Goal: Communication & Community: Answer question/provide support

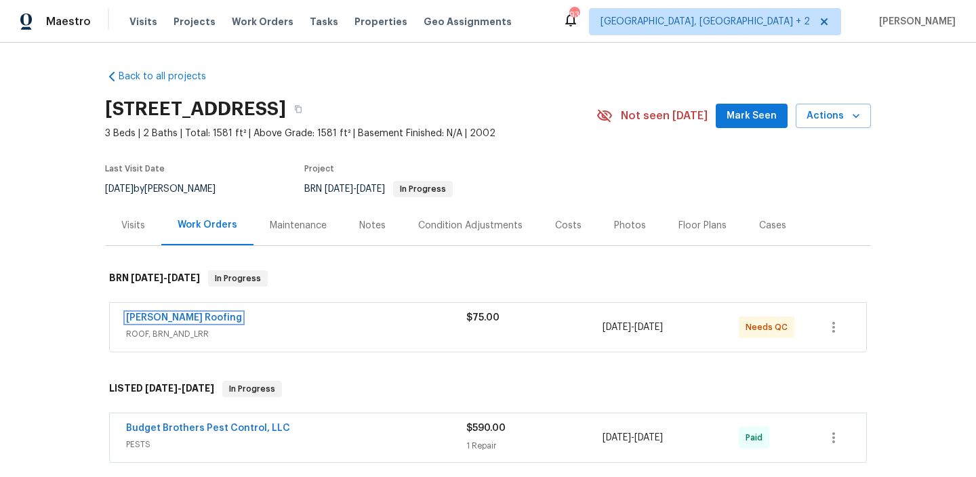
click at [163, 317] on link "Stout Roofing" at bounding box center [184, 317] width 116 height 9
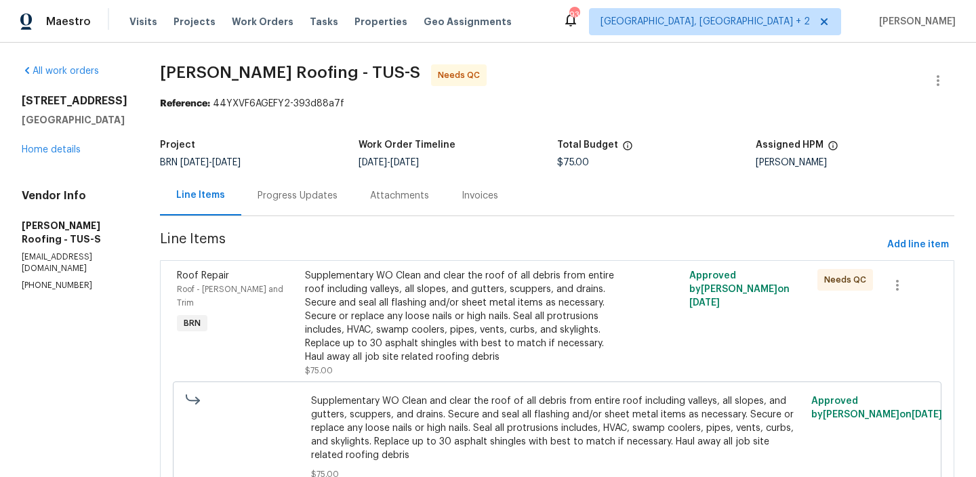
click at [284, 188] on div "Progress Updates" at bounding box center [297, 196] width 113 height 40
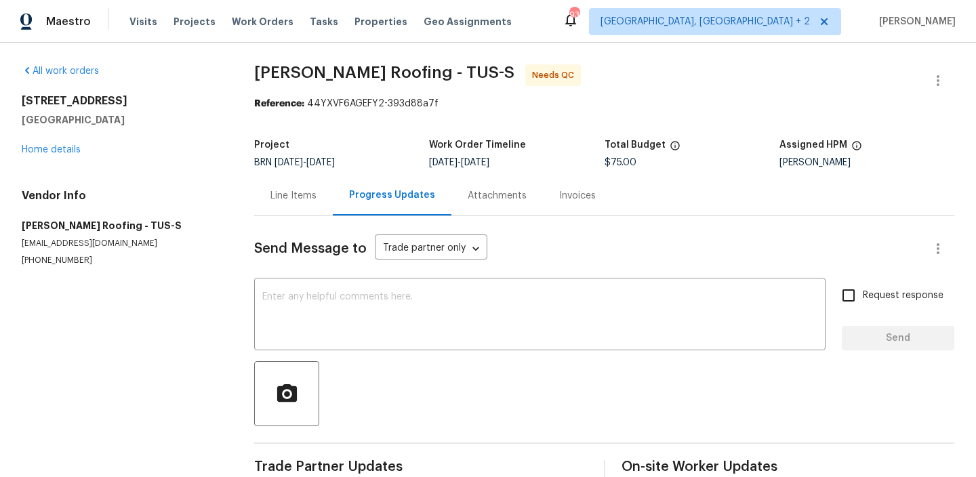
scroll to position [93, 0]
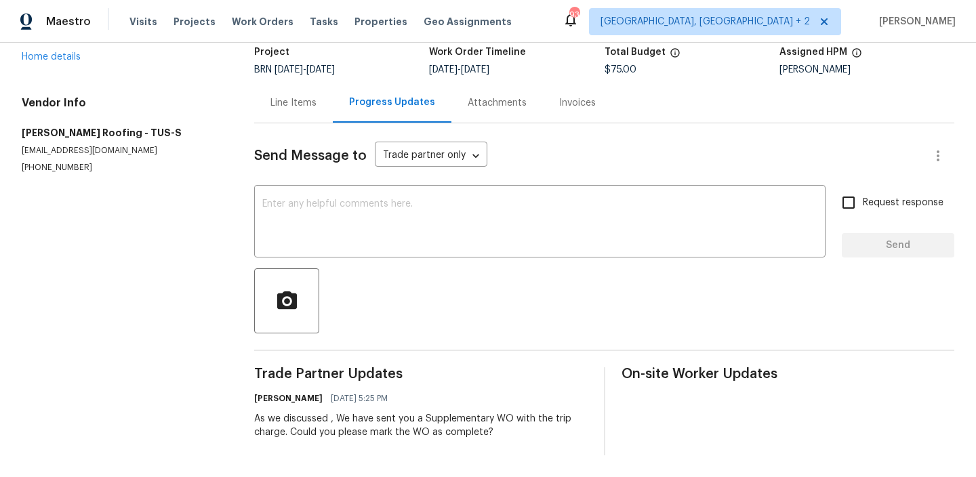
click at [264, 114] on div "Line Items" at bounding box center [293, 103] width 79 height 40
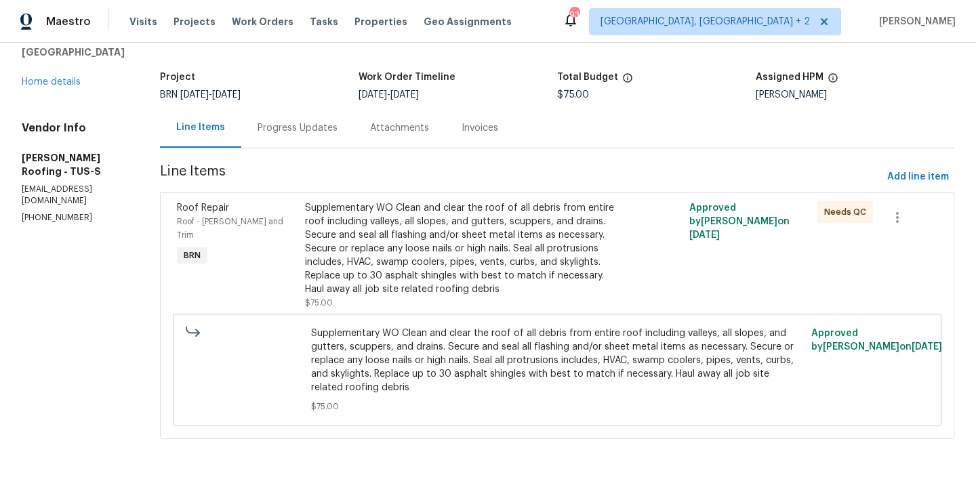
click at [390, 258] on div "Supplementary WO Clean and clear the roof of all debris from entire roof includ…" at bounding box center [461, 248] width 313 height 95
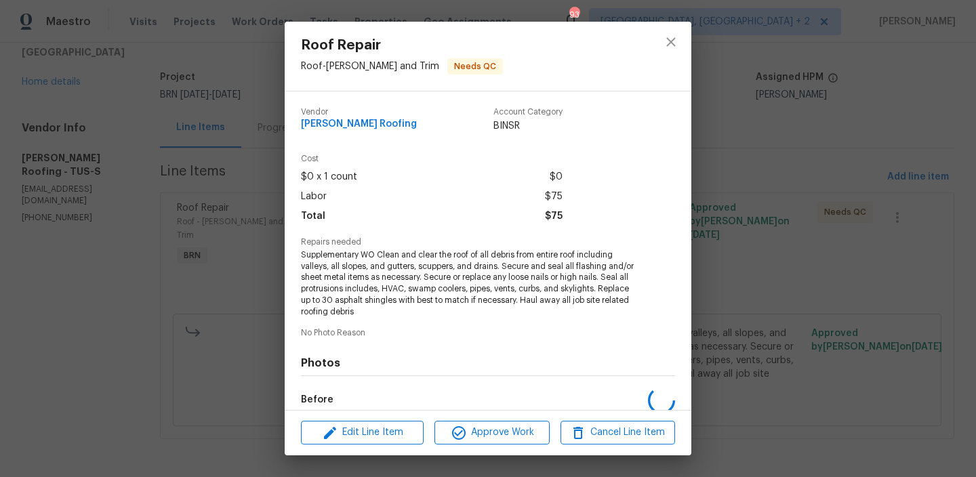
scroll to position [158, 0]
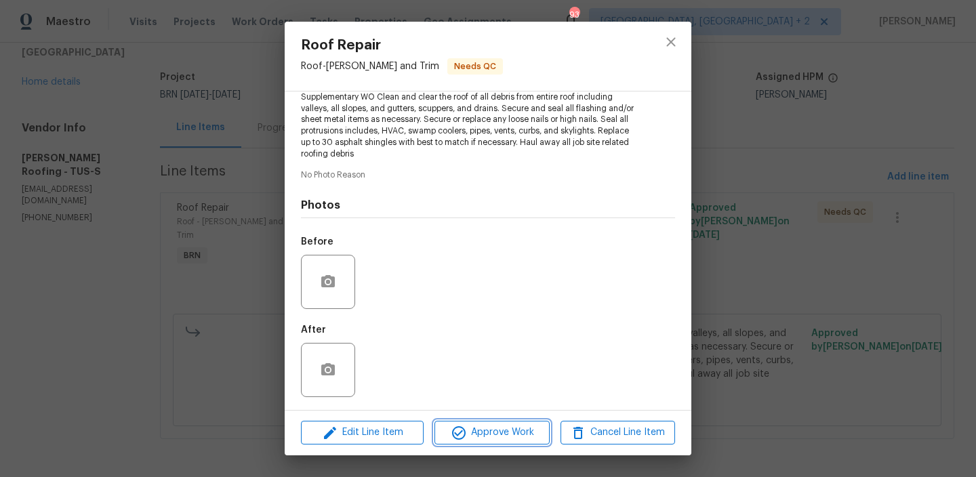
click at [453, 434] on icon "button" at bounding box center [459, 434] width 14 height 14
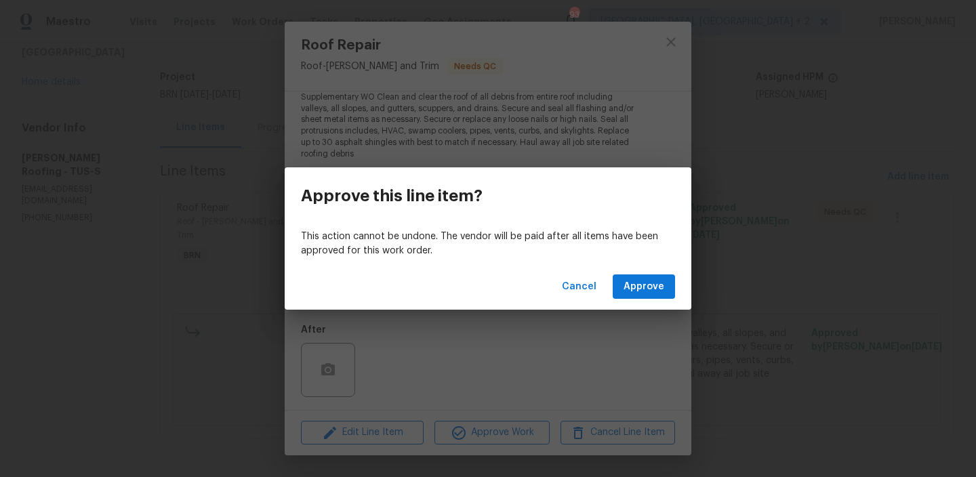
click at [629, 300] on div "Cancel Approve" at bounding box center [488, 287] width 407 height 47
click at [629, 295] on span "Approve" at bounding box center [644, 287] width 41 height 17
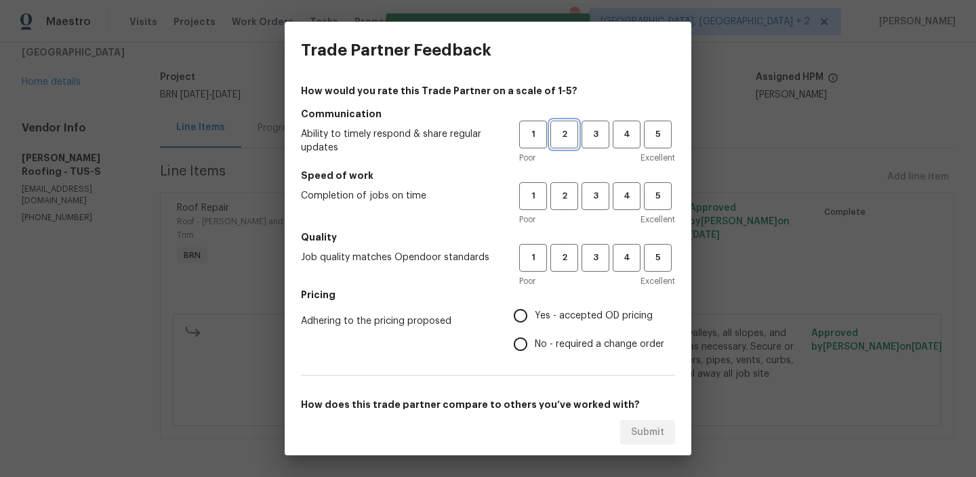
click at [569, 135] on span "2" at bounding box center [564, 135] width 25 height 16
click at [568, 180] on h5 "Speed of work" at bounding box center [488, 176] width 374 height 14
click at [564, 194] on span "2" at bounding box center [564, 197] width 25 height 16
click at [564, 231] on h5 "Quality" at bounding box center [488, 238] width 374 height 14
click at [564, 249] on button "2" at bounding box center [565, 258] width 28 height 28
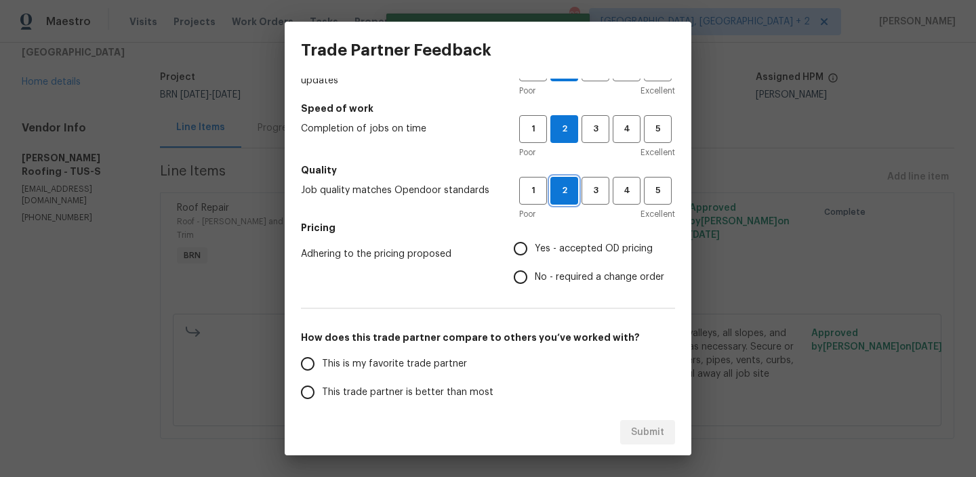
scroll to position [136, 0]
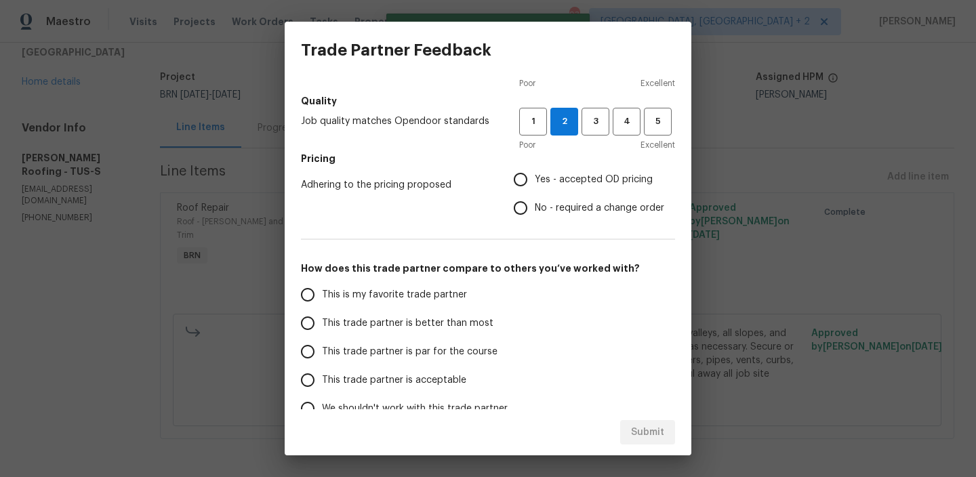
click at [527, 203] on input "No - required a change order" at bounding box center [521, 208] width 28 height 28
radio input "true"
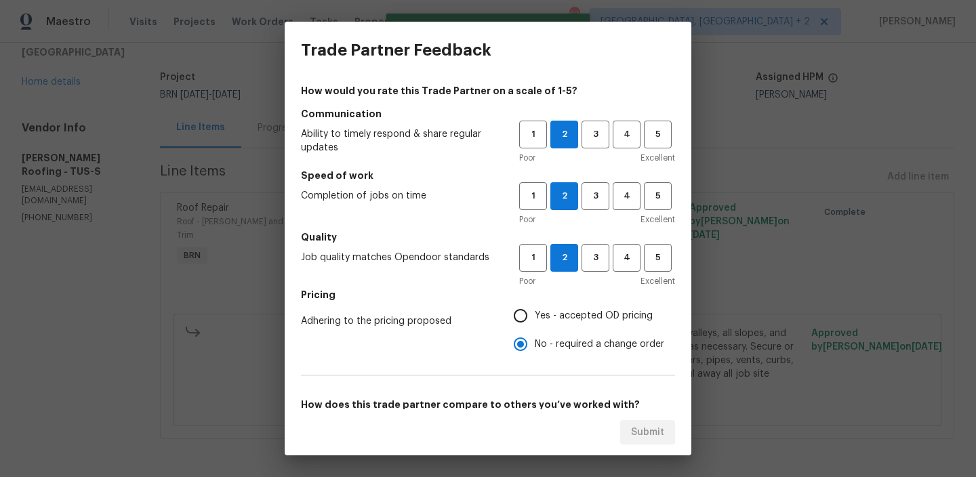
click at [517, 123] on div "Ability to timely respond & share regular updates 1 2 3 4 5 Poor Excellent" at bounding box center [488, 143] width 374 height 44
click at [521, 133] on span "1" at bounding box center [533, 135] width 25 height 16
click at [525, 186] on button "1" at bounding box center [533, 196] width 28 height 28
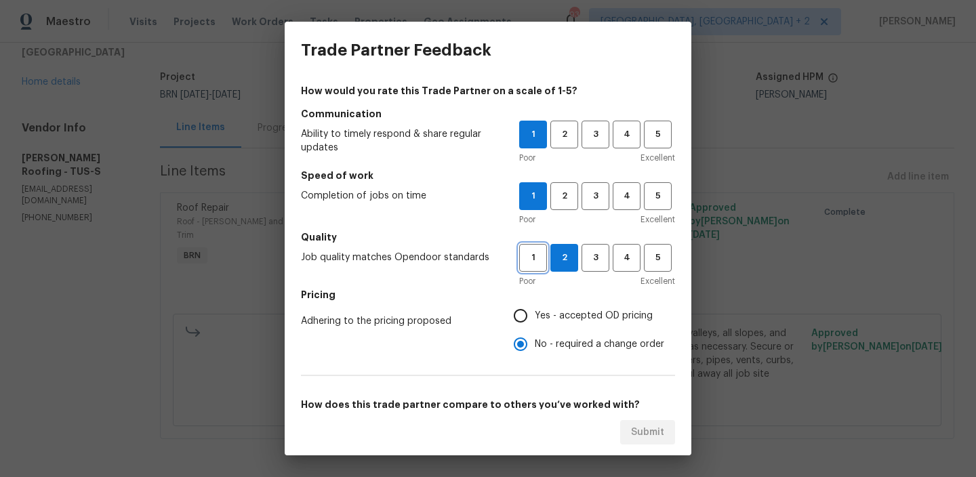
click at [531, 255] on span "1" at bounding box center [533, 258] width 25 height 16
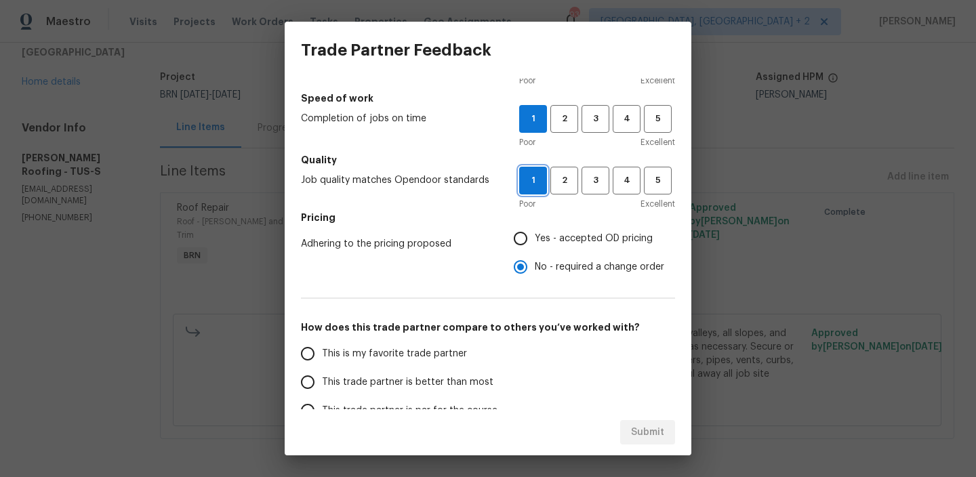
scroll to position [125, 0]
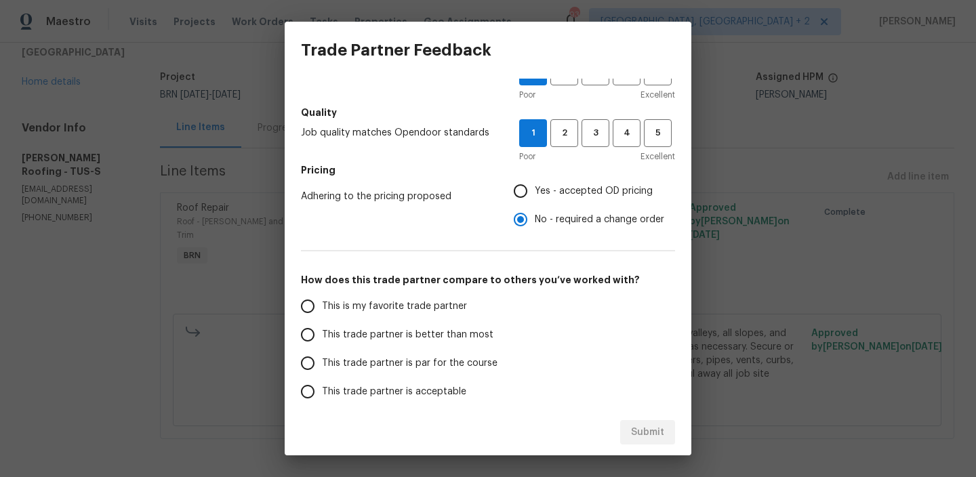
click at [340, 315] on label "This is my favorite trade partner" at bounding box center [401, 306] width 214 height 28
click at [322, 315] on input "This is my favorite trade partner" at bounding box center [308, 306] width 28 height 28
radio input "false"
click at [373, 359] on span "This trade partner is par for the course" at bounding box center [410, 364] width 176 height 14
click at [322, 359] on input "This trade partner is par for the course" at bounding box center [308, 363] width 28 height 28
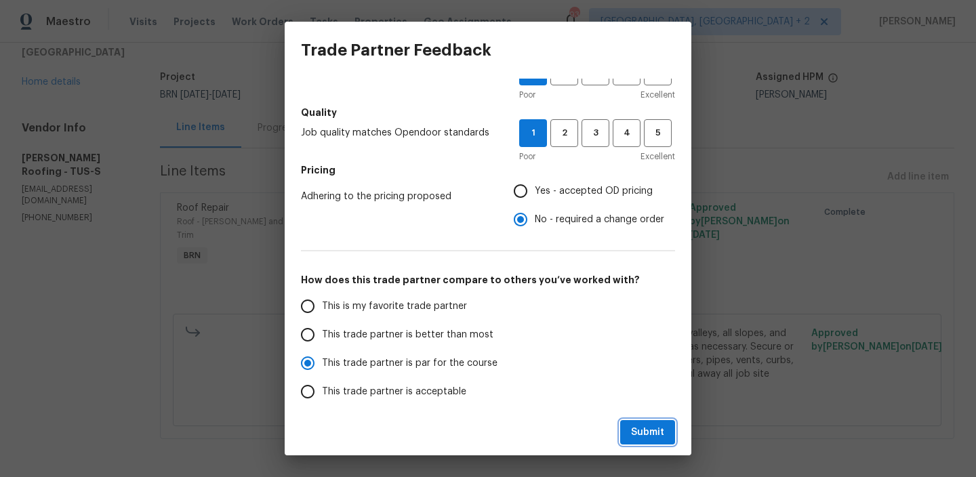
click at [644, 424] on span "Submit" at bounding box center [647, 432] width 33 height 17
radio input "true"
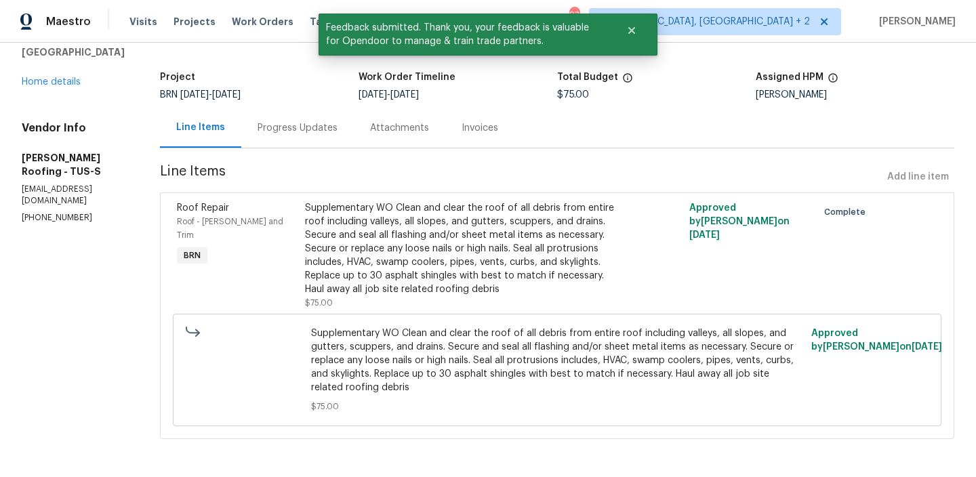
click at [320, 140] on div "Progress Updates" at bounding box center [297, 128] width 113 height 40
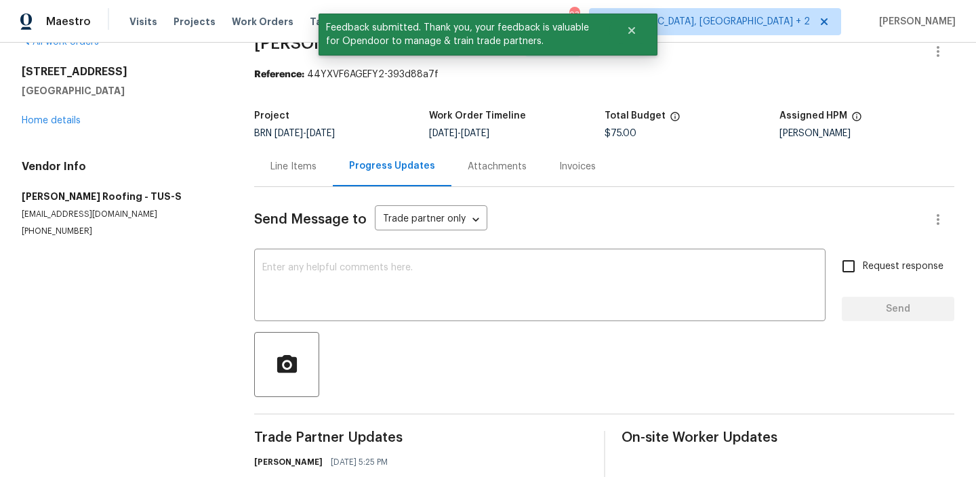
scroll to position [93, 0]
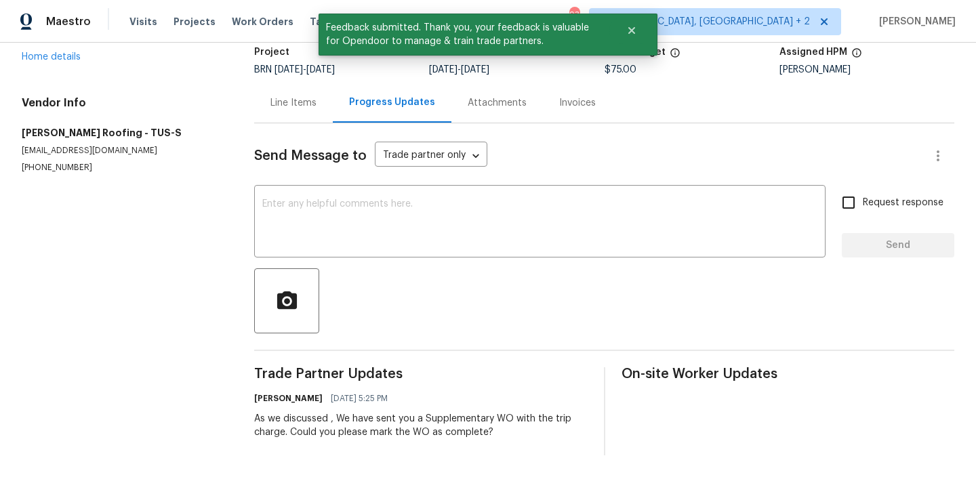
click at [302, 258] on div "Send Message to Trade partner only Trade partner only ​ x ​ Request response Se…" at bounding box center [604, 289] width 700 height 332
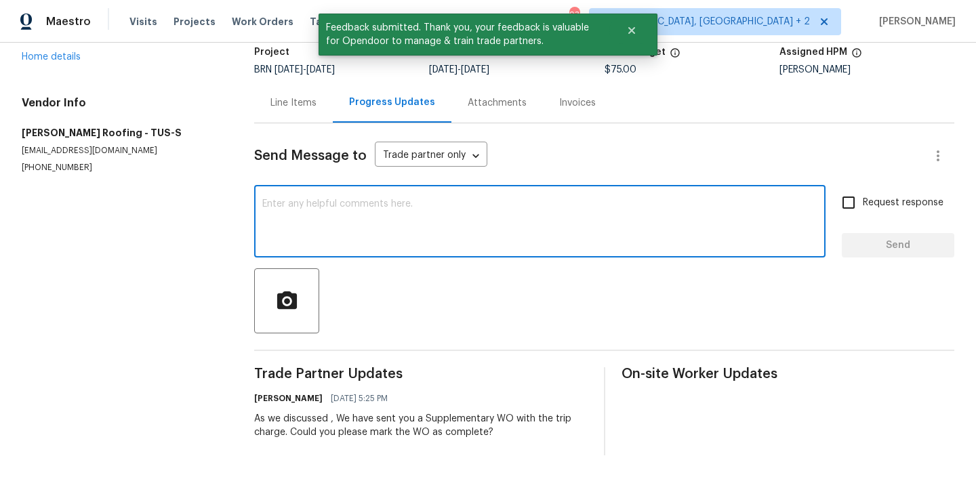
click at [291, 226] on textarea at bounding box center [539, 222] width 555 height 47
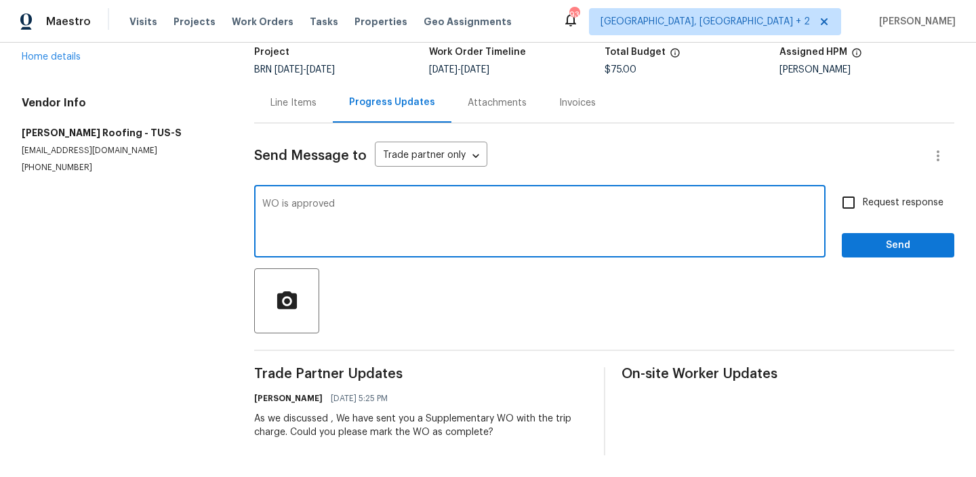
type textarea "WO is approved"
click at [851, 210] on input "Request response" at bounding box center [849, 203] width 28 height 28
checkbox input "true"
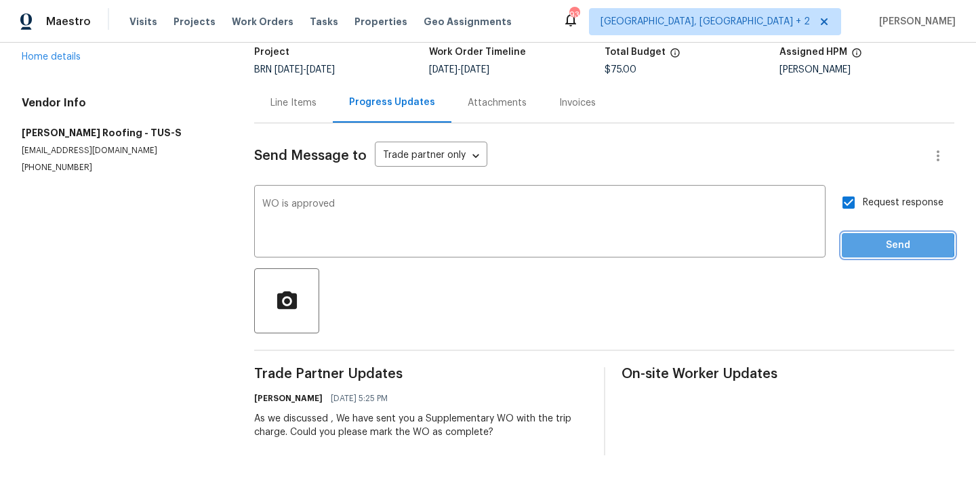
click at [863, 245] on span "Send" at bounding box center [898, 245] width 91 height 17
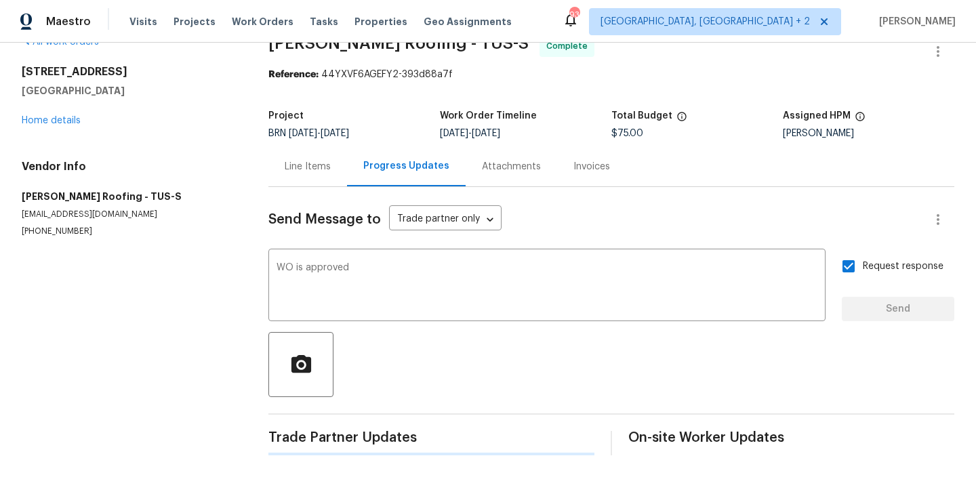
scroll to position [0, 0]
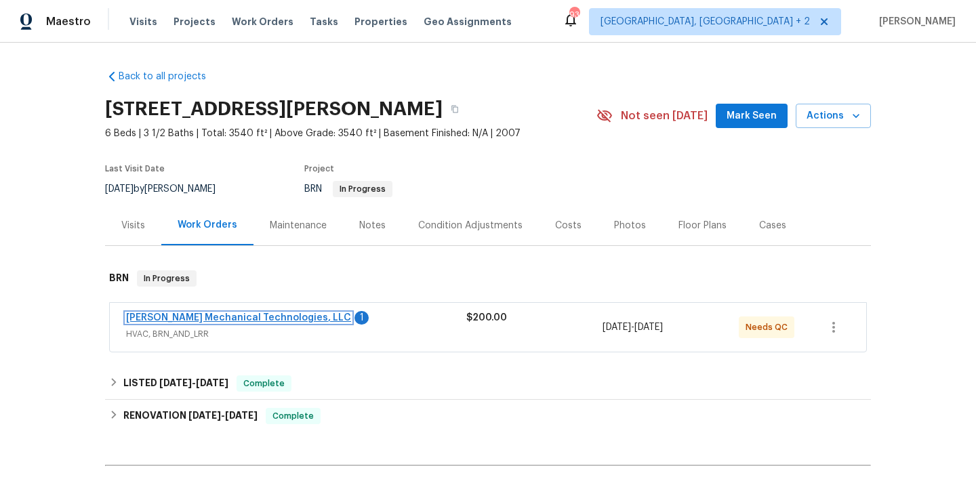
click at [190, 318] on link "[PERSON_NAME] Mechanical Technologies, LLC" at bounding box center [238, 317] width 225 height 9
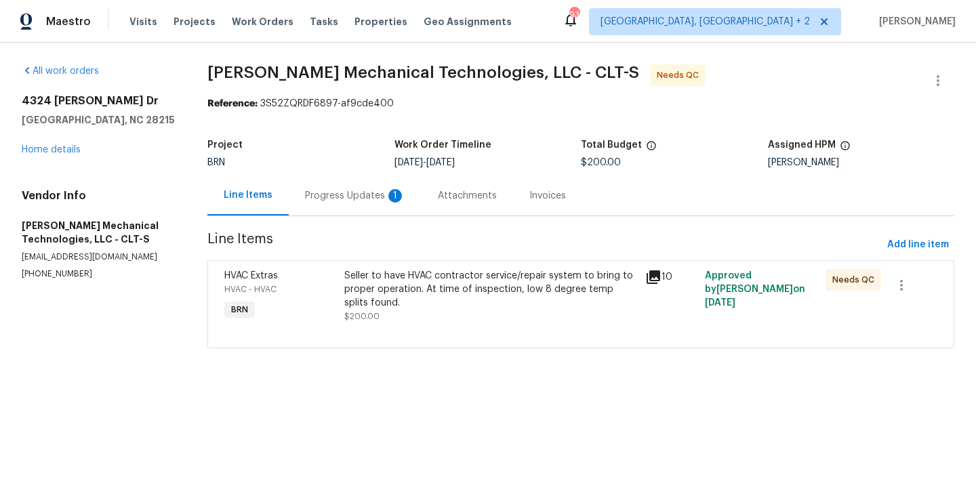
click at [335, 200] on div "Progress Updates 1" at bounding box center [355, 196] width 100 height 14
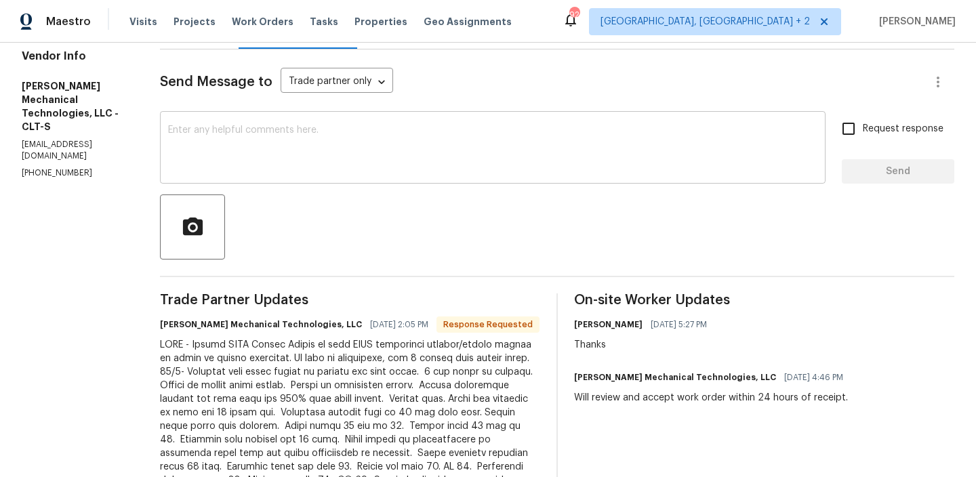
click at [268, 155] on textarea at bounding box center [493, 148] width 650 height 47
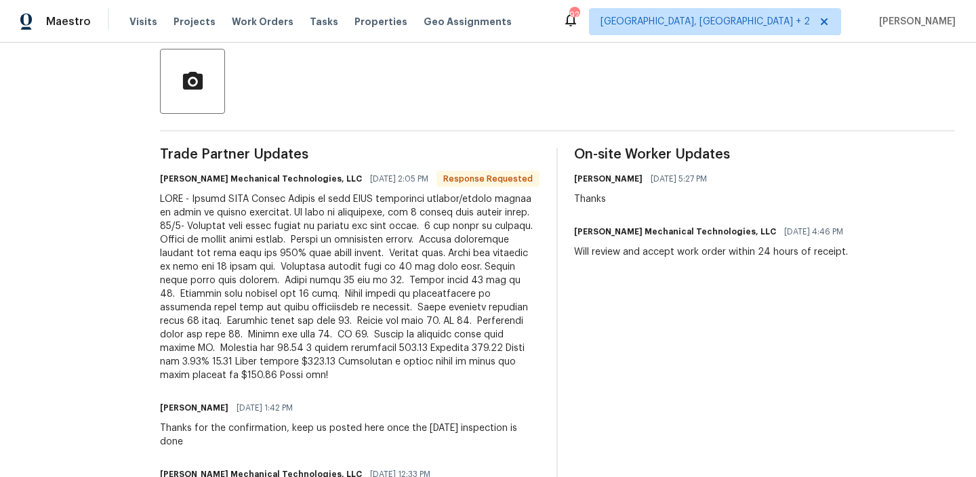
scroll to position [300, 0]
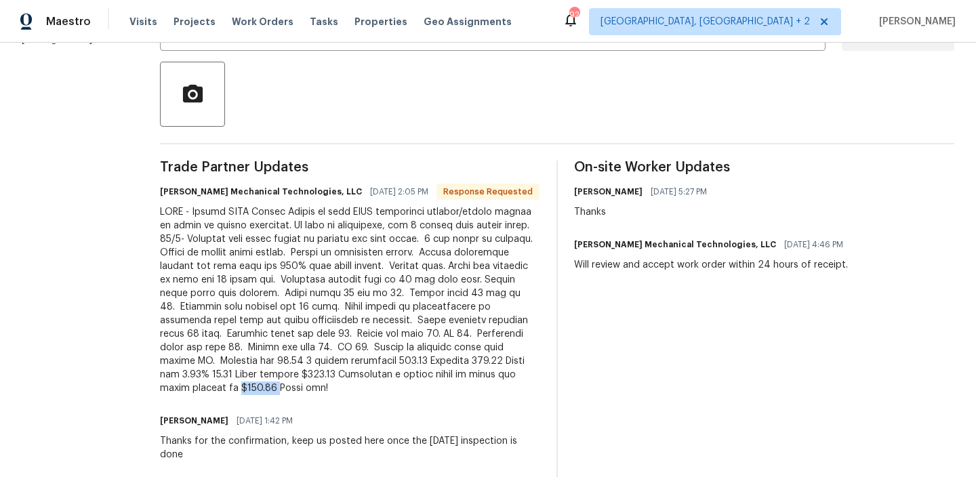
drag, startPoint x: 269, startPoint y: 387, endPoint x: 236, endPoint y: 387, distance: 32.5
click at [236, 387] on div at bounding box center [350, 300] width 380 height 190
copy div "$241.31"
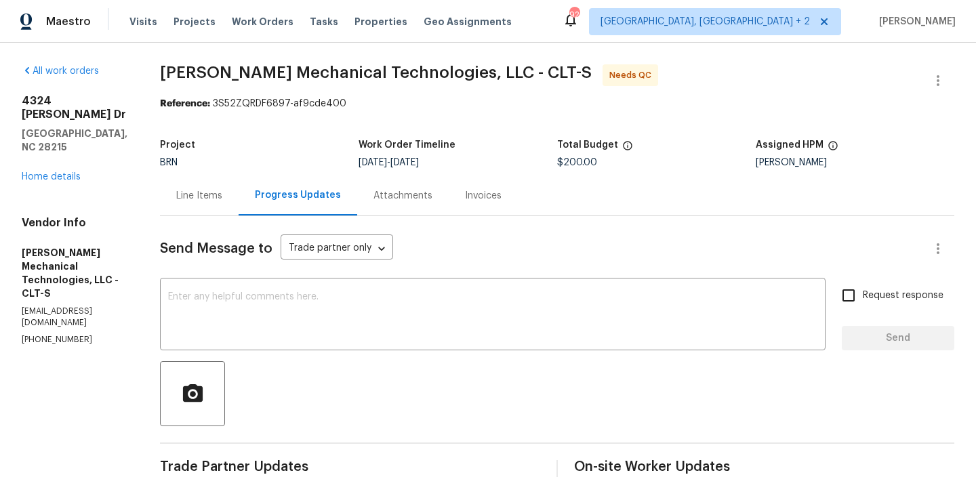
click at [220, 184] on div "Line Items" at bounding box center [199, 196] width 79 height 40
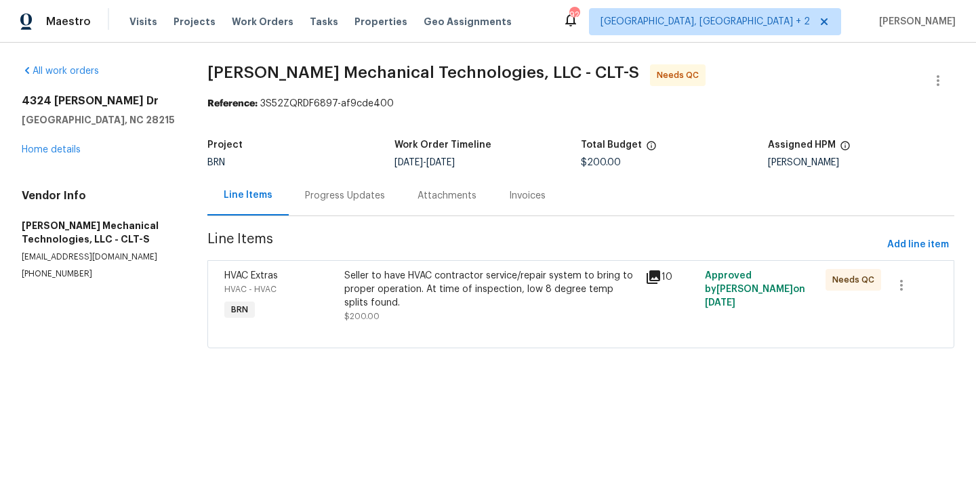
click at [415, 295] on div "Seller to have HVAC contractor service/repair system to bring to proper operati…" at bounding box center [490, 289] width 292 height 41
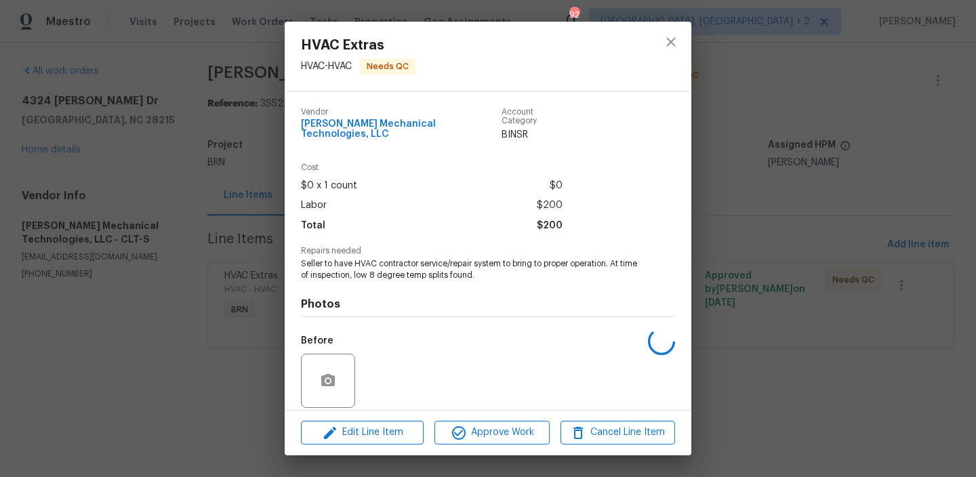
scroll to position [91, 0]
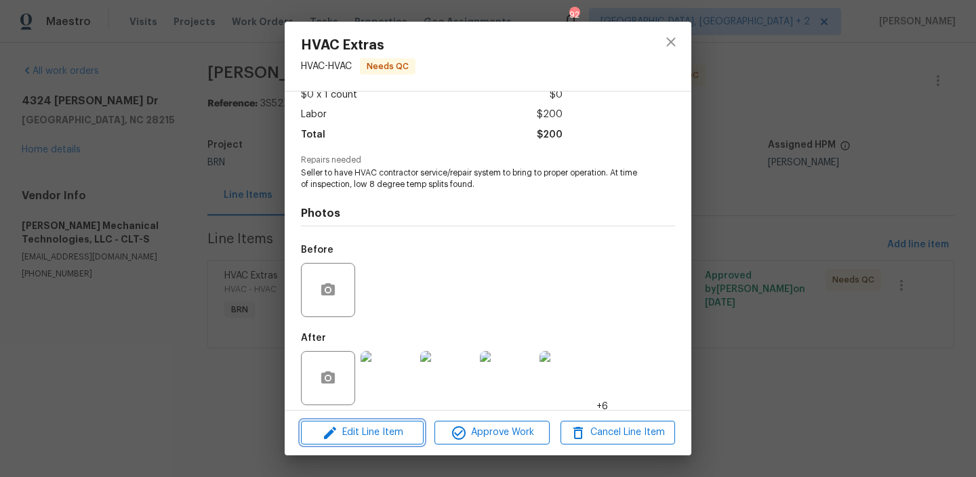
click at [370, 429] on span "Edit Line Item" at bounding box center [362, 432] width 115 height 17
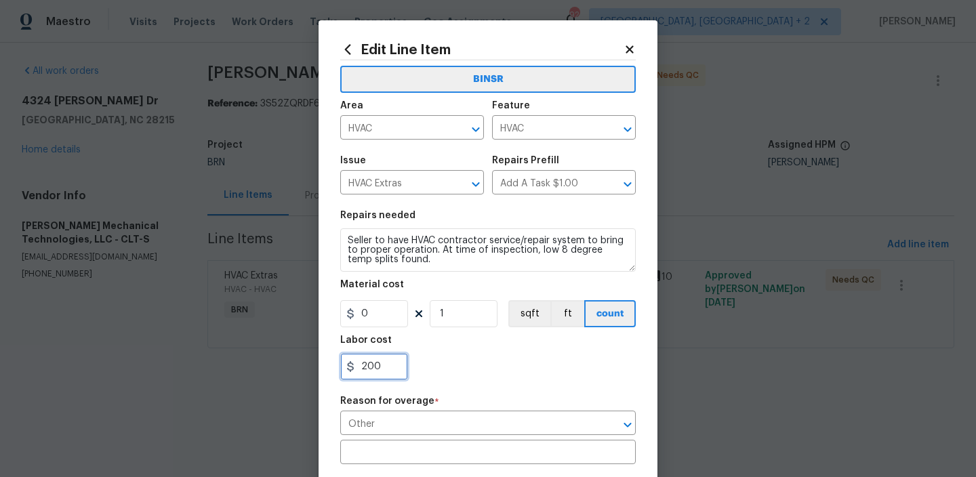
click at [394, 377] on input "200" at bounding box center [374, 366] width 68 height 27
type input "2"
paste input "241.31"
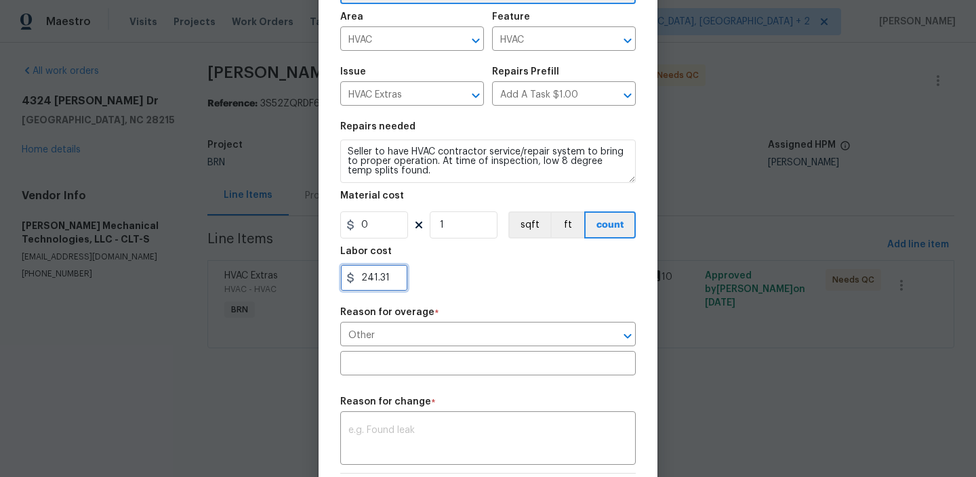
scroll to position [145, 0]
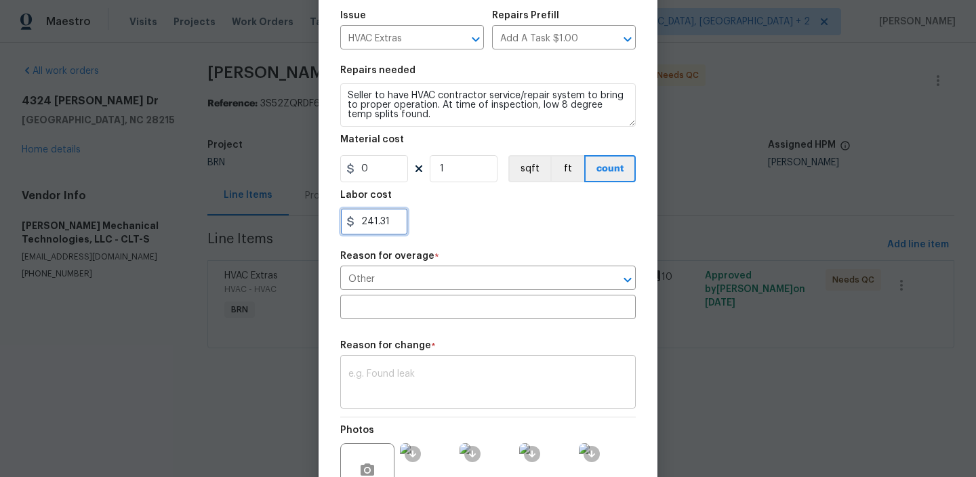
type input "241.31"
click at [399, 380] on textarea at bounding box center [488, 384] width 279 height 28
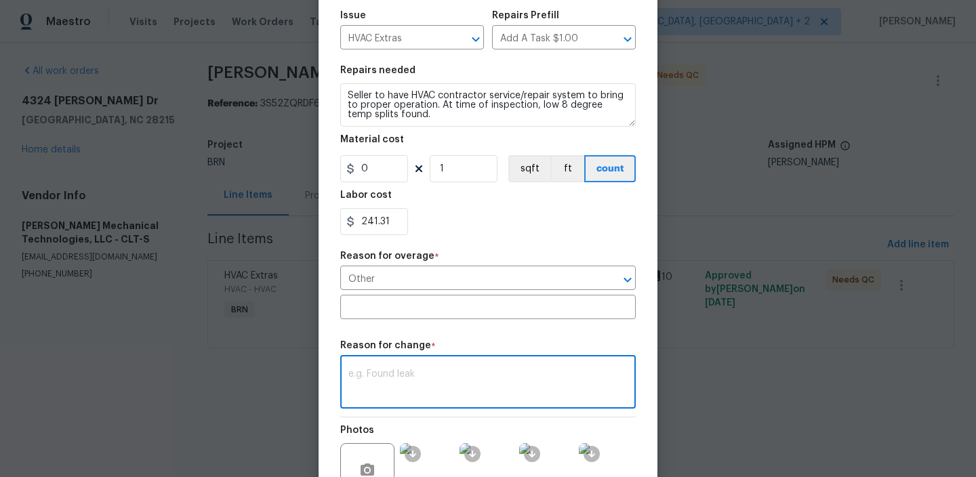
paste textarea "(AM) Updated per vendors final cost."
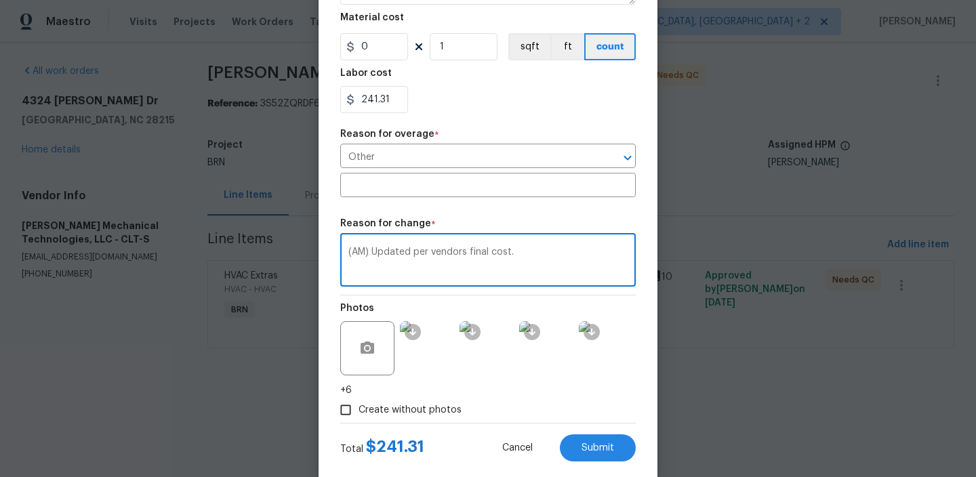
scroll to position [295, 0]
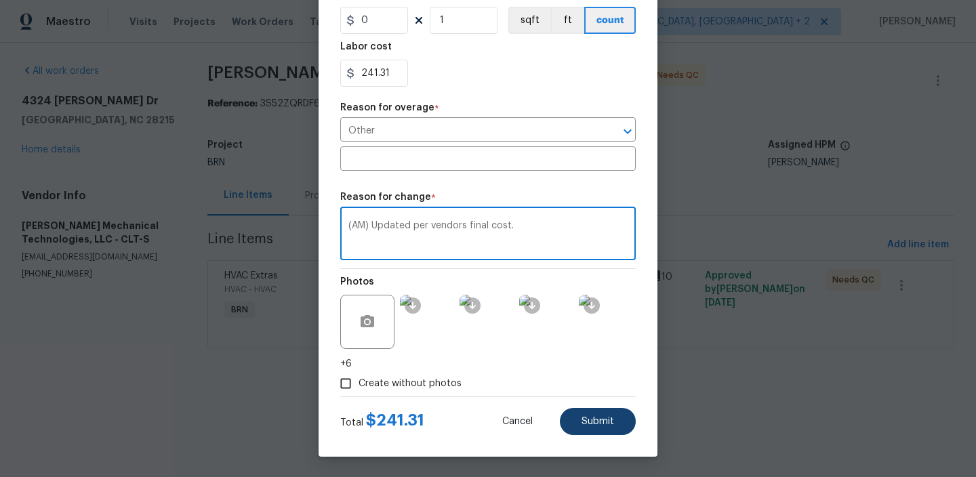
type textarea "(AM) Updated per vendors final cost."
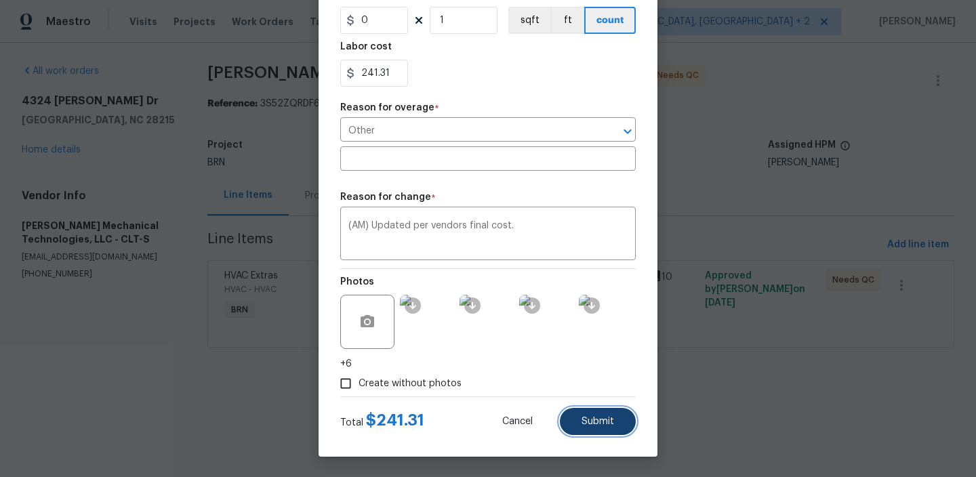
click at [588, 413] on button "Submit" at bounding box center [598, 421] width 76 height 27
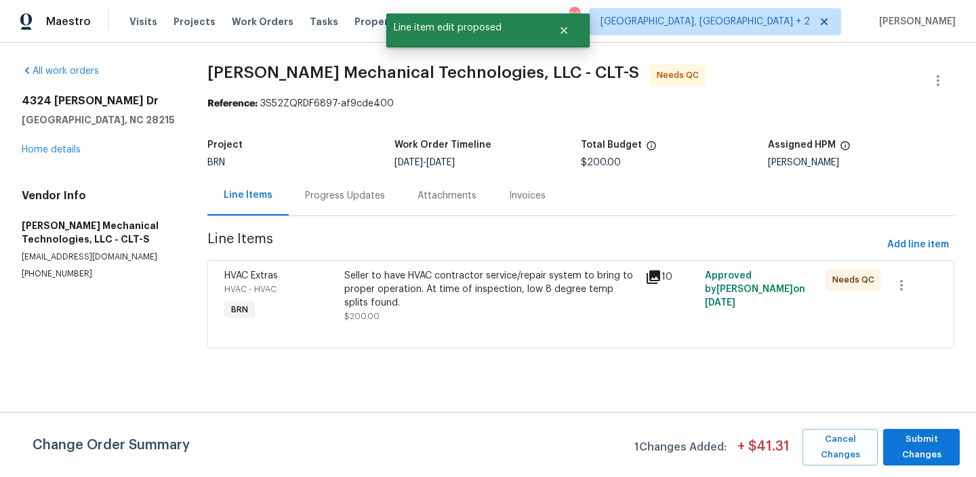
scroll to position [0, 0]
click at [910, 448] on span "Submit Changes" at bounding box center [921, 447] width 63 height 31
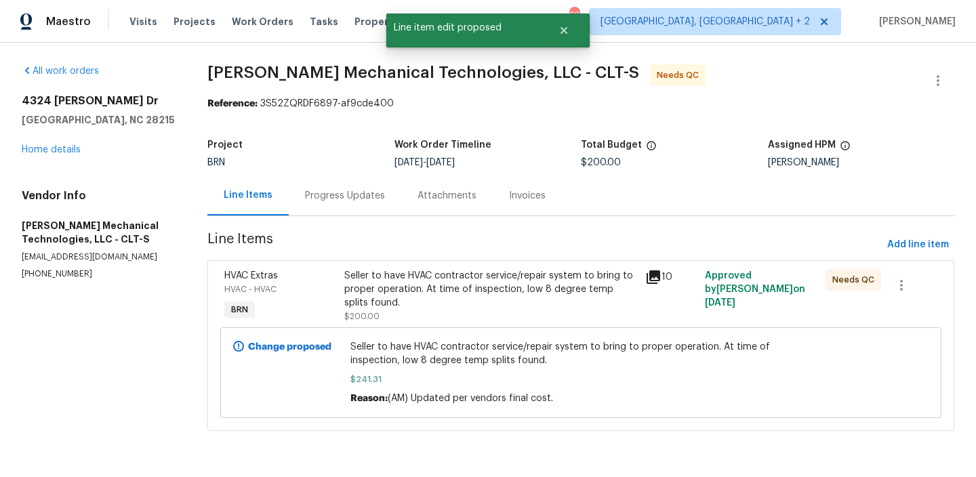
click at [416, 309] on div "Seller to have HVAC contractor service/repair system to bring to proper operati…" at bounding box center [490, 289] width 292 height 41
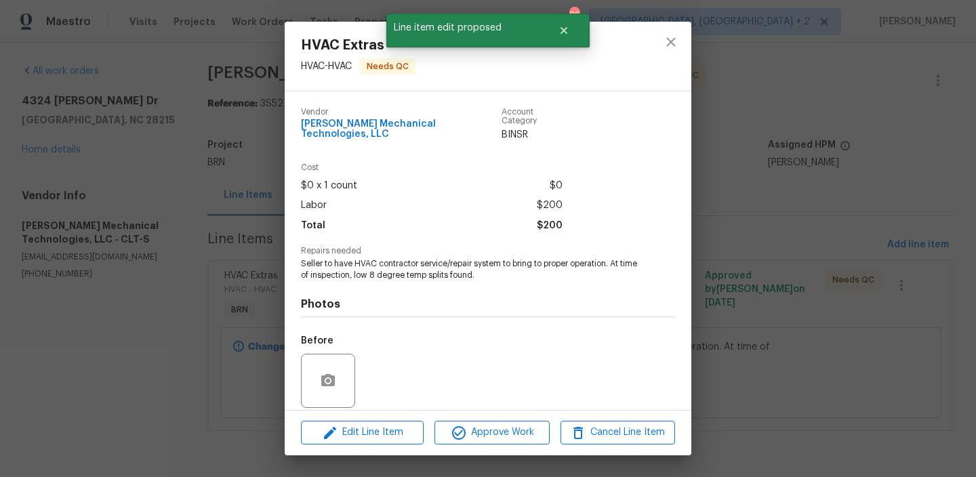
scroll to position [91, 0]
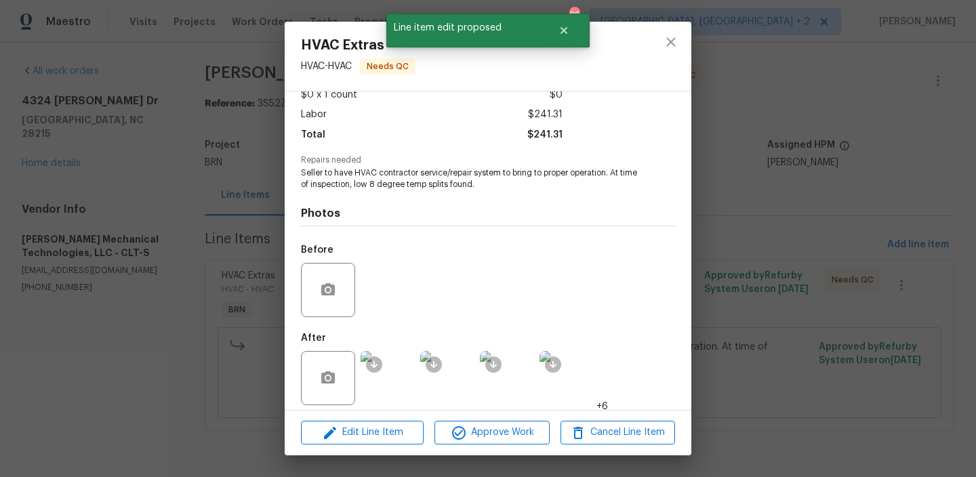
click at [391, 361] on img at bounding box center [388, 378] width 54 height 54
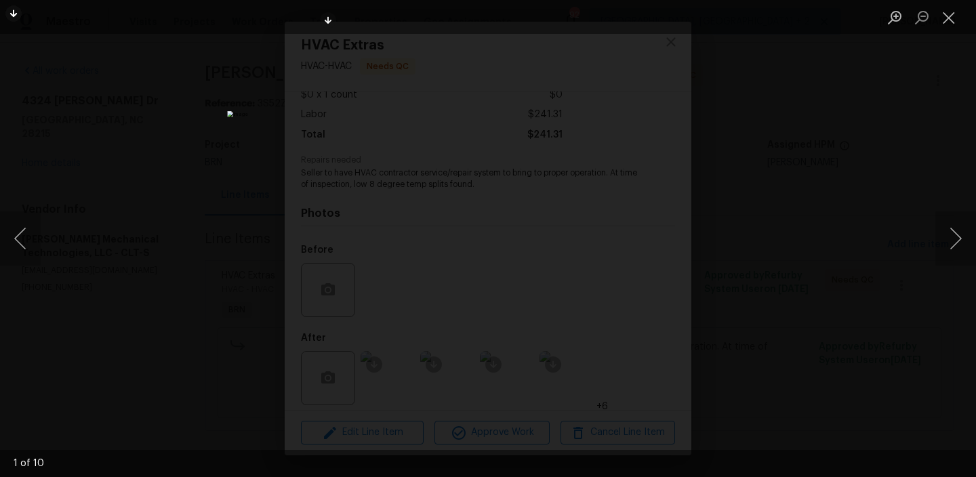
click at [224, 222] on div "Lightbox" at bounding box center [488, 238] width 976 height 477
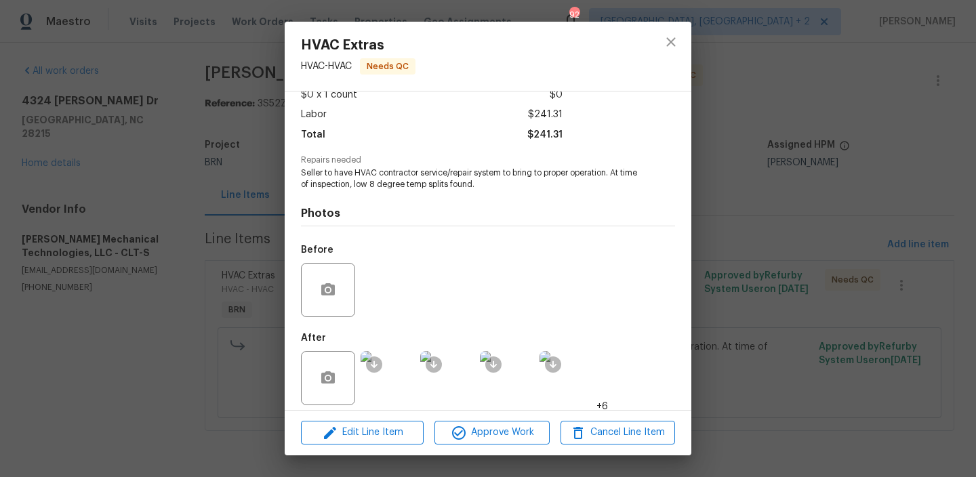
click at [187, 206] on div "HVAC Extras HVAC - HVAC Needs QC Vendor Johnson's Mechanical Technologies, LLC …" at bounding box center [488, 238] width 976 height 477
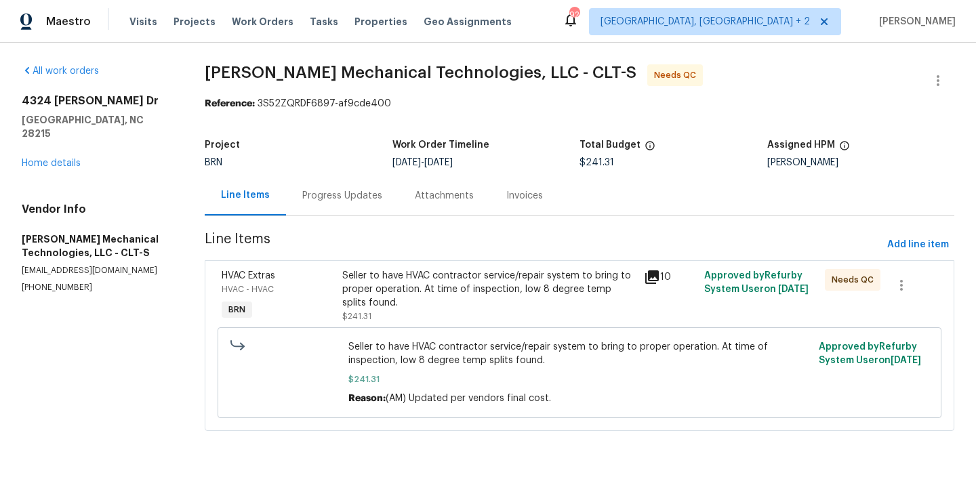
click at [314, 197] on div "Progress Updates" at bounding box center [342, 196] width 80 height 14
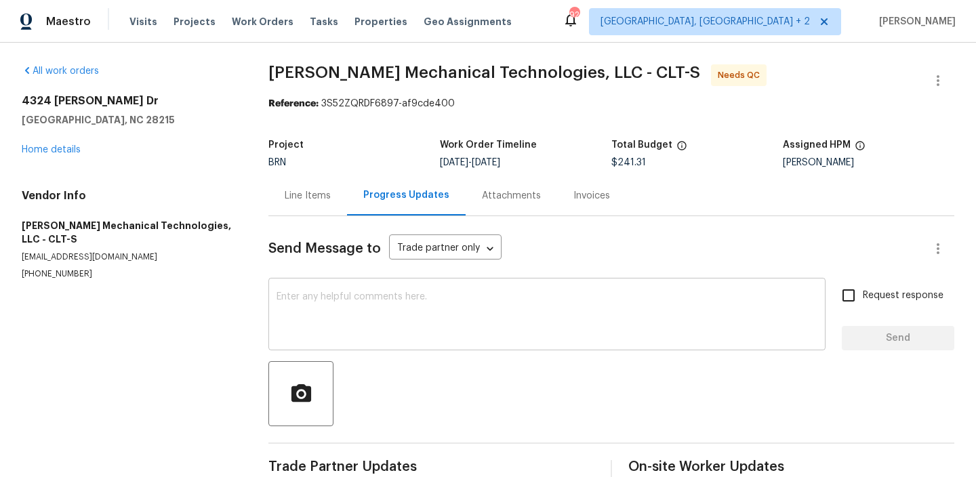
scroll to position [29, 0]
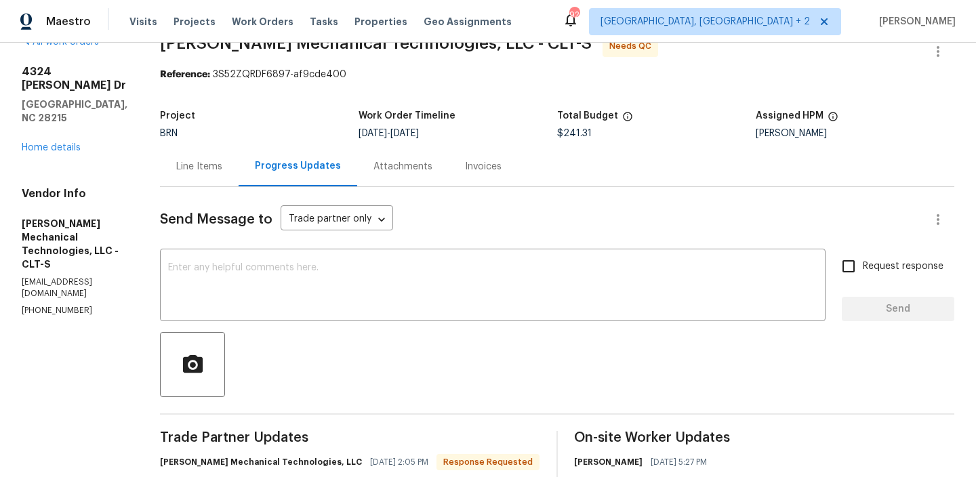
click at [226, 174] on div "Line Items" at bounding box center [199, 166] width 79 height 40
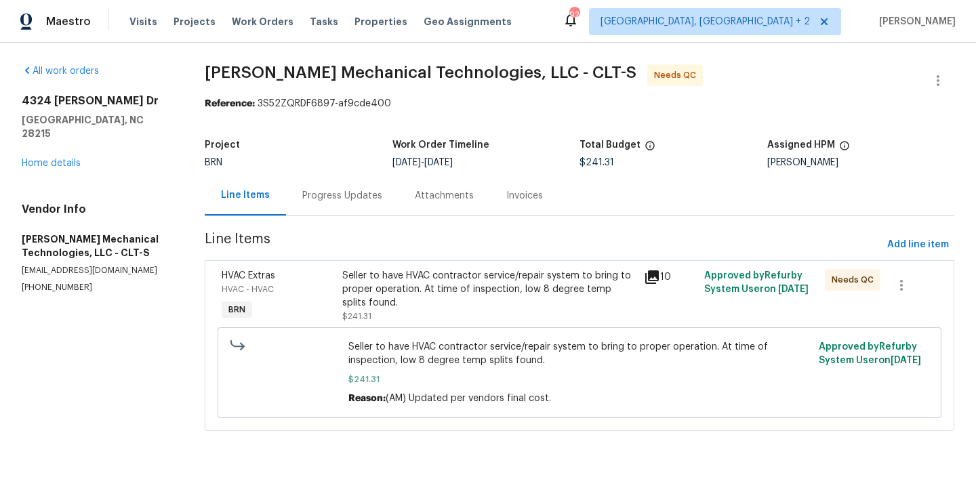
click at [319, 197] on div "Progress Updates" at bounding box center [342, 196] width 80 height 14
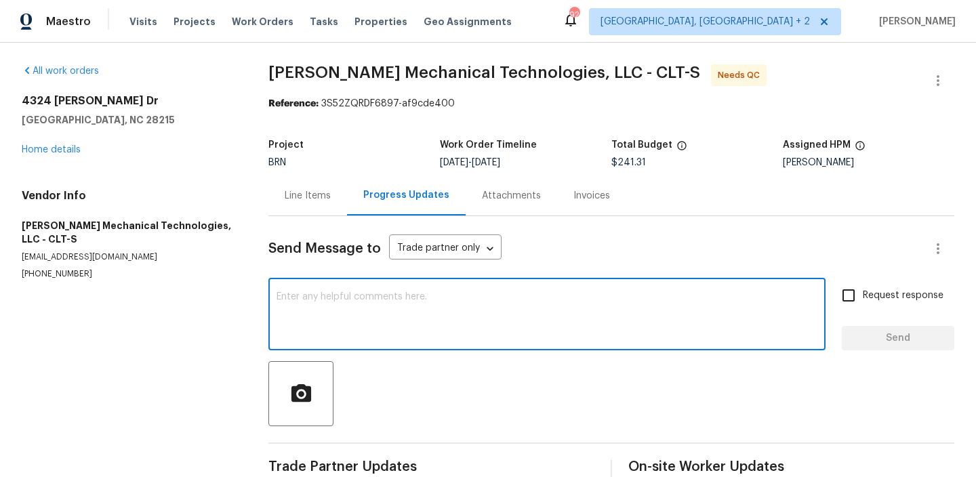
click at [327, 306] on textarea at bounding box center [547, 315] width 541 height 47
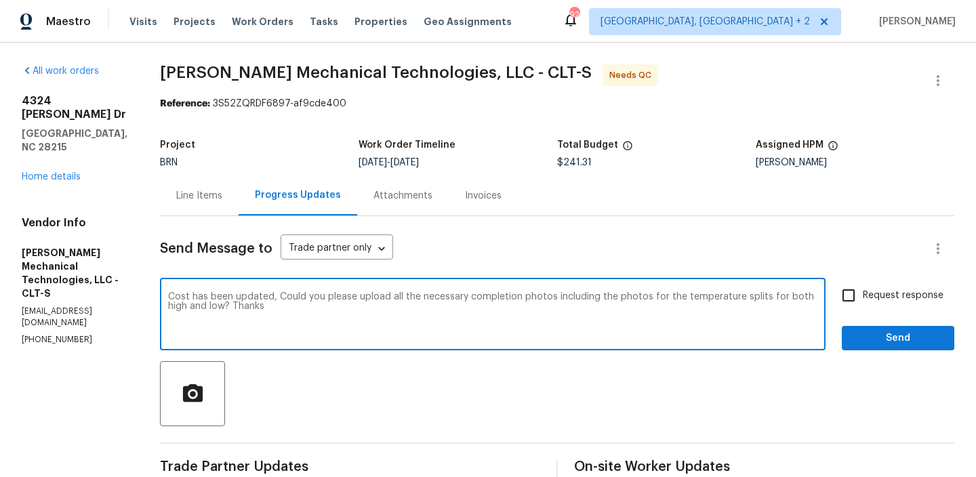
type textarea "Cost has been updated, Could you please upload all the necessary completion pho…"
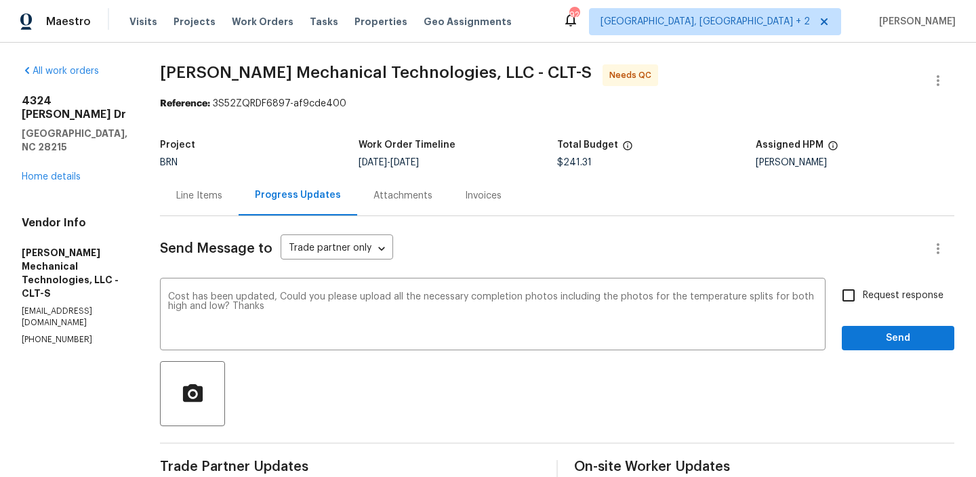
click at [866, 301] on span "Request response" at bounding box center [903, 296] width 81 height 14
click at [863, 301] on input "Request response" at bounding box center [849, 295] width 28 height 28
checkbox input "true"
click at [866, 325] on div "Request response Send" at bounding box center [898, 315] width 113 height 69
click at [856, 332] on span "Send" at bounding box center [898, 338] width 91 height 17
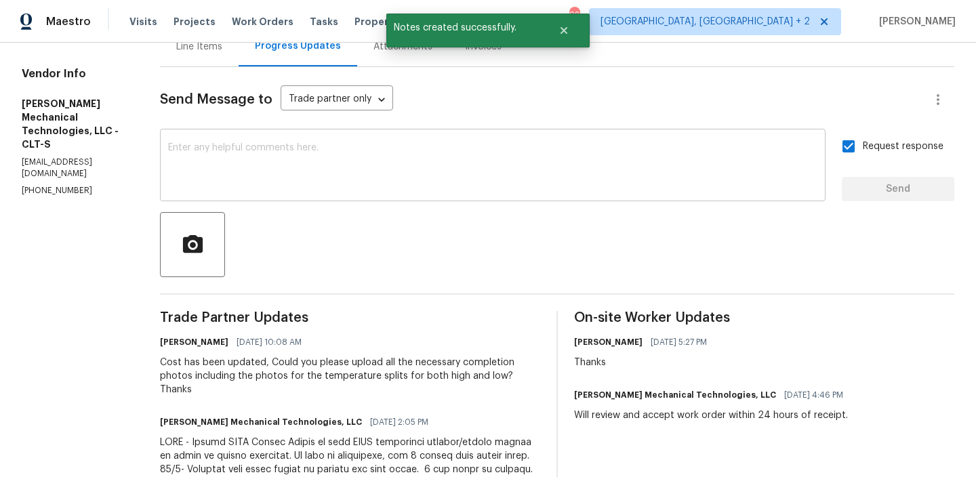
scroll to position [102, 0]
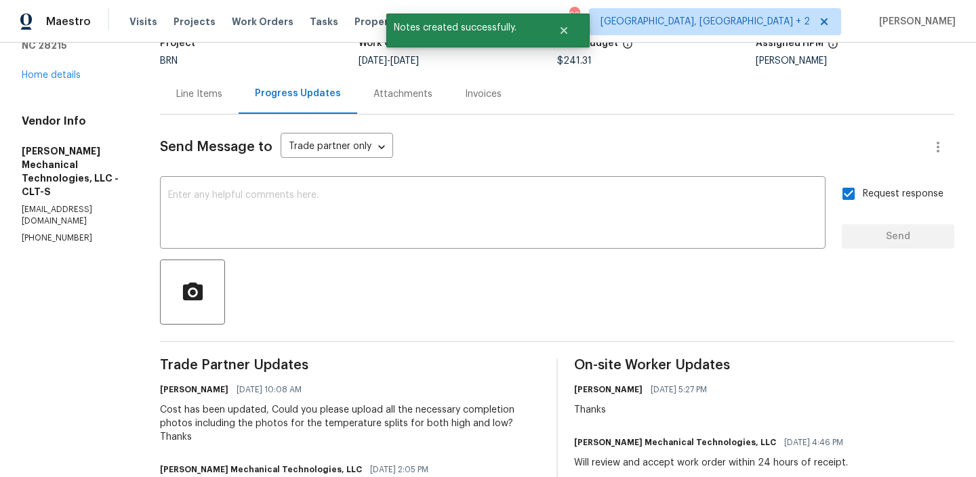
click at [207, 86] on div "Line Items" at bounding box center [199, 94] width 79 height 40
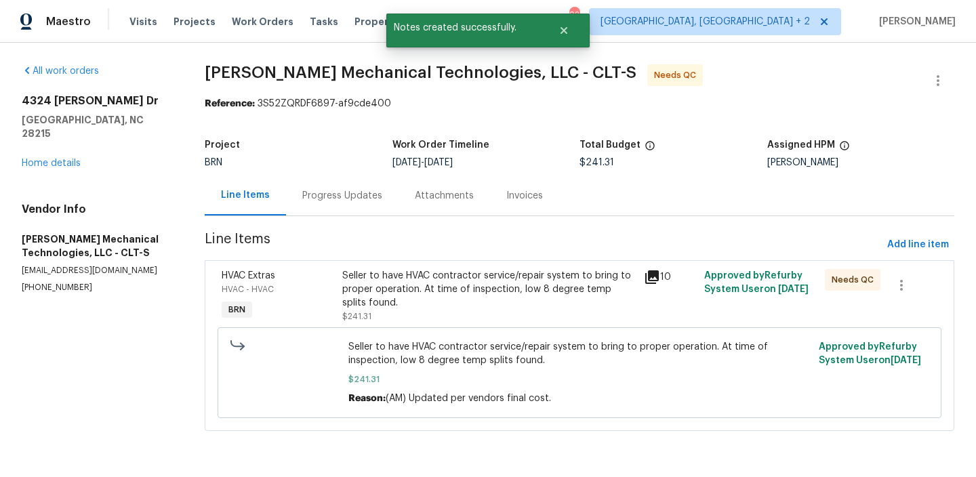
click at [388, 248] on span "Line Items" at bounding box center [543, 245] width 677 height 25
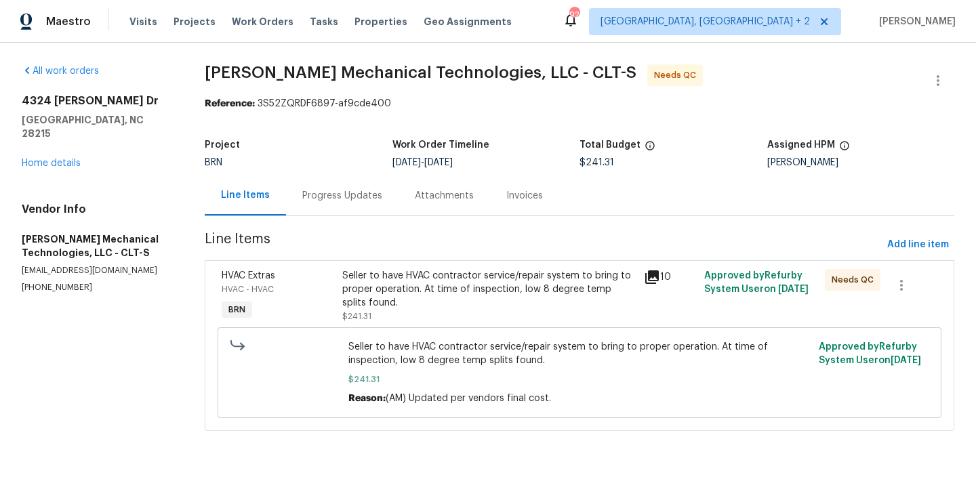
click at [383, 279] on div "Seller to have HVAC contractor service/repair system to bring to proper operati…" at bounding box center [489, 289] width 294 height 41
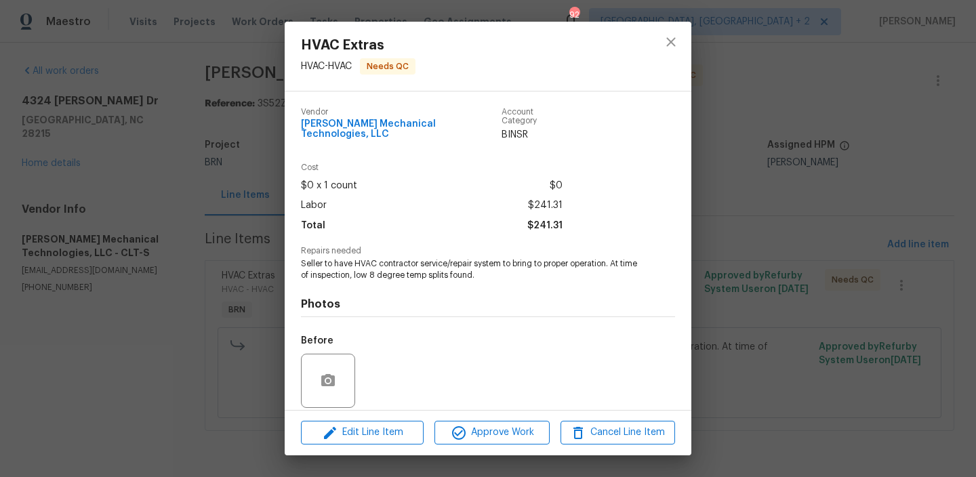
scroll to position [91, 0]
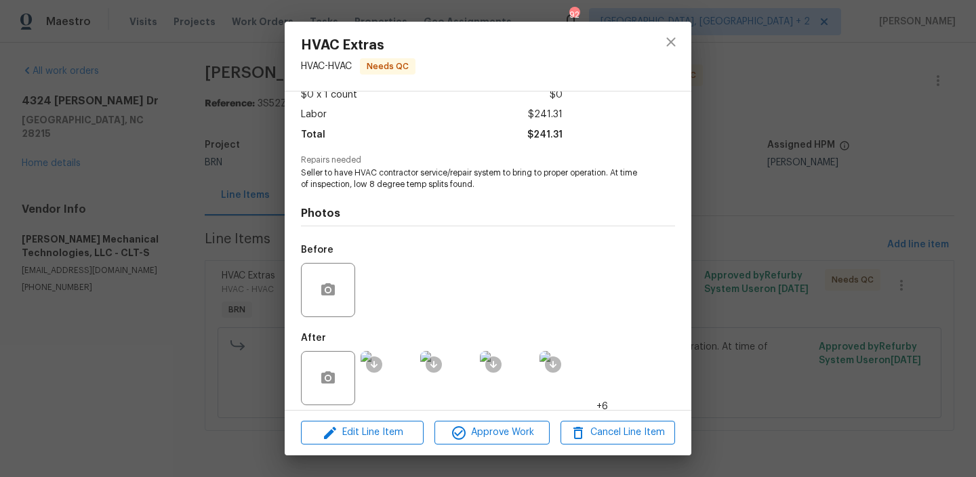
click at [174, 296] on div "HVAC Extras HVAC - HVAC Needs QC Vendor Johnson's Mechanical Technologies, LLC …" at bounding box center [488, 238] width 976 height 477
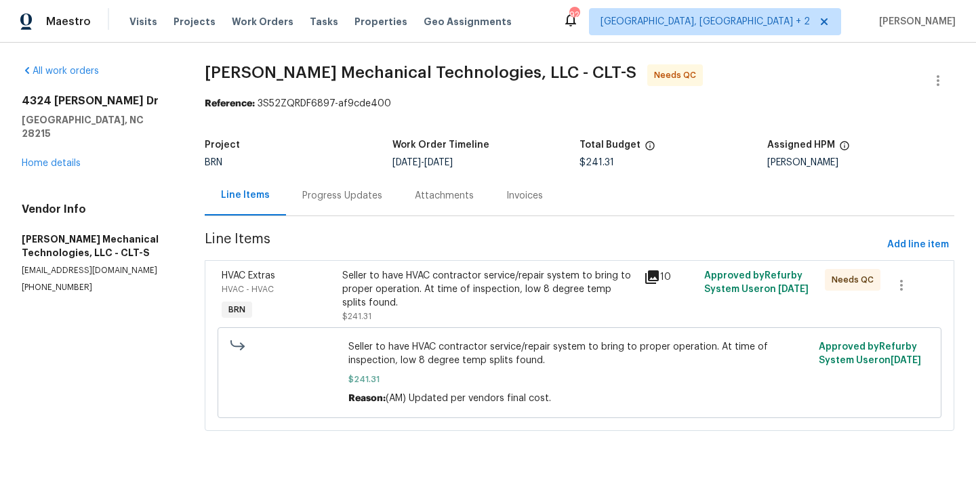
click at [374, 287] on div "Seller to have HVAC contractor service/repair system to bring to proper operati…" at bounding box center [489, 289] width 294 height 41
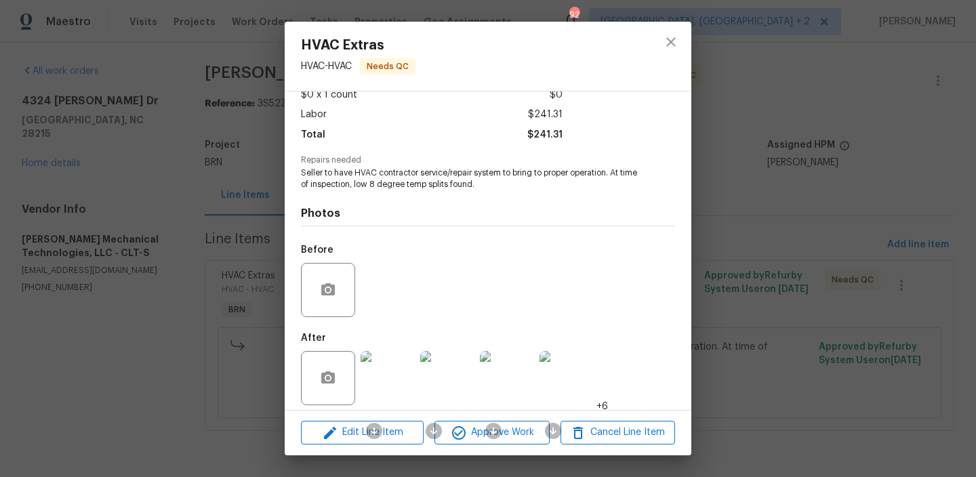
click at [384, 374] on img at bounding box center [388, 378] width 54 height 54
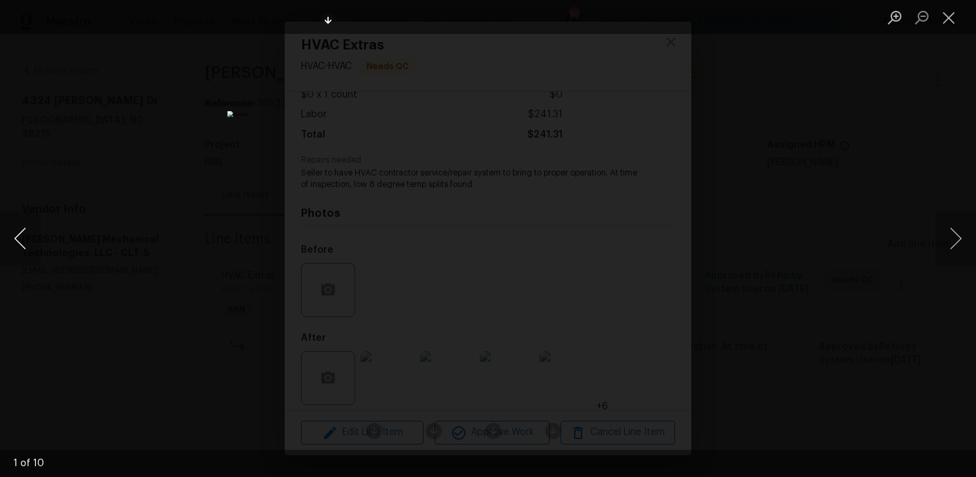
click at [23, 240] on button "Previous image" at bounding box center [20, 239] width 41 height 54
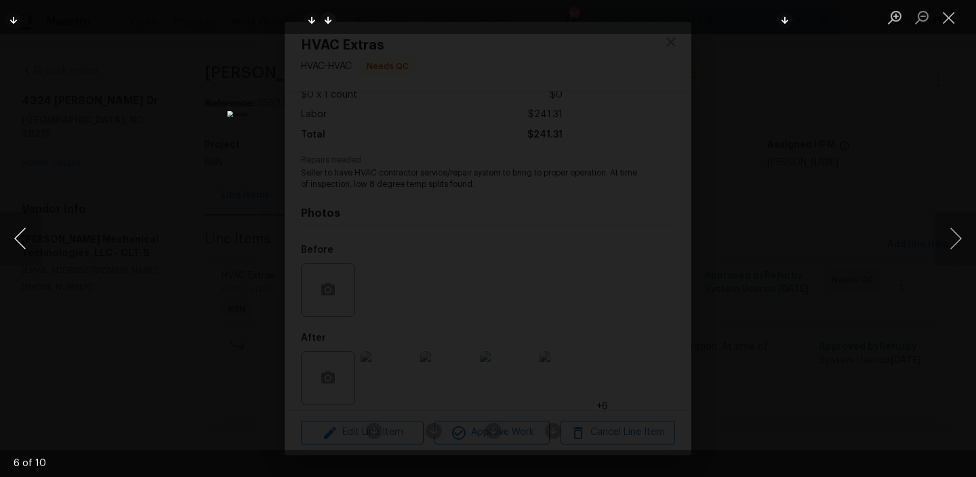
click at [23, 240] on button "Previous image" at bounding box center [20, 239] width 41 height 54
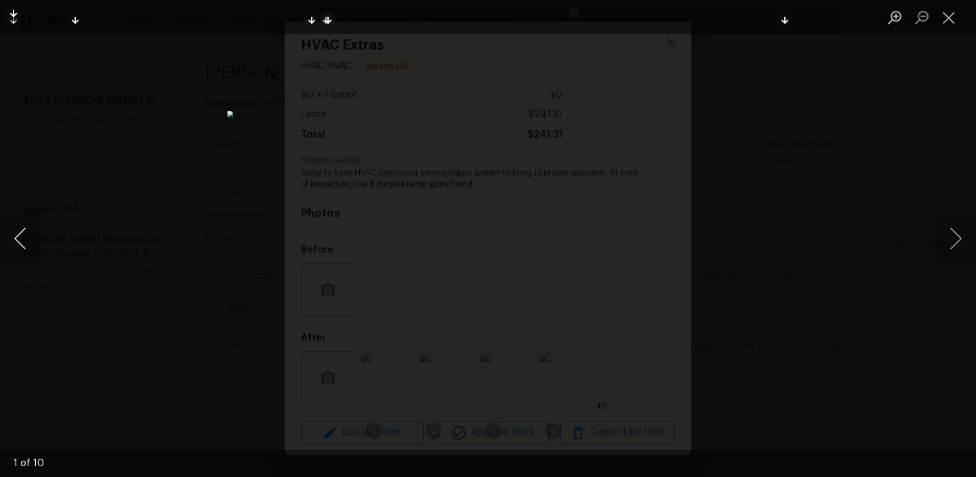
click at [23, 240] on button "Previous image" at bounding box center [20, 239] width 41 height 54
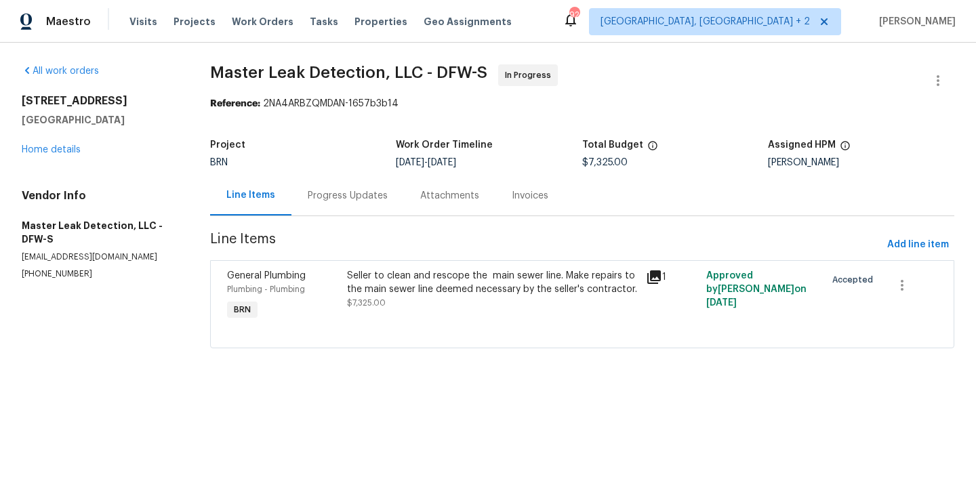
click at [338, 195] on div "Progress Updates" at bounding box center [348, 196] width 80 height 14
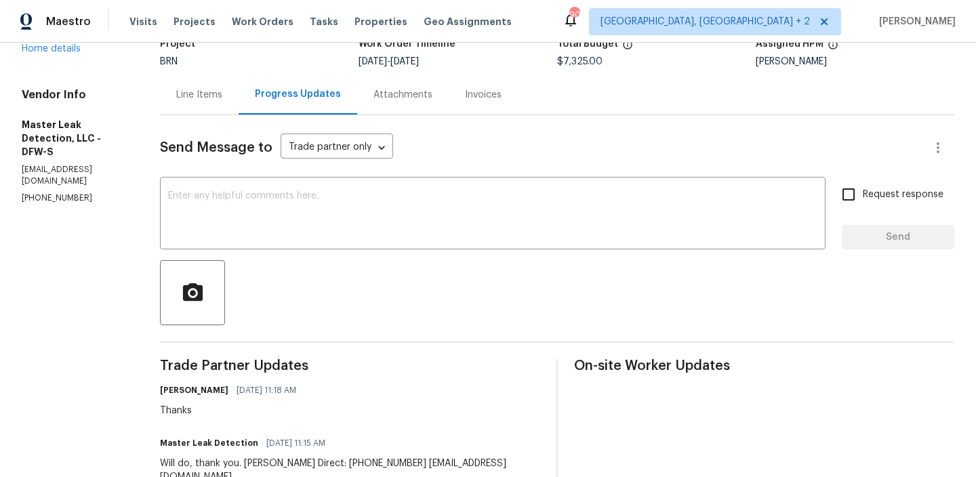
scroll to position [106, 0]
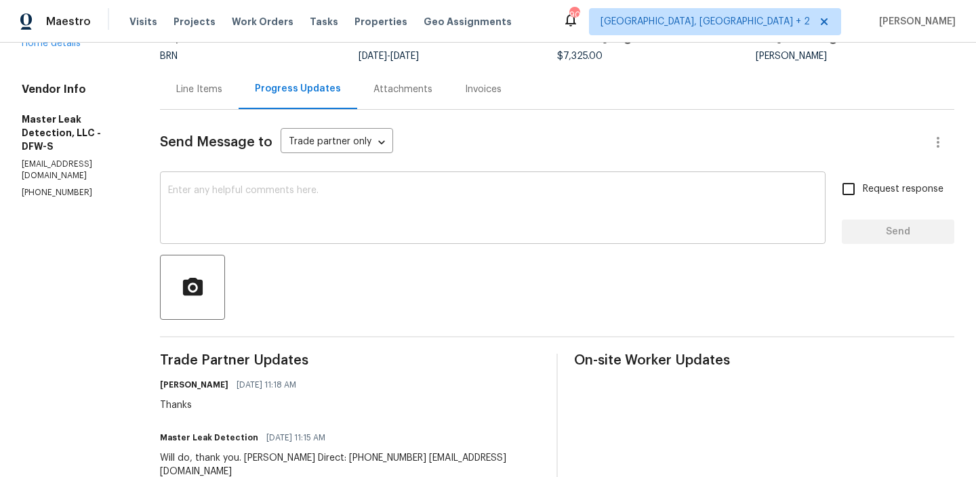
click at [273, 186] on textarea at bounding box center [493, 209] width 650 height 47
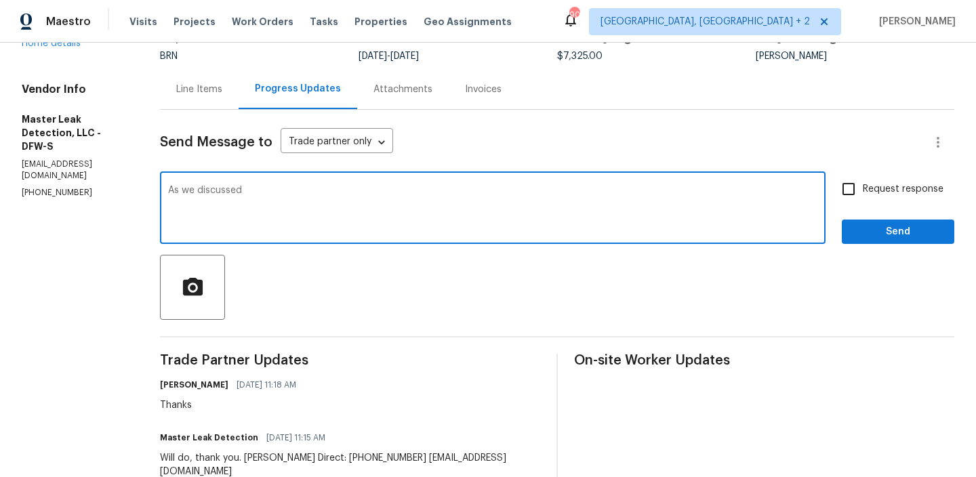
click at [71, 187] on p "(972) 916-1261" at bounding box center [75, 193] width 106 height 12
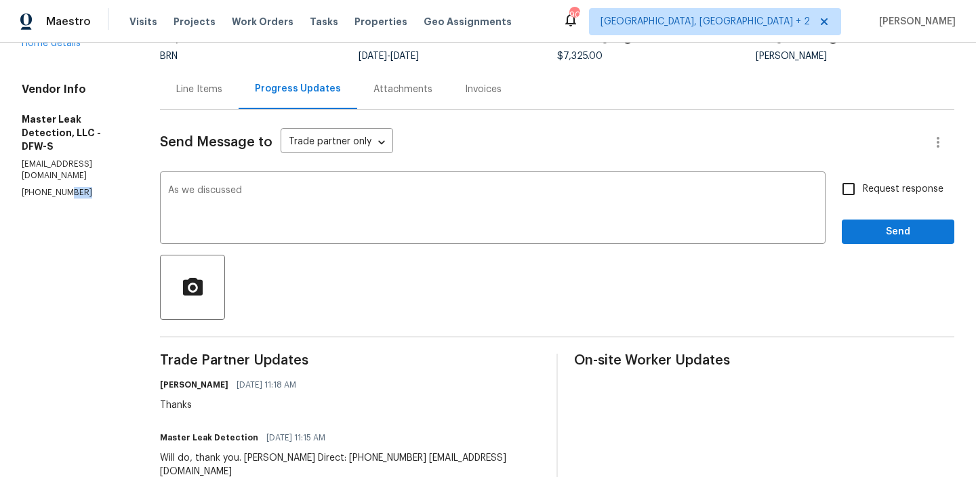
click at [71, 187] on p "(972) 916-1261" at bounding box center [75, 193] width 106 height 12
copy p "(972) 916-1261"
click at [317, 205] on textarea "As we discussed" at bounding box center [493, 209] width 650 height 47
paste textarea "(972) 916-1261"
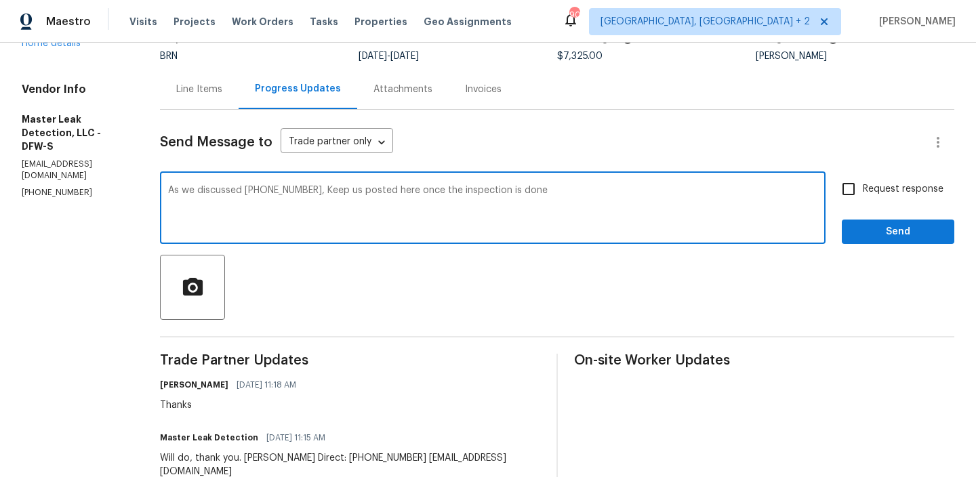
type textarea "As we discussed (972) 916-1261, Keep us posted here once the inspection is done"
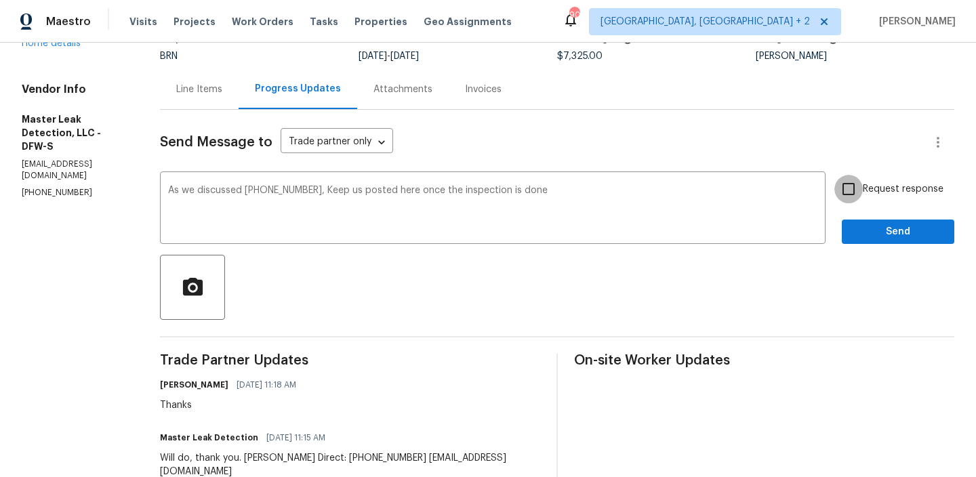
click at [856, 186] on input "Request response" at bounding box center [849, 189] width 28 height 28
checkbox input "true"
click at [864, 241] on button "Send" at bounding box center [898, 232] width 113 height 25
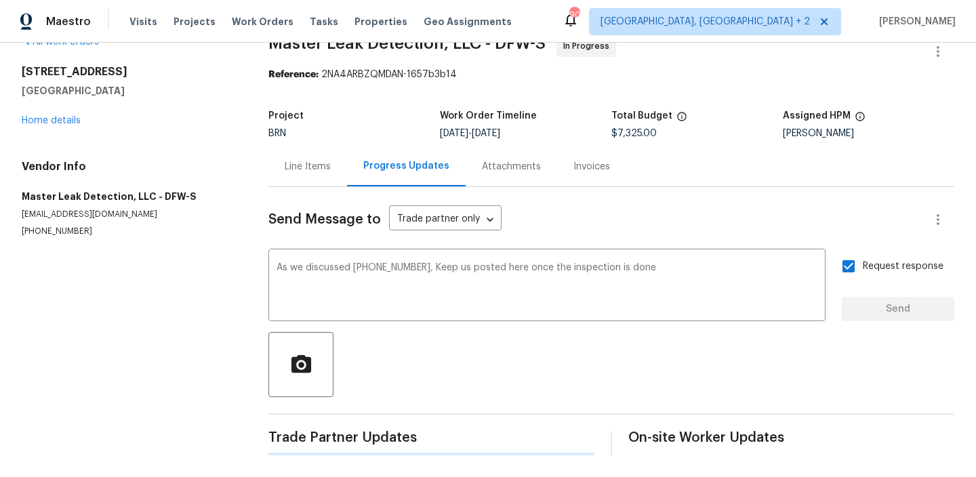
scroll to position [0, 0]
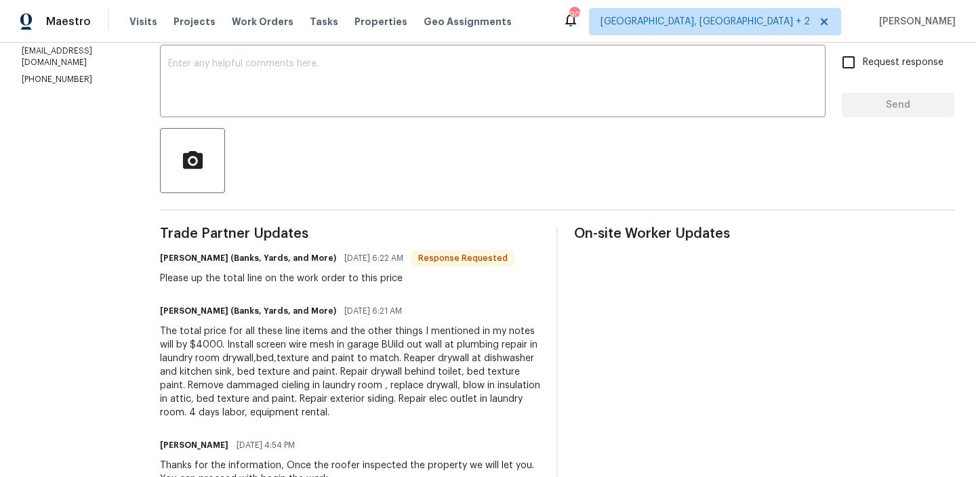
scroll to position [79, 0]
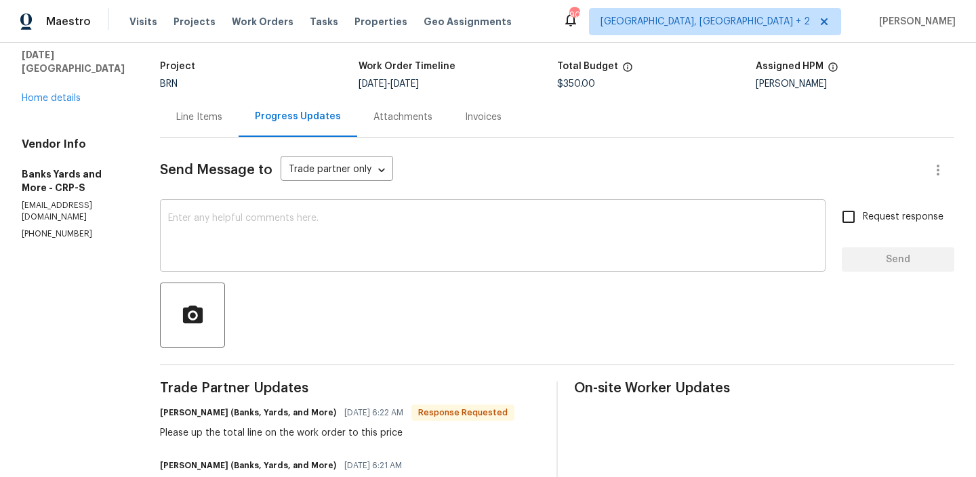
click at [201, 237] on textarea at bounding box center [493, 237] width 650 height 47
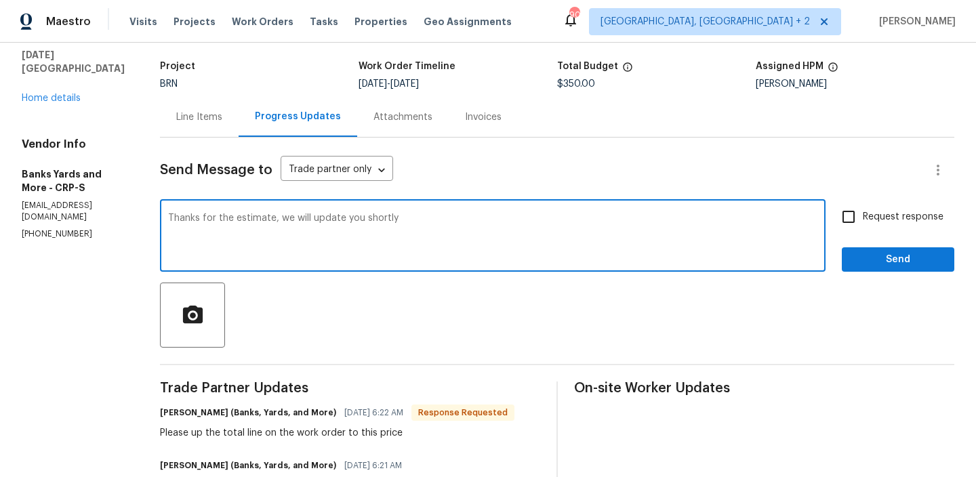
type textarea "Thanks for the estimate, we will update you shortly"
click at [848, 218] on input "Request response" at bounding box center [849, 217] width 28 height 28
checkbox input "true"
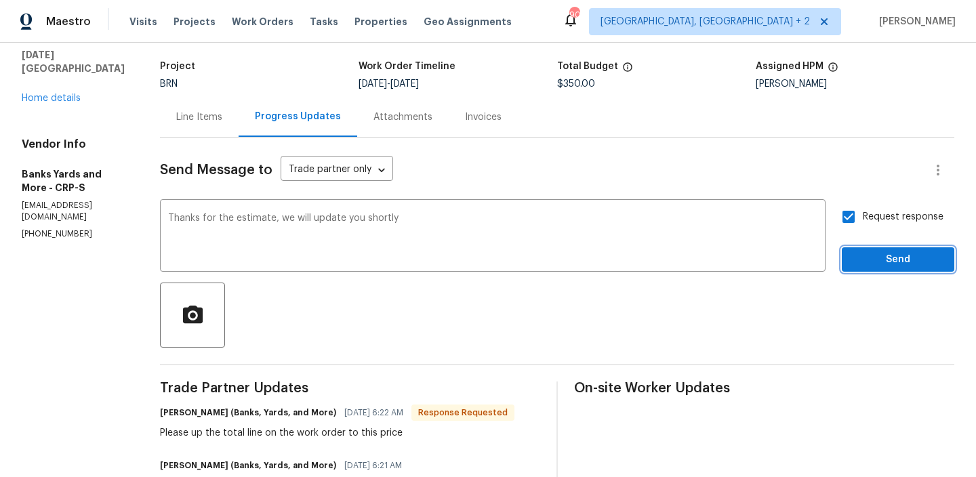
click at [857, 257] on span "Send" at bounding box center [898, 260] width 91 height 17
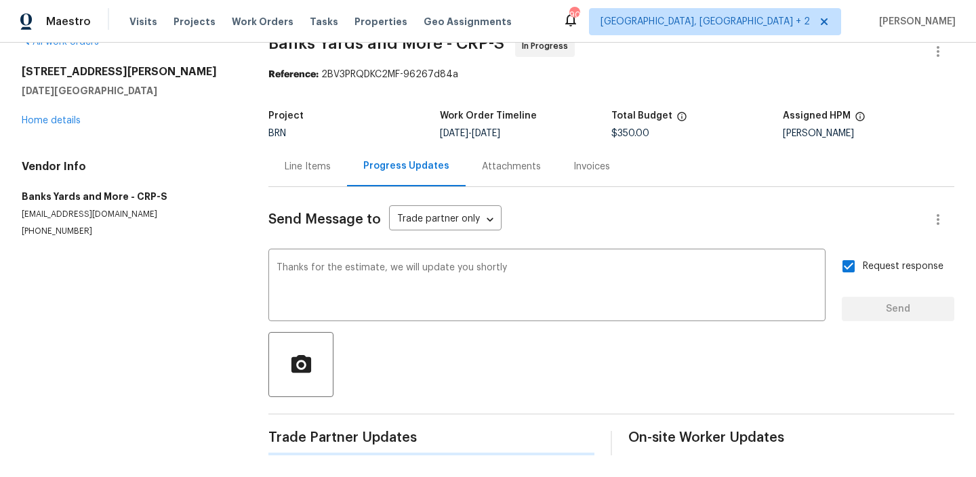
scroll to position [0, 0]
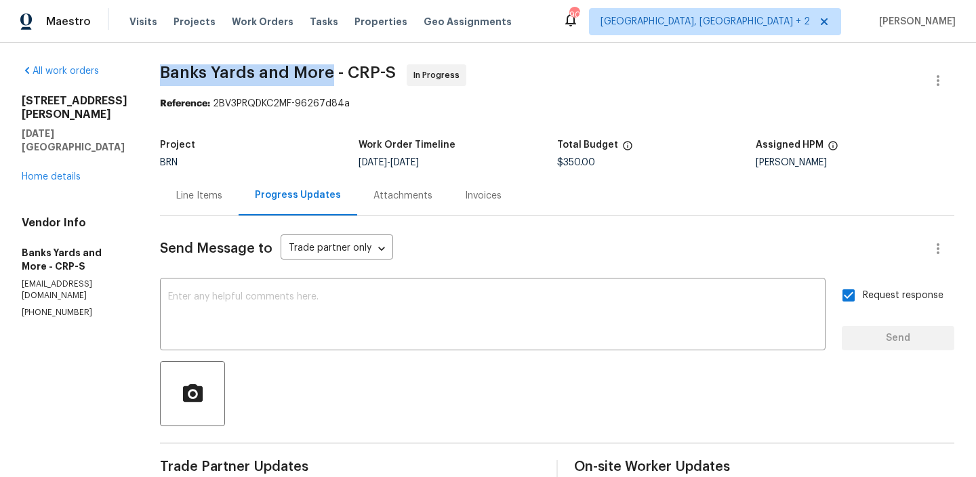
drag, startPoint x: 155, startPoint y: 78, endPoint x: 329, endPoint y: 68, distance: 174.6
copy span "Banks Yards and More"
click at [191, 195] on div "Line Items" at bounding box center [199, 196] width 46 height 14
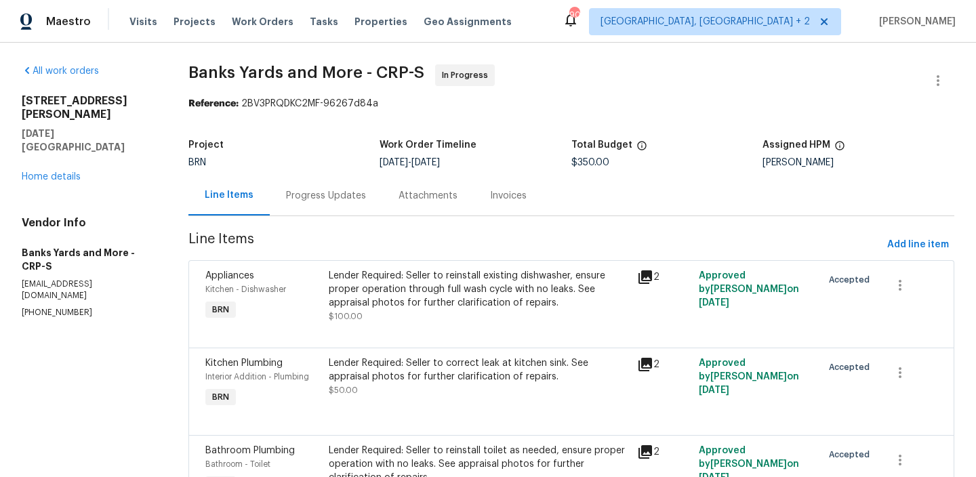
scroll to position [173, 0]
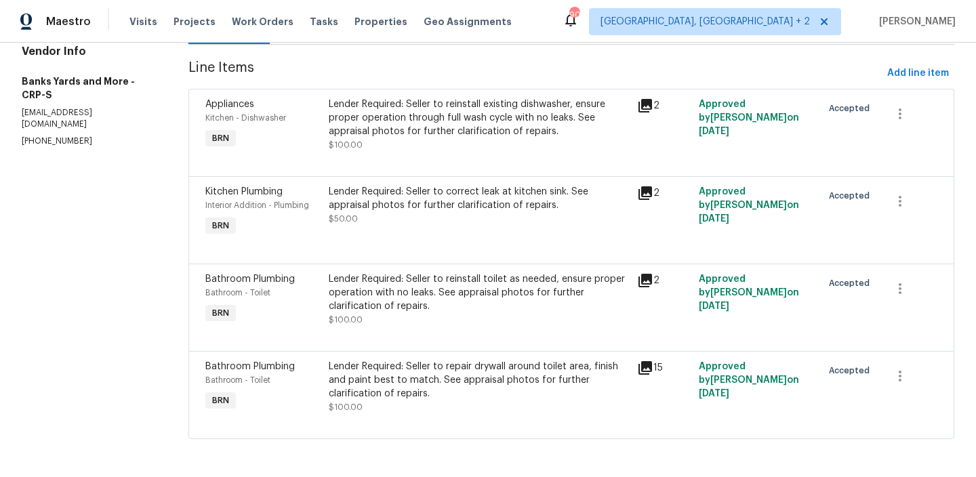
click at [372, 152] on div at bounding box center [571, 160] width 732 height 16
click at [387, 98] on div "Lender Required: Seller to reinstall existing dishwasher, ensure proper operati…" at bounding box center [479, 118] width 300 height 41
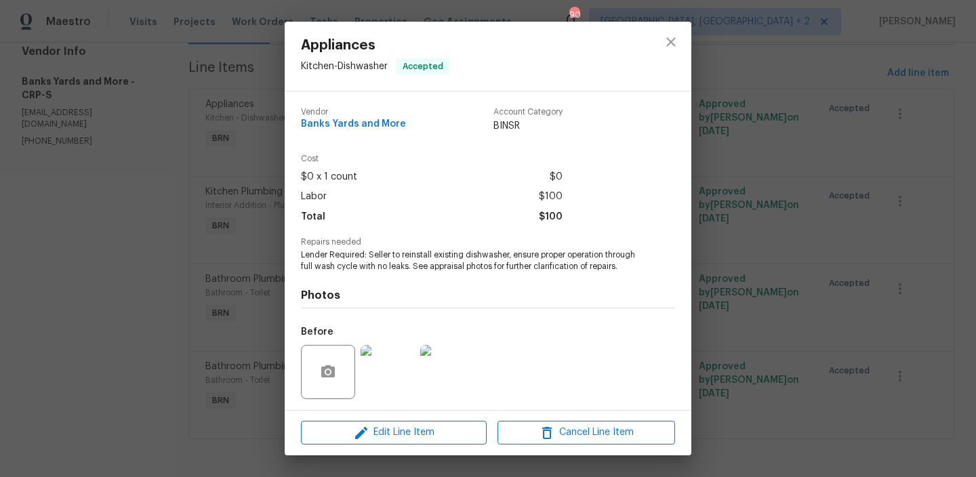
click at [342, 245] on span "Repairs needed" at bounding box center [488, 242] width 374 height 9
click at [332, 252] on span "Lender Required: Seller to reinstall existing dishwasher, ensure proper operati…" at bounding box center [469, 261] width 337 height 23
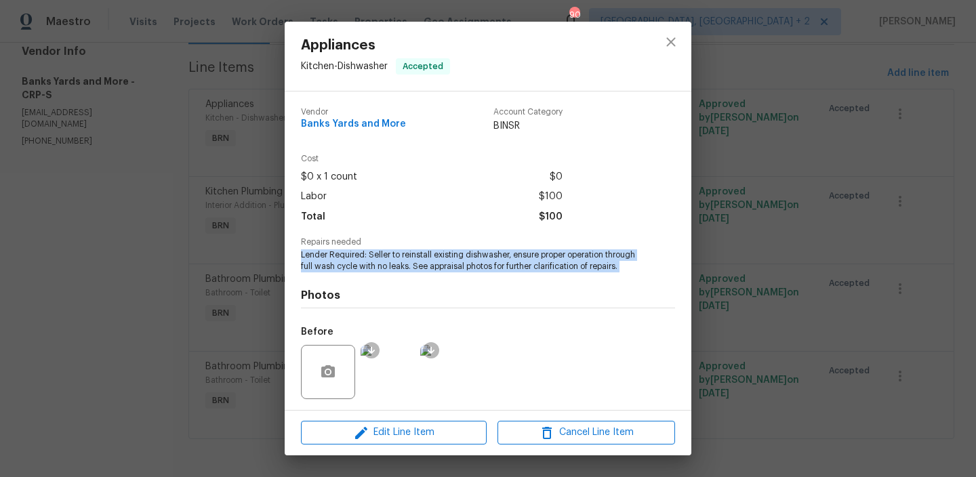
click at [332, 252] on span "Lender Required: Seller to reinstall existing dishwasher, ensure proper operati…" at bounding box center [469, 261] width 337 height 23
copy span "Lender Required: Seller to reinstall existing dishwasher, ensure proper operati…"
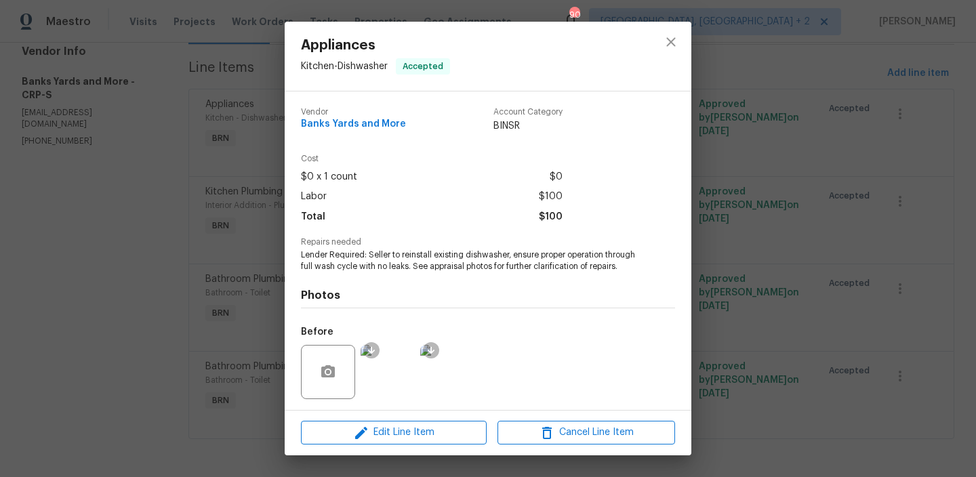
click at [112, 131] on div "Appliances Kitchen - Dishwasher Accepted Vendor Banks Yards and More Account Ca…" at bounding box center [488, 238] width 976 height 477
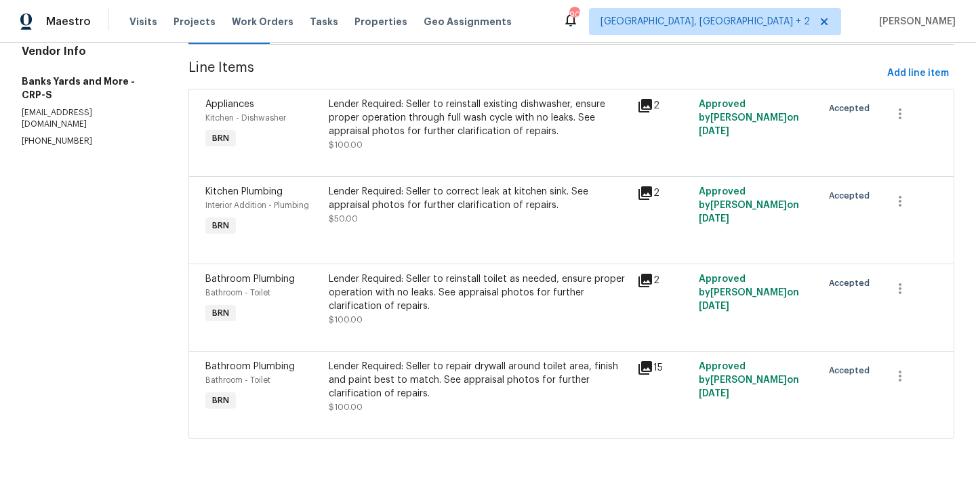
click at [388, 197] on div "Lender Required: Seller to correct leak at kitchen sink. See appraisal photos f…" at bounding box center [479, 198] width 300 height 27
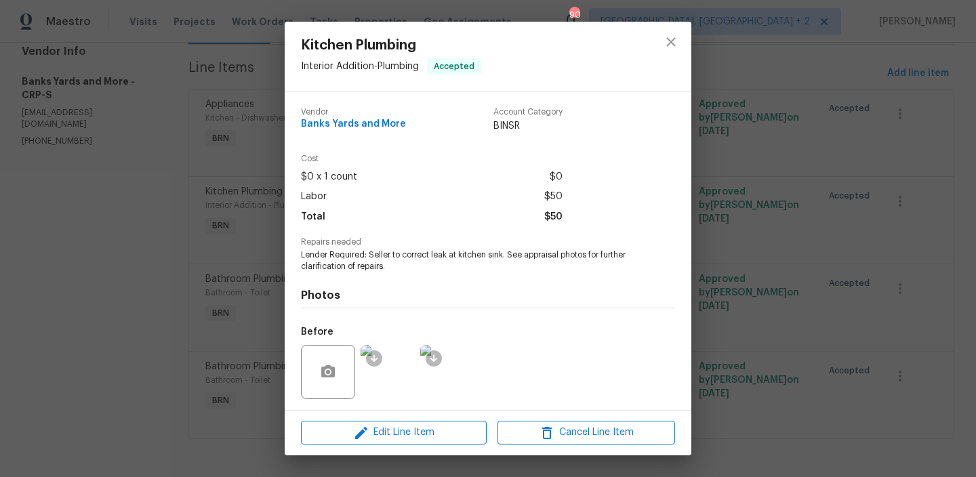
click at [329, 260] on span "Lender Required: Seller to correct leak at kitchen sink. See appraisal photos f…" at bounding box center [469, 261] width 337 height 23
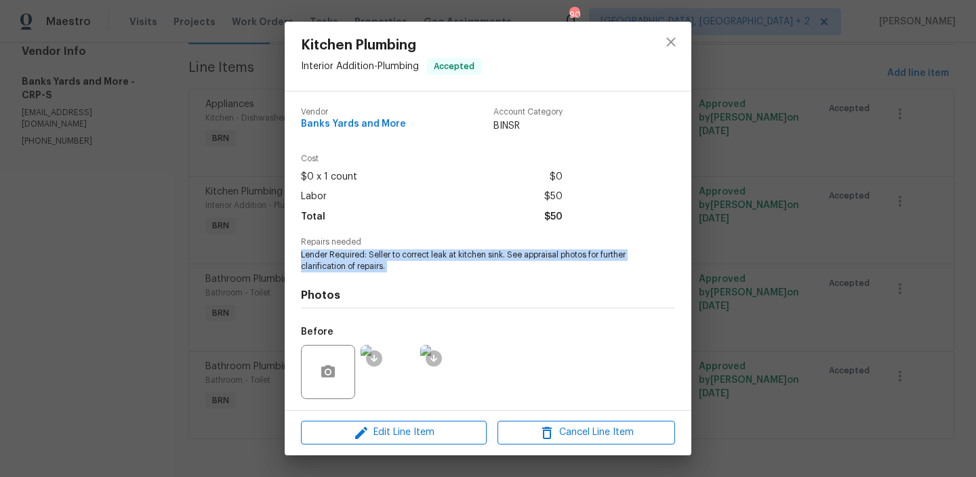
click at [329, 260] on span "Lender Required: Seller to correct leak at kitchen sink. See appraisal photos f…" at bounding box center [469, 261] width 337 height 23
copy span "Lender Required: Seller to correct leak at kitchen sink. See appraisal photos f…"
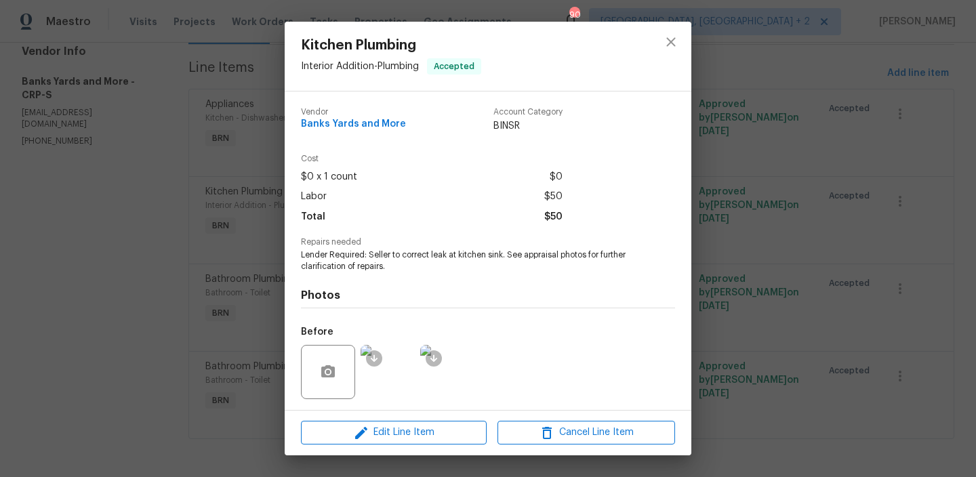
click at [136, 184] on div "Kitchen Plumbing Interior Addition - Plumbing Accepted Vendor Banks Yards and M…" at bounding box center [488, 238] width 976 height 477
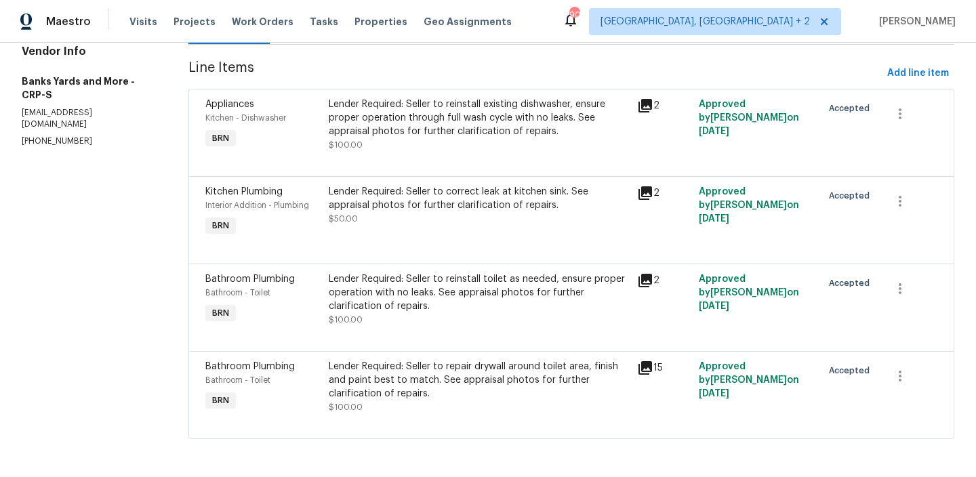
click at [379, 288] on div "Lender Required: Seller to reinstall toilet as needed, ensure proper operation …" at bounding box center [479, 293] width 300 height 41
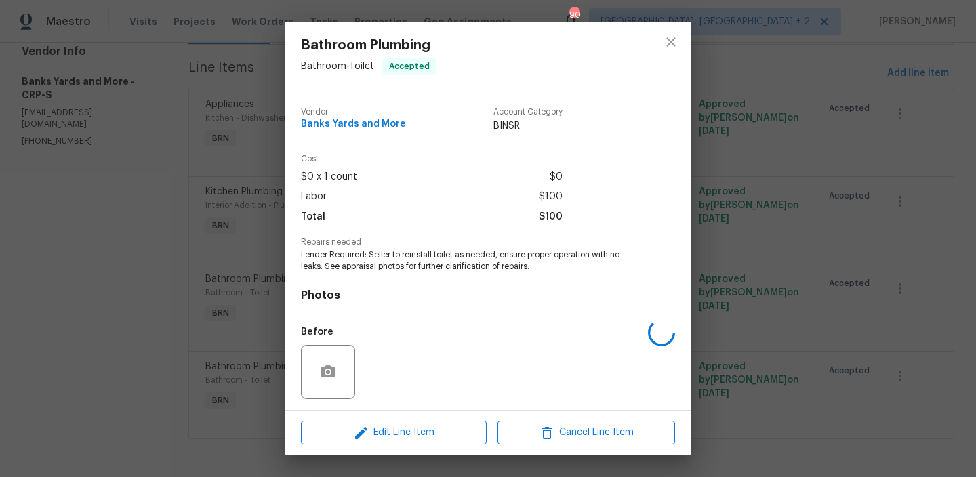
click at [342, 260] on span "Lender Required: Seller to reinstall toilet as needed, ensure proper operation …" at bounding box center [469, 261] width 337 height 23
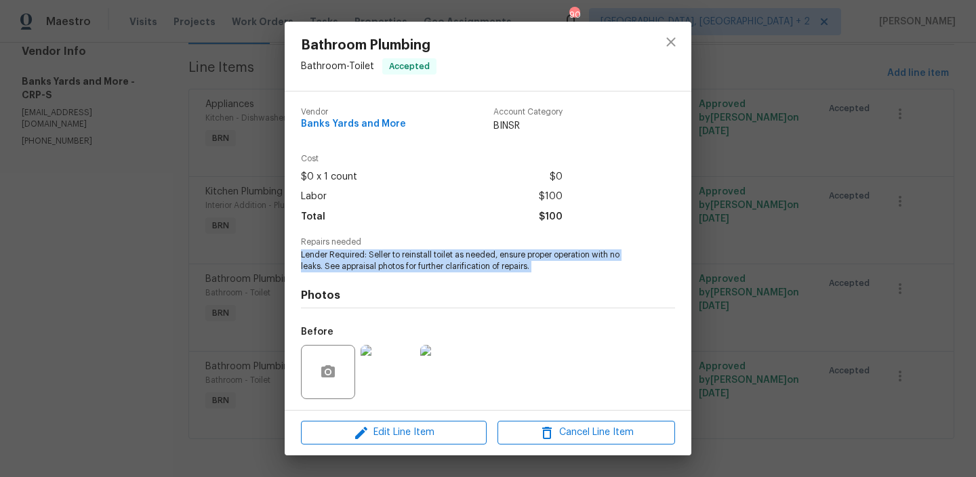
click at [342, 260] on span "Lender Required: Seller to reinstall toilet as needed, ensure proper operation …" at bounding box center [469, 261] width 337 height 23
copy span "Lender Required: Seller to reinstall toilet as needed, ensure proper operation …"
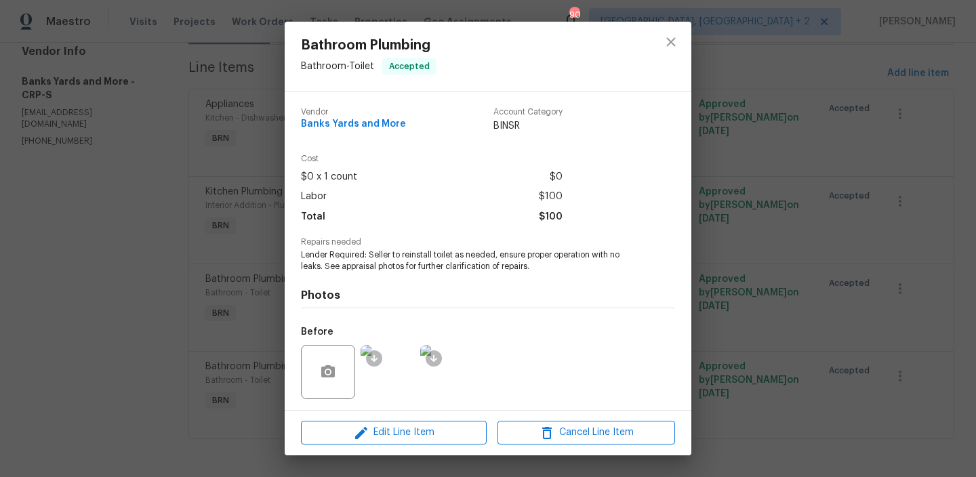
click at [161, 100] on div "Bathroom Plumbing Bathroom - Toilet Accepted Vendor Banks Yards and More Accoun…" at bounding box center [488, 238] width 976 height 477
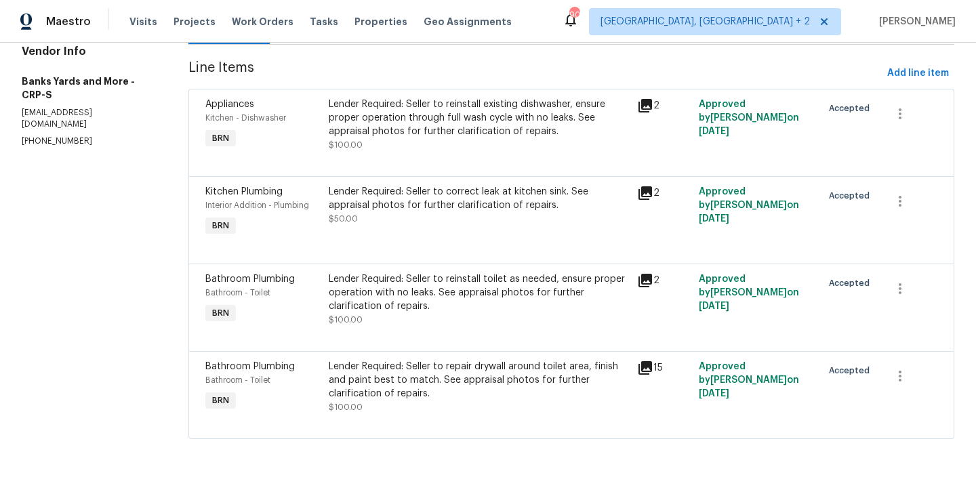
click at [397, 372] on div "Lender Required: Seller to repair drywall around toilet area, finish and paint …" at bounding box center [479, 380] width 300 height 41
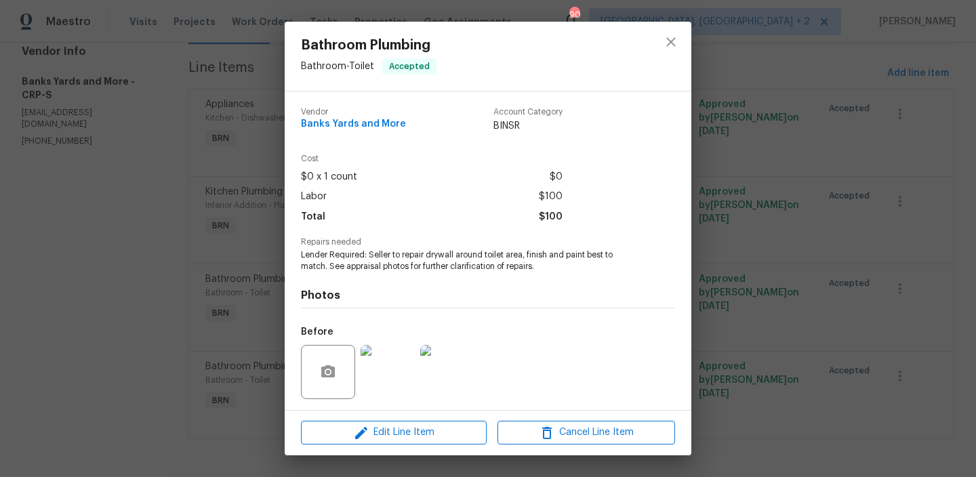
click at [339, 269] on span "Lender Required: Seller to repair drywall around toilet area, finish and paint …" at bounding box center [469, 261] width 337 height 23
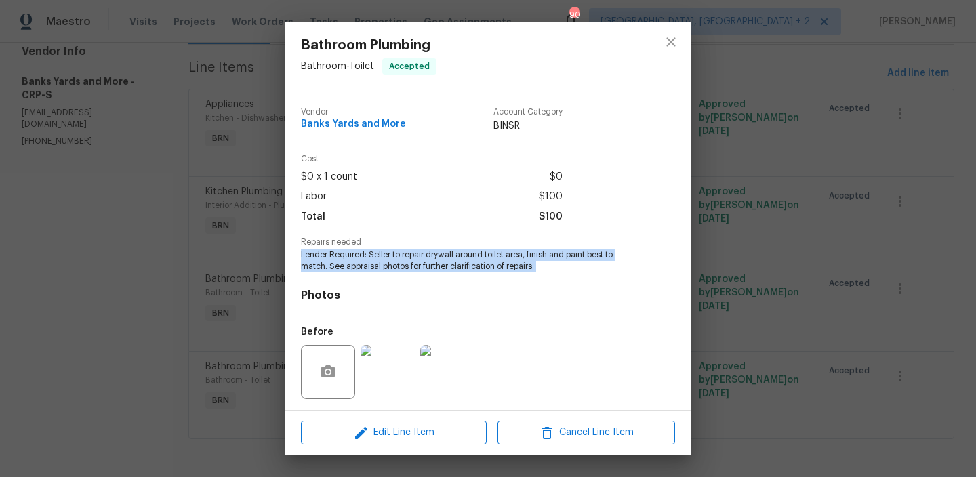
click at [339, 269] on span "Lender Required: Seller to repair drywall around toilet area, finish and paint …" at bounding box center [469, 261] width 337 height 23
copy span "Lender Required: Seller to repair drywall around toilet area, finish and paint …"
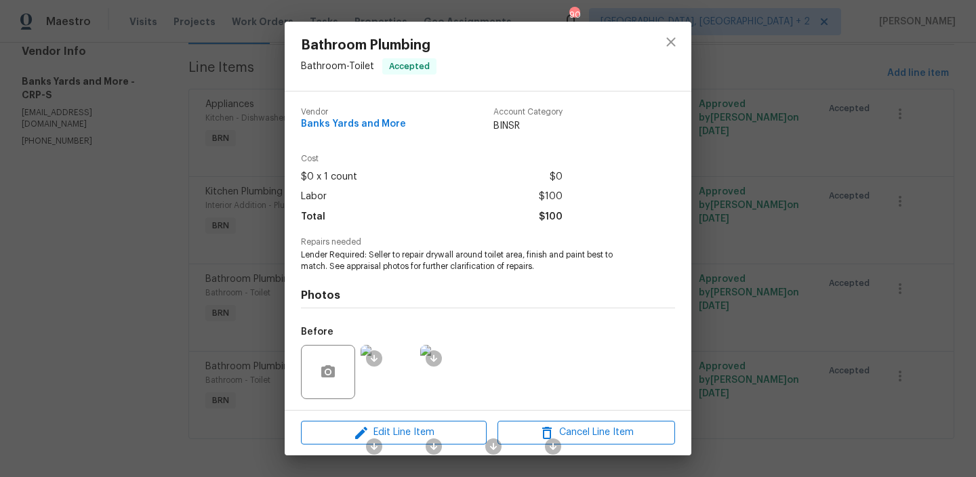
click at [149, 140] on div "Bathroom Plumbing Bathroom - Toilet Accepted Vendor Banks Yards and More Accoun…" at bounding box center [488, 238] width 976 height 477
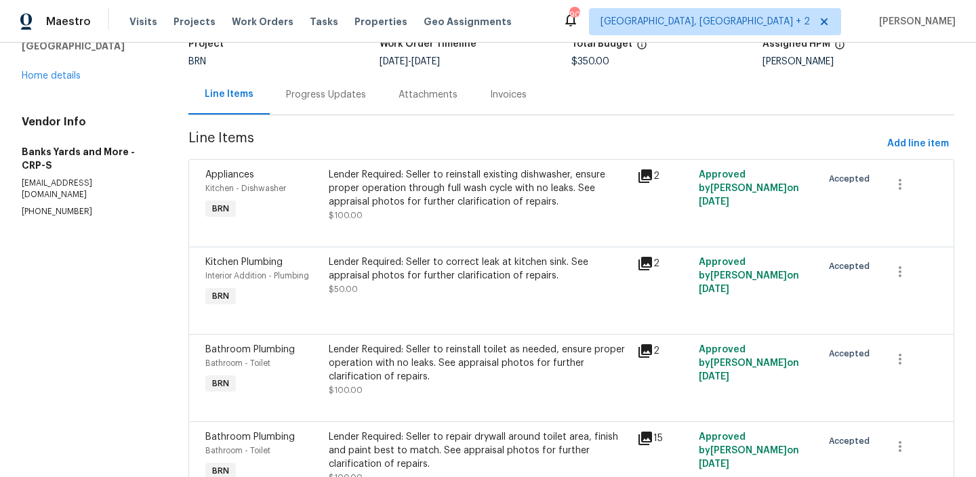
click at [312, 92] on div "Progress Updates" at bounding box center [326, 95] width 80 height 14
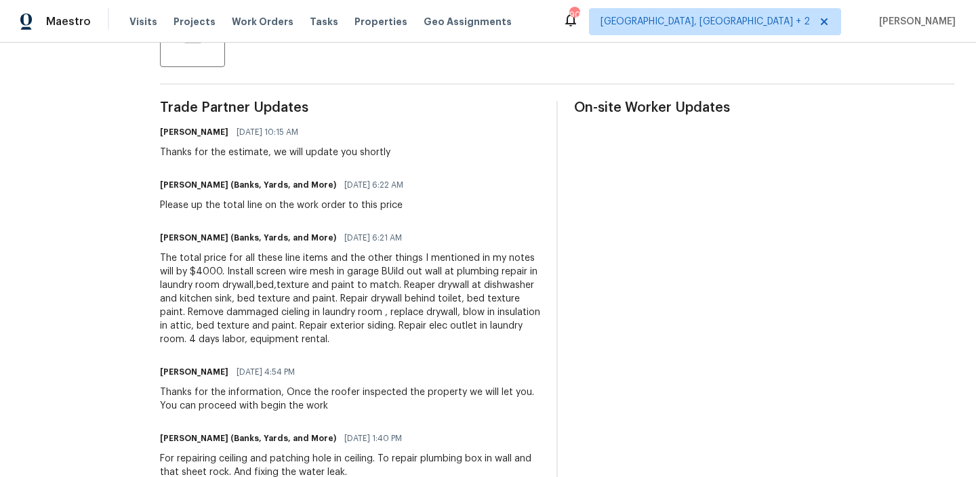
scroll to position [372, 0]
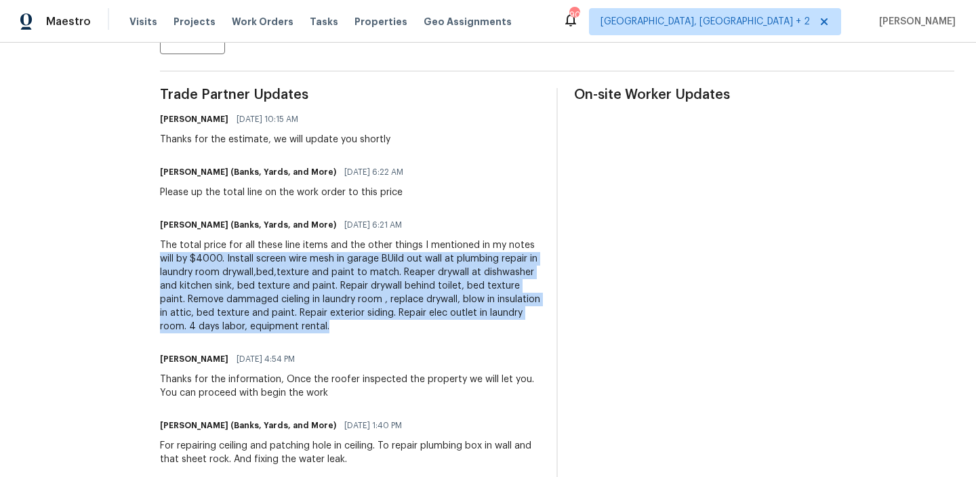
drag, startPoint x: 152, startPoint y: 254, endPoint x: 330, endPoint y: 320, distance: 189.7
copy div "will by $4000. Install screen wire mesh in garage BUild out wall at plumbing re…"
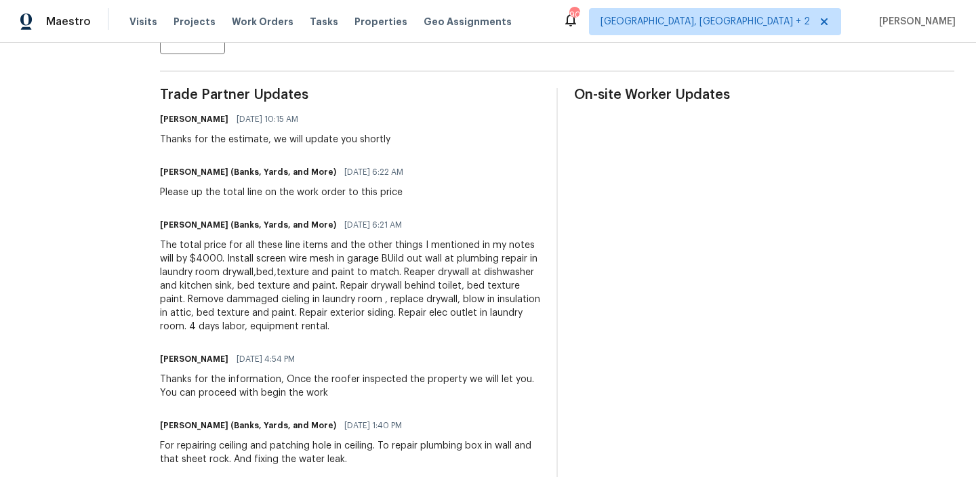
click at [235, 288] on div "The total price for all these line items and the other things I mentioned in my…" at bounding box center [350, 286] width 380 height 95
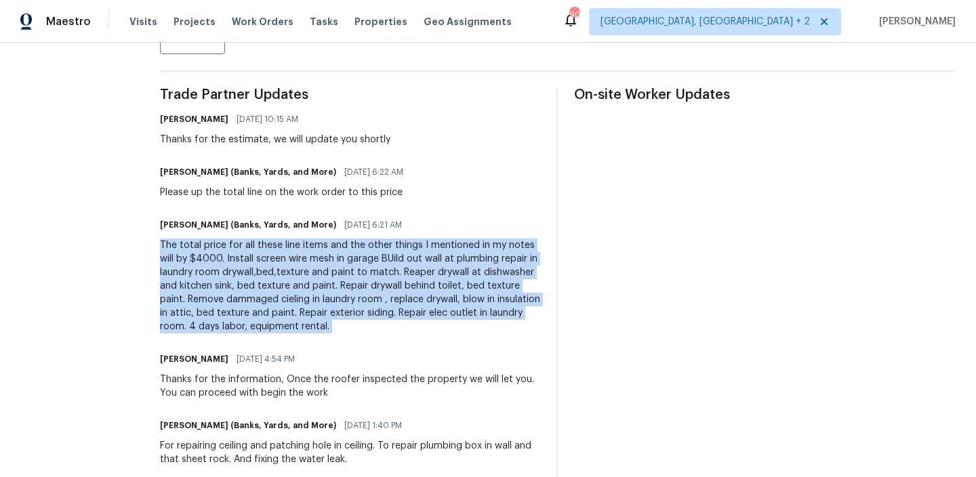
click at [235, 288] on div "The total price for all these line items and the other things I mentioned in my…" at bounding box center [350, 286] width 380 height 95
copy div "The total price for all these line items and the other things I mentioned in my…"
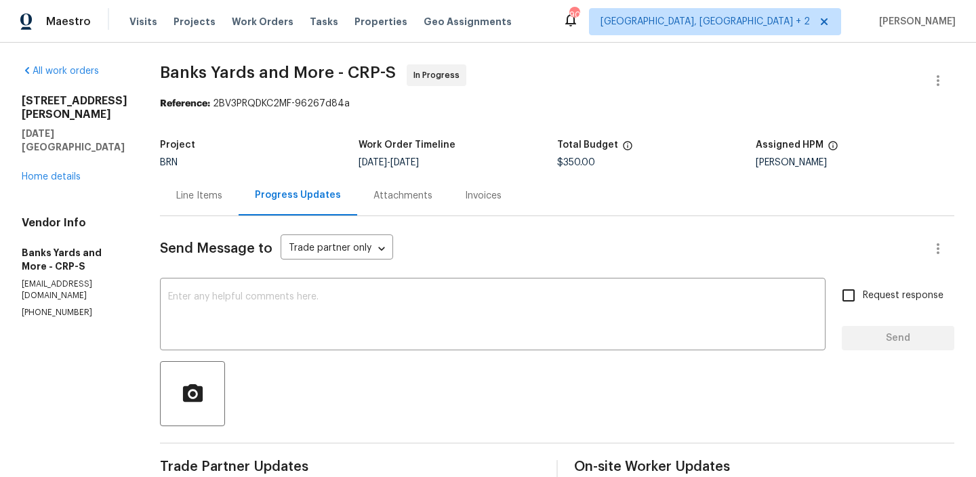
click at [565, 167] on span "$350.00" at bounding box center [576, 162] width 38 height 9
copy span "$350.00"
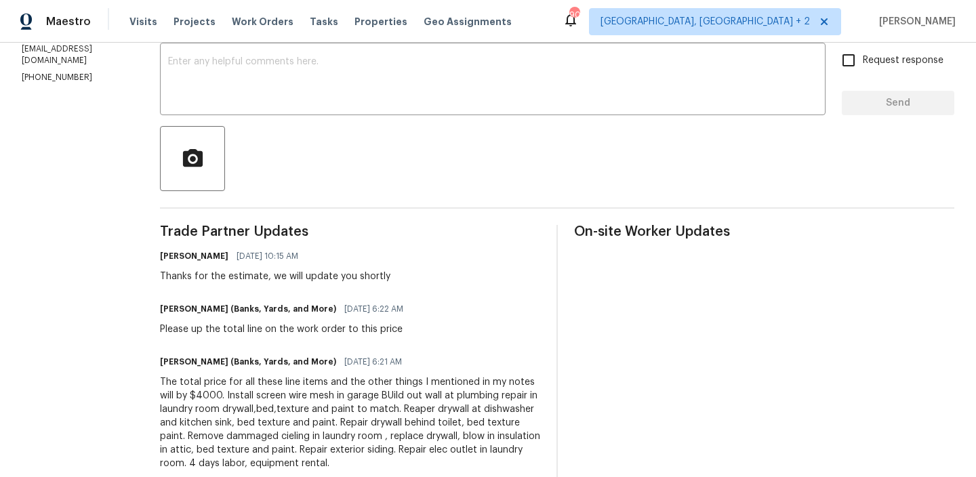
scroll to position [262, 0]
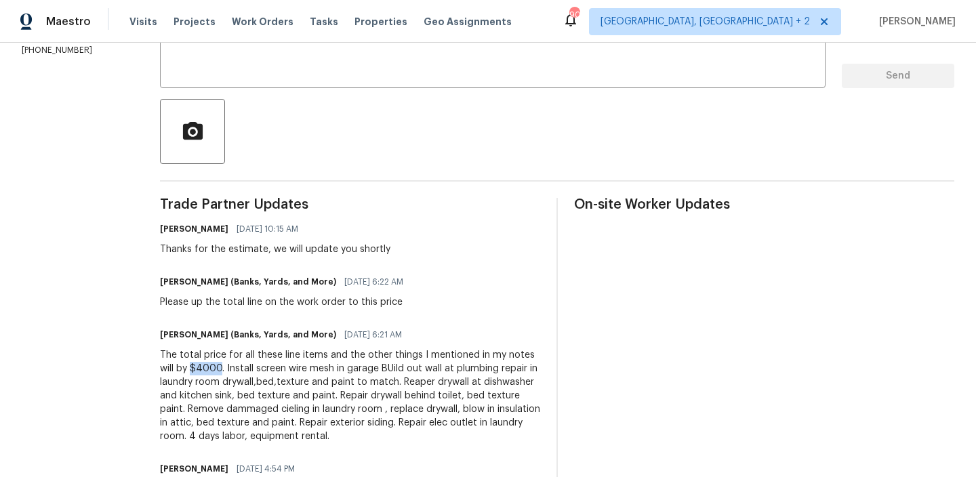
drag, startPoint x: 221, startPoint y: 367, endPoint x: 189, endPoint y: 368, distance: 31.9
click at [189, 368] on div "The total price for all these line items and the other things I mentioned in my…" at bounding box center [350, 396] width 380 height 95
copy div "$4000"
click at [201, 74] on textarea at bounding box center [493, 53] width 650 height 47
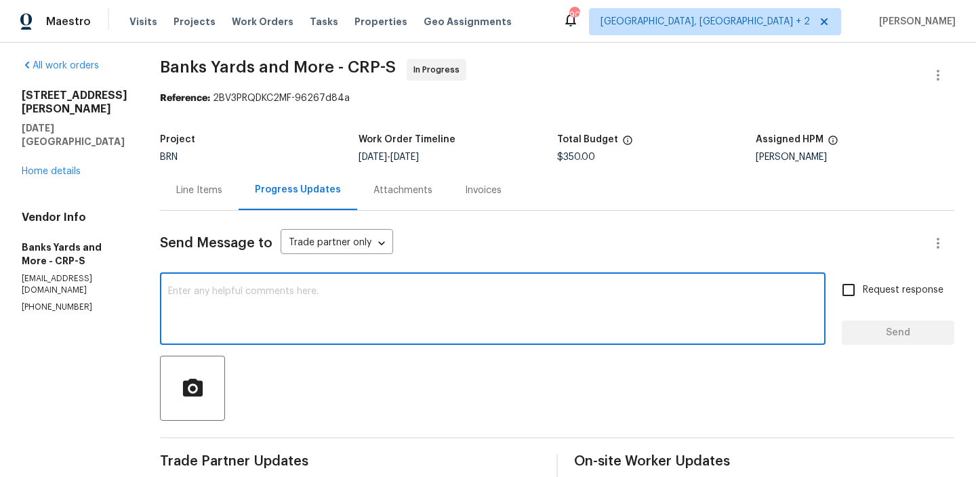
scroll to position [0, 0]
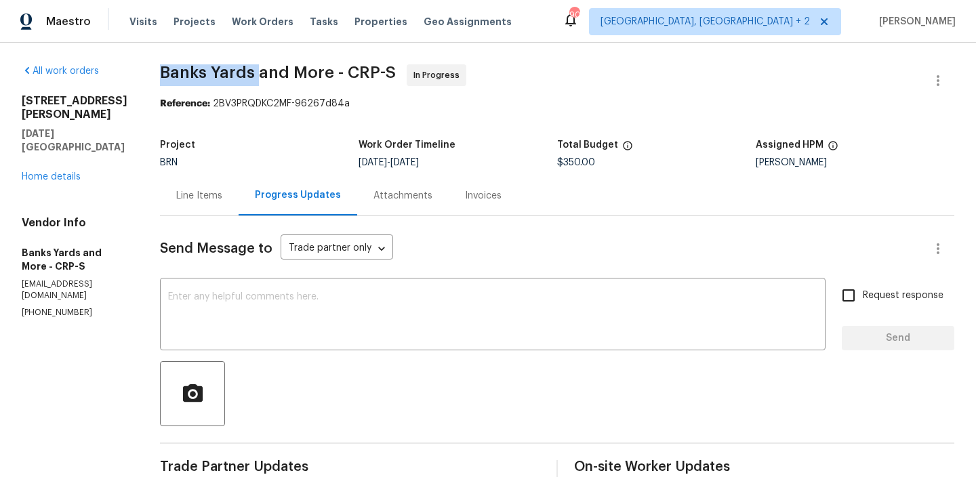
drag, startPoint x: 157, startPoint y: 79, endPoint x: 254, endPoint y: 77, distance: 97.7
copy span "Banks Yards"
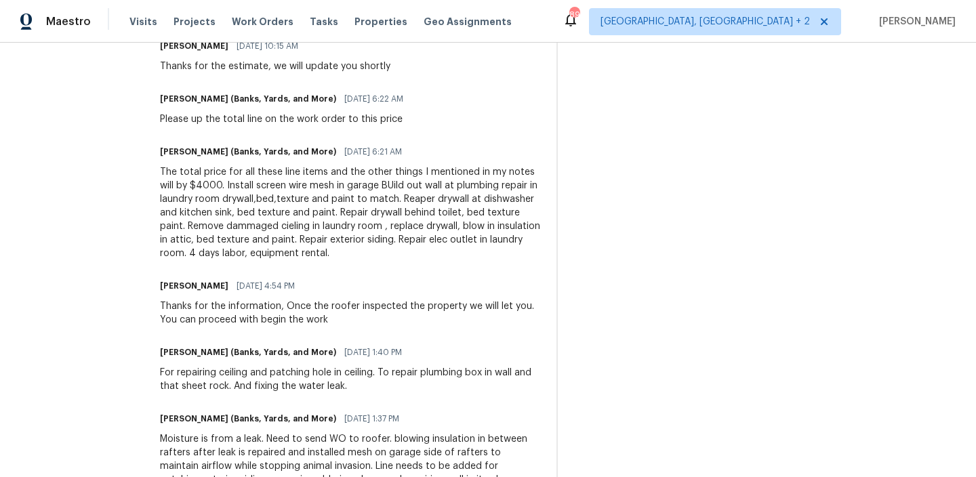
scroll to position [599, 0]
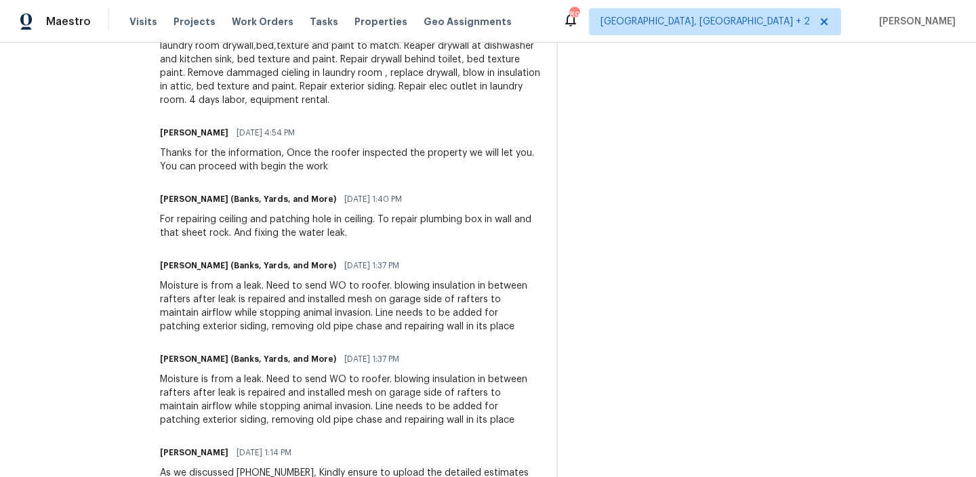
click at [208, 299] on div "Moisture is from a leak. Need to send WO to roofer. blowing insulation in betwe…" at bounding box center [350, 306] width 380 height 54
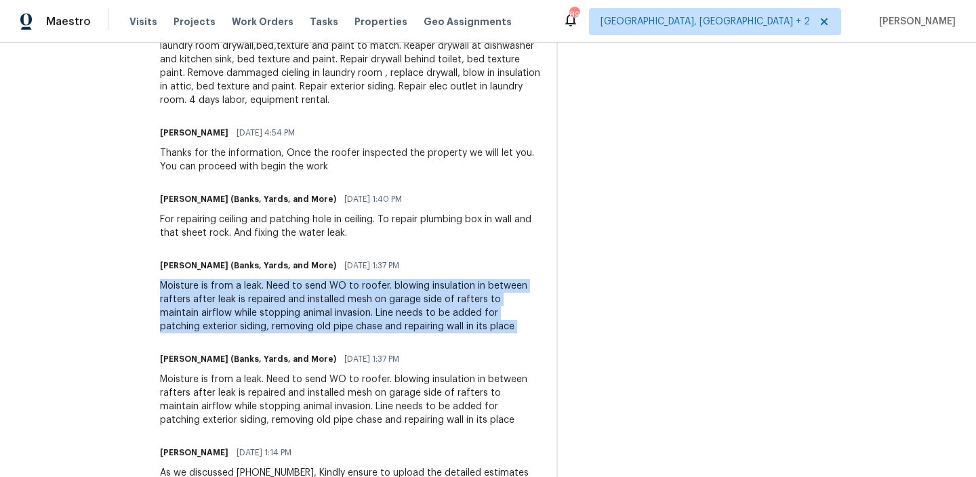
click at [208, 299] on div "Moisture is from a leak. Need to send WO to roofer. blowing insulation in betwe…" at bounding box center [350, 306] width 380 height 54
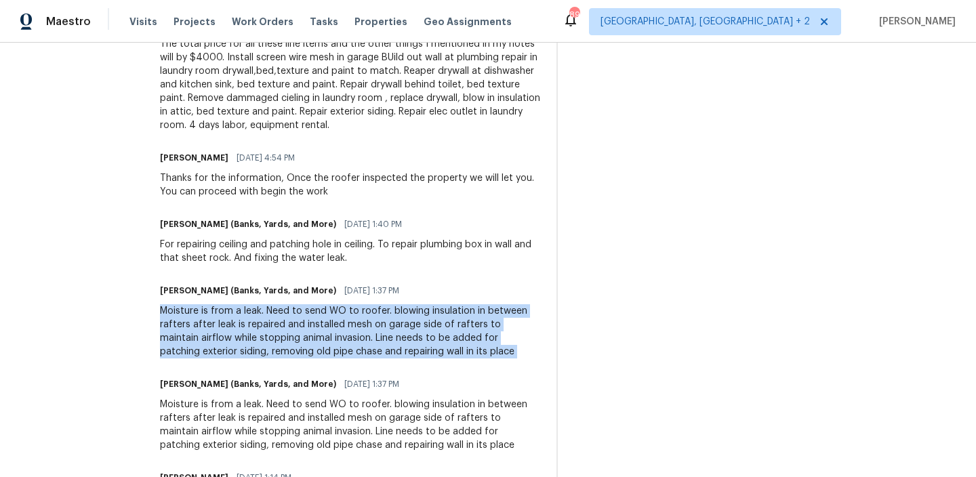
scroll to position [559, 0]
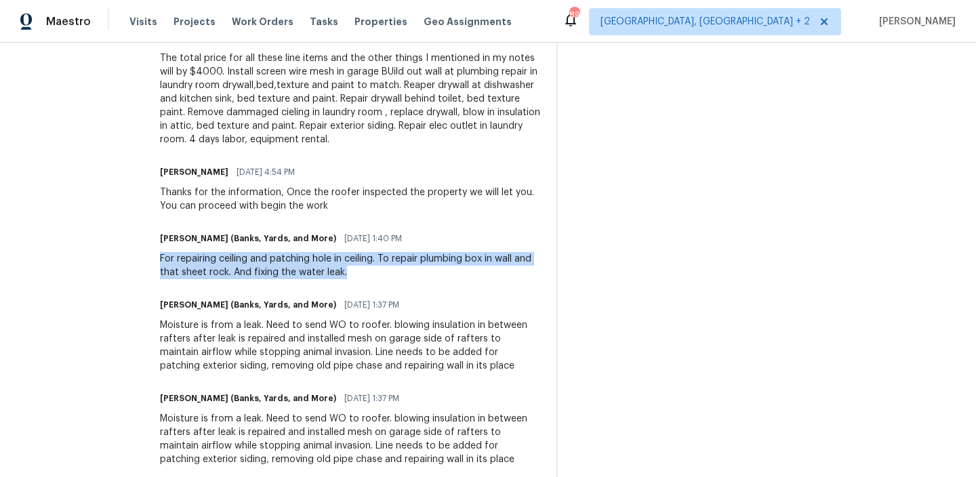
drag, startPoint x: 153, startPoint y: 260, endPoint x: 354, endPoint y: 273, distance: 201.9
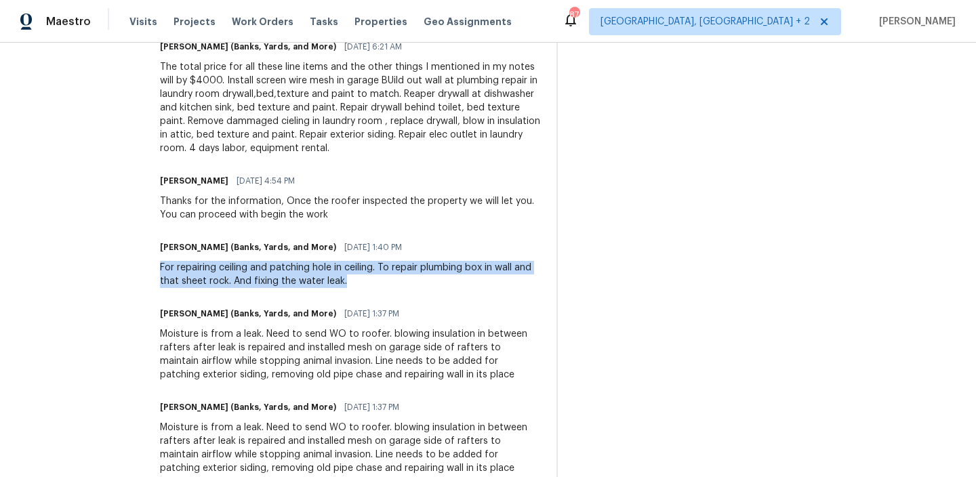
scroll to position [0, 0]
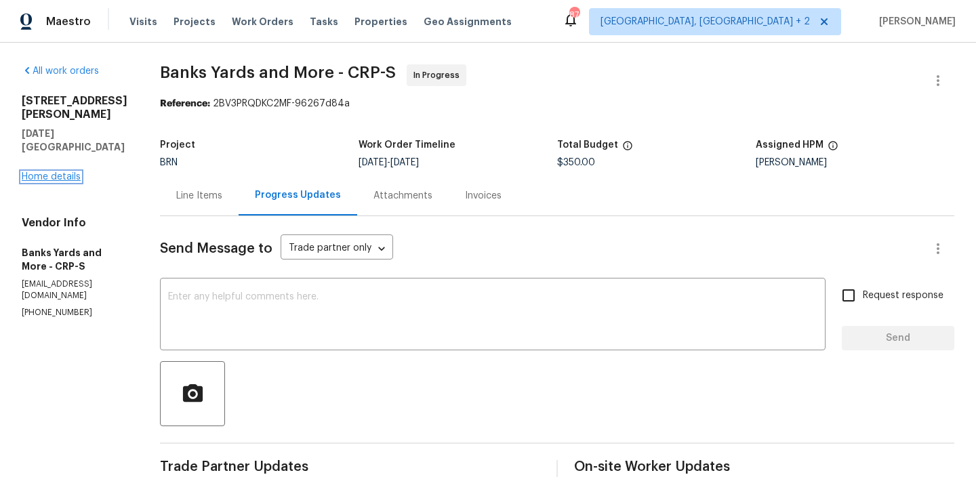
click at [61, 172] on link "Home details" at bounding box center [51, 176] width 59 height 9
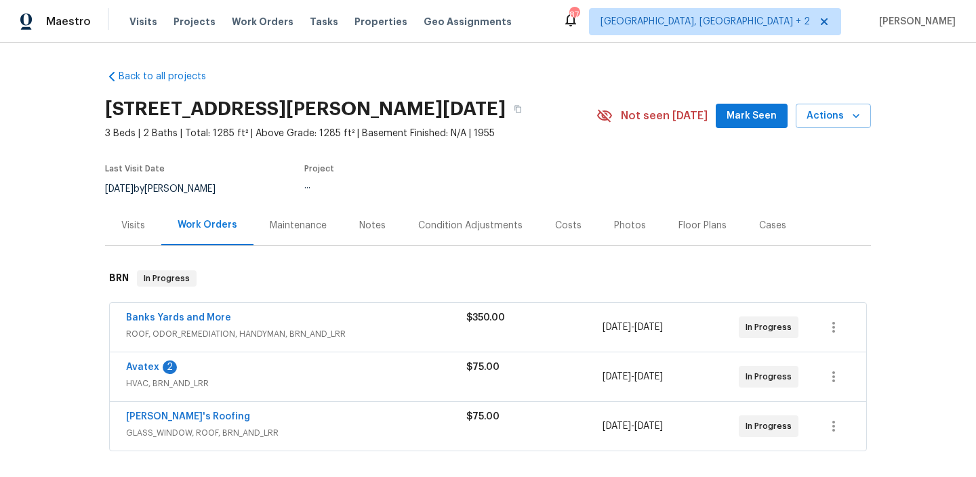
scroll to position [25, 0]
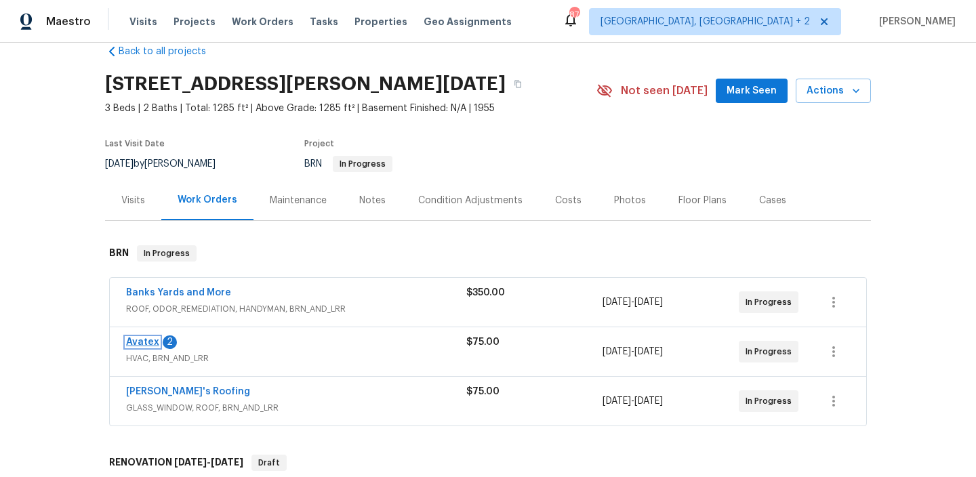
click at [148, 344] on link "Avatex" at bounding box center [142, 342] width 33 height 9
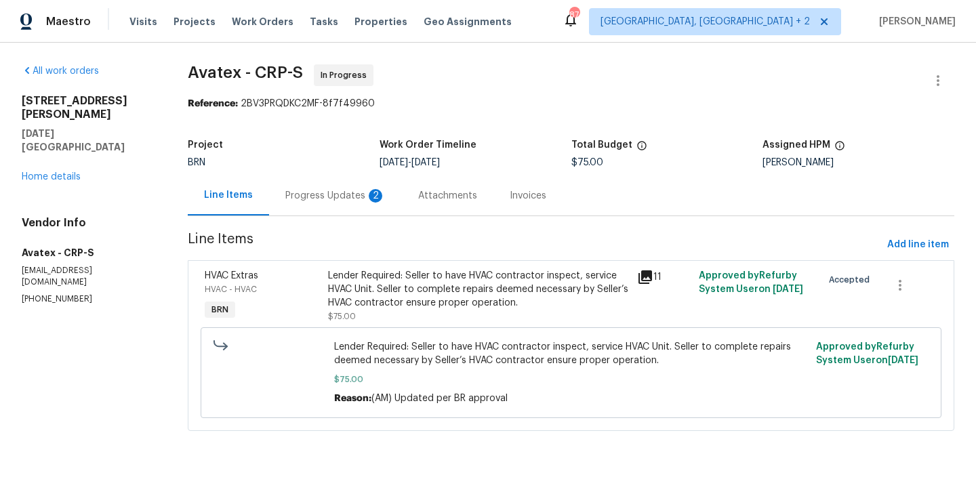
click at [358, 189] on div "Progress Updates 2" at bounding box center [335, 196] width 100 height 14
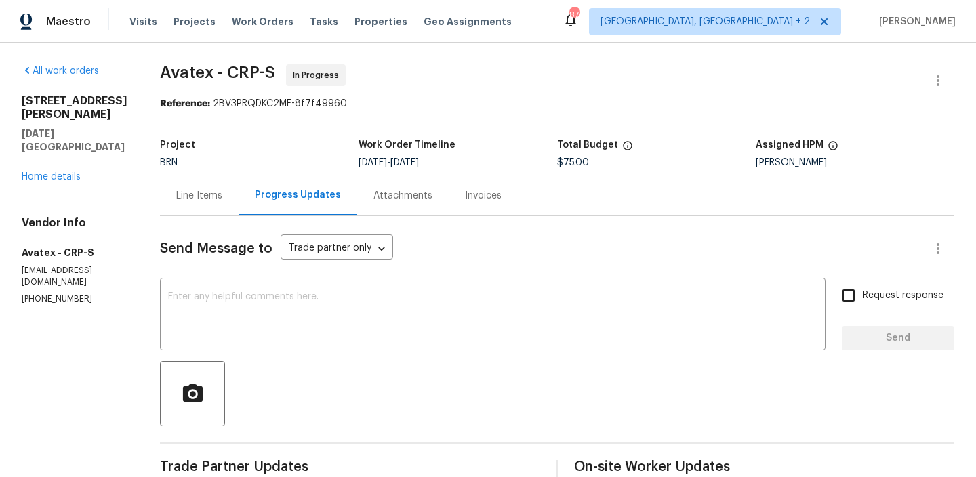
click at [202, 206] on div "Line Items" at bounding box center [199, 196] width 79 height 40
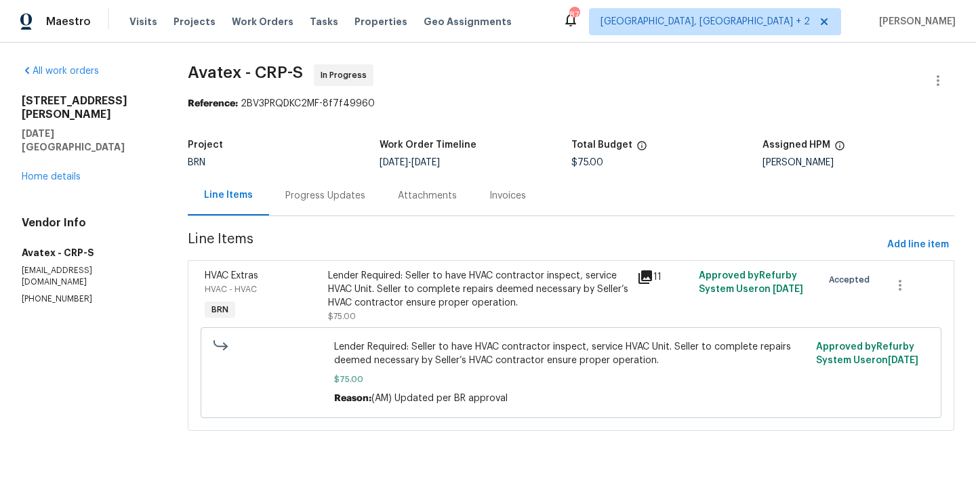
click at [397, 288] on div "Lender Required: Seller to have HVAC contractor inspect, service HVAC Unit. Sel…" at bounding box center [478, 289] width 300 height 41
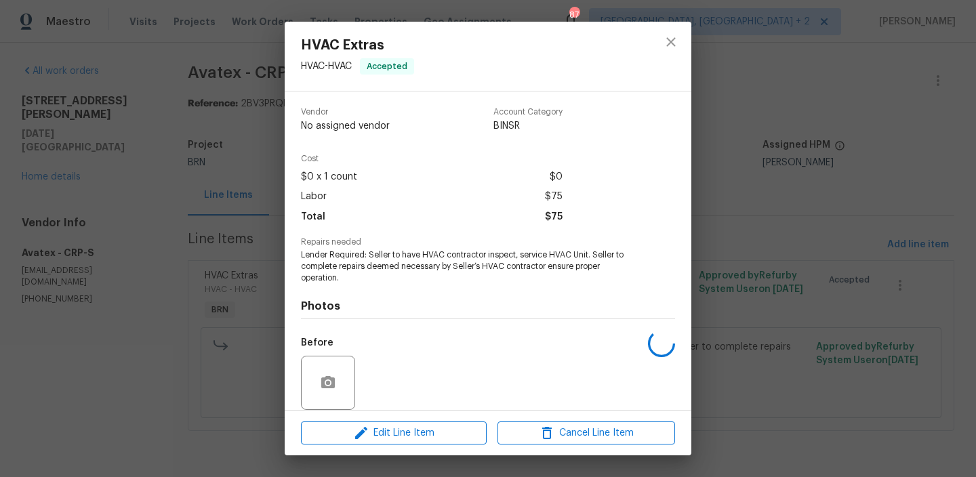
scroll to position [102, 0]
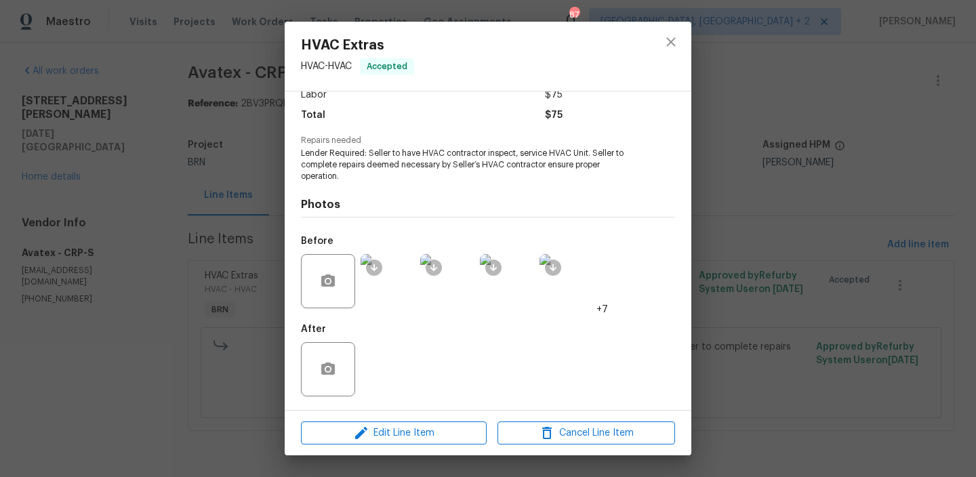
click at [391, 293] on img at bounding box center [388, 281] width 54 height 54
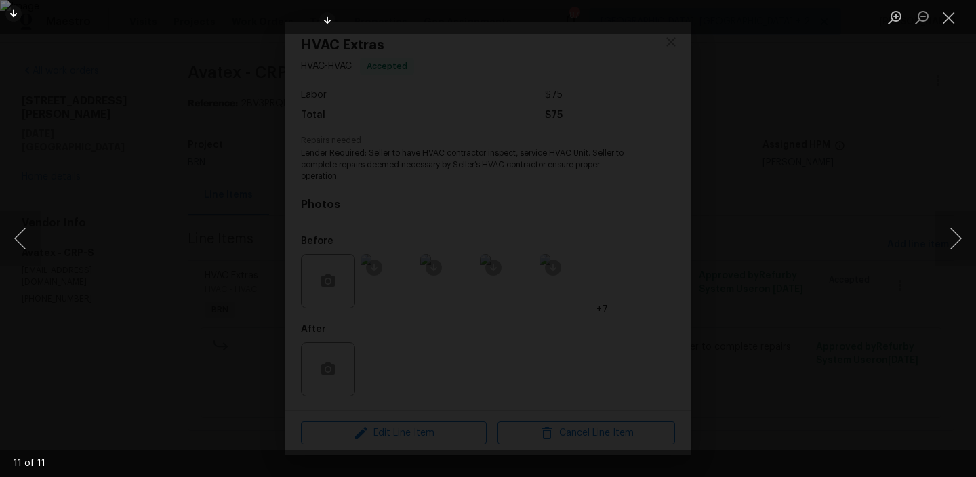
click at [121, 354] on div "Lightbox" at bounding box center [488, 238] width 976 height 477
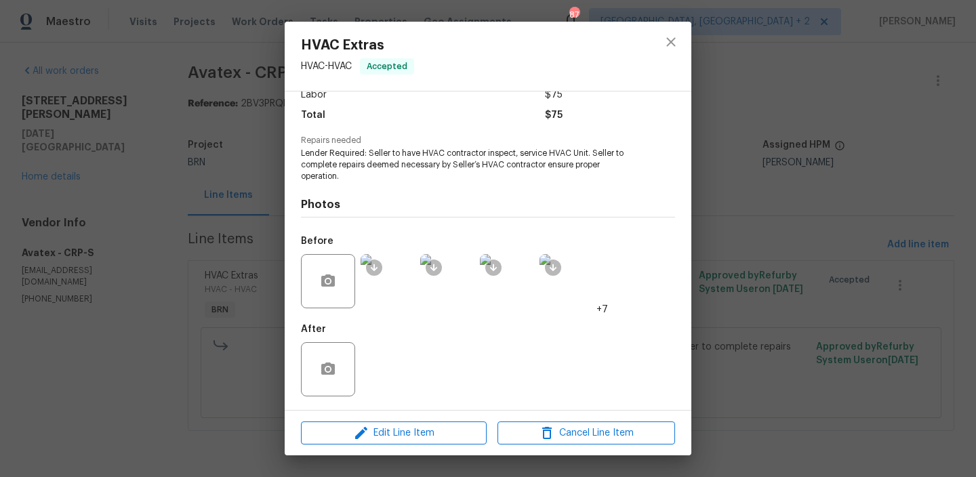
click at [135, 299] on div "HVAC Extras HVAC - HVAC Accepted Vendor Avatex Account Category BINSR Cost $0 x…" at bounding box center [488, 238] width 976 height 477
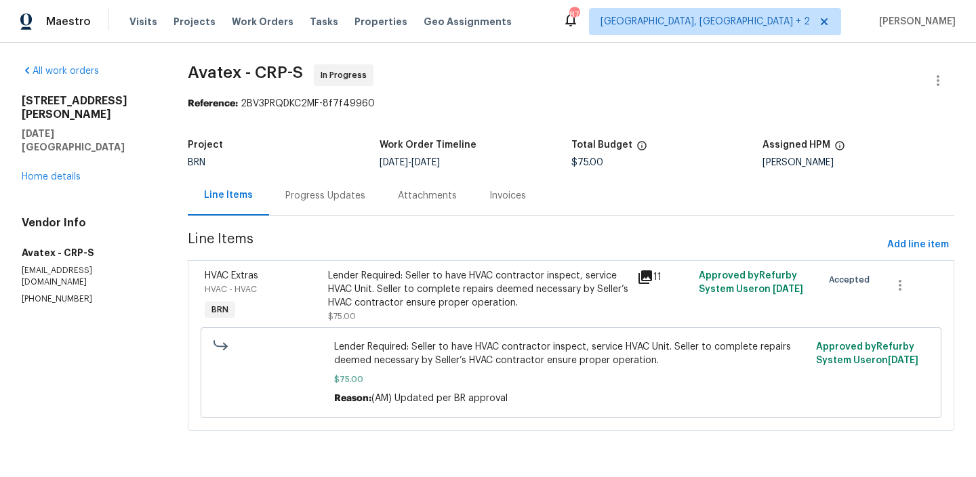
click at [339, 199] on div "Progress Updates" at bounding box center [325, 196] width 80 height 14
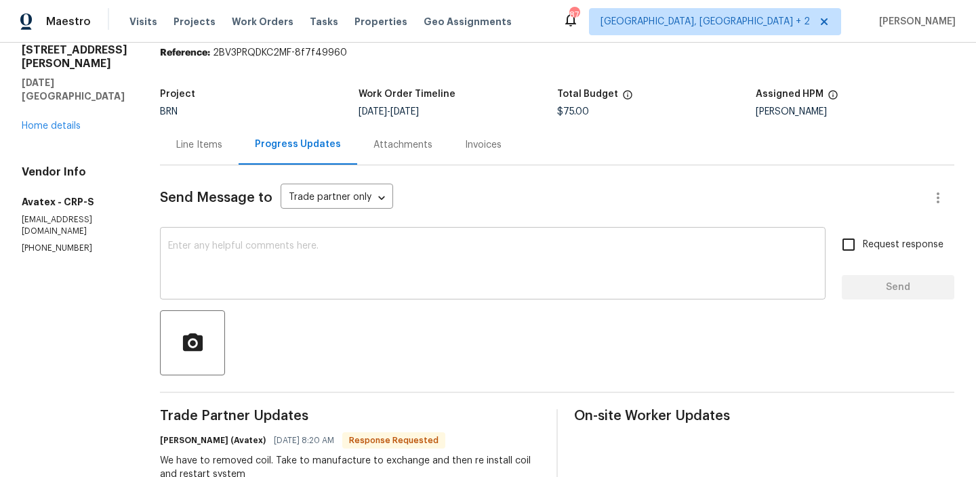
click at [286, 251] on textarea at bounding box center [493, 264] width 650 height 47
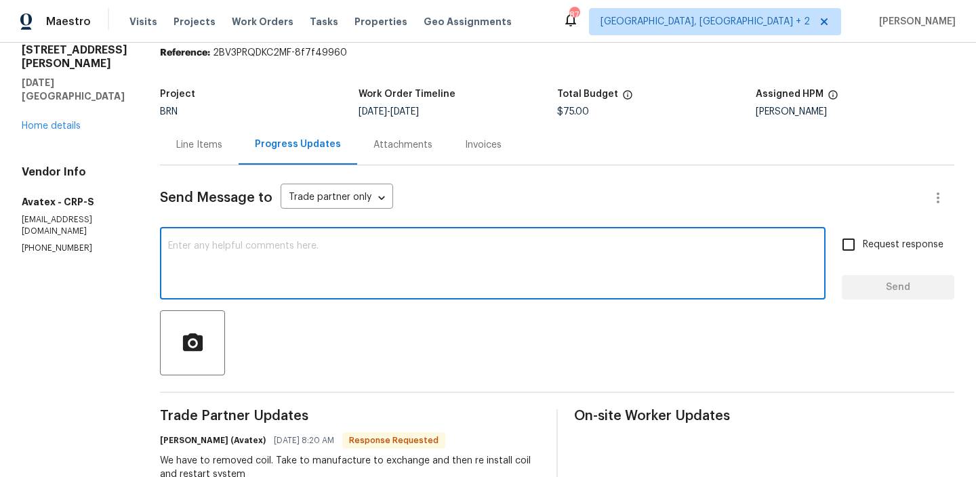
scroll to position [73, 0]
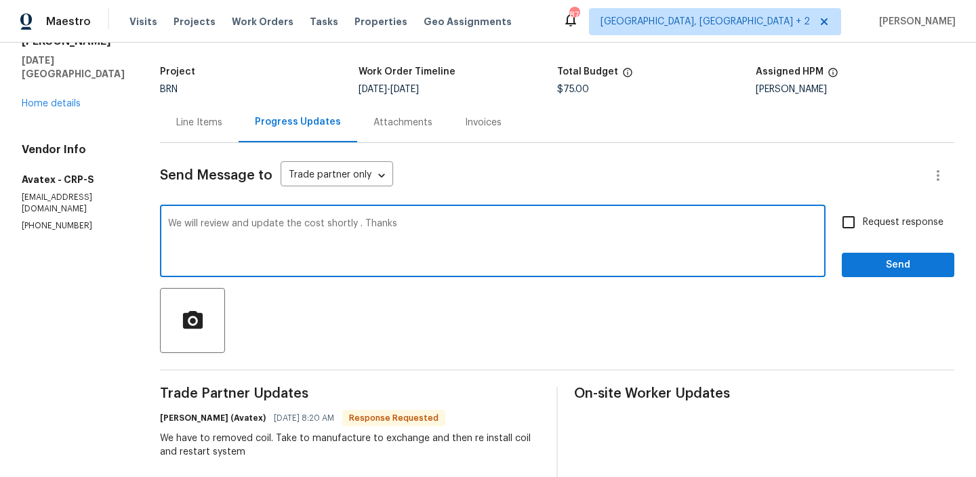
type textarea "We will review and update the cost shortly . Thanks"
click at [866, 216] on span "Request response" at bounding box center [903, 223] width 81 height 14
click at [863, 216] on input "Request response" at bounding box center [849, 222] width 28 height 28
checkbox input "true"
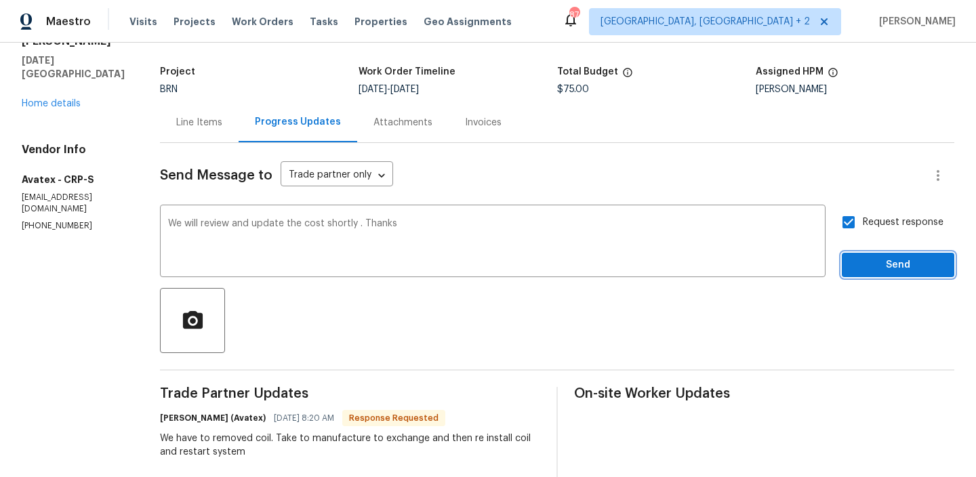
click at [870, 262] on span "Send" at bounding box center [898, 265] width 91 height 17
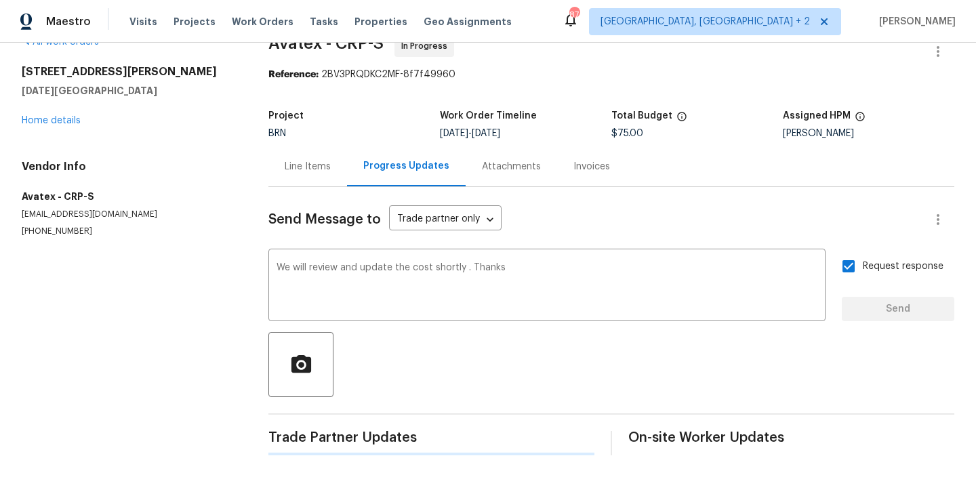
scroll to position [0, 0]
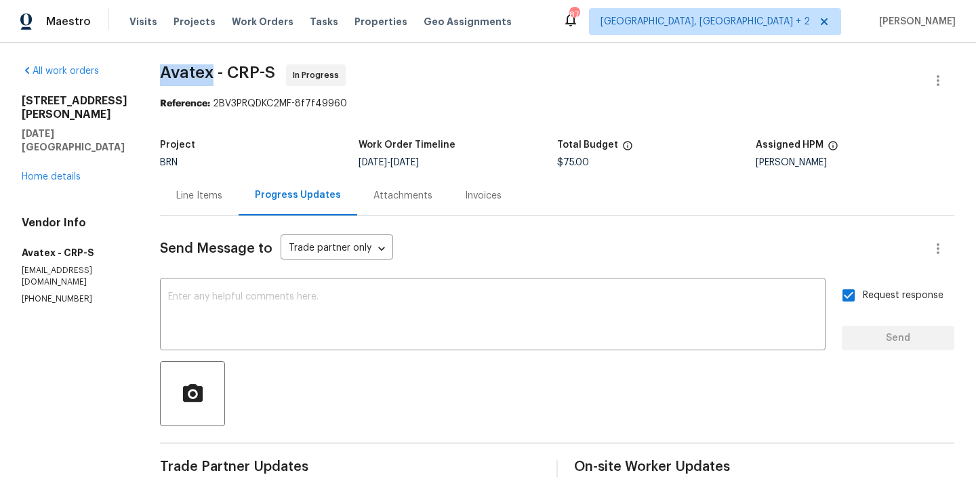
drag, startPoint x: 161, startPoint y: 81, endPoint x: 221, endPoint y: 78, distance: 60.4
click at [209, 203] on div "Line Items" at bounding box center [199, 196] width 79 height 40
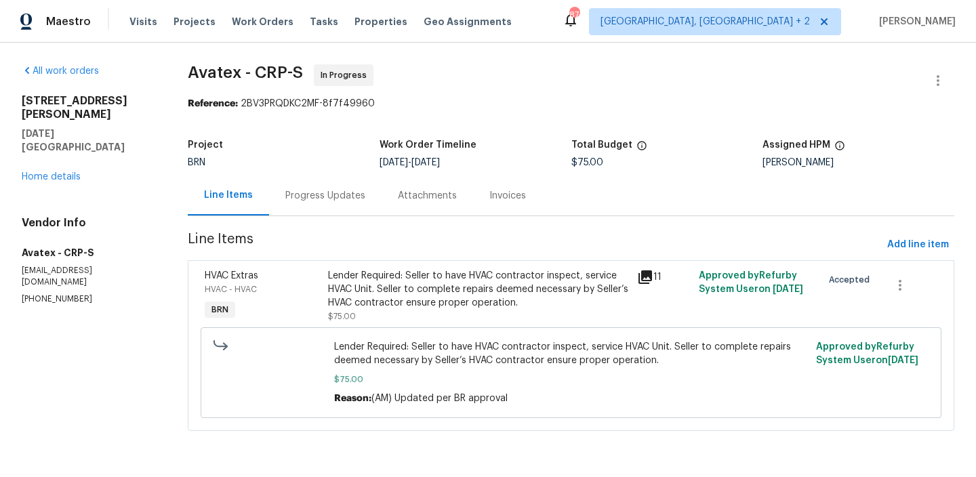
click at [408, 268] on div "Lender Required: Seller to have HVAC contractor inspect, service HVAC Unit. Sel…" at bounding box center [478, 296] width 309 height 62
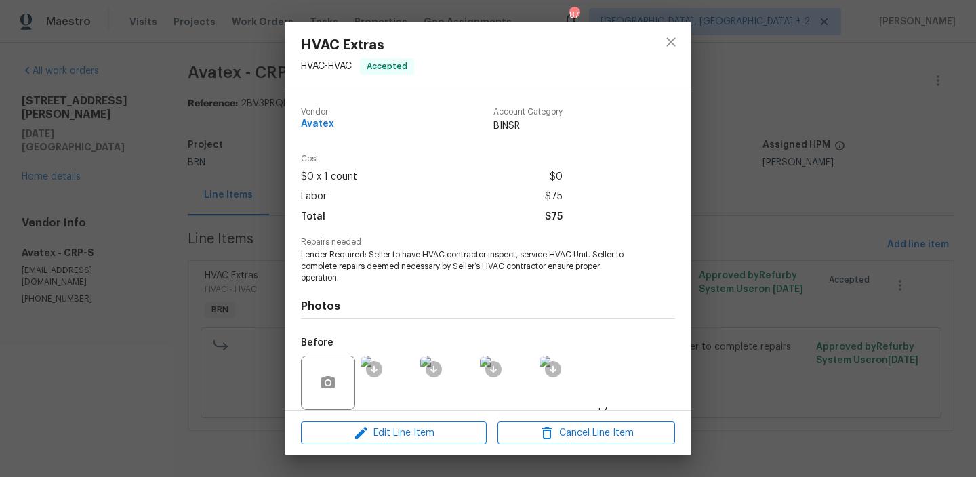
click at [362, 257] on span "Lender Required: Seller to have HVAC contractor inspect, service HVAC Unit. Sel…" at bounding box center [469, 267] width 337 height 34
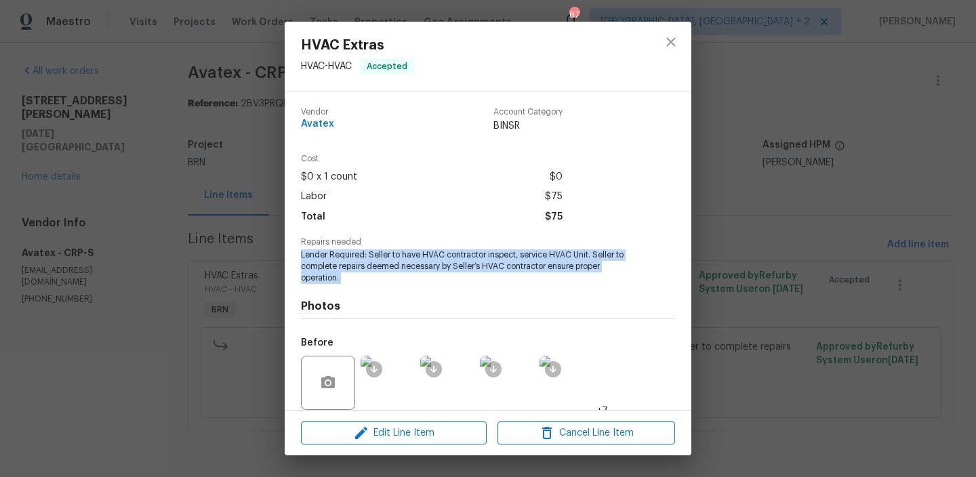
click at [362, 257] on span "Lender Required: Seller to have HVAC contractor inspect, service HVAC Unit. Sel…" at bounding box center [469, 267] width 337 height 34
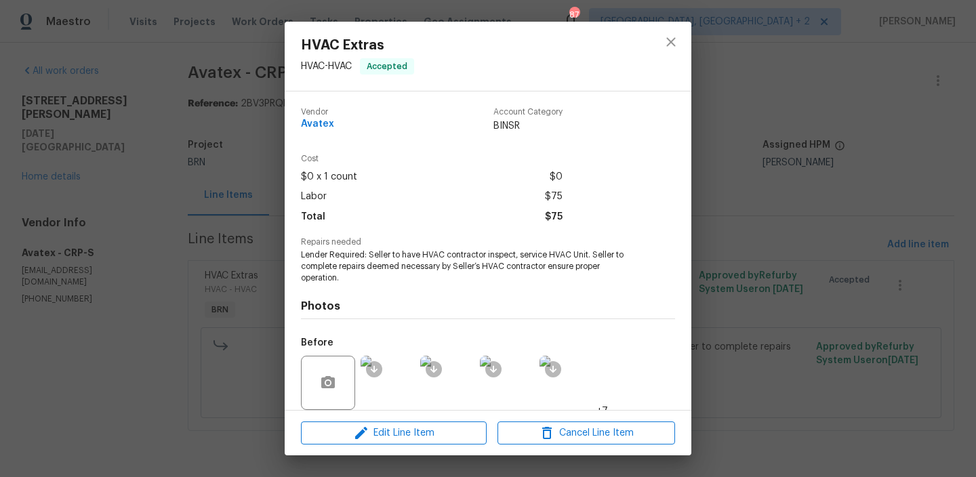
click at [221, 134] on div "HVAC Extras HVAC - HVAC Accepted Vendor Avatex Account Category BINSR Cost $0 x…" at bounding box center [488, 238] width 976 height 477
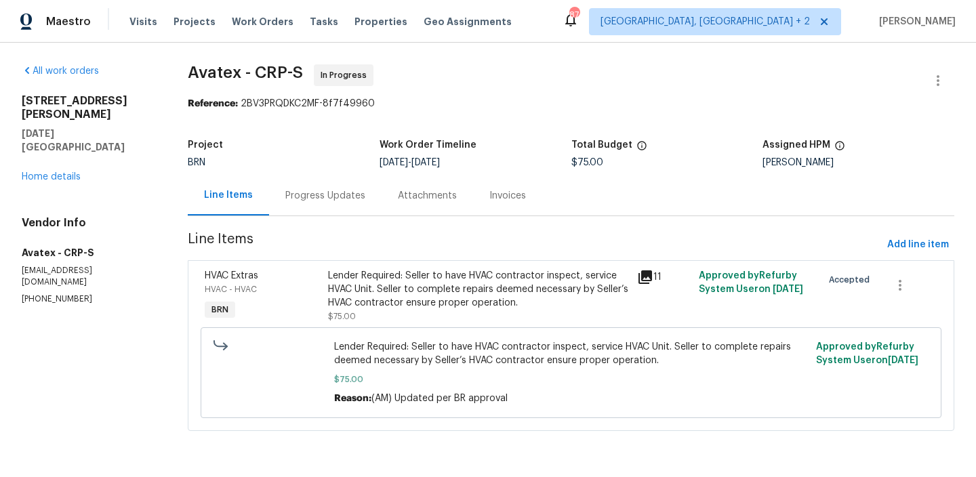
click at [315, 197] on div "Progress Updates" at bounding box center [325, 196] width 80 height 14
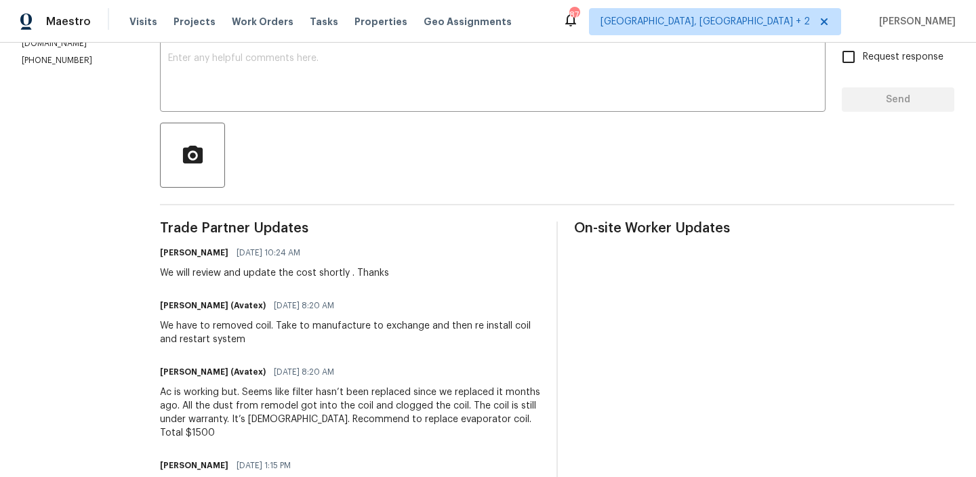
scroll to position [174, 0]
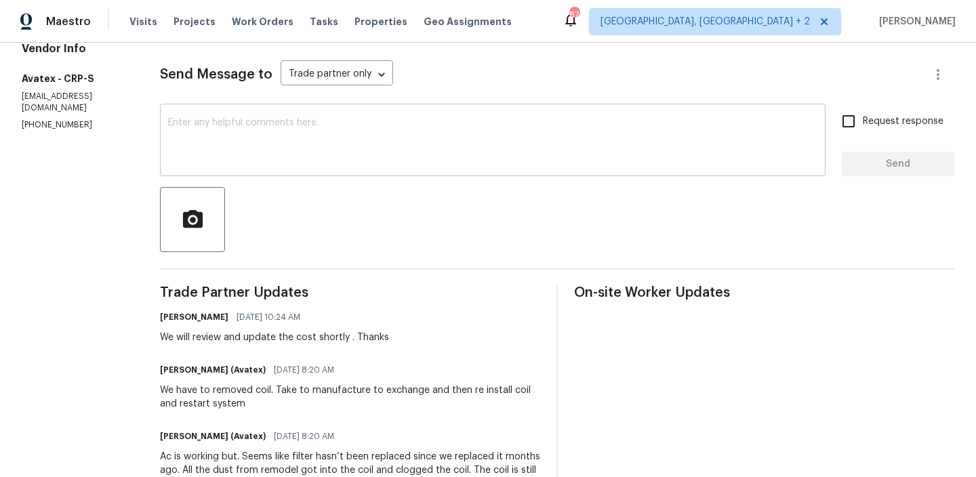
click at [229, 165] on div "x ​" at bounding box center [493, 141] width 666 height 69
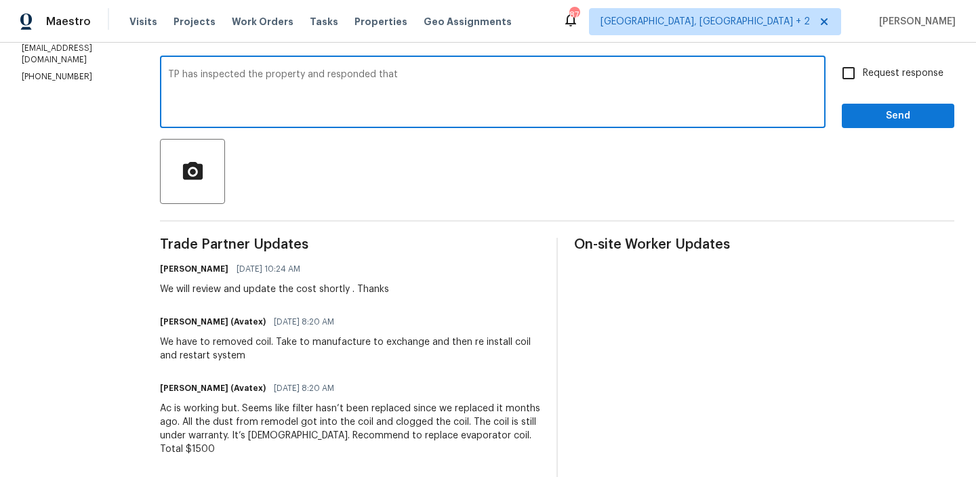
scroll to position [248, 0]
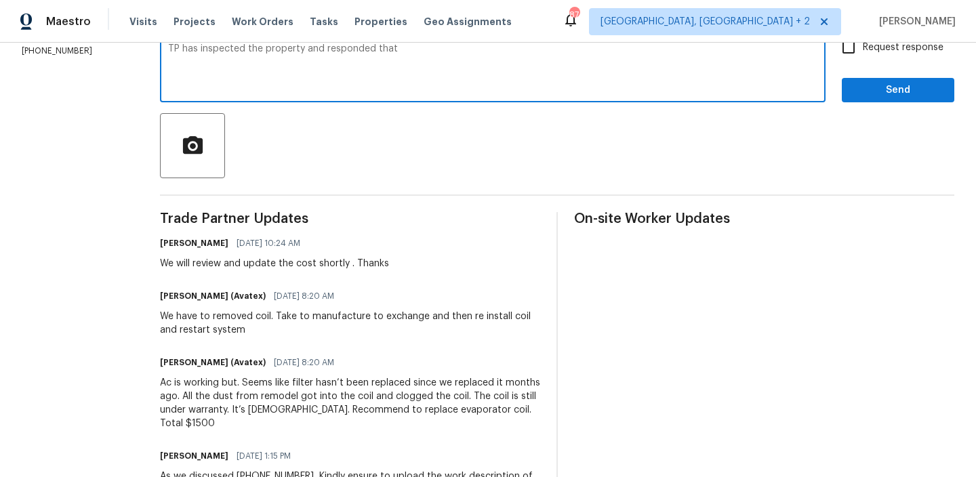
click at [196, 405] on div "Ac is working but. Seems like filter hasn’t been replaced since we replaced it …" at bounding box center [350, 403] width 380 height 54
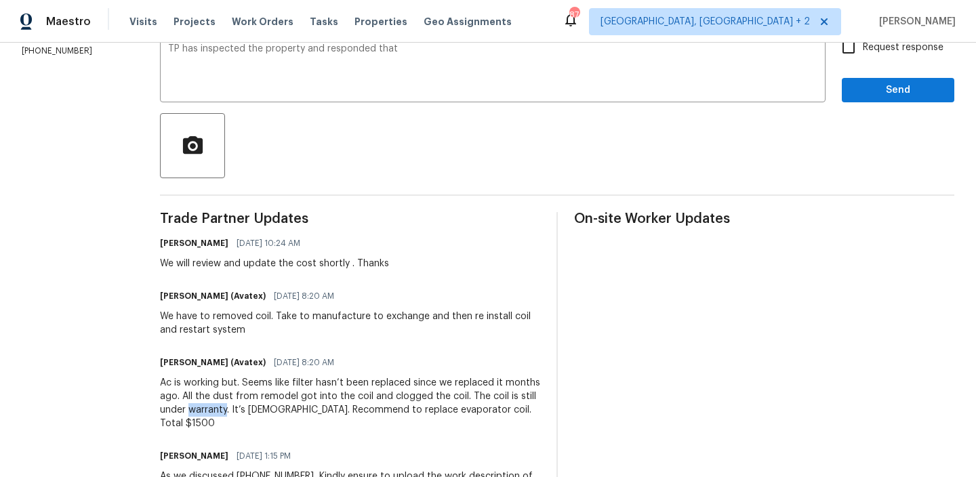
click at [196, 405] on div "Ac is working but. Seems like filter hasn’t been replaced since we replaced it …" at bounding box center [350, 403] width 380 height 54
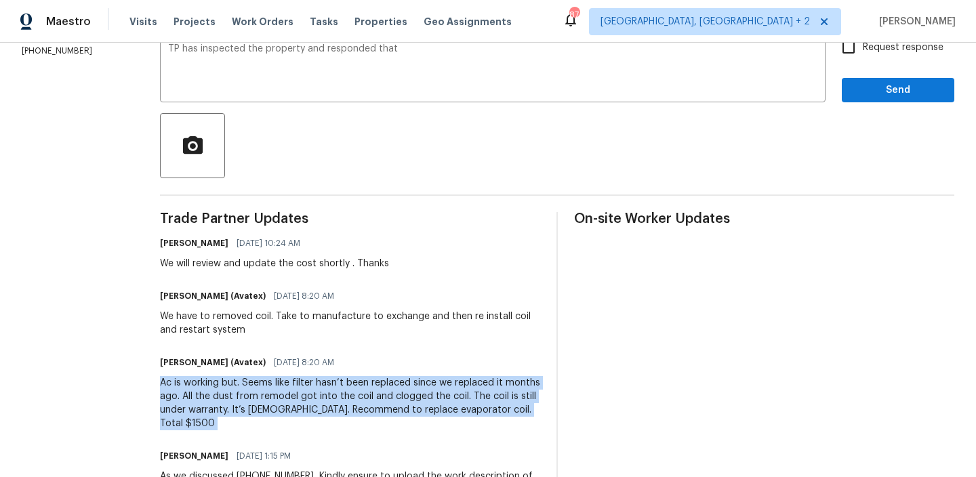
click at [196, 405] on div "Ac is working but. Seems like filter hasn’t been replaced since we replaced it …" at bounding box center [350, 403] width 380 height 54
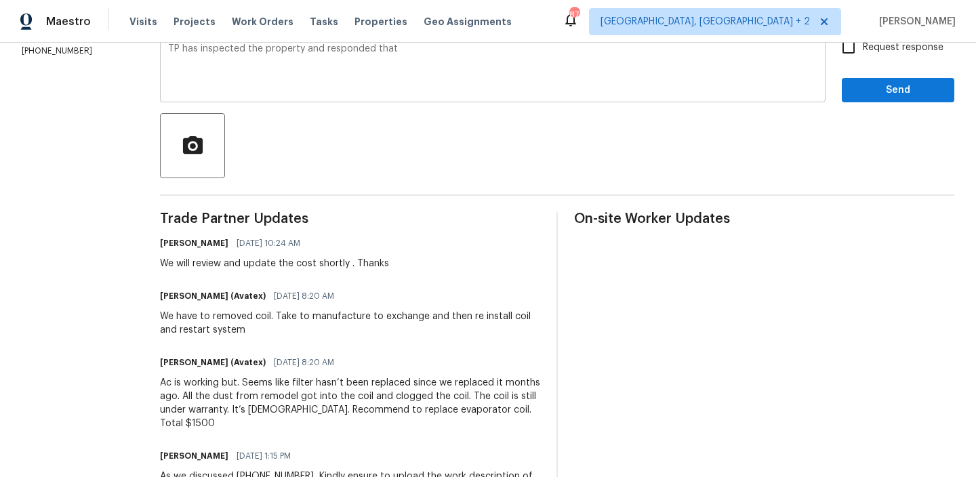
click at [423, 72] on textarea "TP has inspected the property and responded that" at bounding box center [493, 67] width 650 height 47
paste textarea "Ac is working but. Seems like filter hasn’t been replaced since we replaced it …"
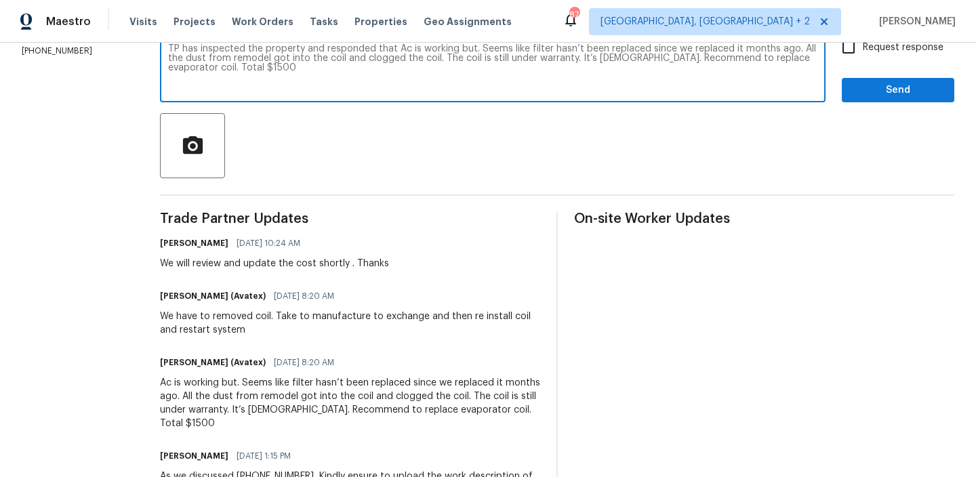
click at [235, 310] on div "We have to removed coil. Take to manufacture to exchange and then re install co…" at bounding box center [350, 323] width 380 height 27
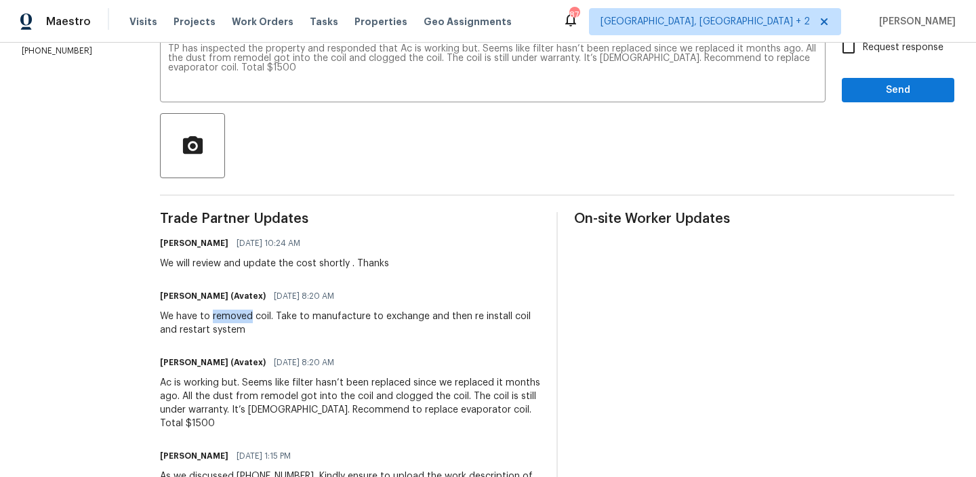
click at [235, 310] on div "We have to removed coil. Take to manufacture to exchange and then re install co…" at bounding box center [350, 323] width 380 height 27
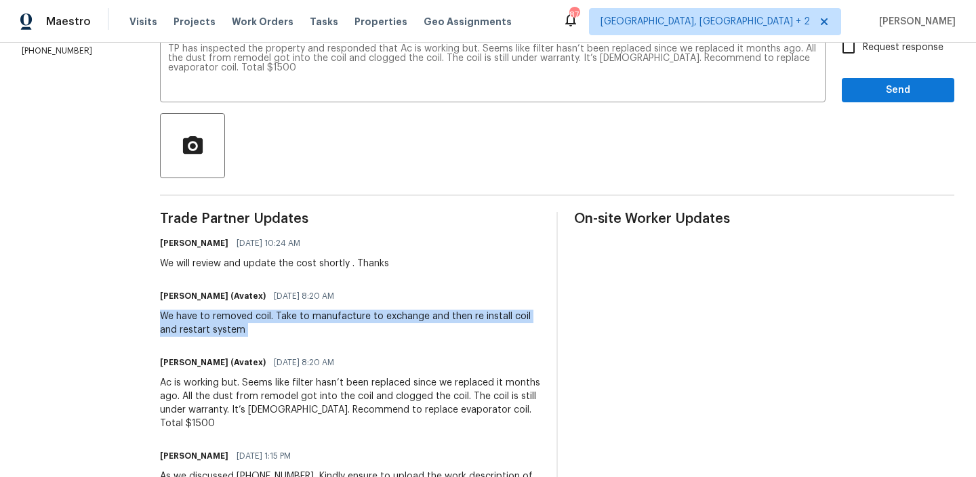
click at [235, 310] on div "We have to removed coil. Take to manufacture to exchange and then re install co…" at bounding box center [350, 323] width 380 height 27
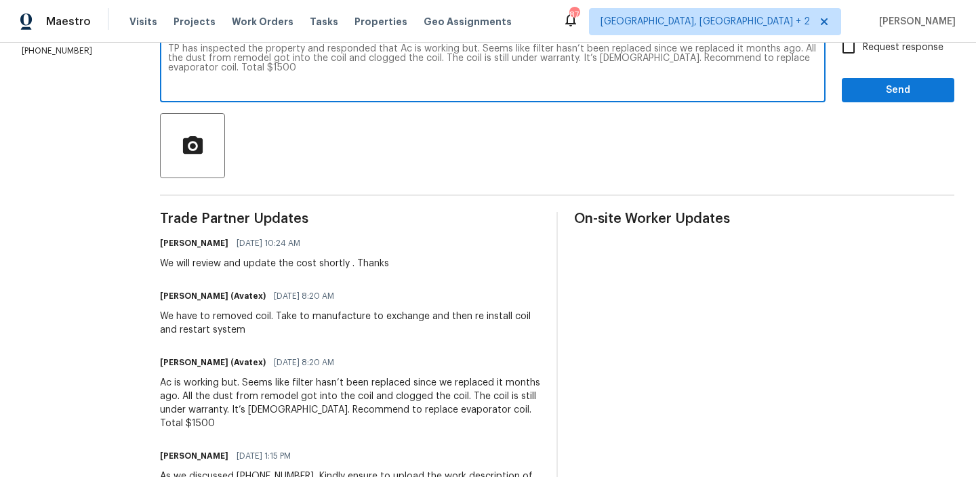
click at [262, 73] on textarea "TP has inspected the property and responded that Ac is working but. Seems like …" at bounding box center [493, 67] width 650 height 47
paste textarea "We have to removed coil. Take to manufacture to exchange and then re install co…"
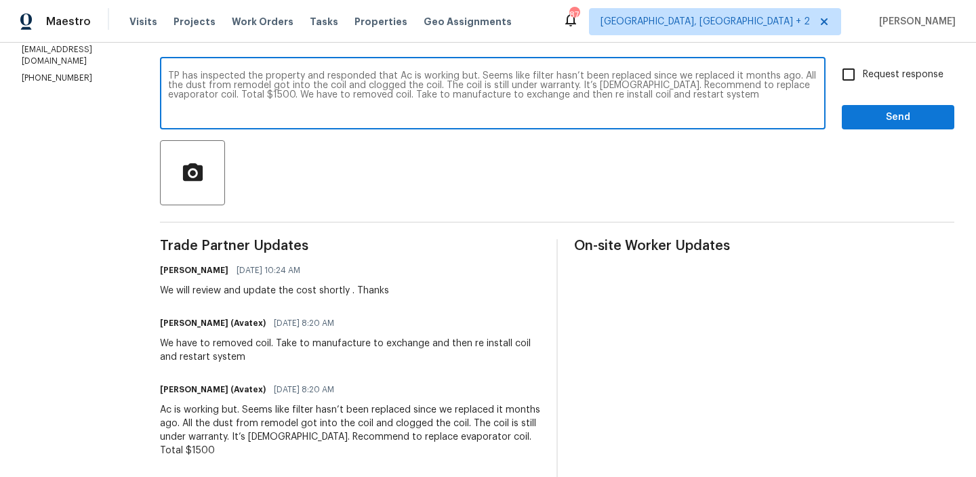
scroll to position [194, 0]
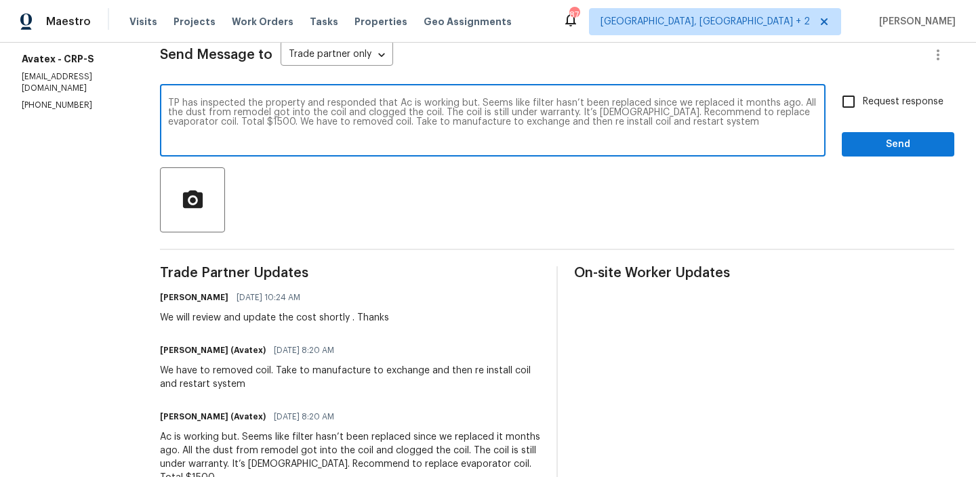
click at [482, 105] on textarea "TP has inspected the property and responded that Ac is working but. Seems like …" at bounding box center [493, 121] width 650 height 47
click at [650, 115] on textarea "TP has inspected the property and responded that Ac is working but Seems like f…" at bounding box center [493, 121] width 650 height 47
click at [313, 121] on textarea "TP has inspected the property and responded that Ac is working but Seems like f…" at bounding box center [493, 121] width 650 height 47
type textarea "TP has inspected the property and responded that Ac is working but Seems like f…"
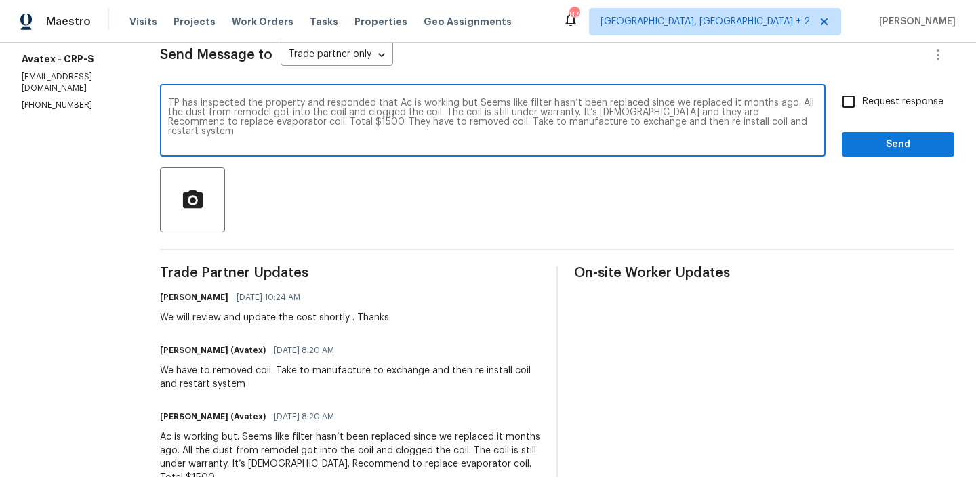
click at [364, 117] on textarea "TP has inspected the property and responded that Ac is working but Seems like f…" at bounding box center [493, 121] width 650 height 47
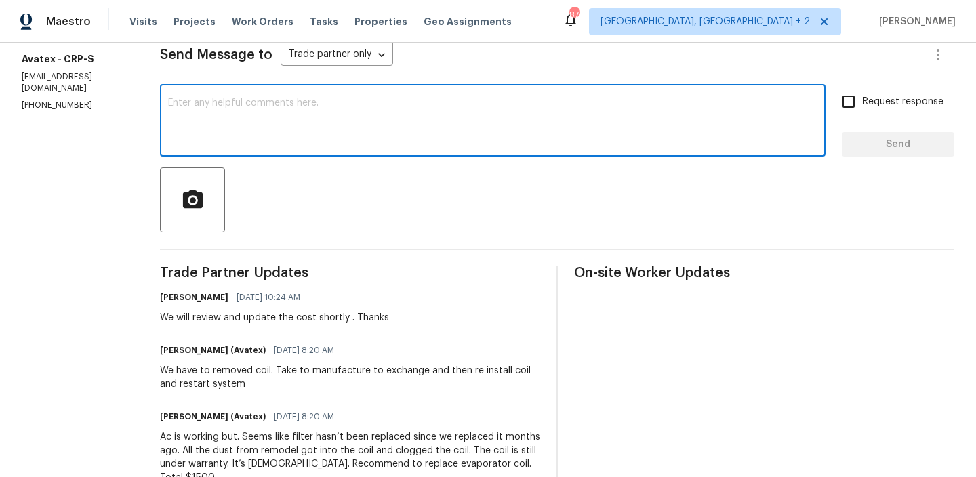
scroll to position [0, 0]
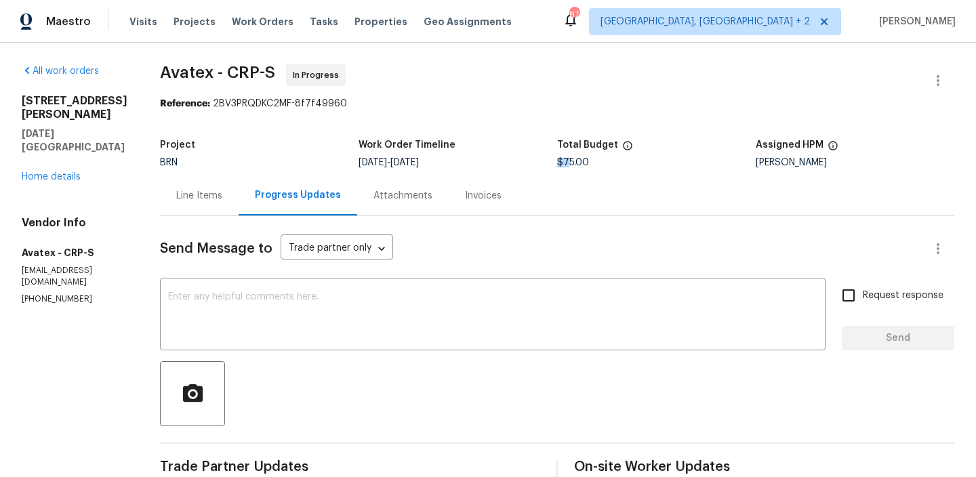
click at [569, 158] on span "$75.00" at bounding box center [573, 162] width 32 height 9
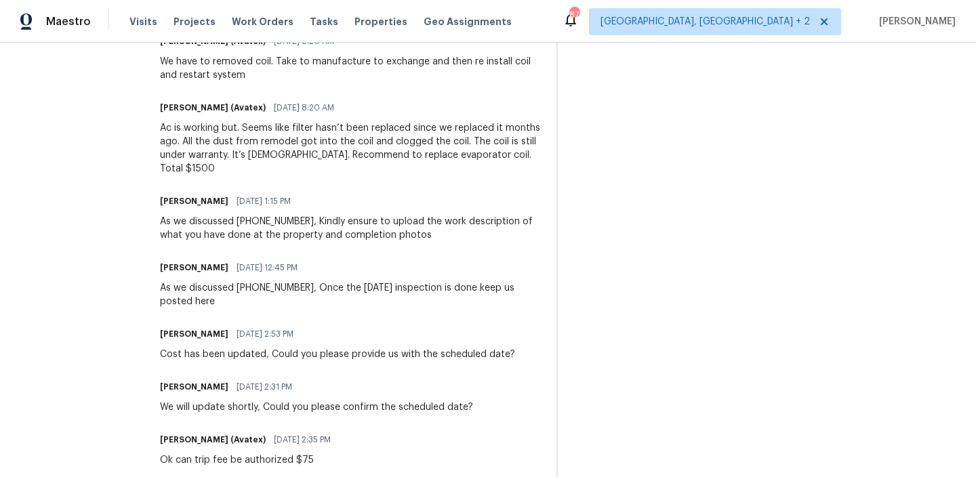
scroll to position [480, 0]
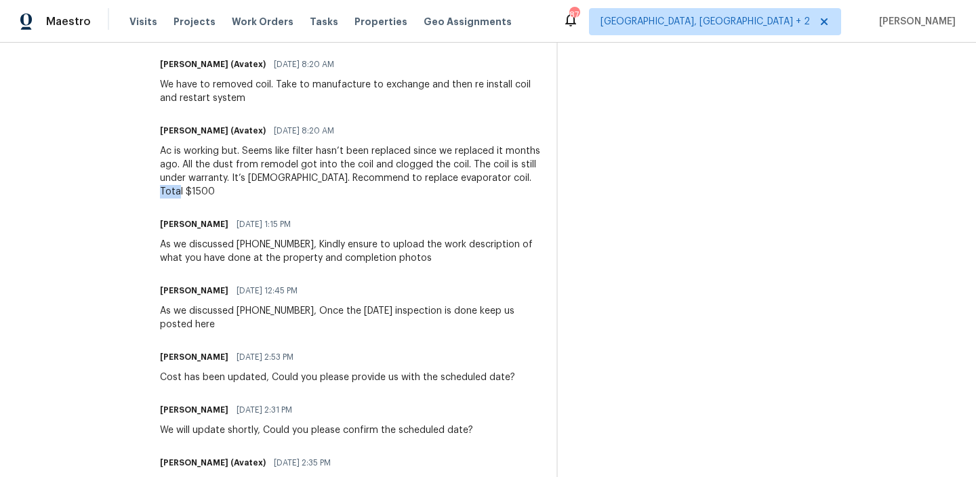
drag, startPoint x: 509, startPoint y: 179, endPoint x: 538, endPoint y: 180, distance: 29.9
click at [538, 180] on div "Ac is working but. Seems like filter hasn’t been replaced since we replaced it …" at bounding box center [350, 171] width 380 height 54
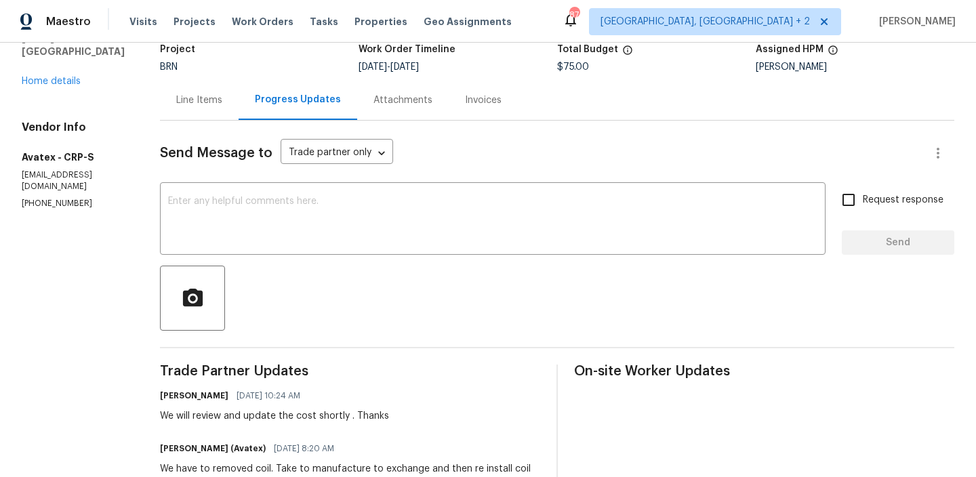
scroll to position [0, 0]
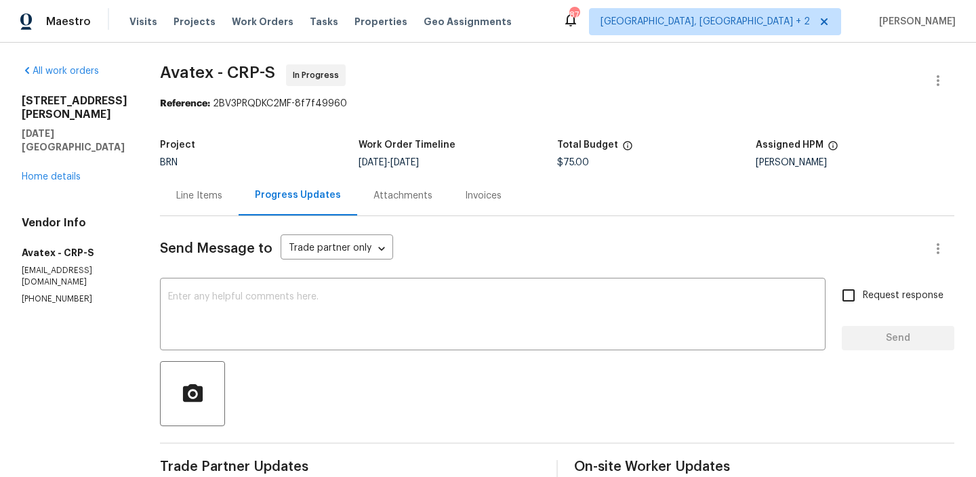
click at [181, 72] on span "Avatex - CRP-S" at bounding box center [217, 72] width 115 height 16
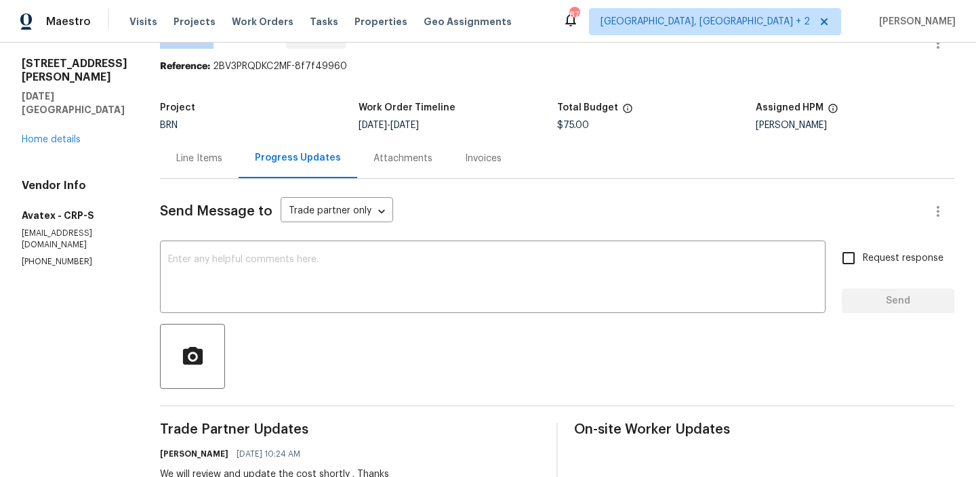
scroll to position [39, 0]
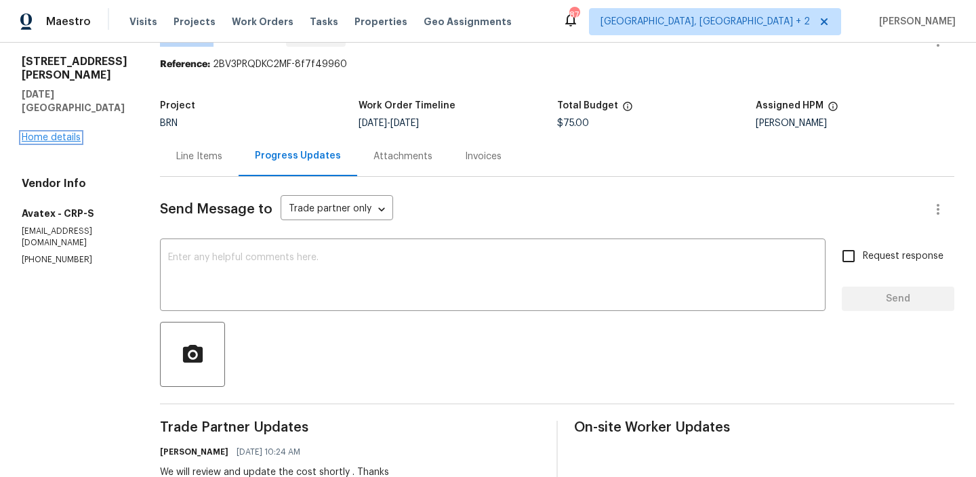
click at [54, 133] on link "Home details" at bounding box center [51, 137] width 59 height 9
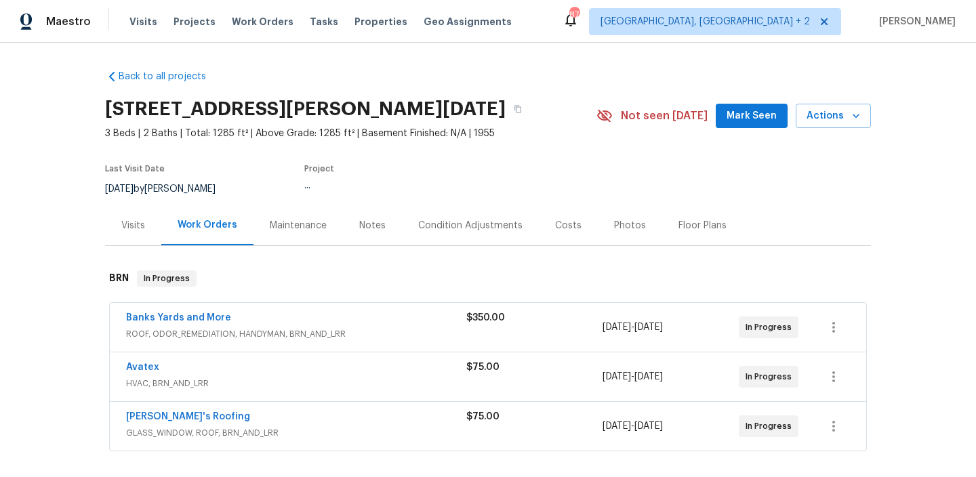
scroll to position [107, 0]
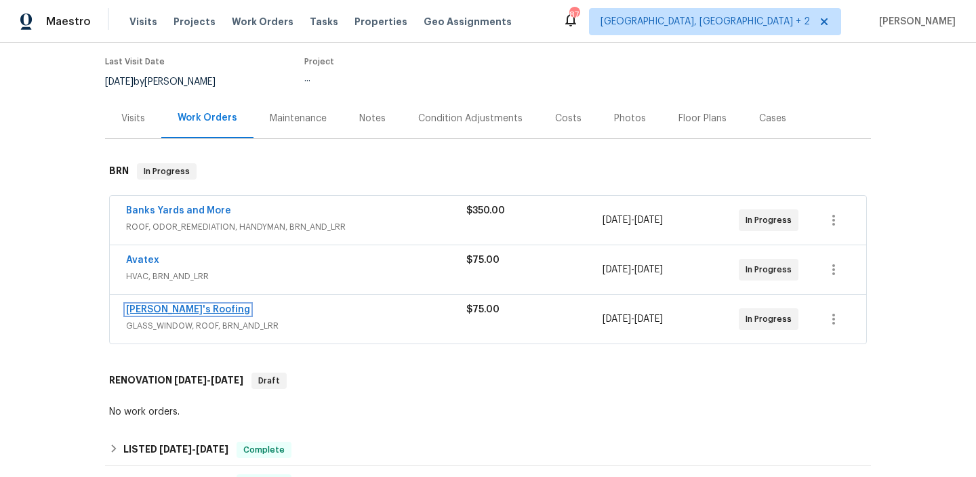
click at [166, 309] on link "Randy's Roofing" at bounding box center [188, 309] width 124 height 9
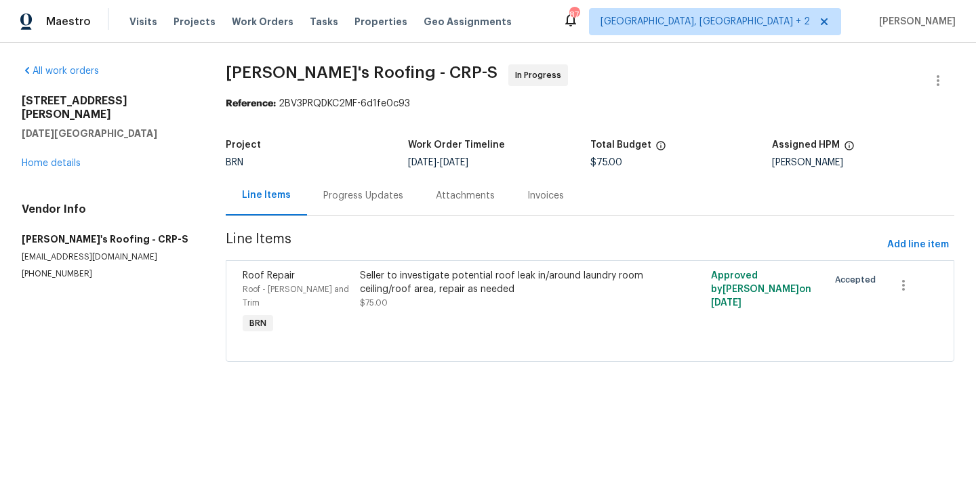
click at [349, 195] on div "Progress Updates" at bounding box center [363, 196] width 80 height 14
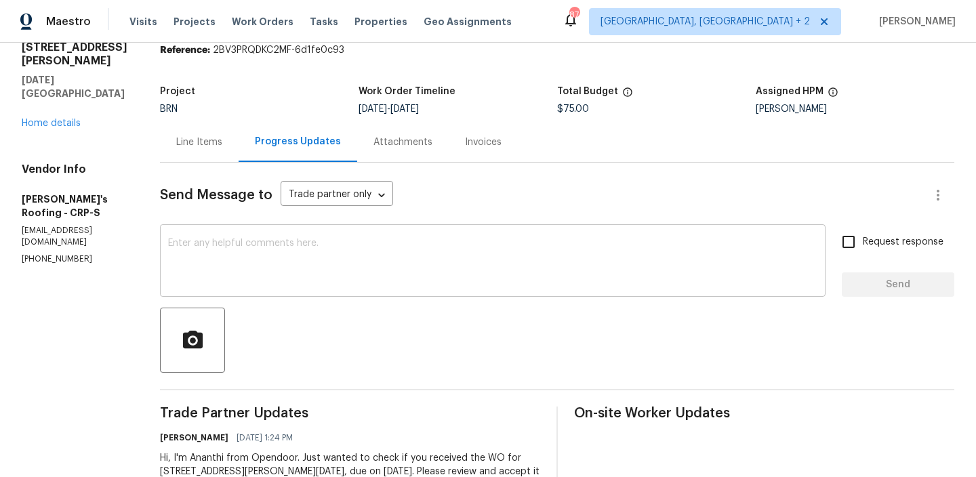
scroll to position [96, 0]
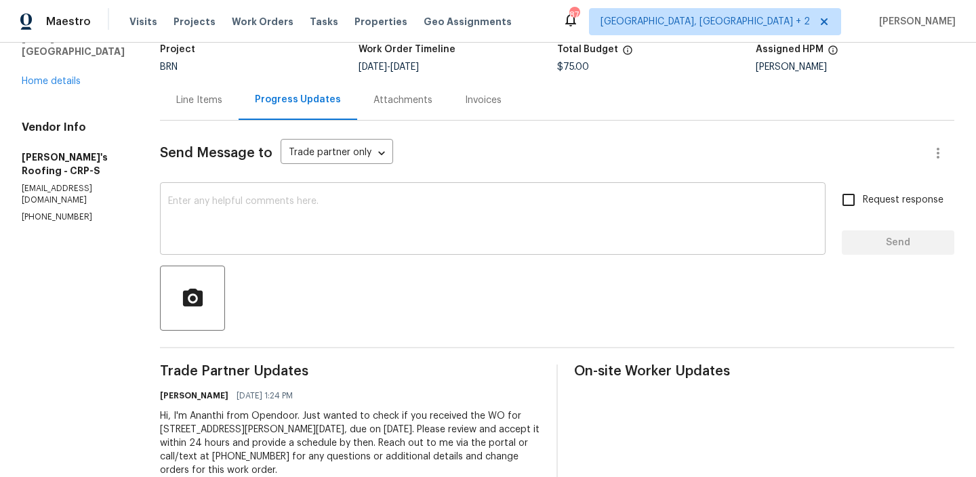
click at [271, 220] on textarea at bounding box center [493, 220] width 650 height 47
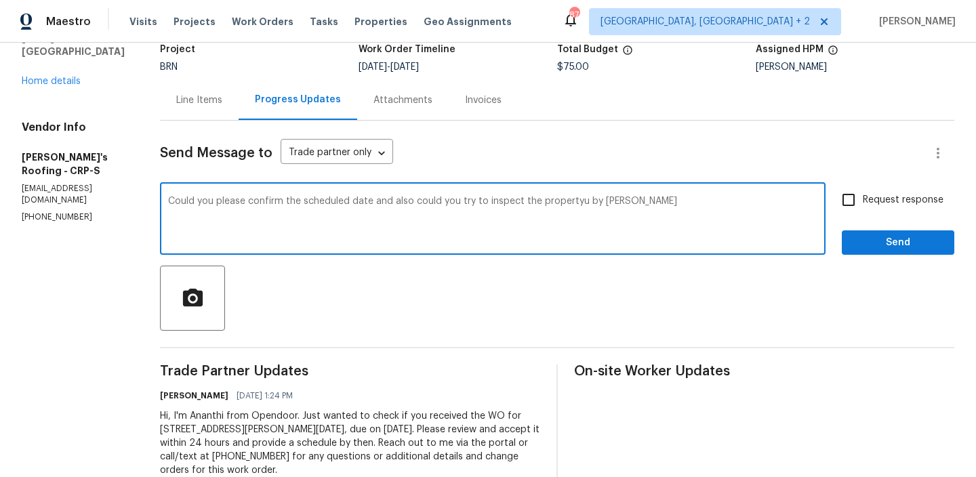
type textarea "Could you please confirm the scheduled date and also could you try to inspect t…"
click at [237, 202] on textarea "Could you please confirm the scheduled date and also could you try to inspect t…" at bounding box center [493, 220] width 650 height 47
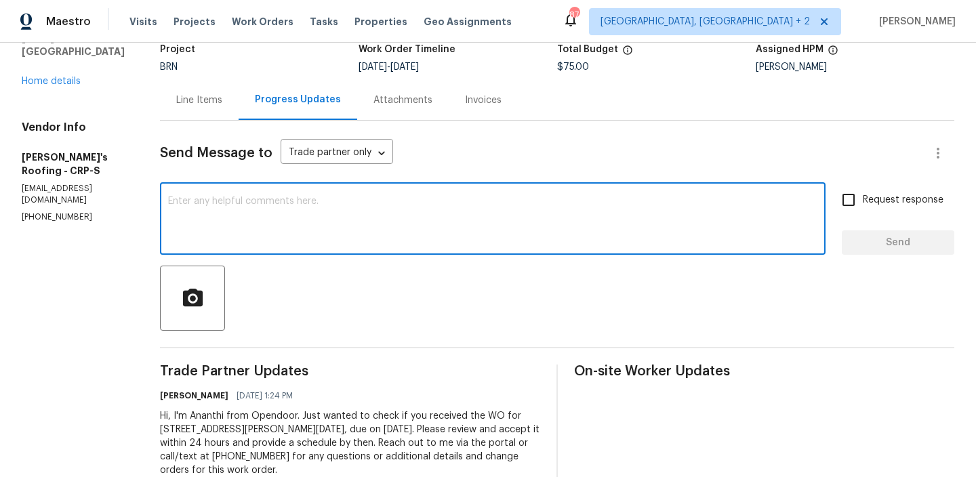
type textarea "0"
paste textarea "Could you please confirm the scheduled date and also try to inspect the propert…"
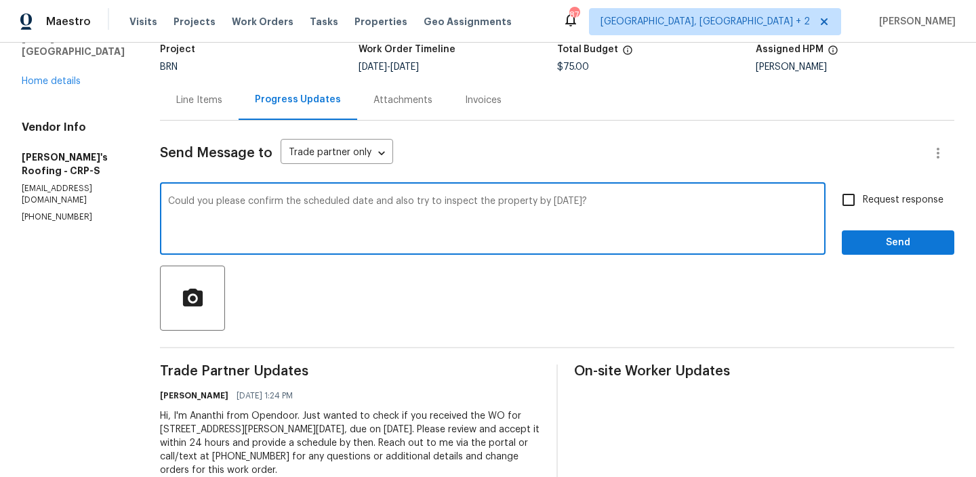
type textarea "Could you please confirm the scheduled date and also try to inspect the propert…"
click at [848, 199] on input "Request response" at bounding box center [849, 200] width 28 height 28
checkbox input "true"
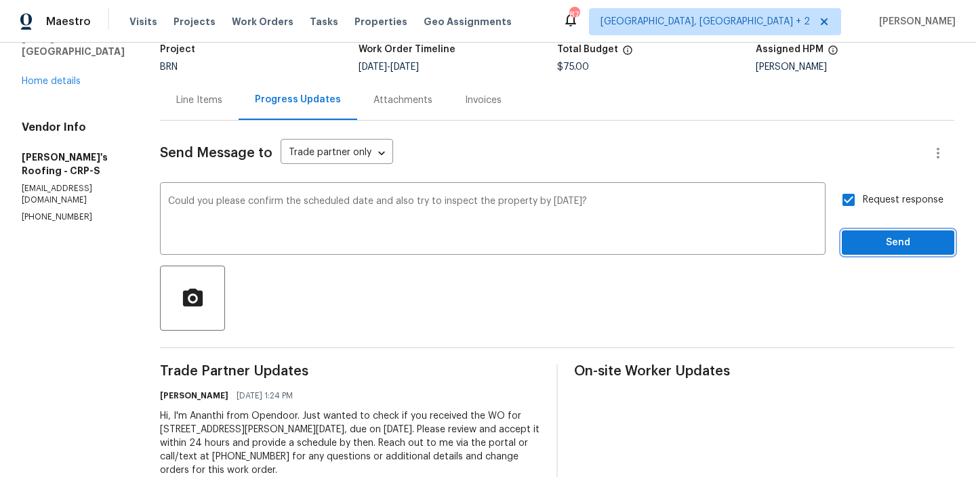
click at [861, 234] on button "Send" at bounding box center [898, 243] width 113 height 25
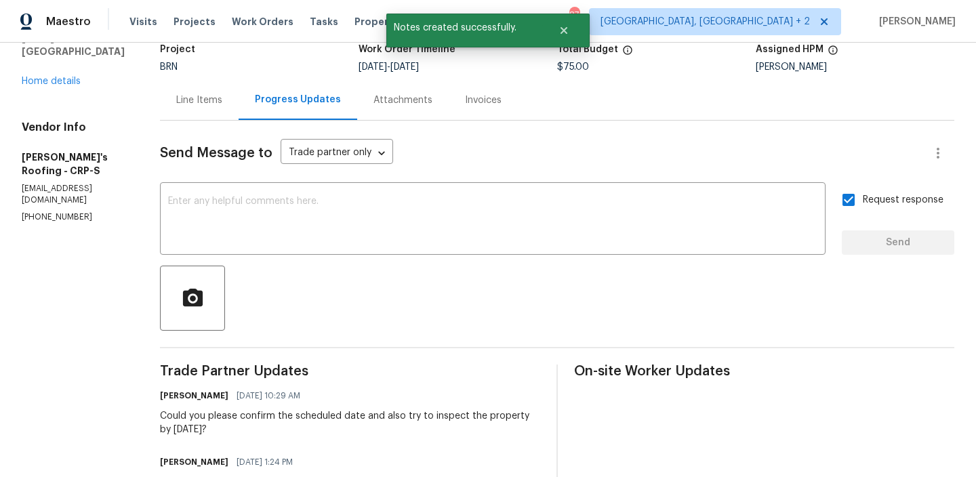
scroll to position [0, 0]
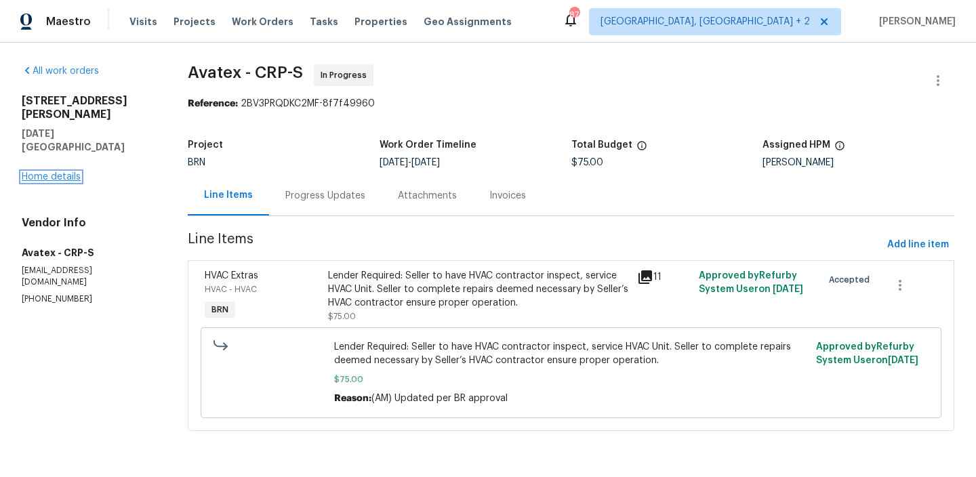
click at [59, 172] on link "Home details" at bounding box center [51, 176] width 59 height 9
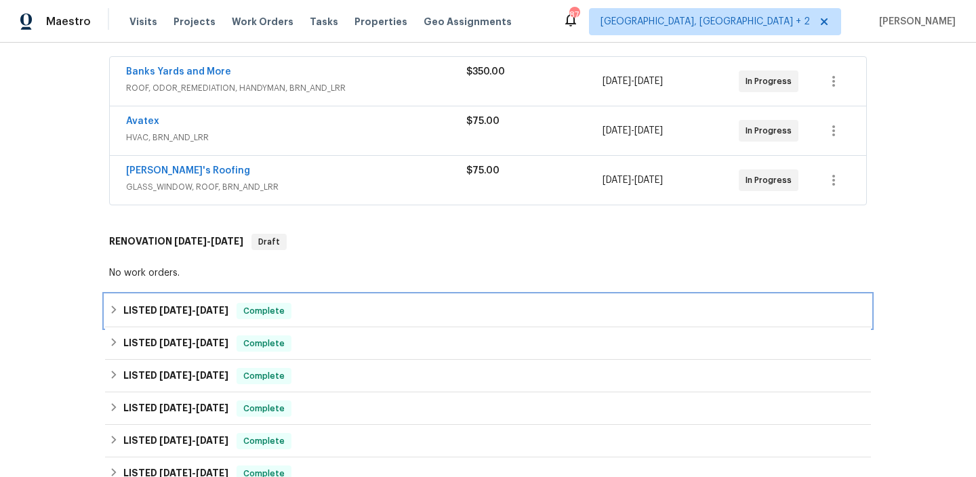
click at [137, 304] on h6 "LISTED 9/25/25 - 10/2/25" at bounding box center [175, 311] width 105 height 16
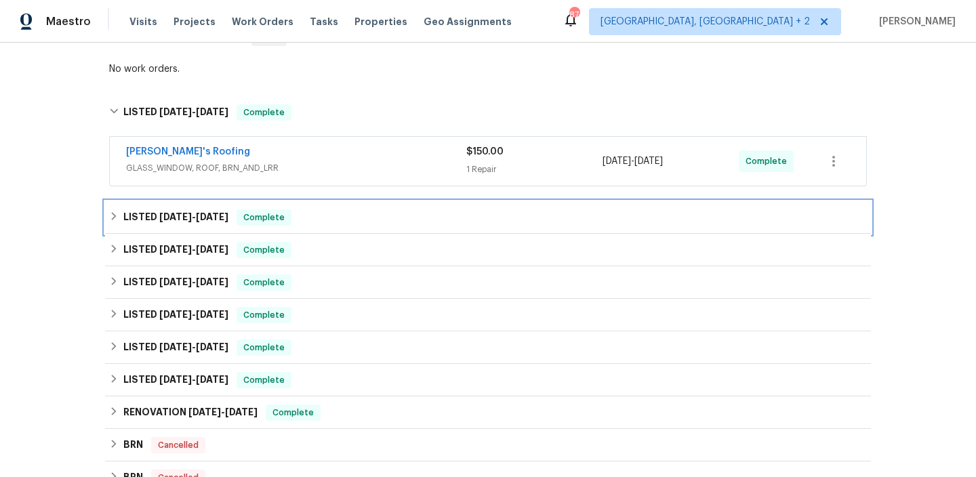
click at [137, 208] on div "LISTED 6/20/25 - 8/28/25 Complete" at bounding box center [488, 217] width 766 height 33
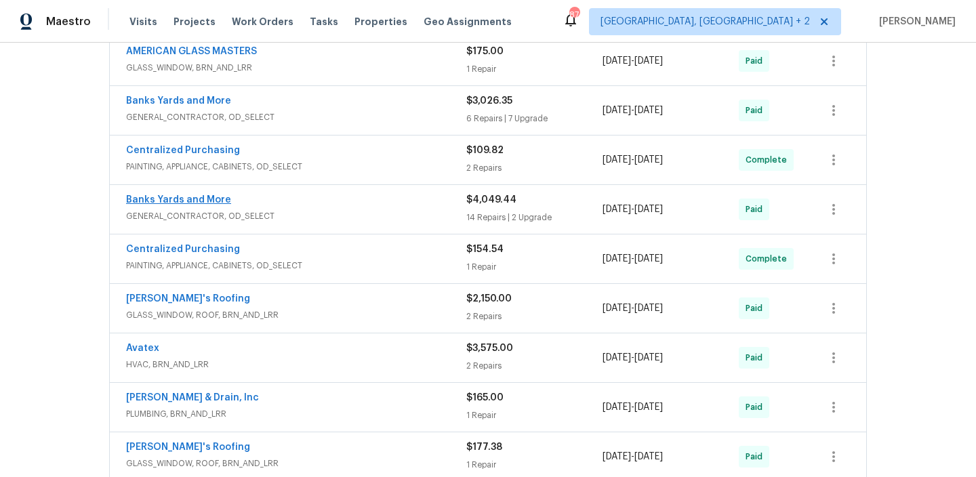
scroll to position [730, 0]
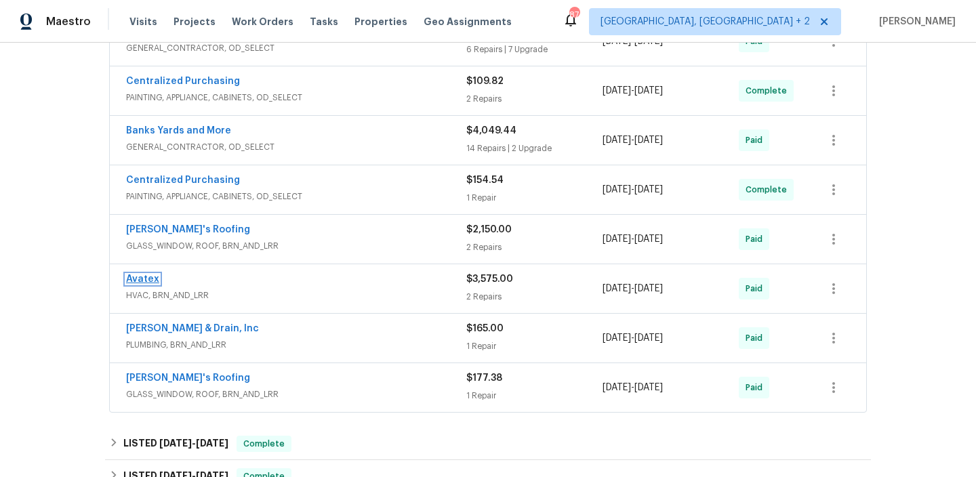
click at [137, 279] on link "Avatex" at bounding box center [142, 279] width 33 height 9
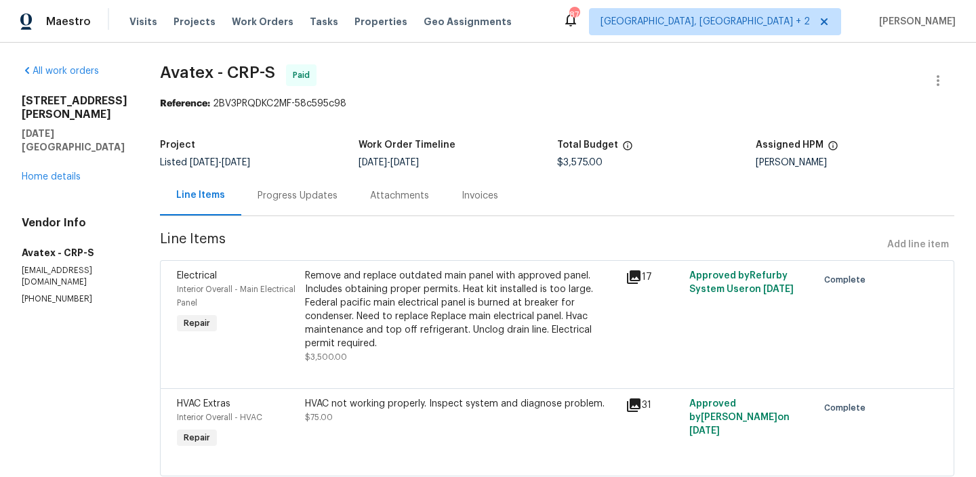
scroll to position [38, 0]
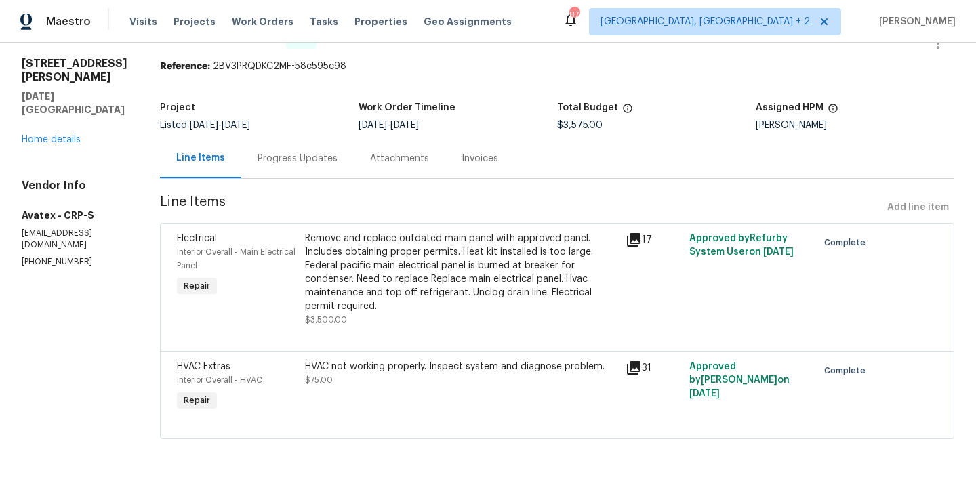
click at [403, 389] on div "HVAC not working properly. Inspect system and diagnose problem. $75.00" at bounding box center [461, 387] width 321 height 62
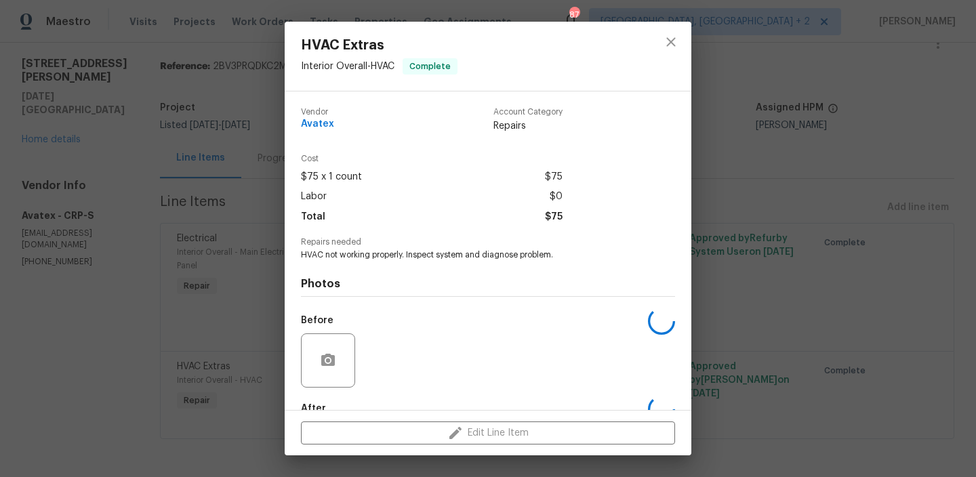
scroll to position [79, 0]
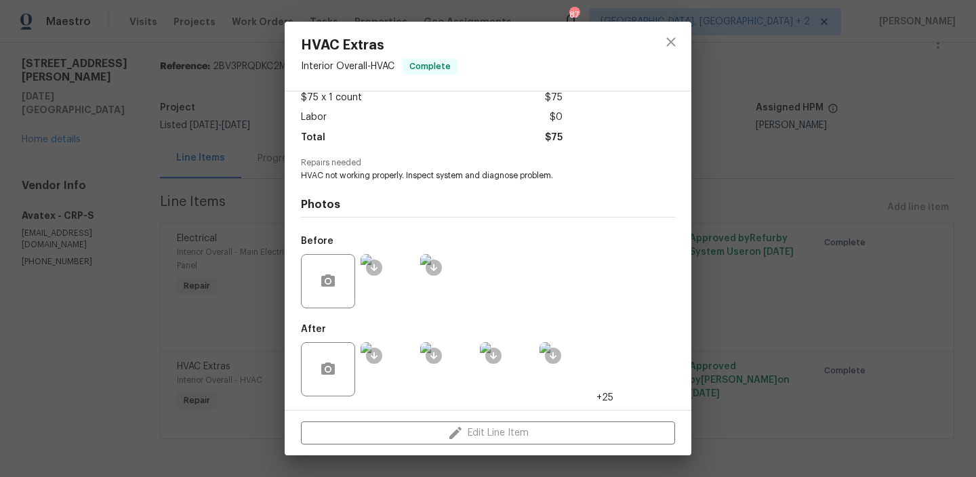
click at [119, 336] on div "HVAC Extras Interior Overall - HVAC Complete Vendor Avatex Account Category Rep…" at bounding box center [488, 238] width 976 height 477
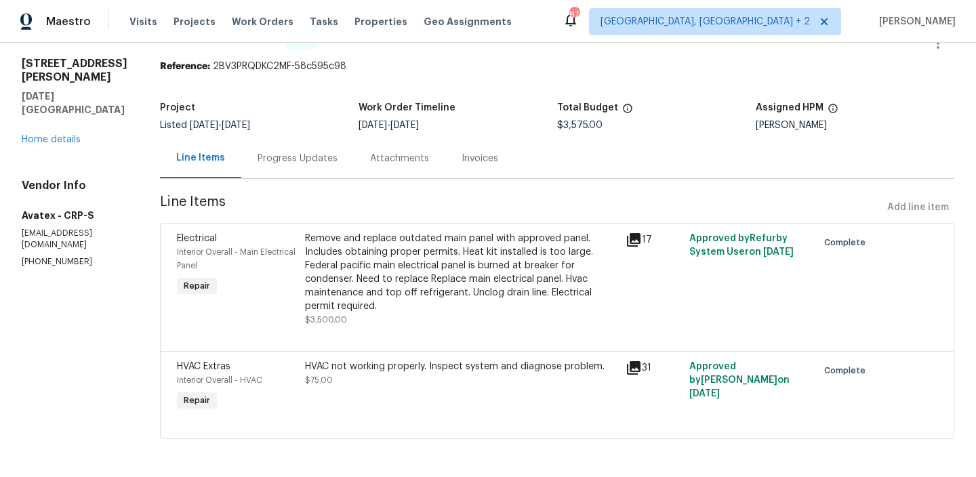
click at [380, 384] on div "HVAC not working properly. Inspect system and diagnose problem. $75.00" at bounding box center [461, 373] width 313 height 27
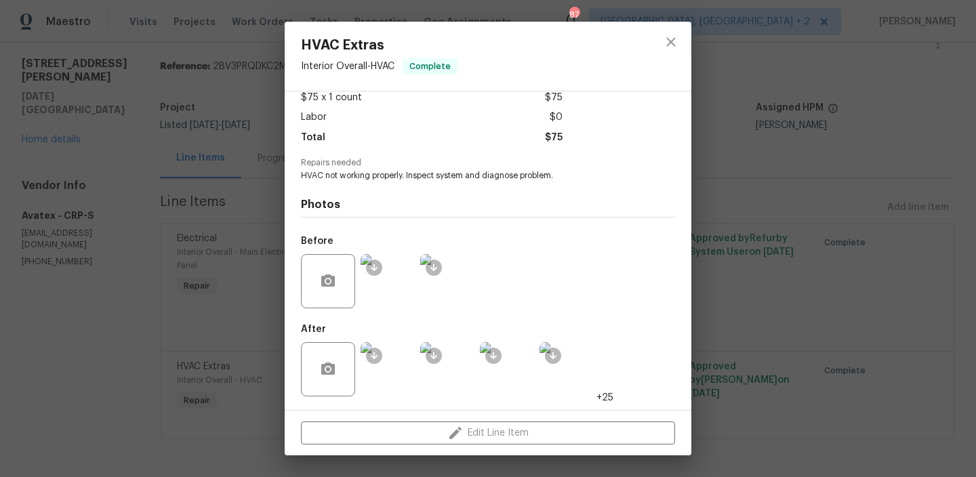
click at [385, 381] on img at bounding box center [388, 369] width 54 height 54
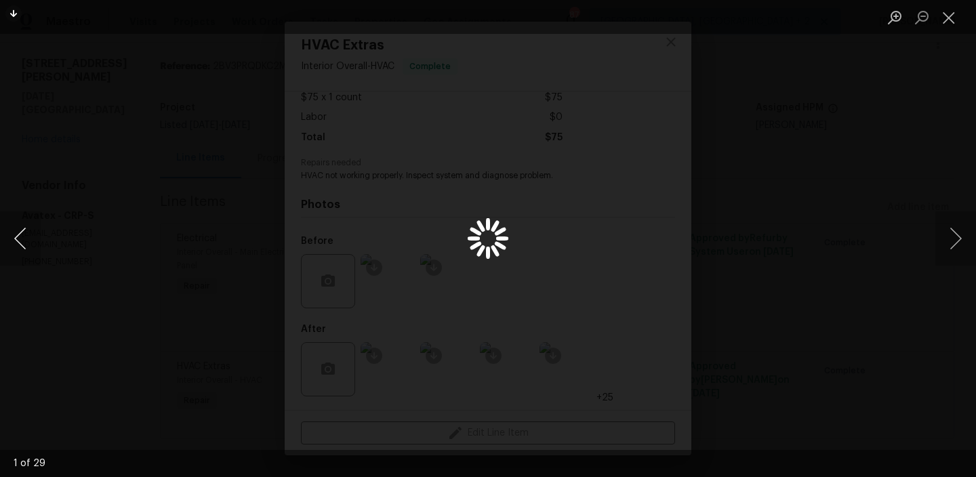
click at [18, 235] on button "Previous image" at bounding box center [20, 239] width 41 height 54
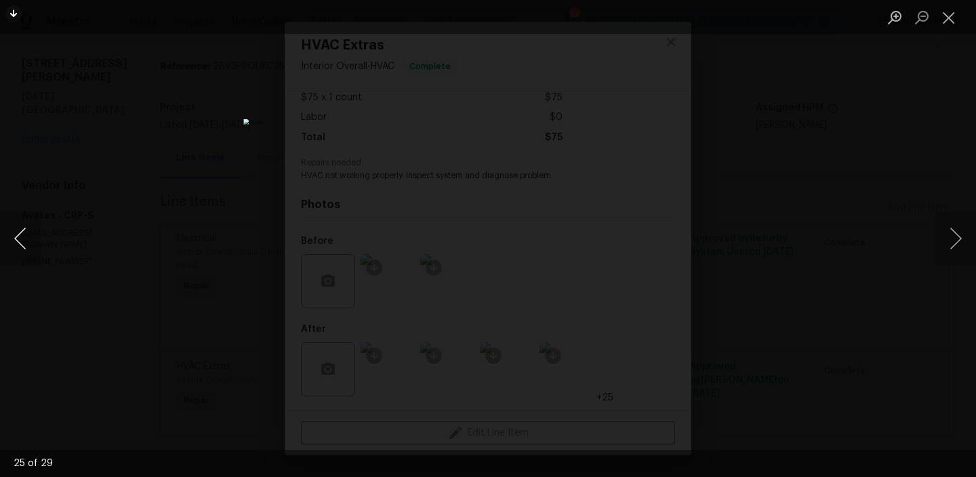
click at [18, 235] on button "Previous image" at bounding box center [20, 239] width 41 height 54
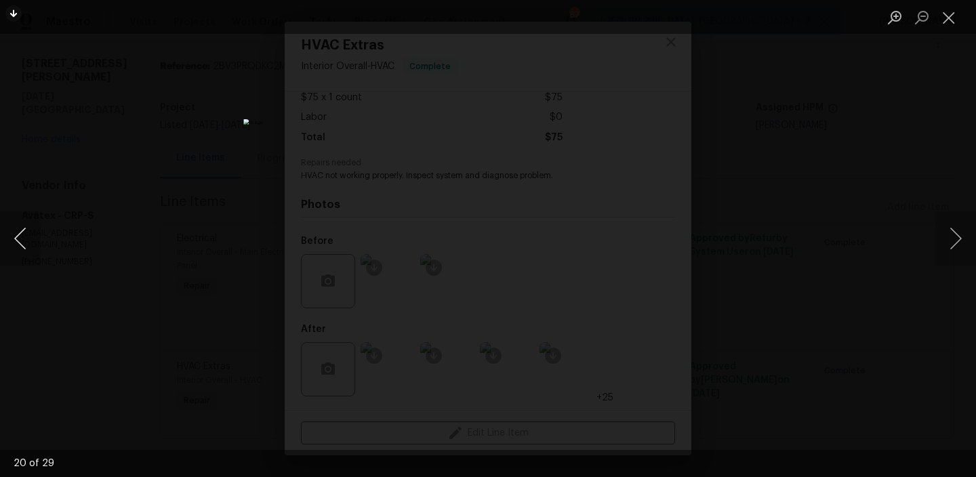
click at [18, 235] on button "Previous image" at bounding box center [20, 239] width 41 height 54
click at [19, 238] on button "Previous image" at bounding box center [20, 239] width 41 height 54
click at [137, 157] on div "Lightbox" at bounding box center [488, 238] width 976 height 477
click at [178, 144] on div "Lightbox" at bounding box center [488, 238] width 976 height 477
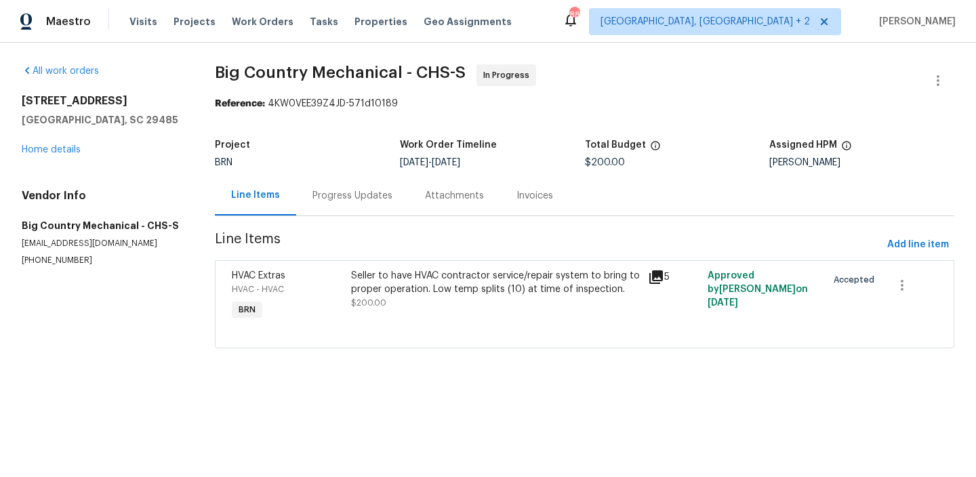
click at [333, 199] on div "Progress Updates" at bounding box center [353, 196] width 80 height 14
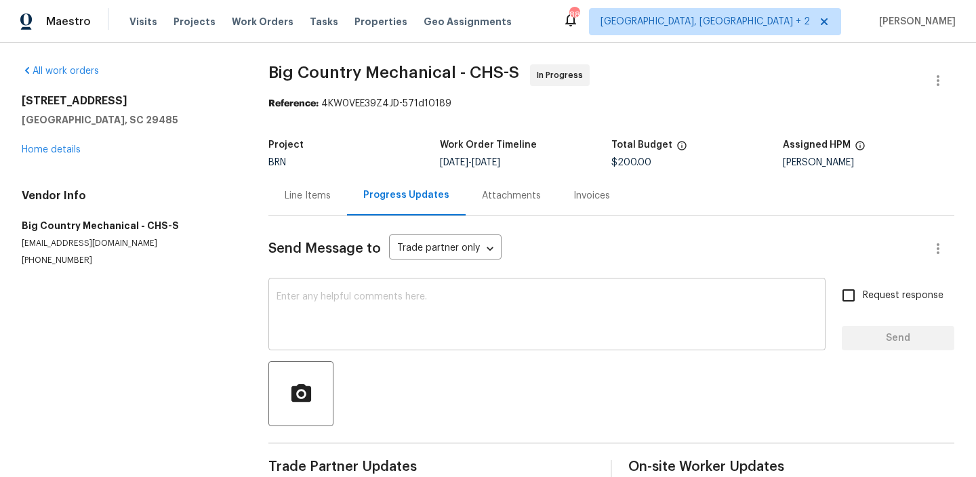
scroll to position [29, 0]
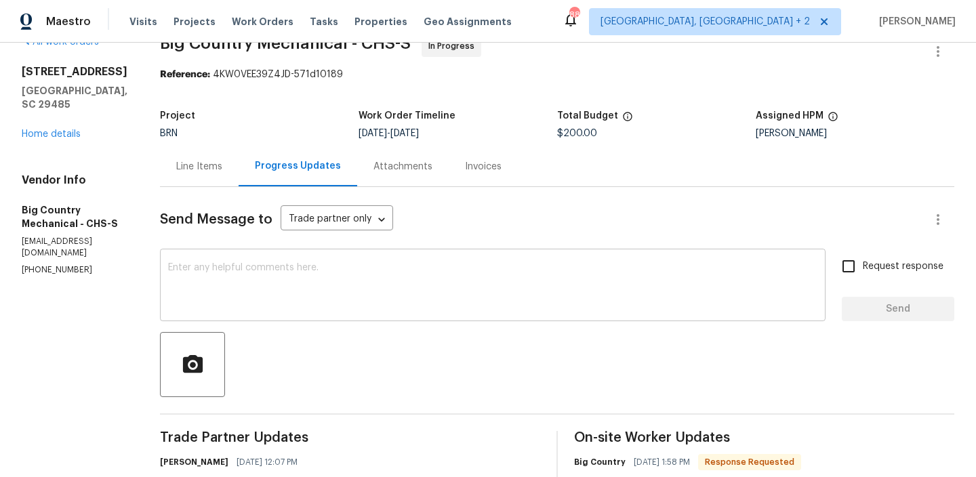
click at [307, 281] on textarea at bounding box center [493, 286] width 650 height 47
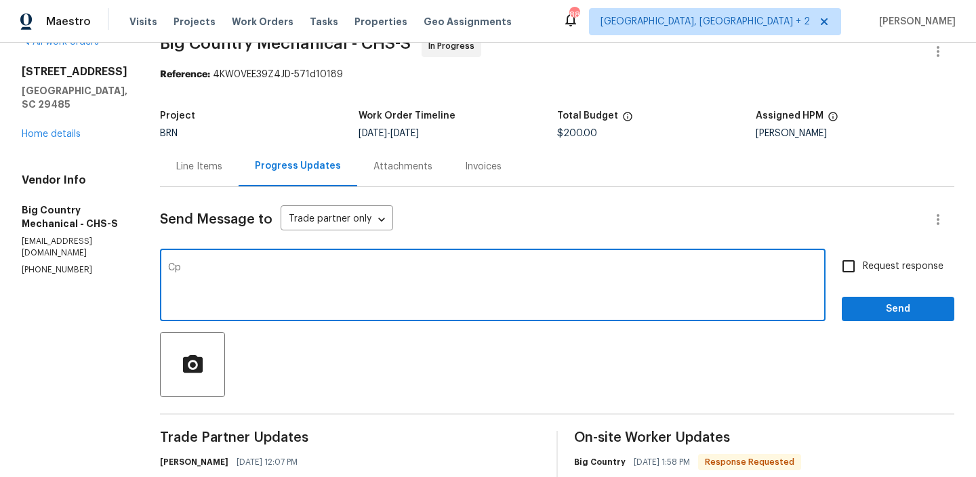
type textarea "C"
paste textarea "what is the issue that cannot be repaired? Pricing appears to be higher than Si…"
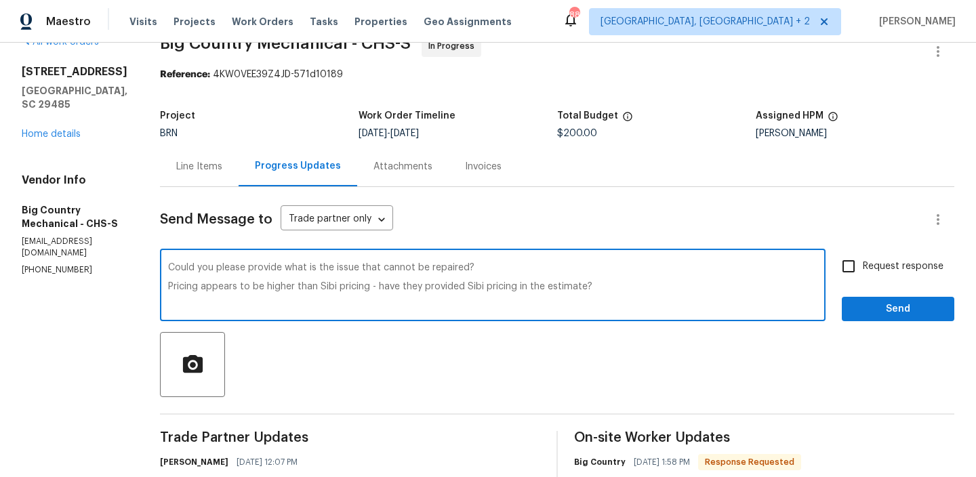
drag, startPoint x: 277, startPoint y: 266, endPoint x: 309, endPoint y: 268, distance: 31.9
click at [309, 268] on textarea "Could you please provide what is the issue that cannot be repaired? Pricing app…" at bounding box center [493, 286] width 650 height 47
click at [318, 270] on textarea "Could you please provide the issue that cannot be repaired? Pricing appears to …" at bounding box center [493, 286] width 650 height 47
click at [168, 288] on textarea "Could you please provide the issue why that cannot be repaired? Pricing appears…" at bounding box center [493, 286] width 650 height 47
click at [168, 287] on textarea "Could you please provide the issue why that cannot be repaired? and the Pricing…" at bounding box center [493, 286] width 650 height 47
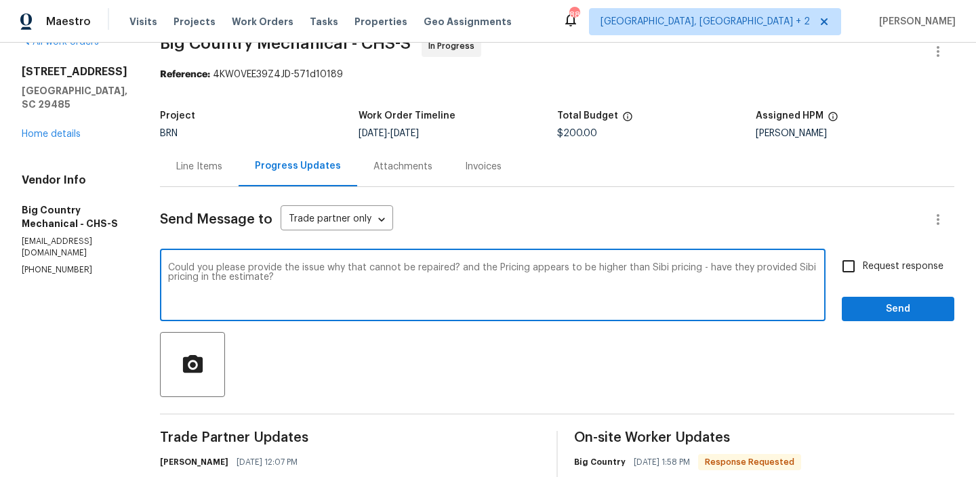
click at [724, 270] on textarea "Could you please provide the issue why that cannot be repaired? and the Pricing…" at bounding box center [493, 286] width 650 height 47
click at [385, 277] on textarea "Could you please provide the issue why that cannot be repaired? and the Pricing…" at bounding box center [493, 286] width 650 height 47
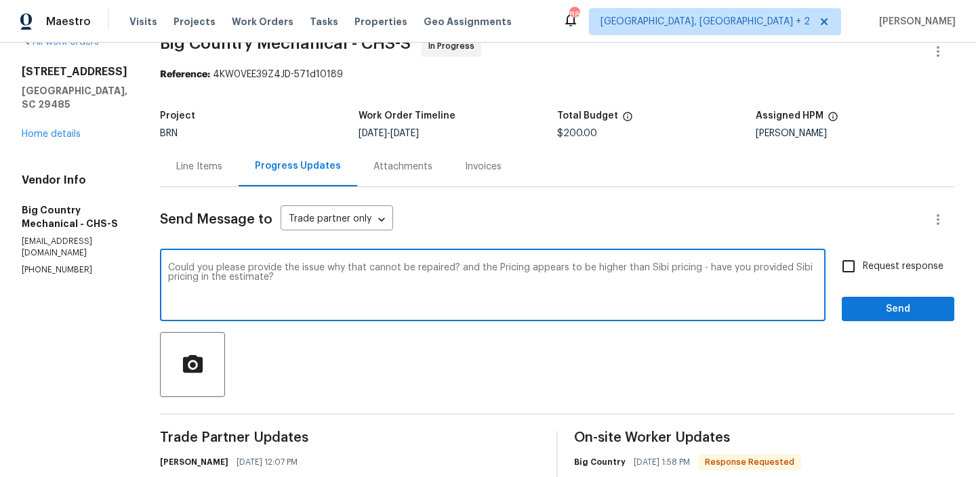
paste textarea "clarify why this cannot be repaired? Also, the pricing seems higher than [PERSO…"
click at [232, 292] on textarea "Could you please clarify why this cannot be repaired? Also, the pricing seems h…" at bounding box center [493, 286] width 650 height 47
type textarea "Could you please clarify why this cannot be repaired? Also, the pricing seems h…"
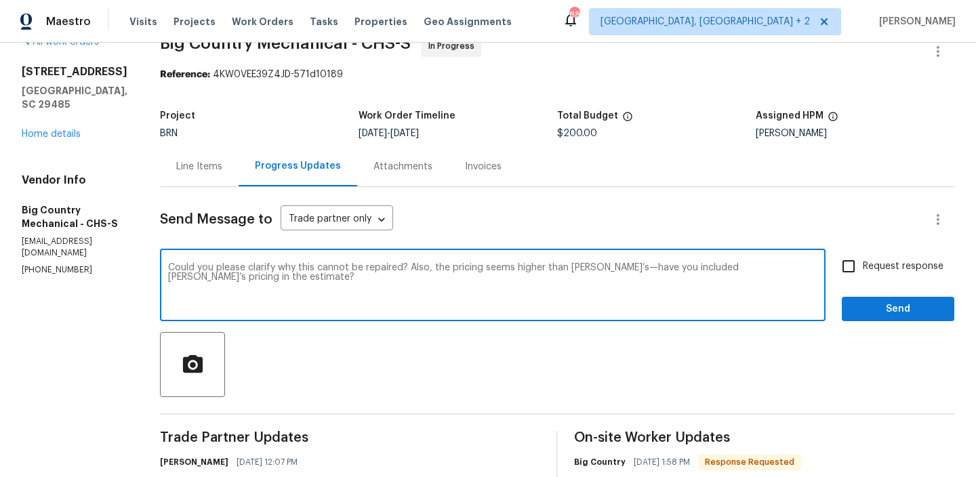
click at [849, 269] on input "Request response" at bounding box center [849, 266] width 28 height 28
checkbox input "true"
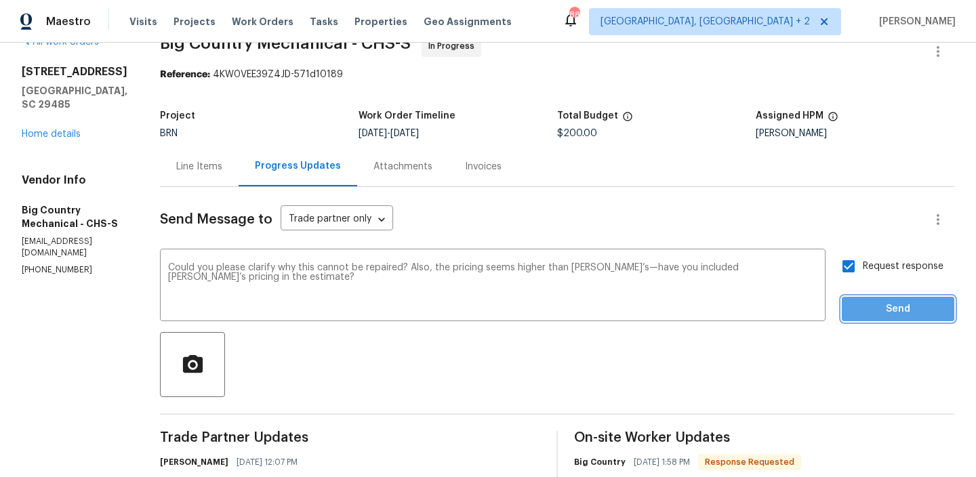
click at [856, 318] on button "Send" at bounding box center [898, 309] width 113 height 25
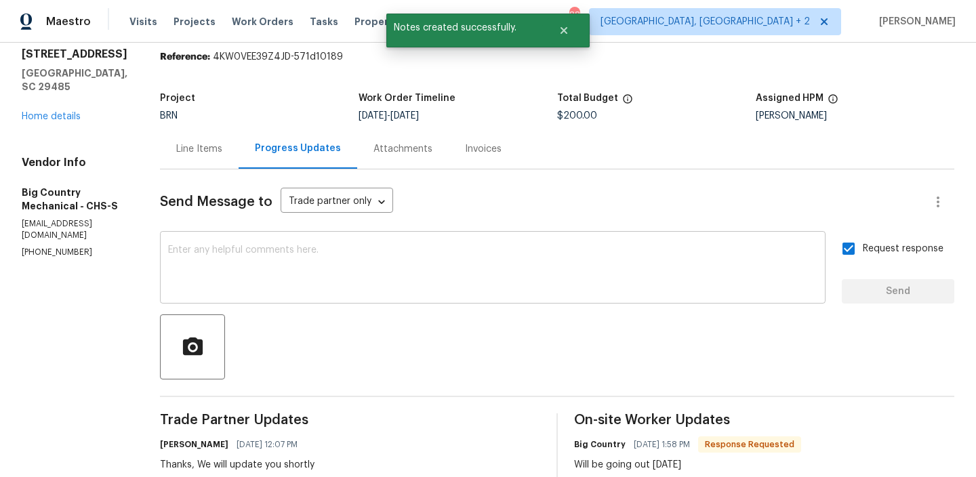
scroll to position [64, 0]
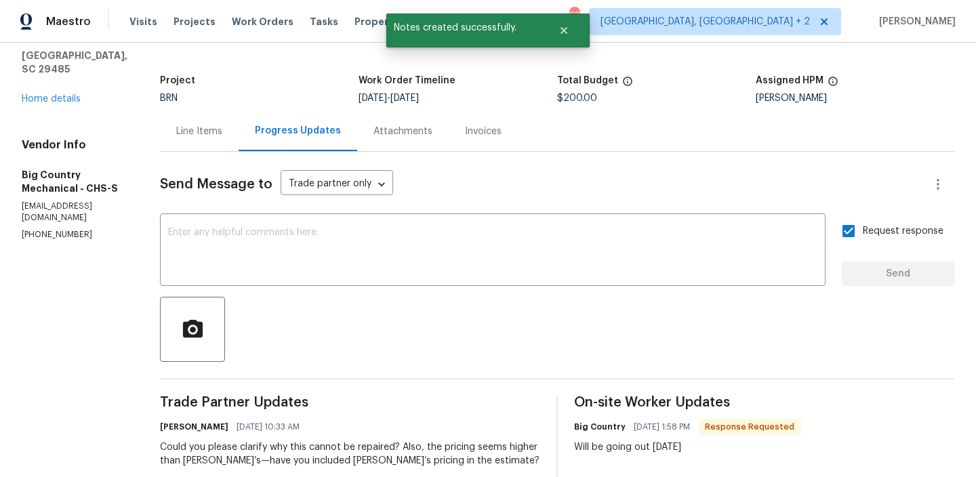
click at [57, 229] on p "(843) 291-0134" at bounding box center [75, 235] width 106 height 12
copy p "(843) 291-0134"
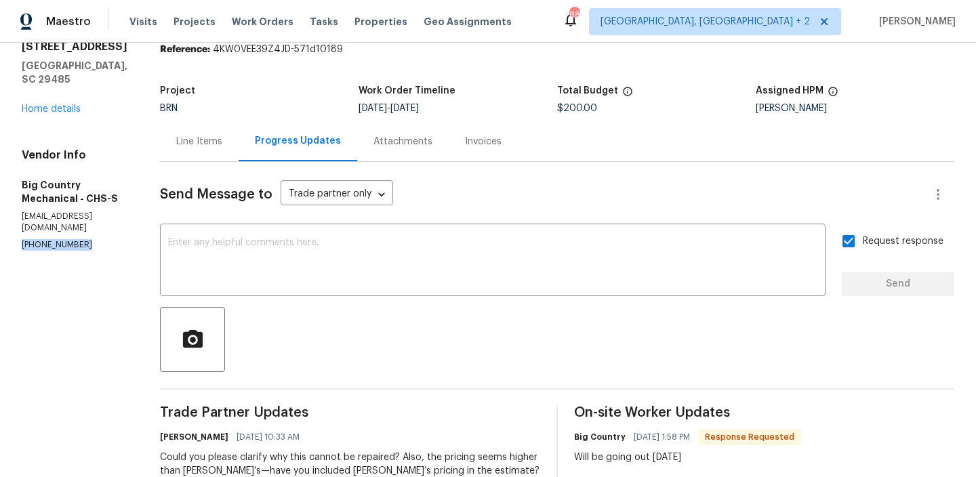
scroll to position [120, 0]
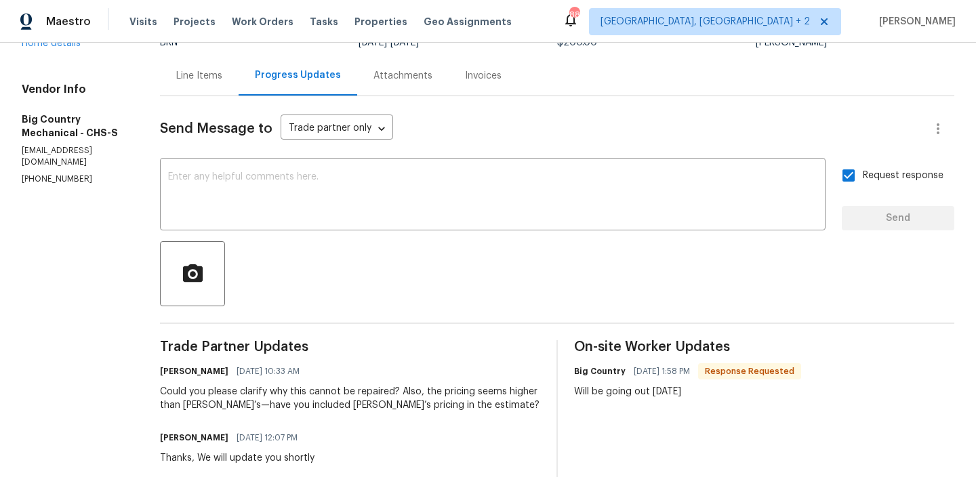
click at [190, 400] on div "Could you please clarify why this cannot be repaired? Also, the pricing seems h…" at bounding box center [350, 398] width 380 height 27
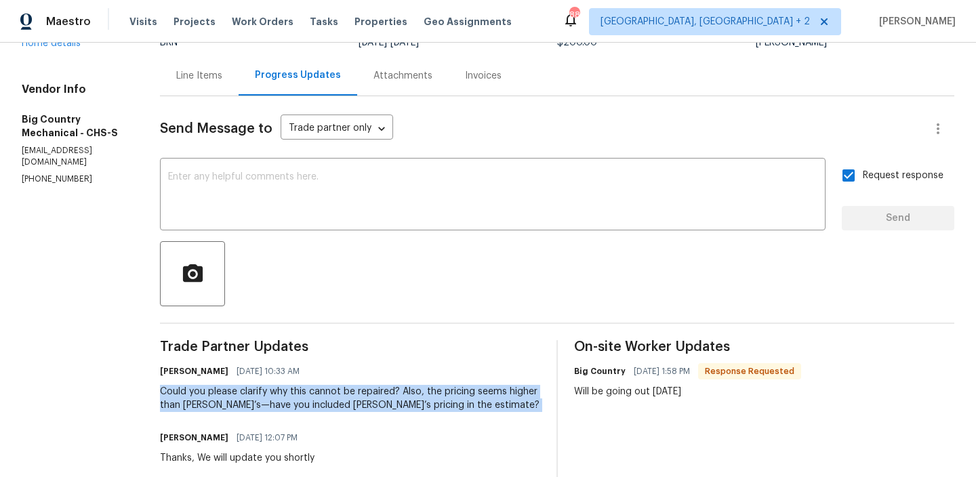
click at [190, 400] on div "Could you please clarify why this cannot be repaired? Also, the pricing seems h…" at bounding box center [350, 398] width 380 height 27
copy div "Could you please clarify why this cannot be repaired? Also, the pricing seems h…"
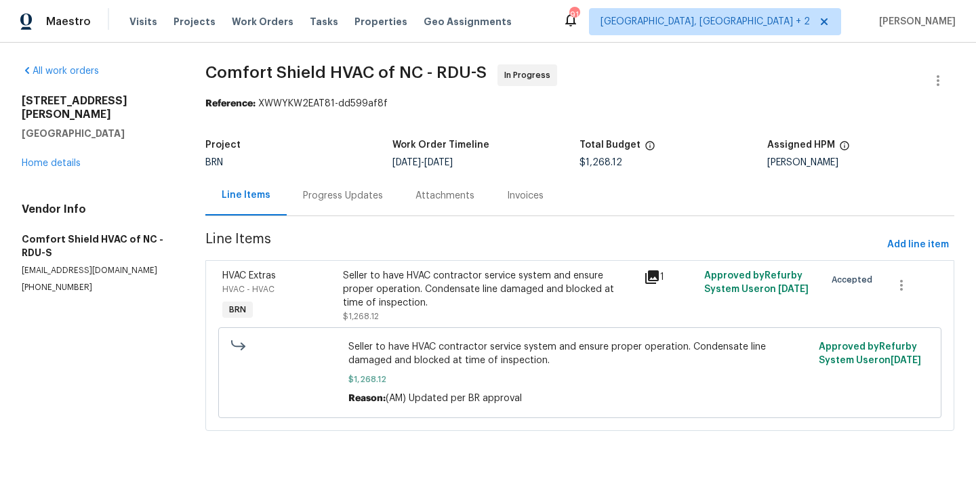
click at [334, 208] on div "Progress Updates" at bounding box center [343, 196] width 113 height 40
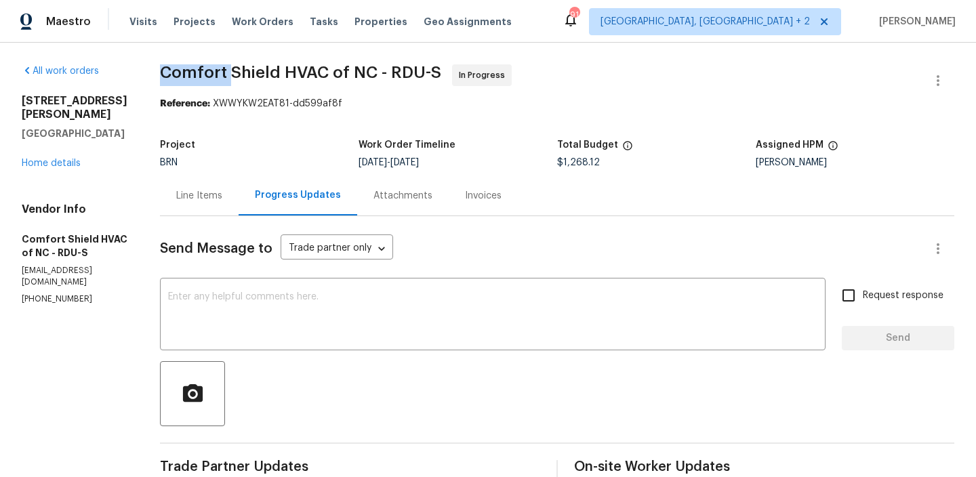
drag, startPoint x: 191, startPoint y: 70, endPoint x: 269, endPoint y: 71, distance: 78.0
copy span "Comfort"
click at [252, 285] on div "x ​" at bounding box center [493, 315] width 666 height 69
paste textarea "Comfort"
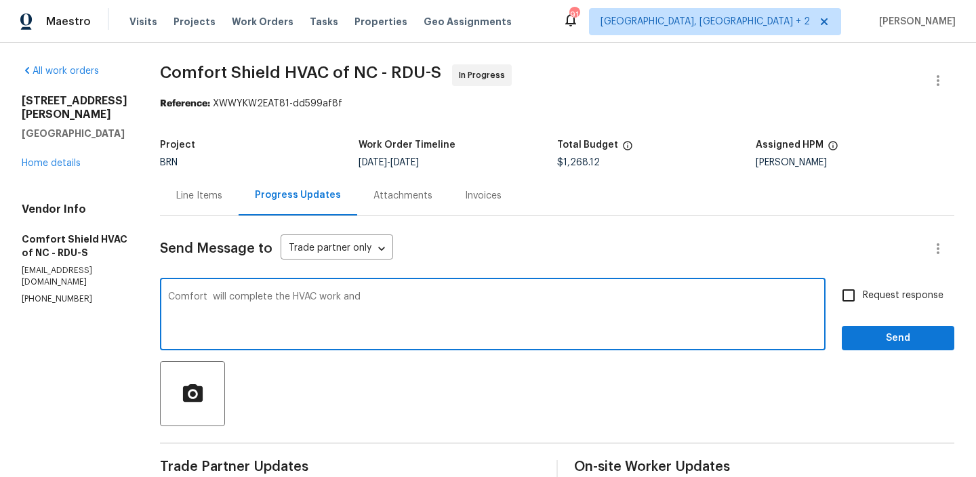
paste textarea "RHD Property"
paste textarea "moisture"
type textarea "Comfort will complete the HVAC work and RHD Property will complete the moisture…"
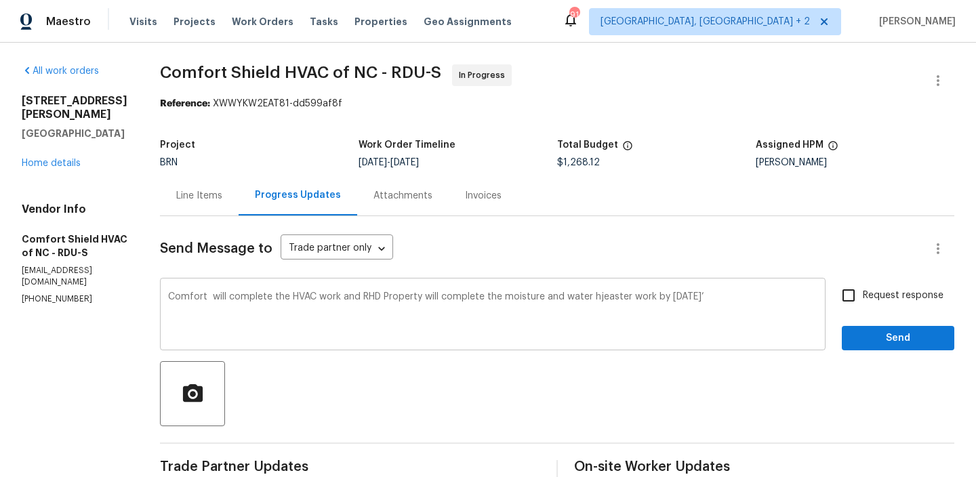
click at [334, 285] on div "Comfort will complete the HVAC work and RHD Property will complete the moisture…" at bounding box center [493, 315] width 666 height 69
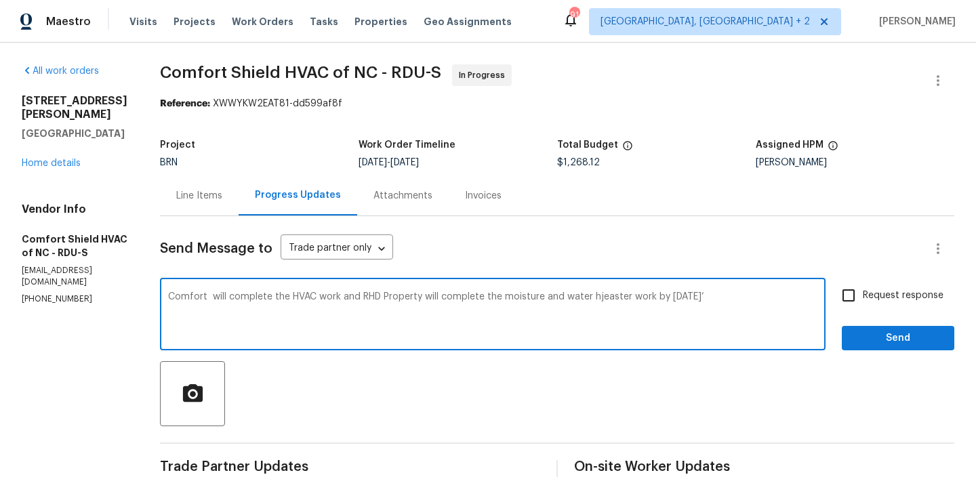
click at [318, 290] on div "Comfort will complete the HVAC work and RHD Property will complete the moisture…" at bounding box center [493, 315] width 666 height 69
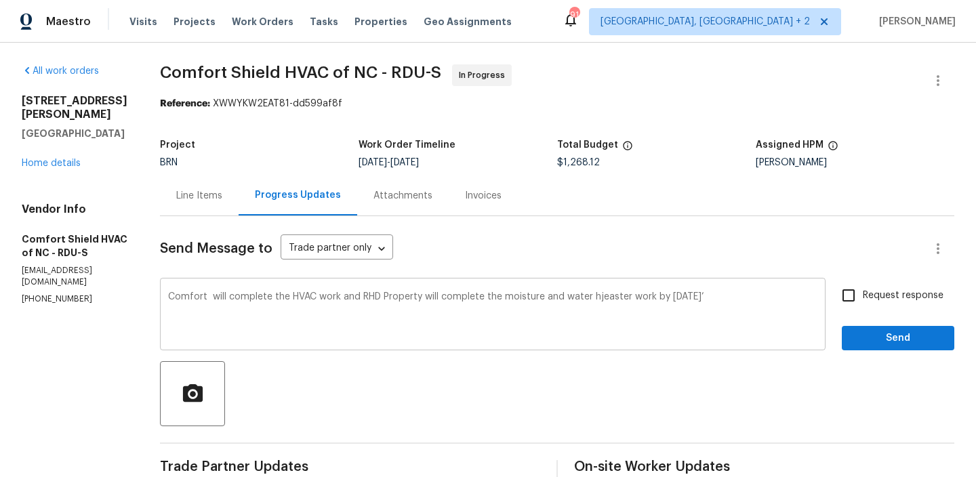
click at [318, 290] on div "Comfort will complete the HVAC work and RHD Property will complete the moisture…" at bounding box center [493, 315] width 666 height 69
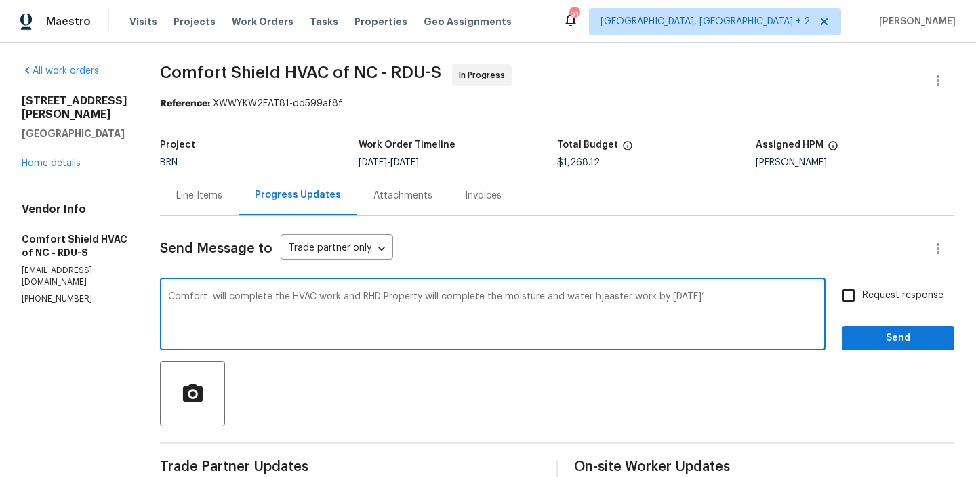
click at [296, 307] on textarea "Comfort will complete the HVAC work and RHD Property will complete the moisture…" at bounding box center [493, 315] width 650 height 47
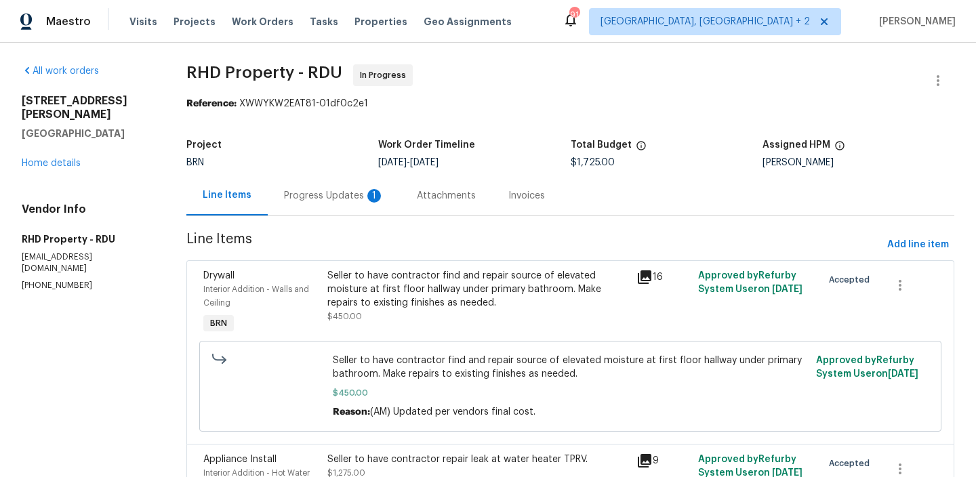
click at [311, 178] on div "Progress Updates 1" at bounding box center [334, 196] width 133 height 40
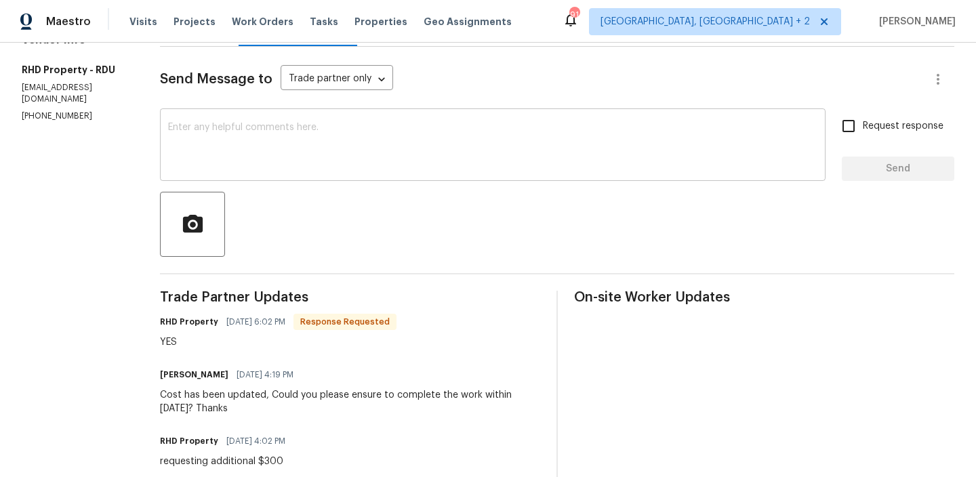
scroll to position [182, 0]
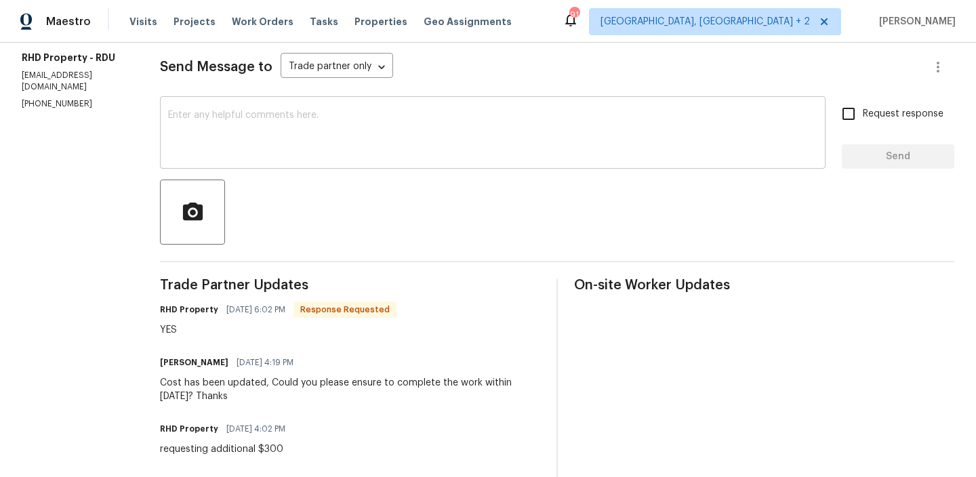
click at [269, 167] on div "x ​" at bounding box center [493, 134] width 666 height 69
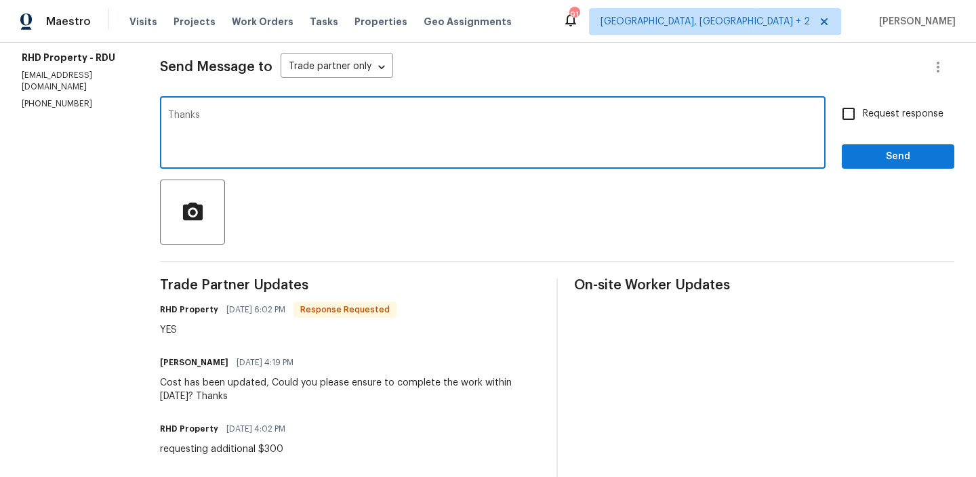
type textarea "Thanks"
click at [859, 114] on input "Request response" at bounding box center [849, 114] width 28 height 28
checkbox input "true"
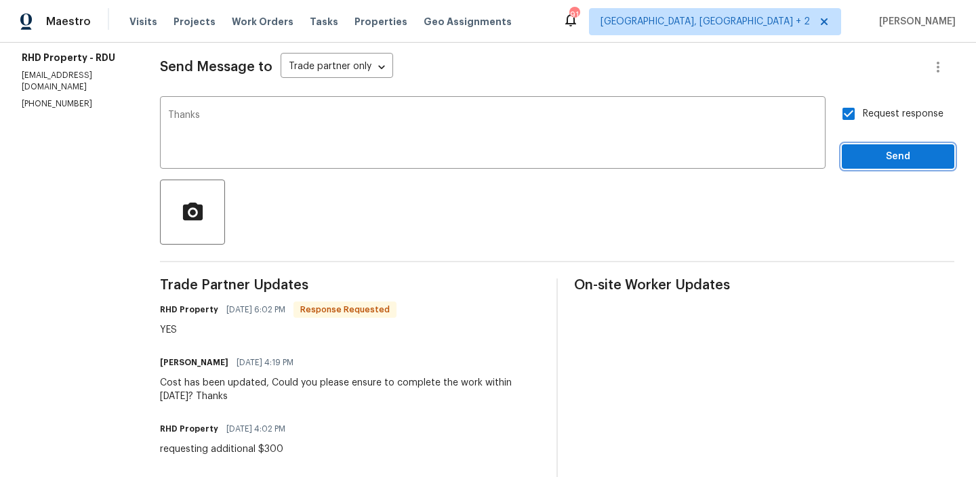
click at [869, 163] on span "Send" at bounding box center [898, 157] width 91 height 17
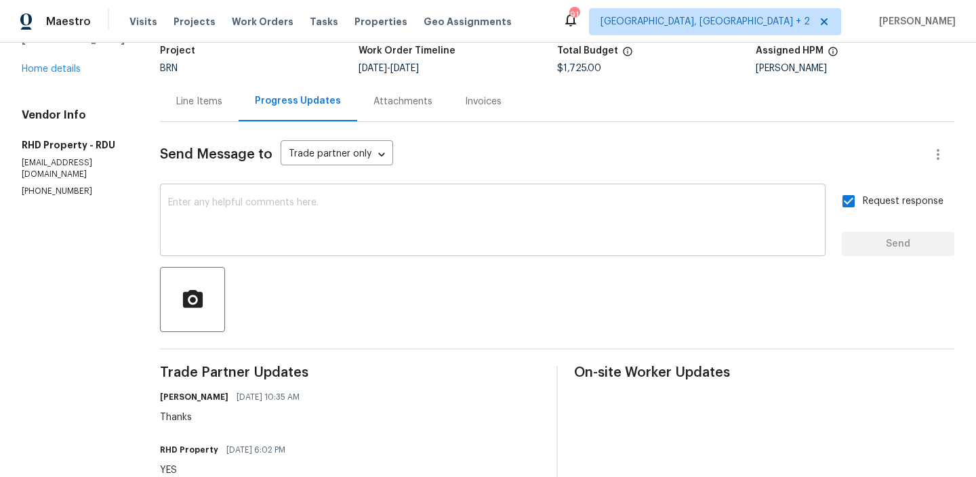
scroll to position [0, 0]
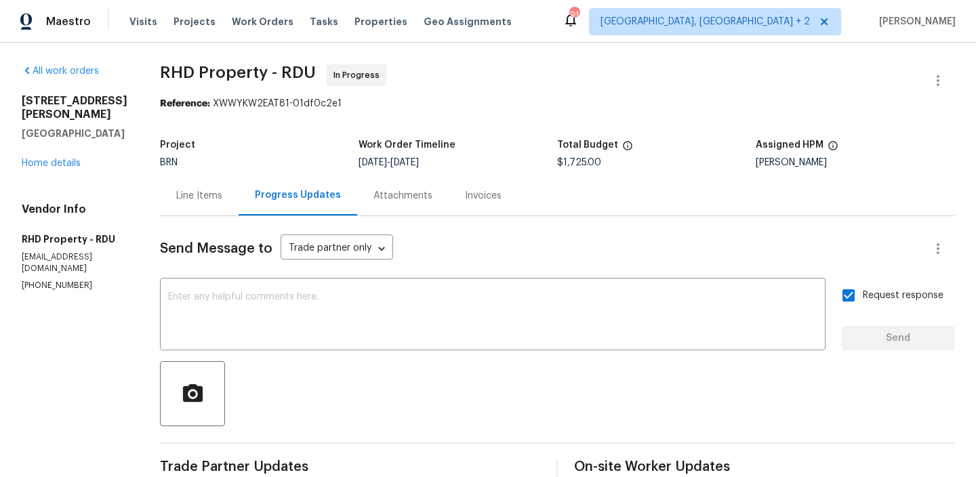
click at [220, 186] on div "Line Items" at bounding box center [199, 196] width 79 height 40
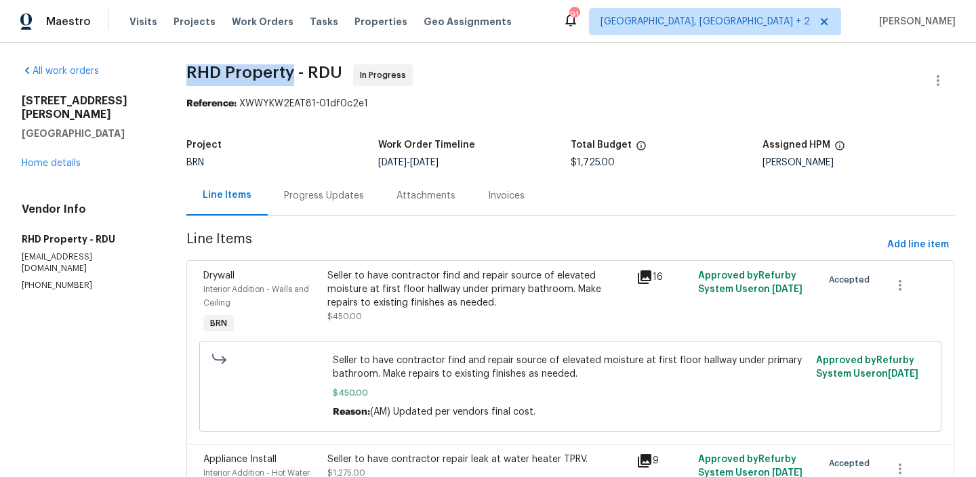
drag, startPoint x: 182, startPoint y: 72, endPoint x: 291, endPoint y: 71, distance: 109.2
click at [291, 72] on div "All work orders 218 Newberry Ln Durham, NC 27703 Home details Vendor Info RHD P…" at bounding box center [488, 348] width 976 height 610
copy span "RHD Property"
click at [355, 285] on div "Seller to have contractor find and repair source of elevated moisture at first …" at bounding box center [478, 289] width 301 height 41
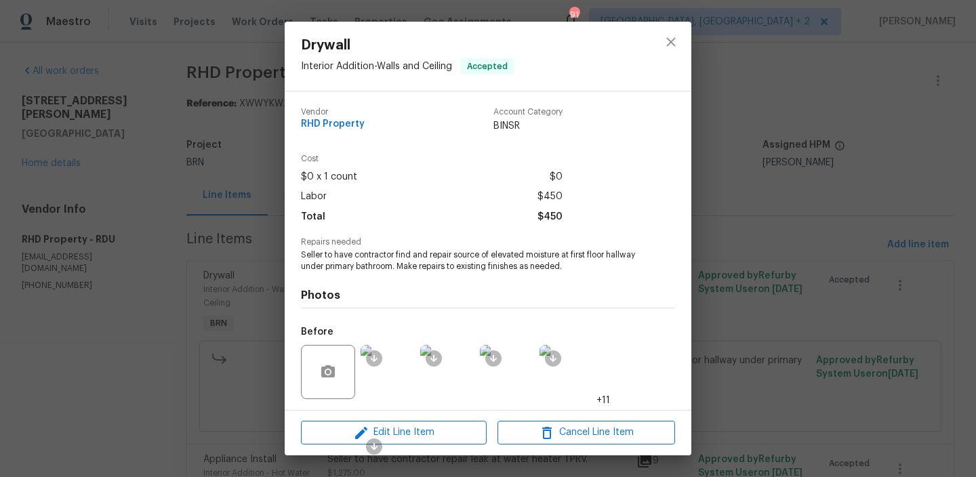
click at [545, 254] on span "Seller to have contractor find and repair source of elevated moisture at first …" at bounding box center [469, 261] width 337 height 23
copy span "moisture"
click at [226, 191] on div "Drywall Interior Addition - Walls and Ceiling Accepted Vendor RHD Property Acco…" at bounding box center [488, 238] width 976 height 477
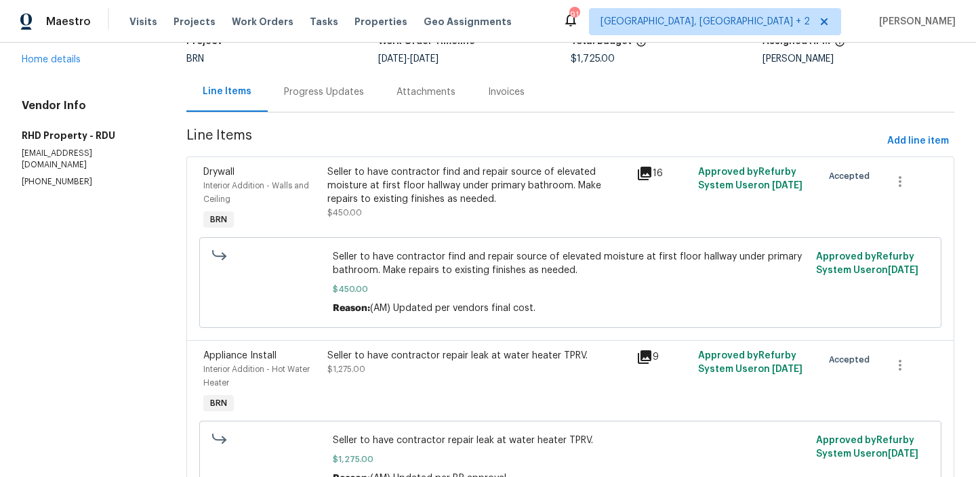
scroll to position [178, 0]
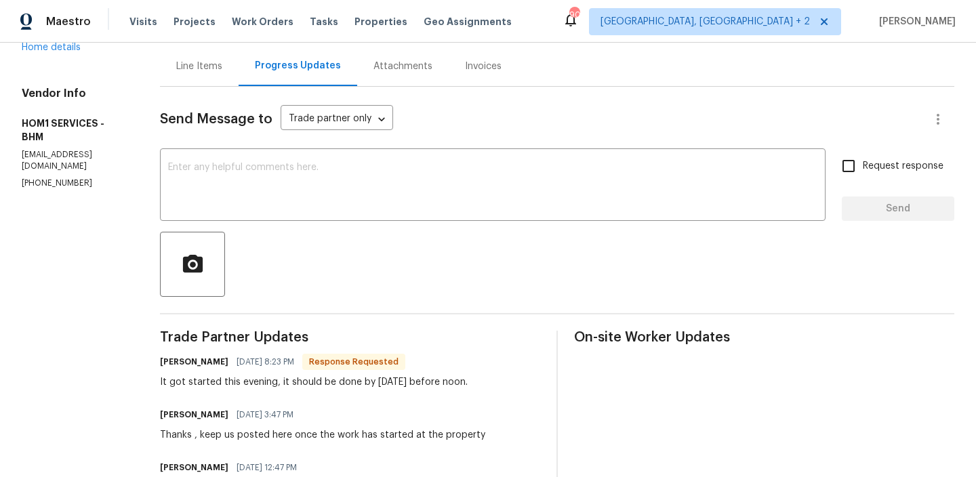
scroll to position [142, 0]
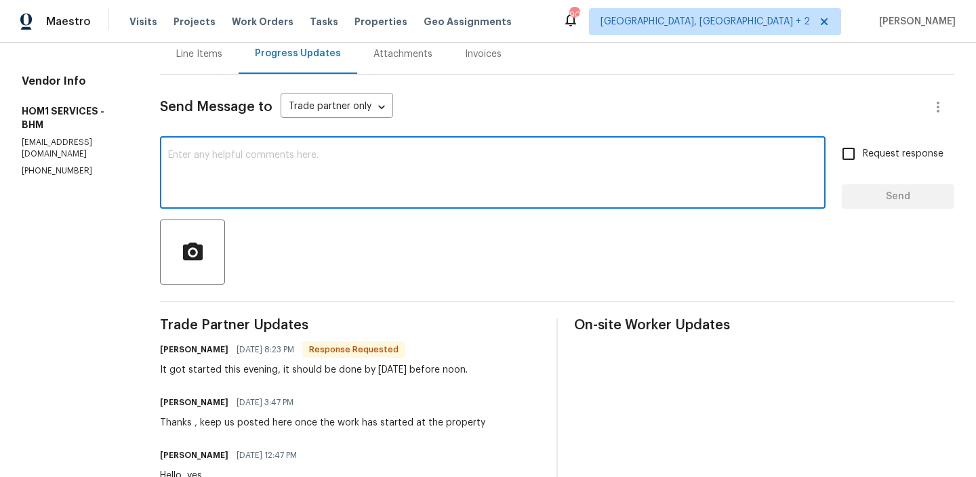
click at [220, 197] on textarea at bounding box center [493, 174] width 650 height 47
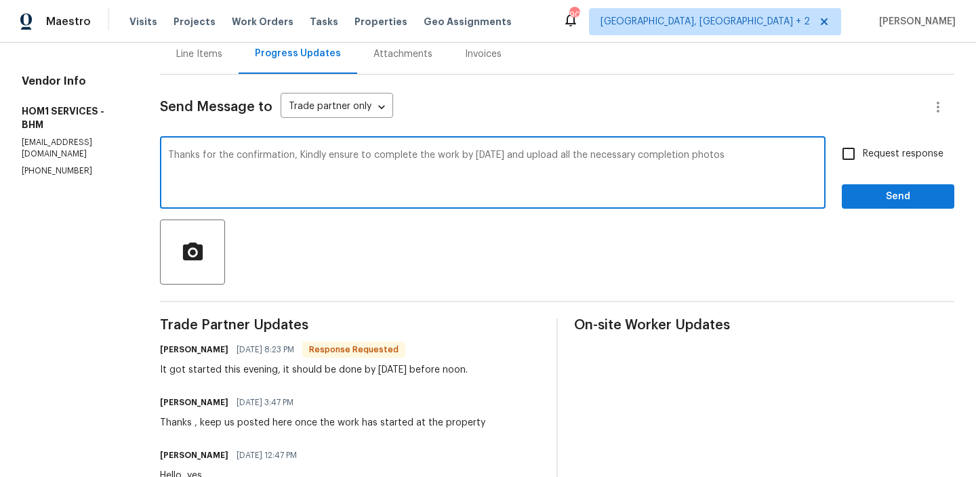
type textarea "Thanks for the confirmation, Kindly ensure to complete the work by [DATE] and u…"
click at [208, 159] on textarea "Thanks for the confirmation, Kindly ensure to complete the work by [DATE] and u…" at bounding box center [493, 174] width 650 height 47
click at [208, 159] on textarea "Thanks for the confirmation, Kindly ensure to complete the work by today and up…" at bounding box center [493, 174] width 650 height 47
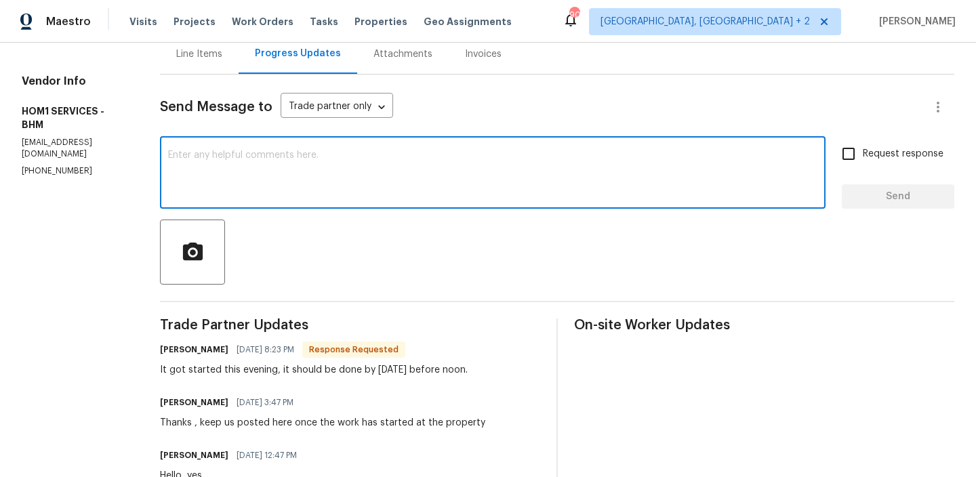
scroll to position [0, 0]
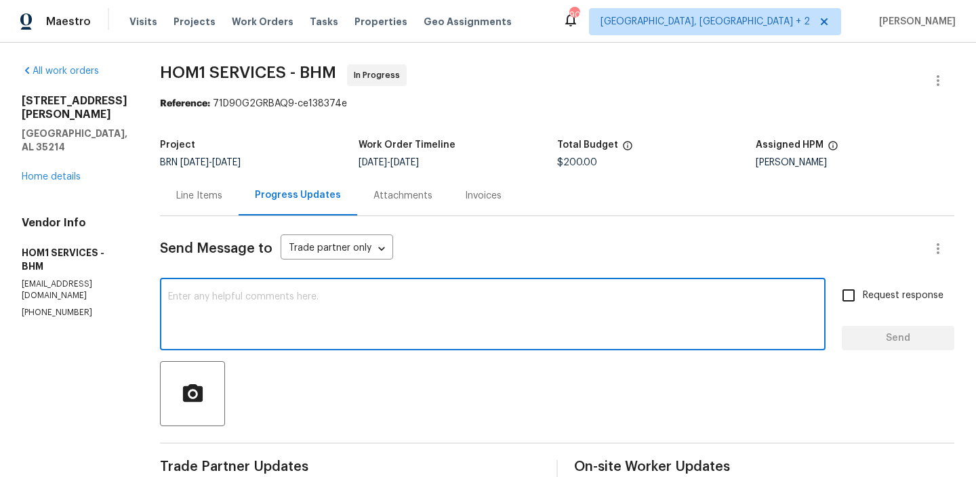
paste textarea "Thank you for the confirmation. Please ensure that the work is completed today …"
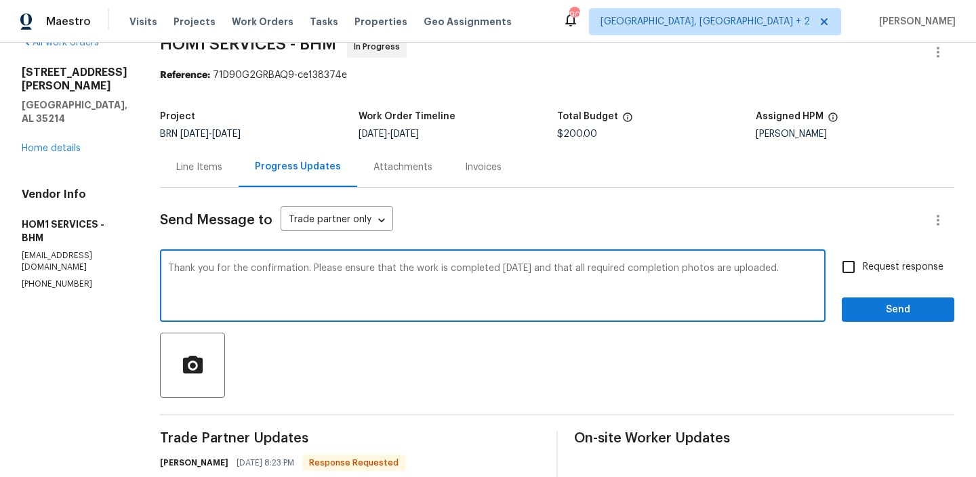
scroll to position [31, 0]
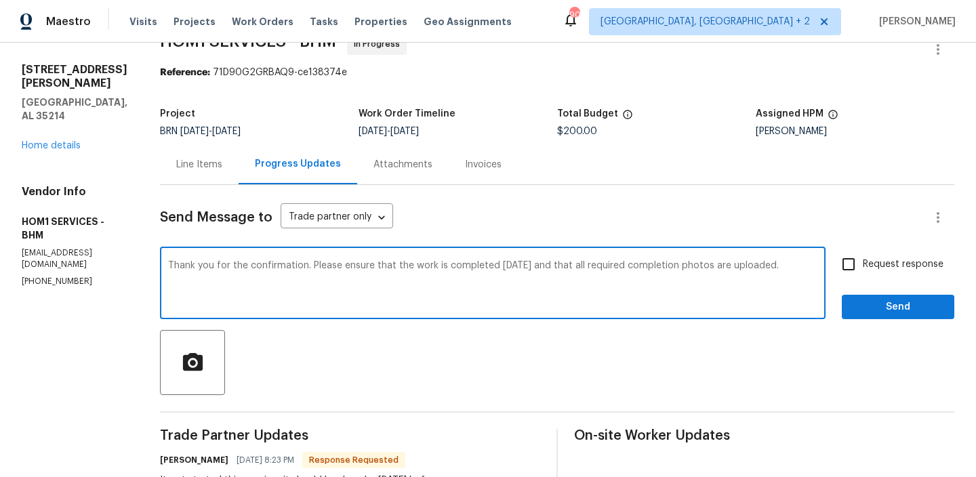
type textarea "Thank you for the confirmation. Please ensure that the work is completed today …"
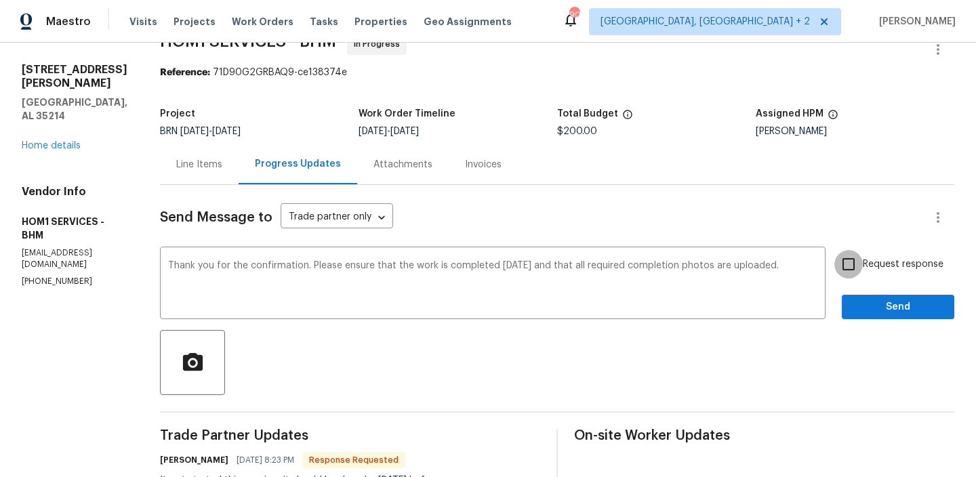
click at [849, 264] on input "Request response" at bounding box center [849, 264] width 28 height 28
checkbox input "true"
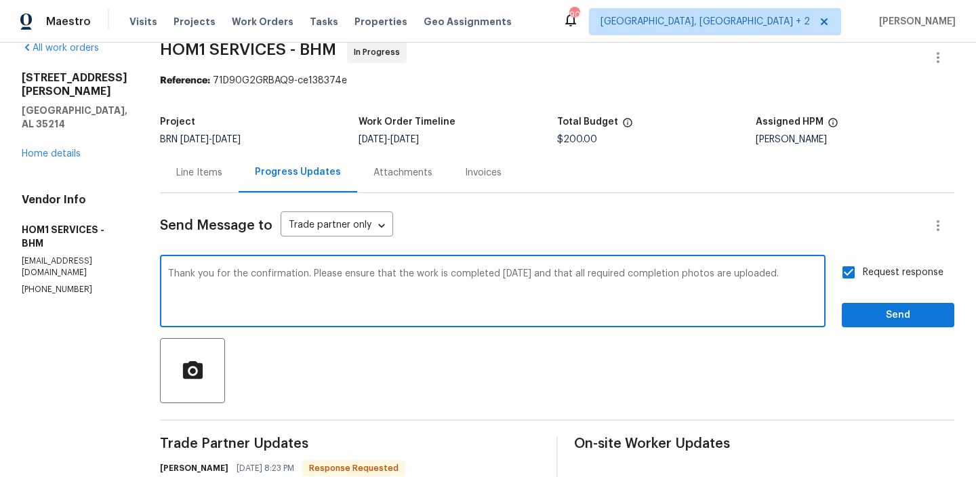
click at [373, 275] on textarea "Thank you for the confirmation. Please ensure that the work is completed today …" at bounding box center [493, 292] width 650 height 47
click at [344, 273] on textarea "Thank you for the confirmation. Please ensure that the work is completed today …" at bounding box center [493, 292] width 650 height 47
click at [323, 296] on textarea "Thank you for the confirmation. Please ensure that the work is completed today …" at bounding box center [493, 292] width 650 height 47
click at [869, 313] on span "Send" at bounding box center [898, 315] width 91 height 17
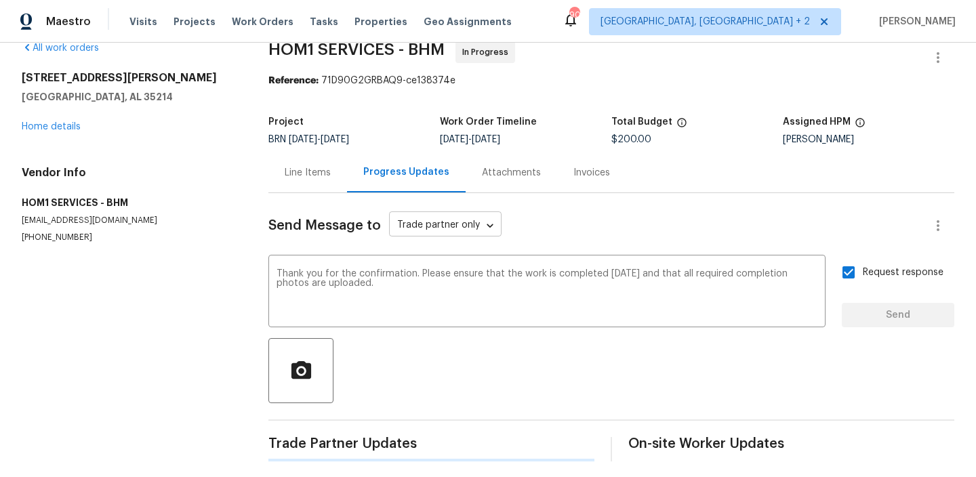
scroll to position [0, 0]
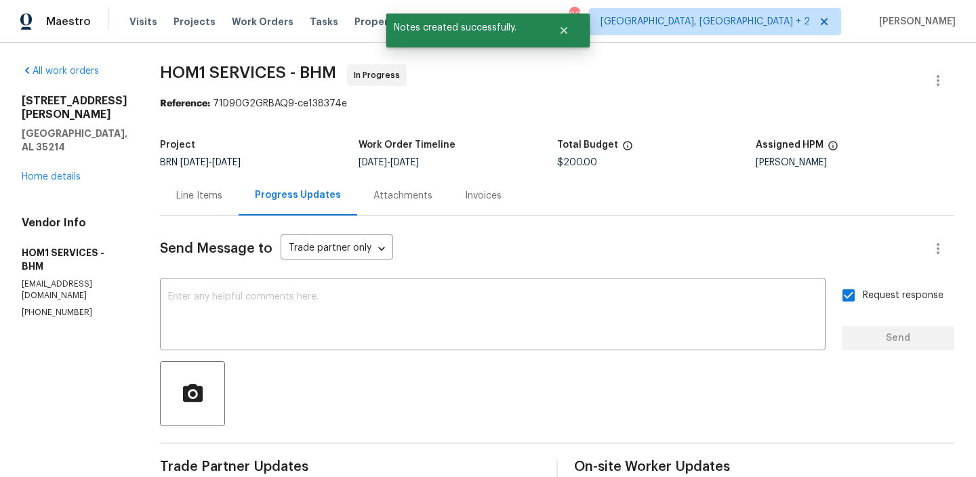
click at [216, 186] on div "Line Items" at bounding box center [199, 196] width 79 height 40
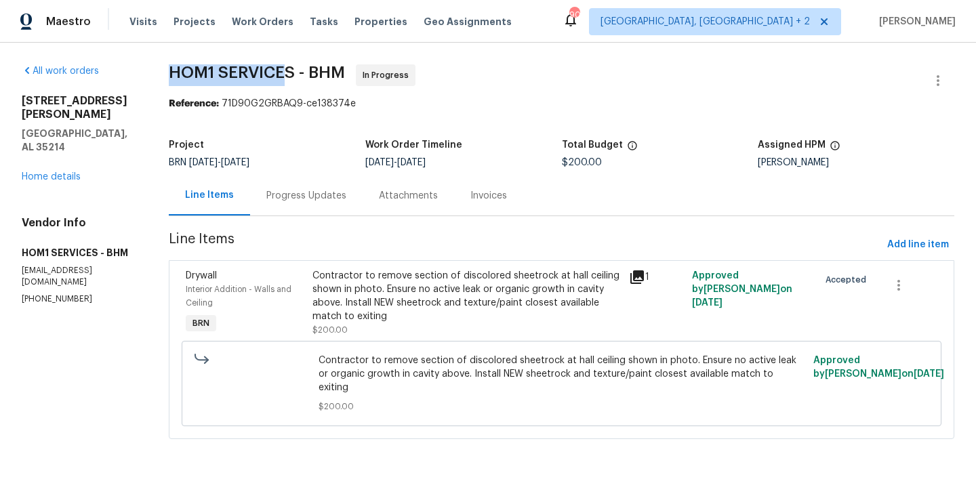
drag, startPoint x: 167, startPoint y: 73, endPoint x: 293, endPoint y: 75, distance: 126.1
click at [293, 75] on div "All work orders 3 Holt Ave Birmingham, AL 35214 Home details Vendor Info HOM1 S…" at bounding box center [488, 260] width 976 height 435
copy span "HOM1 SERVICES"
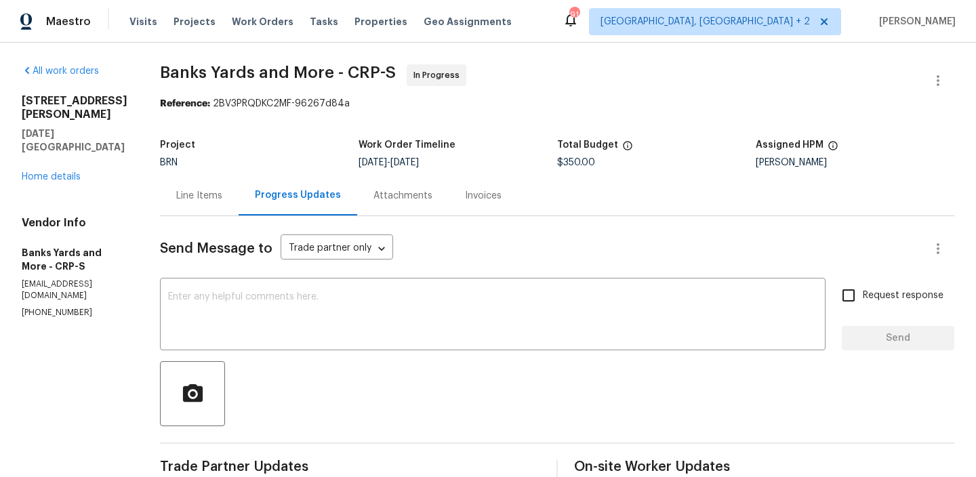
scroll to position [14, 0]
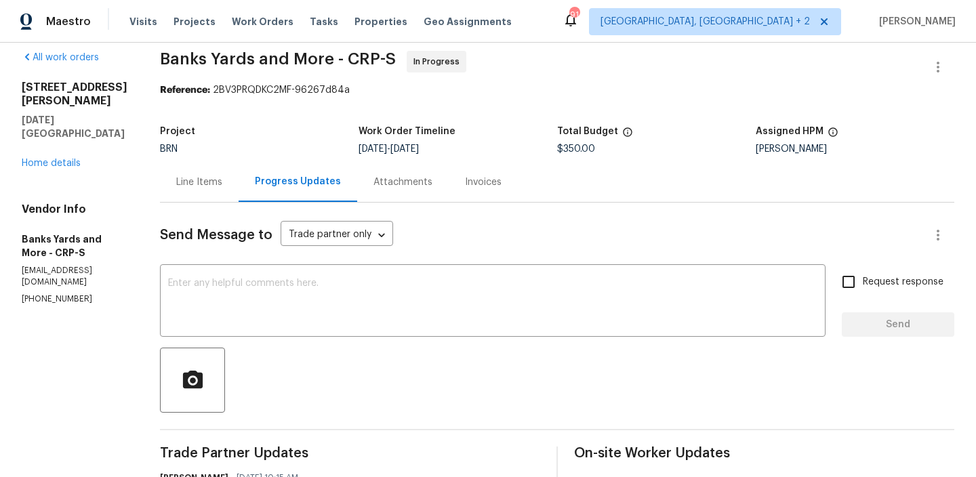
click at [201, 176] on div "Line Items" at bounding box center [199, 183] width 46 height 14
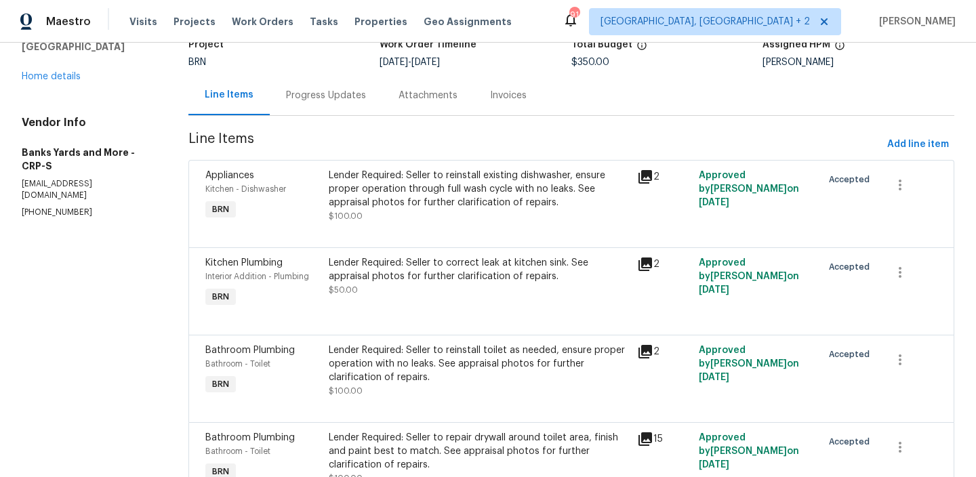
click at [296, 106] on div "Progress Updates" at bounding box center [326, 95] width 113 height 40
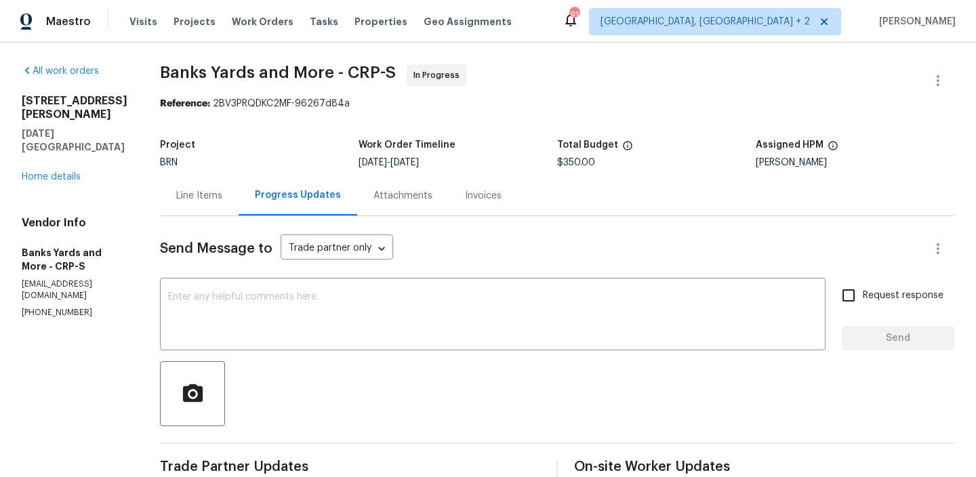
click at [206, 191] on div "Line Items" at bounding box center [199, 196] width 46 height 14
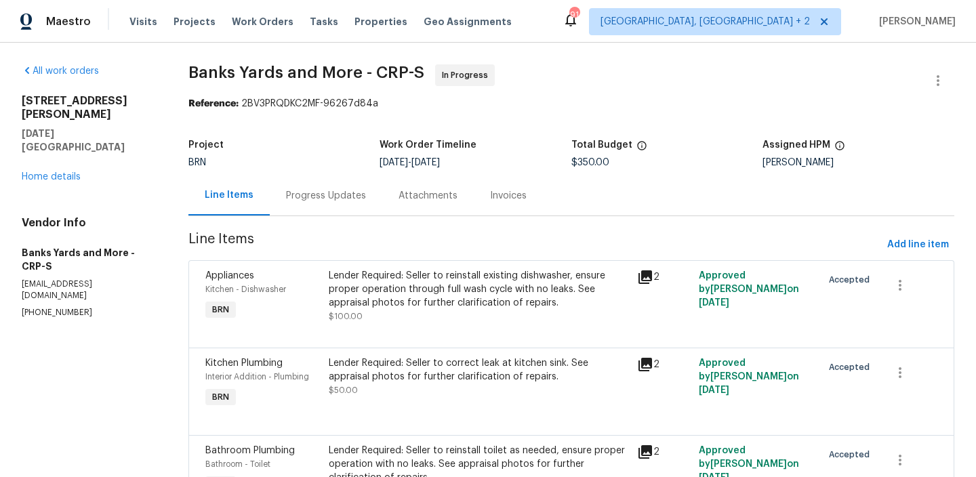
click at [391, 290] on div "Lender Required: Seller to reinstall existing dishwasher, ensure proper operati…" at bounding box center [479, 289] width 300 height 41
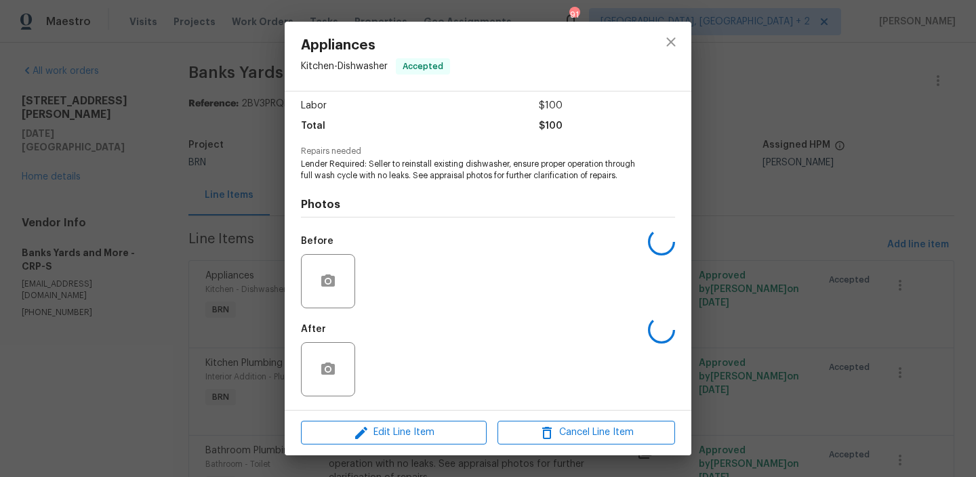
scroll to position [102, 0]
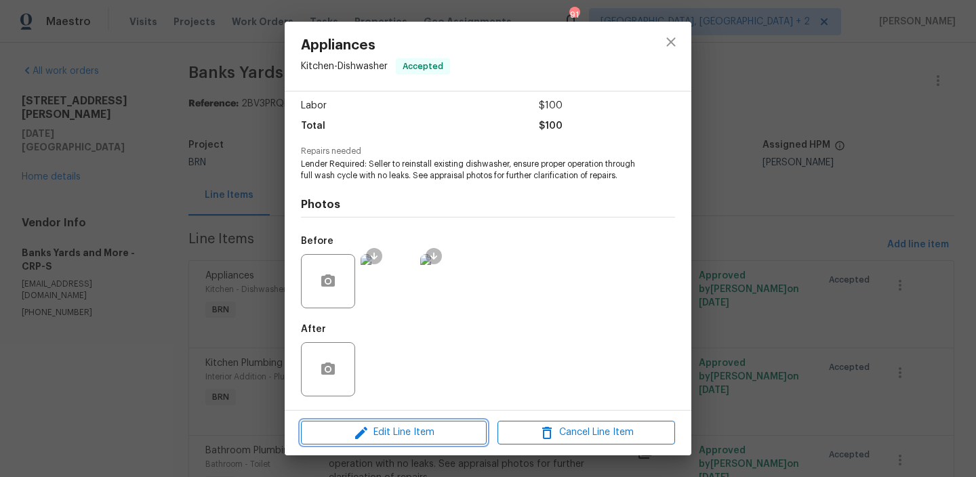
click at [362, 440] on icon "button" at bounding box center [361, 433] width 16 height 16
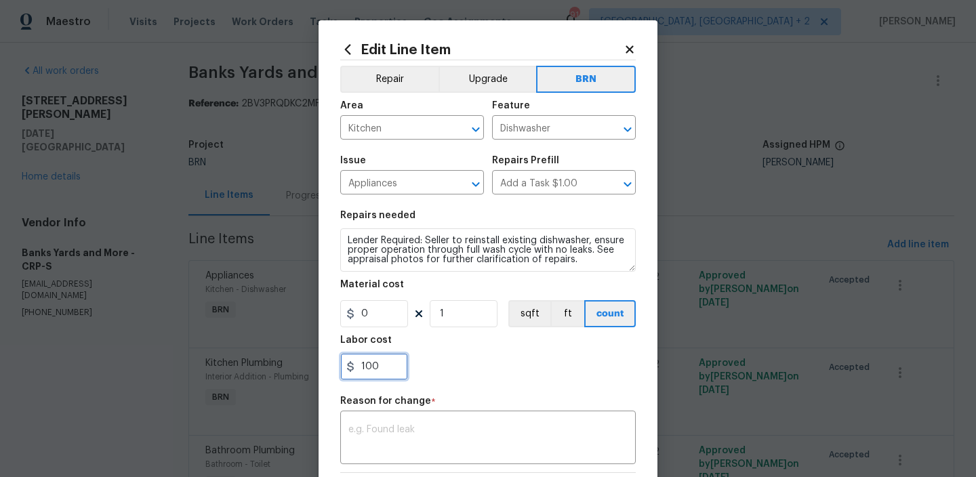
click at [372, 371] on input "100" at bounding box center [374, 366] width 68 height 27
type input "1000"
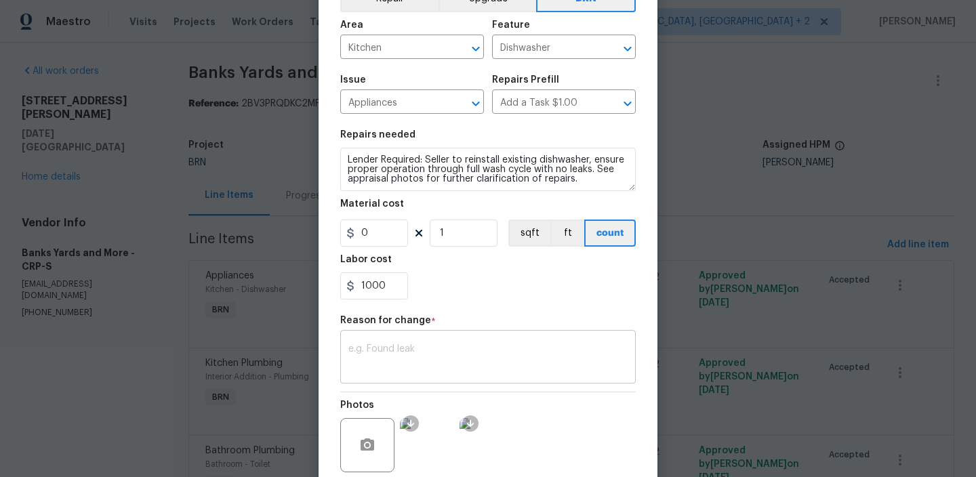
click at [395, 351] on textarea at bounding box center [488, 358] width 279 height 28
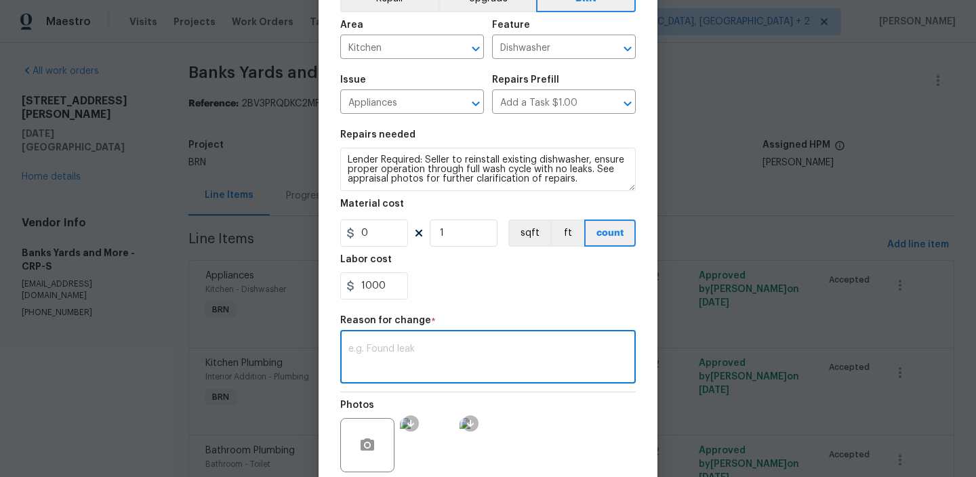
paste textarea "(AM) Updated per BR approval"
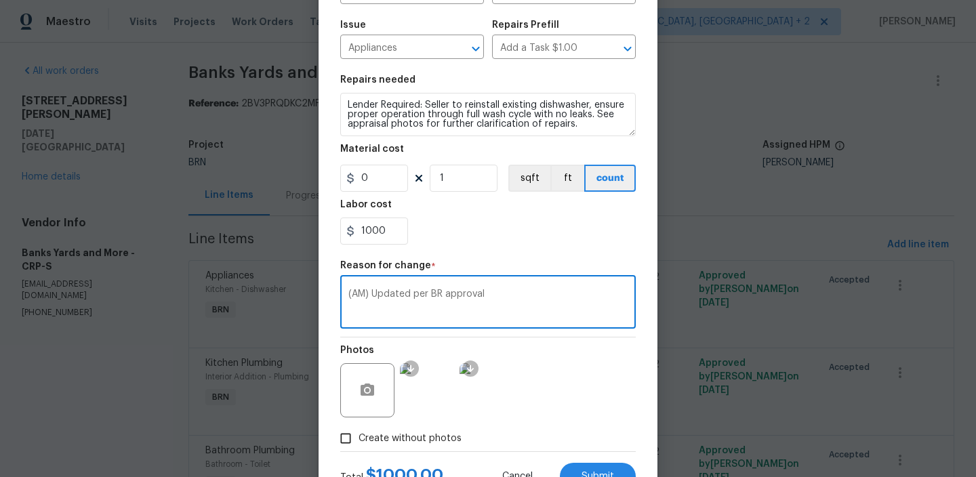
scroll to position [191, 0]
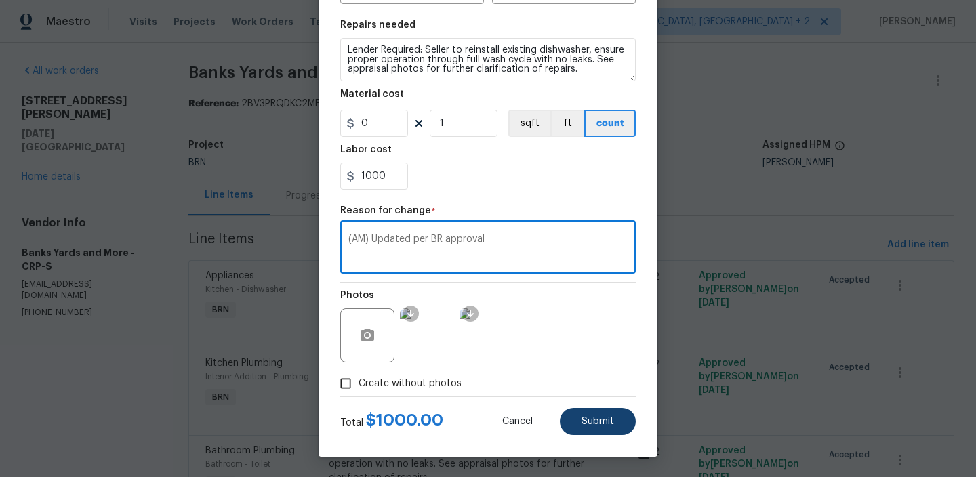
type textarea "(AM) Updated per BR approval"
click at [590, 421] on span "Submit" at bounding box center [598, 422] width 33 height 10
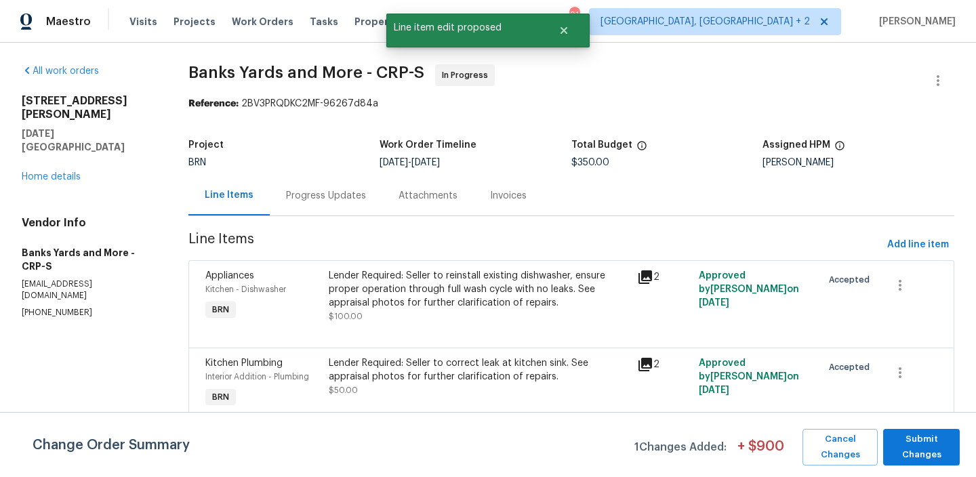
scroll to position [0, 0]
click at [404, 298] on div "Lender Required: Seller to reinstall existing dishwasher, ensure proper operati…" at bounding box center [479, 289] width 300 height 41
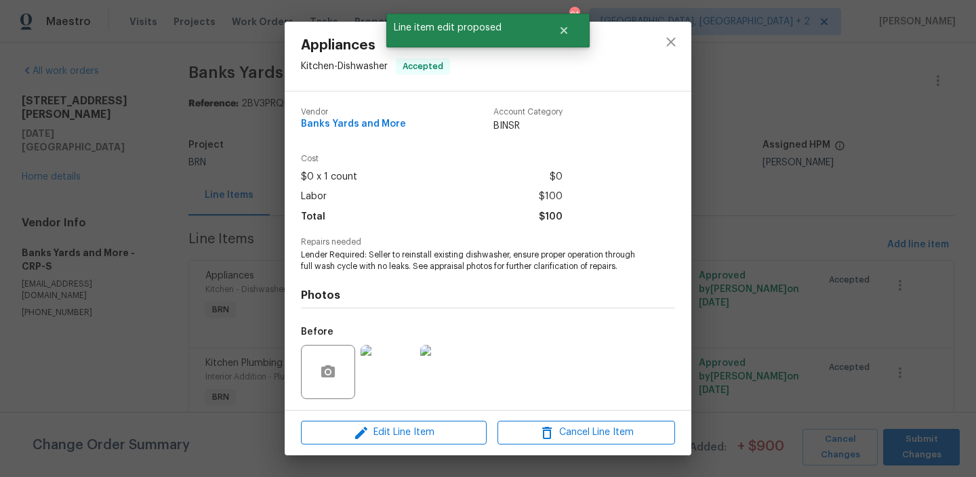
scroll to position [102, 0]
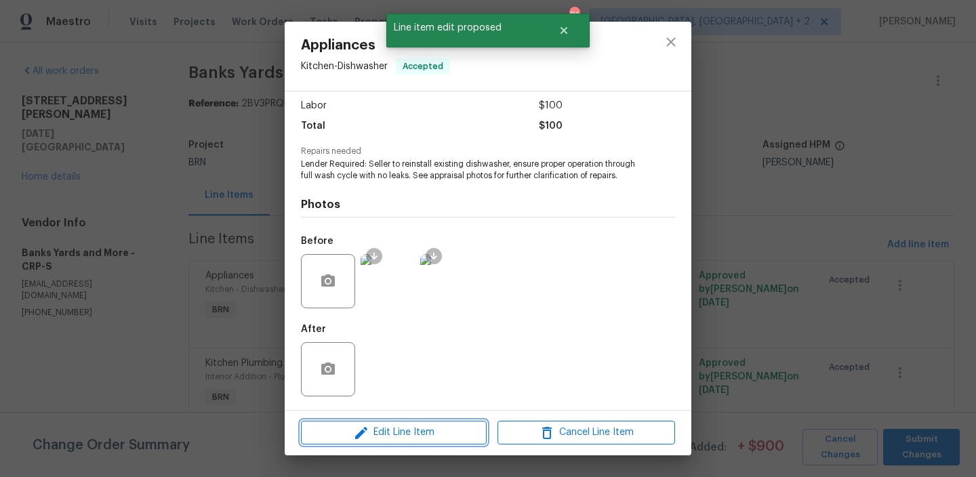
click at [383, 431] on span "Edit Line Item" at bounding box center [394, 432] width 178 height 17
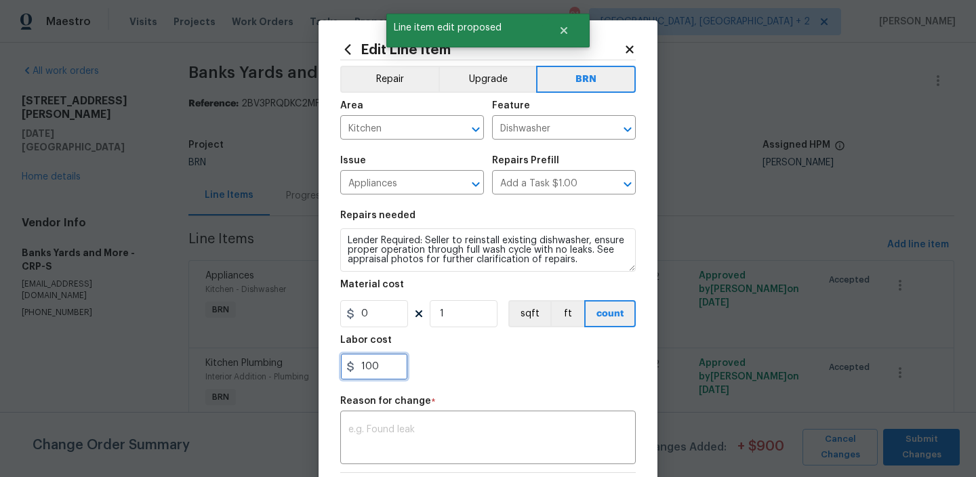
click at [382, 368] on input "100" at bounding box center [374, 366] width 68 height 27
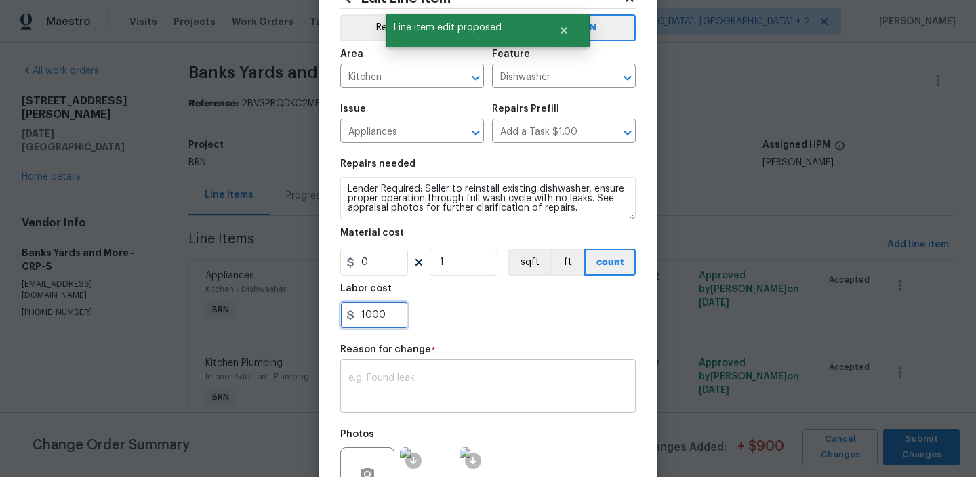
type input "1000"
click at [384, 380] on textarea at bounding box center [488, 388] width 279 height 28
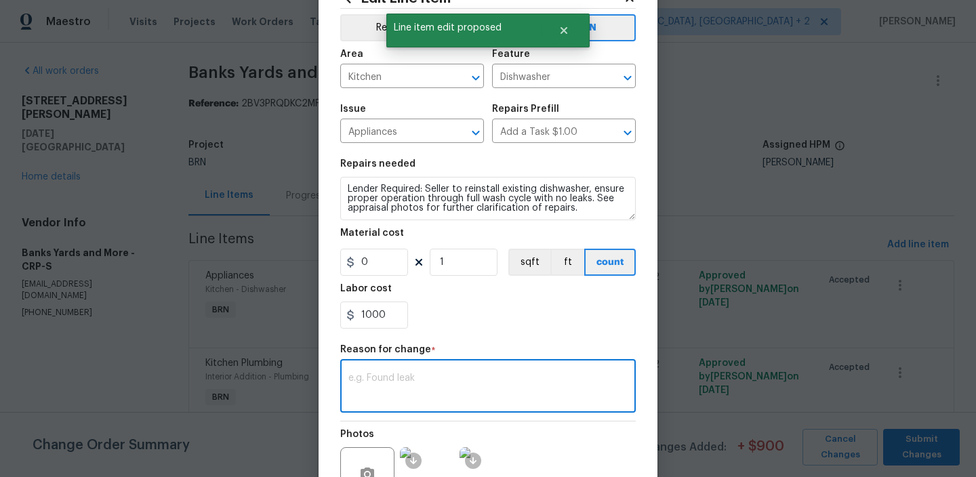
paste textarea "(AM) Updated per BR approval"
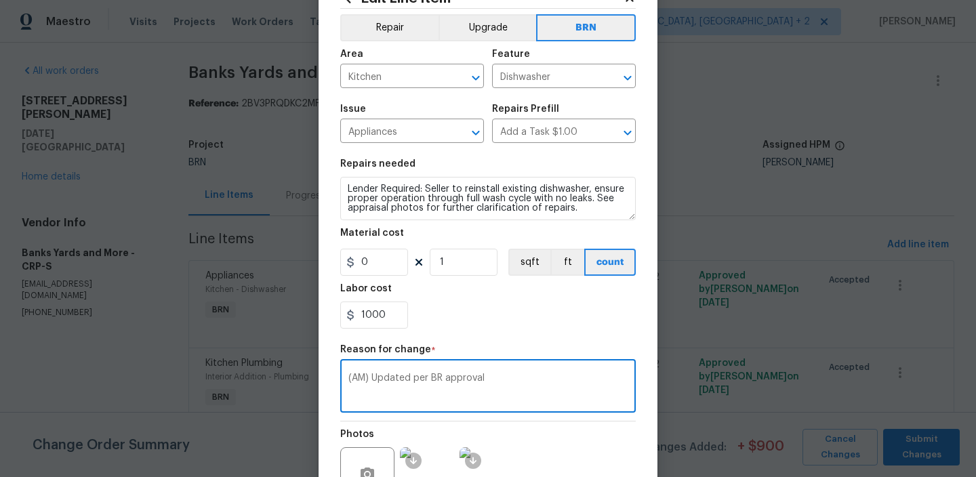
scroll to position [191, 0]
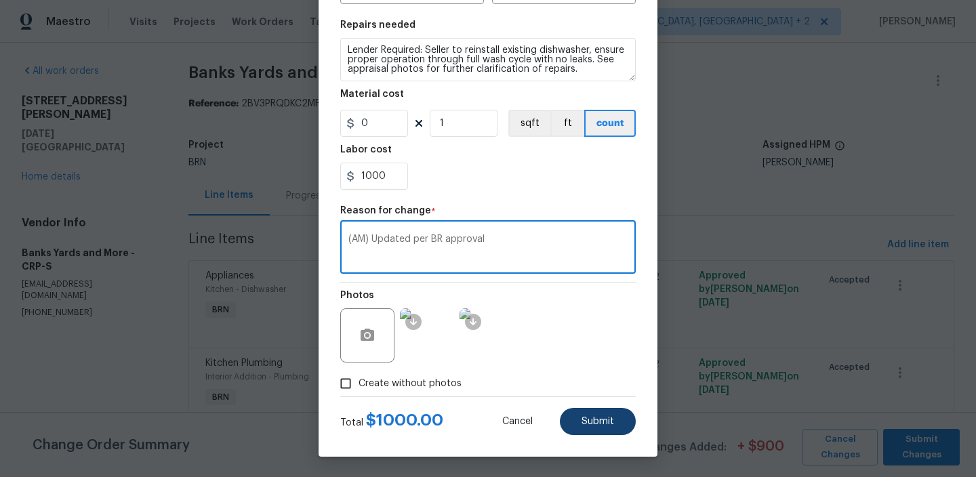
type textarea "(AM) Updated per BR approval"
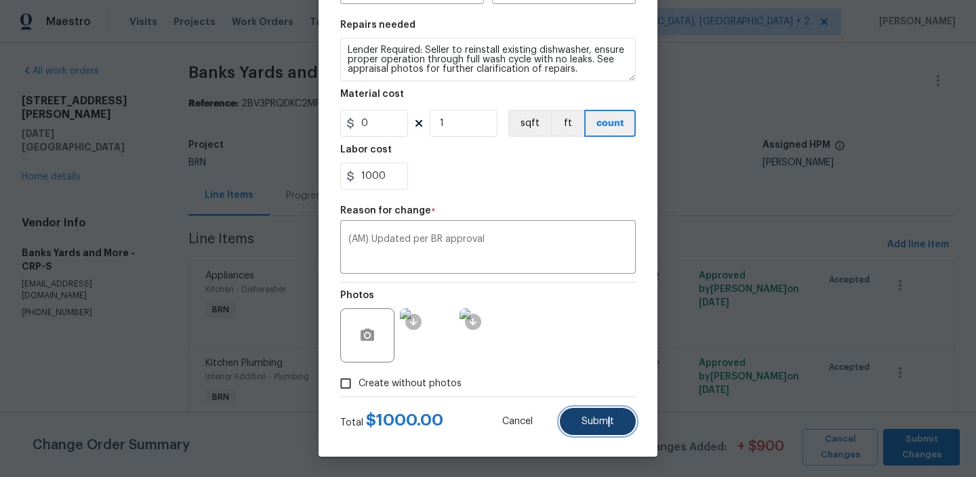
click at [610, 418] on span "Submit" at bounding box center [598, 422] width 33 height 10
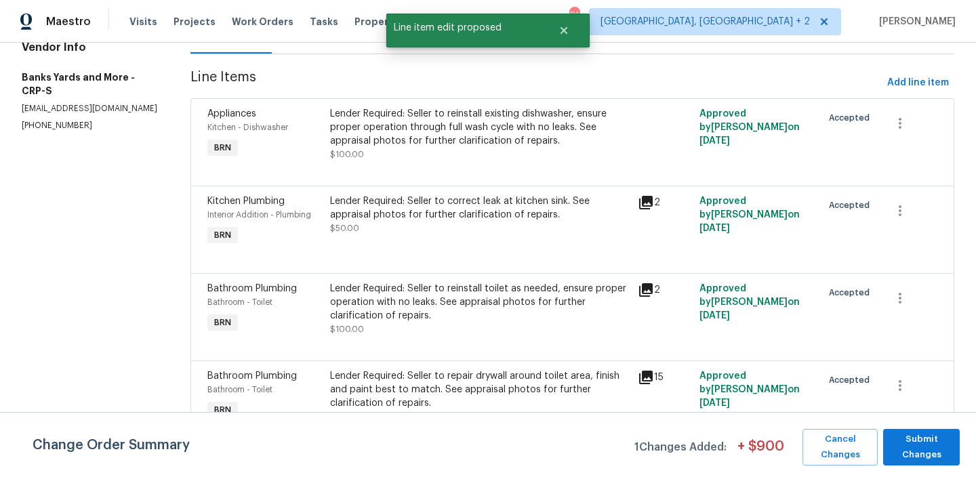
scroll to position [173, 0]
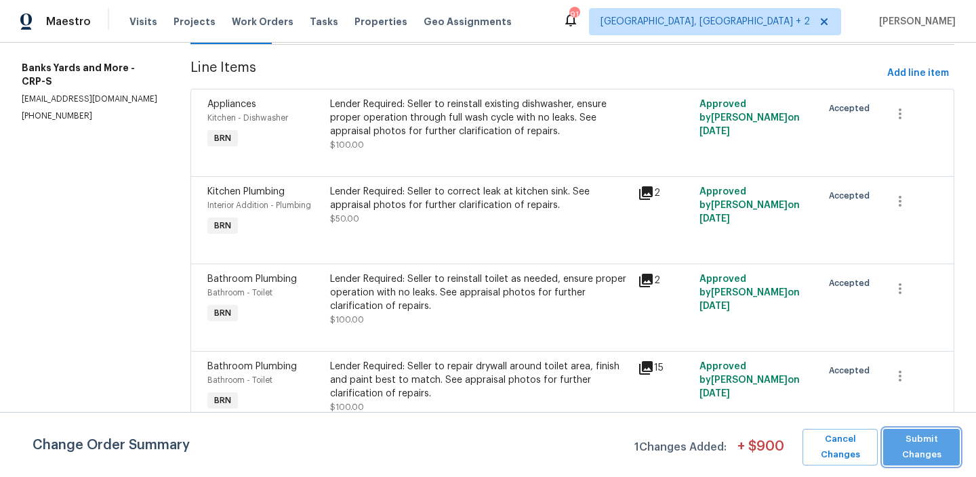
click at [908, 444] on span "Submit Changes" at bounding box center [921, 447] width 63 height 31
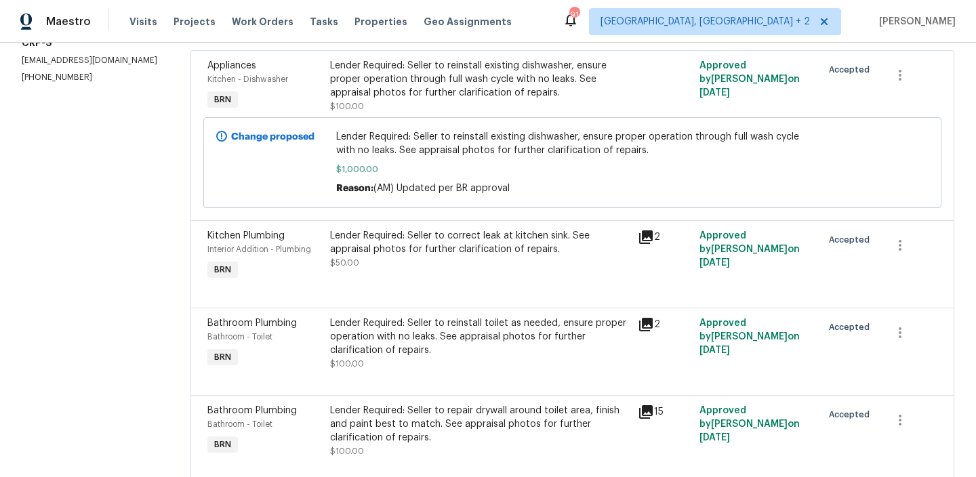
scroll to position [256, 0]
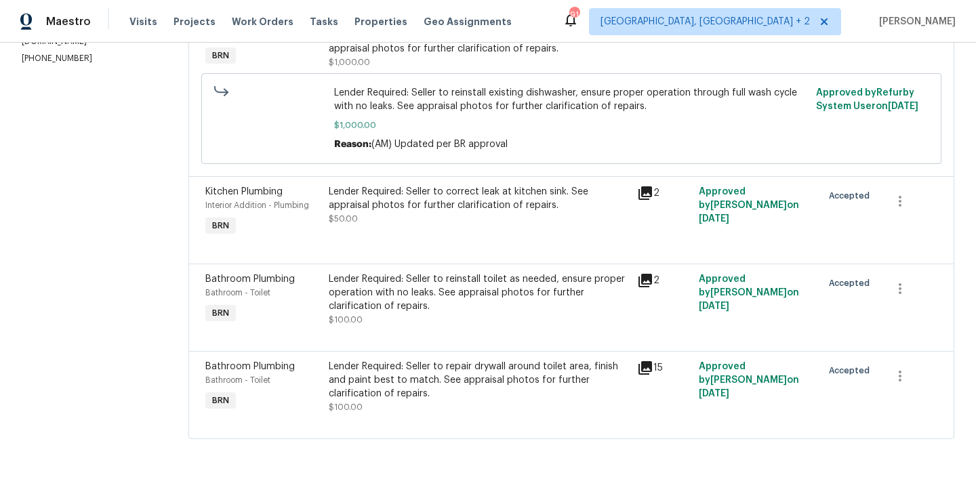
click at [374, 195] on div "Lender Required: Seller to correct leak at kitchen sink. See appraisal photos f…" at bounding box center [479, 198] width 300 height 27
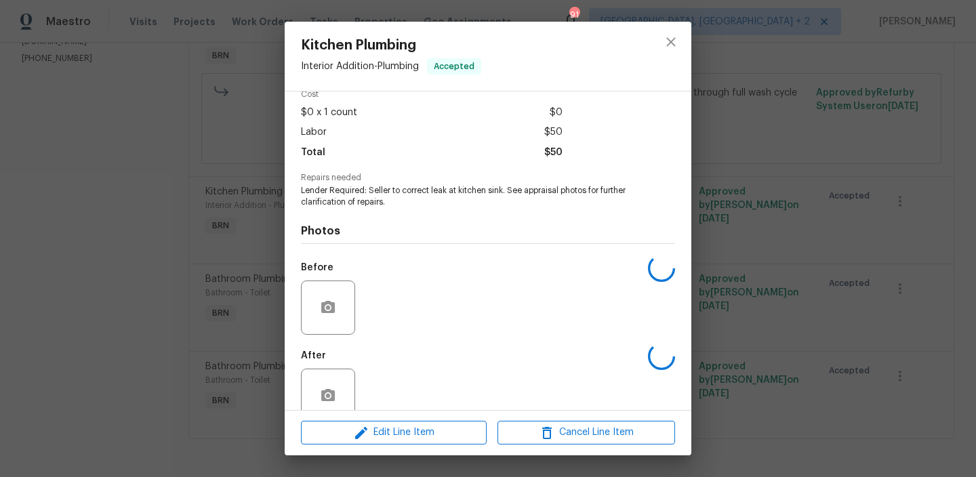
scroll to position [91, 0]
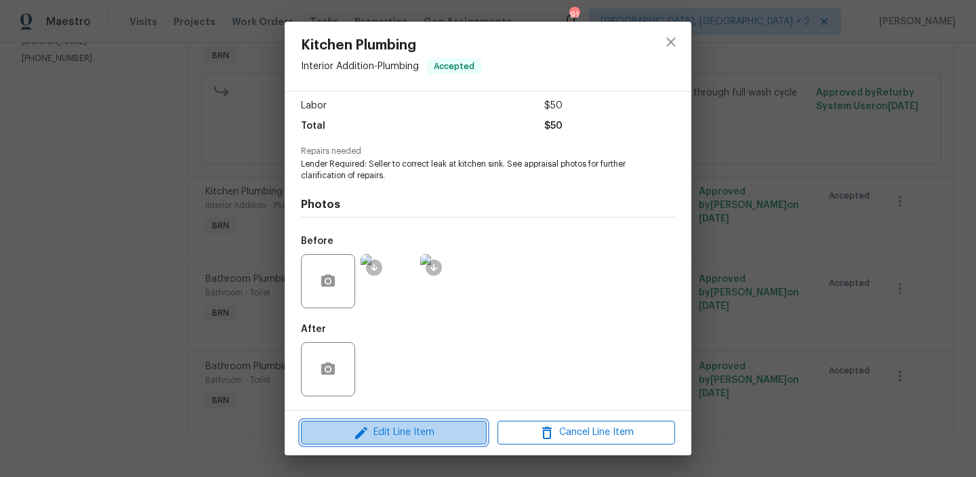
click at [384, 429] on span "Edit Line Item" at bounding box center [394, 432] width 178 height 17
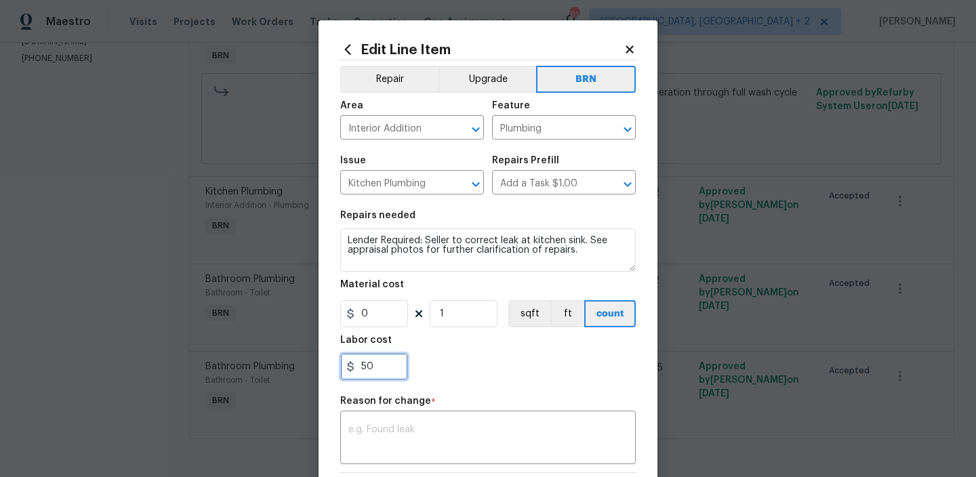
click at [382, 360] on input "50" at bounding box center [374, 366] width 68 height 27
type input "5"
type input "1000"
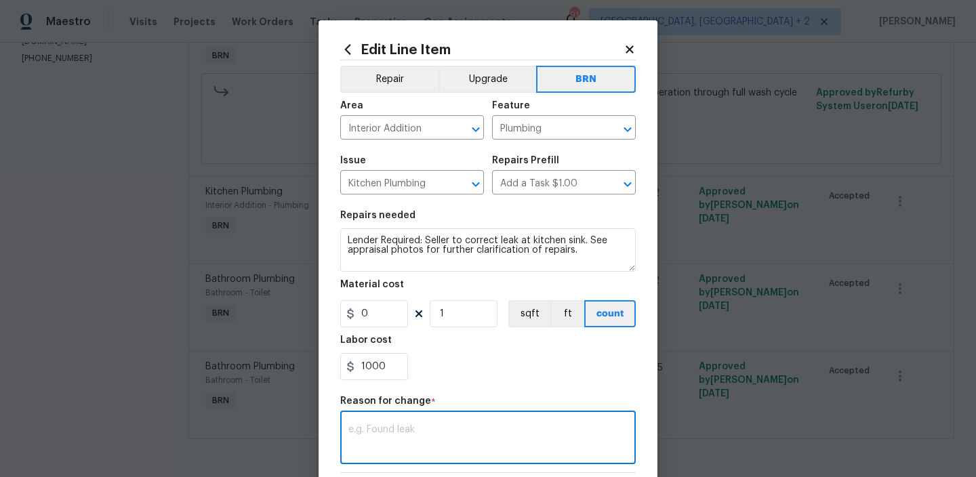
click at [404, 448] on textarea at bounding box center [488, 439] width 279 height 28
paste textarea "(AM) Updated per BR approval"
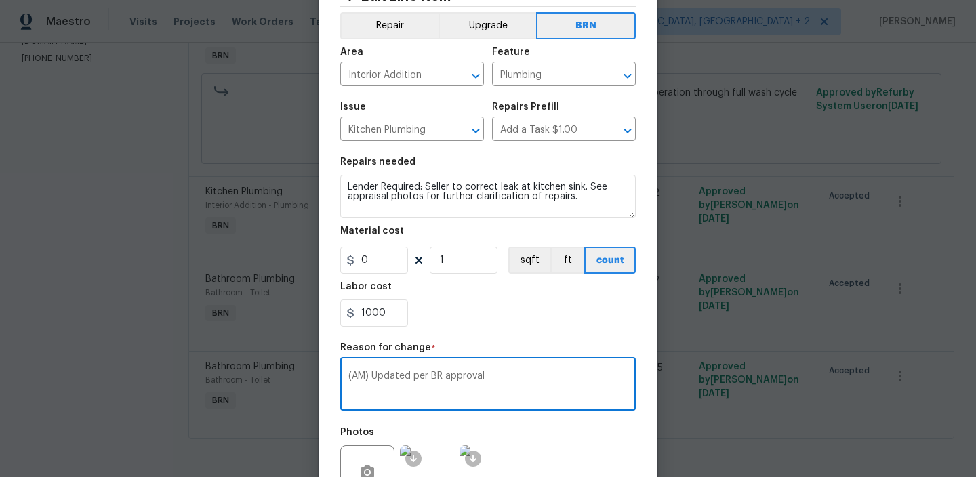
scroll to position [191, 0]
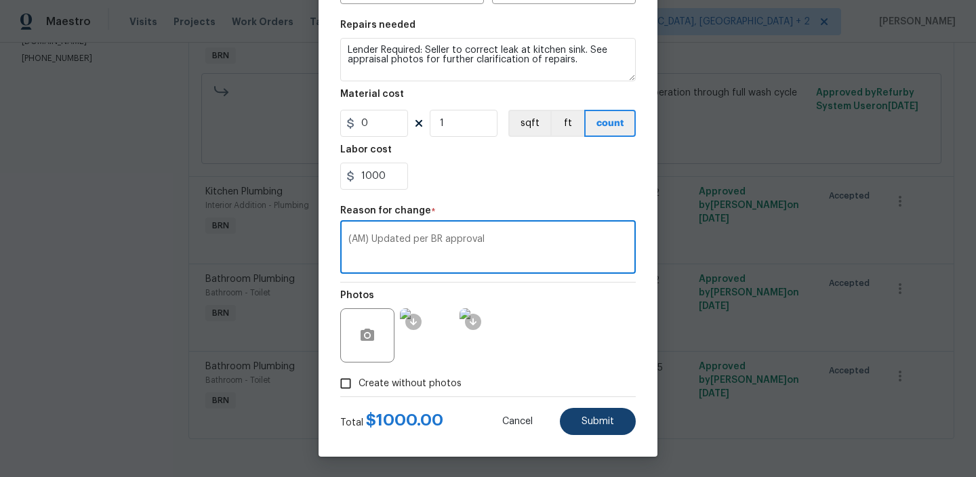
type textarea "(AM) Updated per BR approval"
click at [604, 421] on span "Submit" at bounding box center [598, 422] width 33 height 10
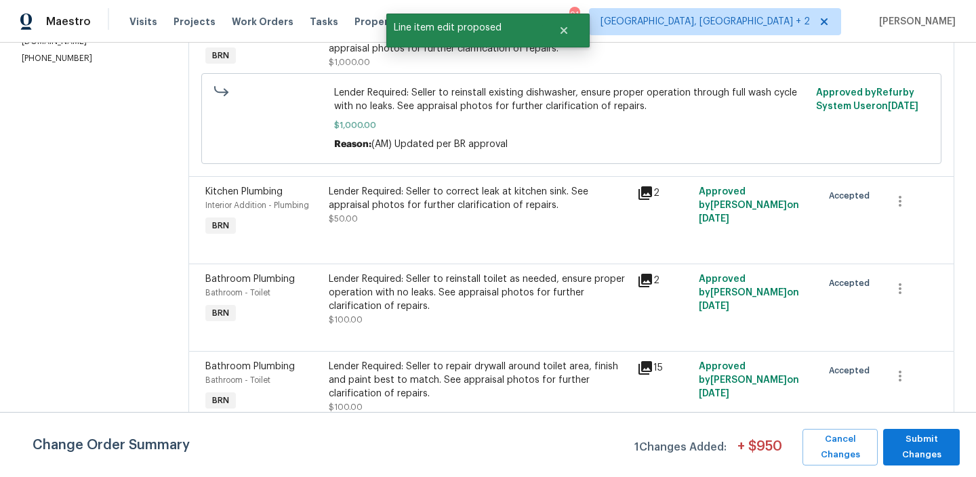
scroll to position [0, 0]
click at [905, 433] on span "Submit Changes" at bounding box center [921, 447] width 63 height 31
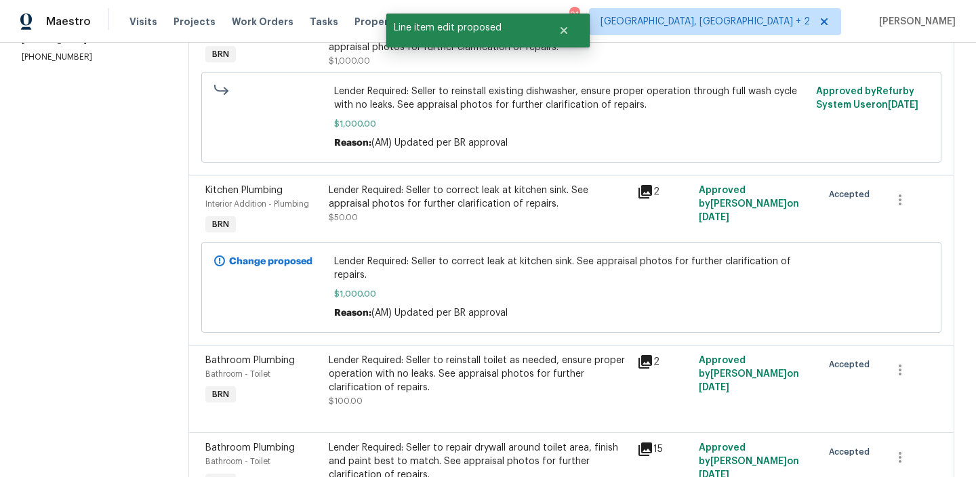
scroll to position [334, 0]
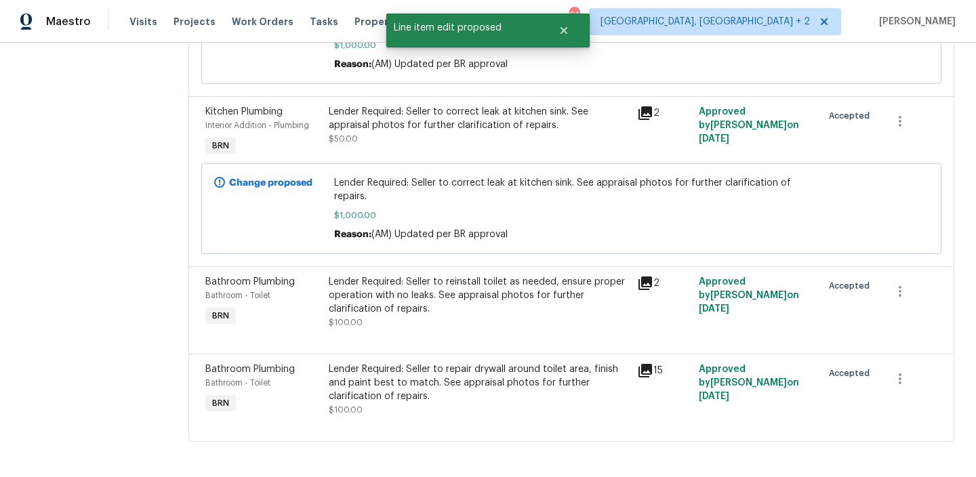
click at [341, 320] on span "$100.00" at bounding box center [346, 323] width 34 height 8
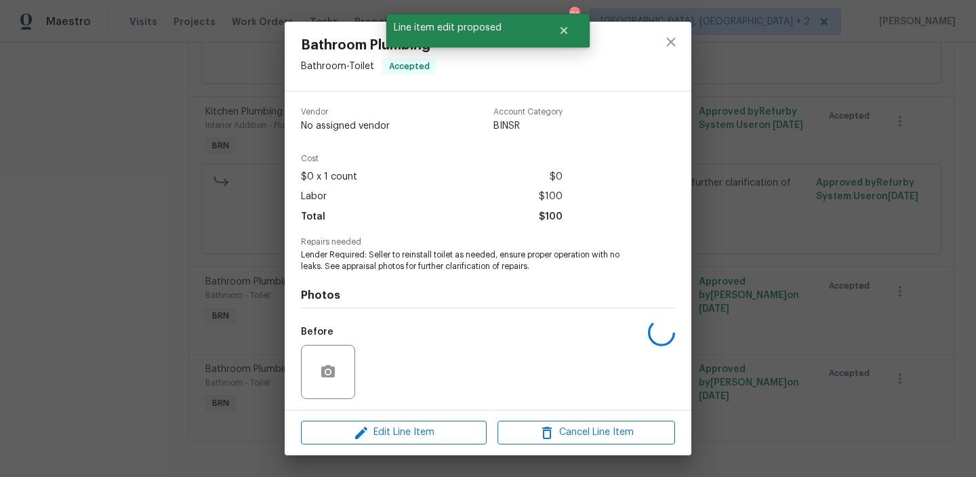
scroll to position [91, 0]
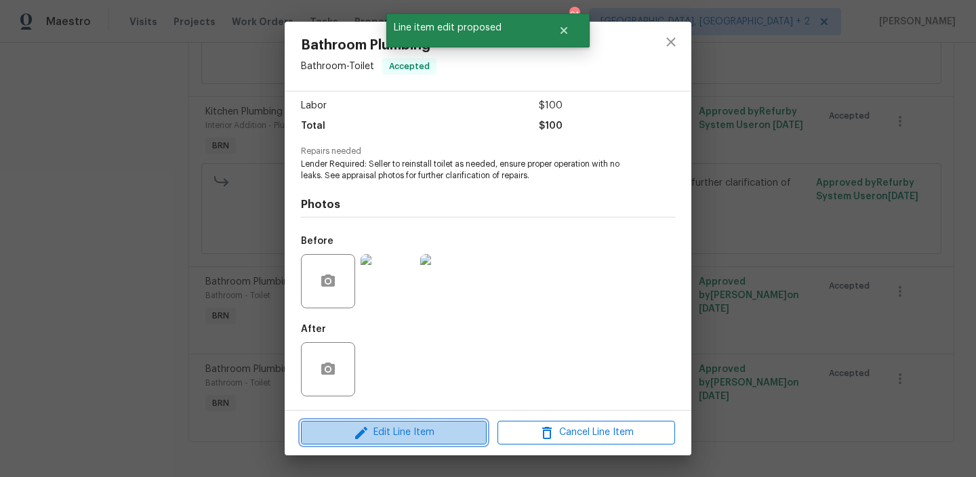
click at [368, 437] on icon "button" at bounding box center [361, 433] width 16 height 16
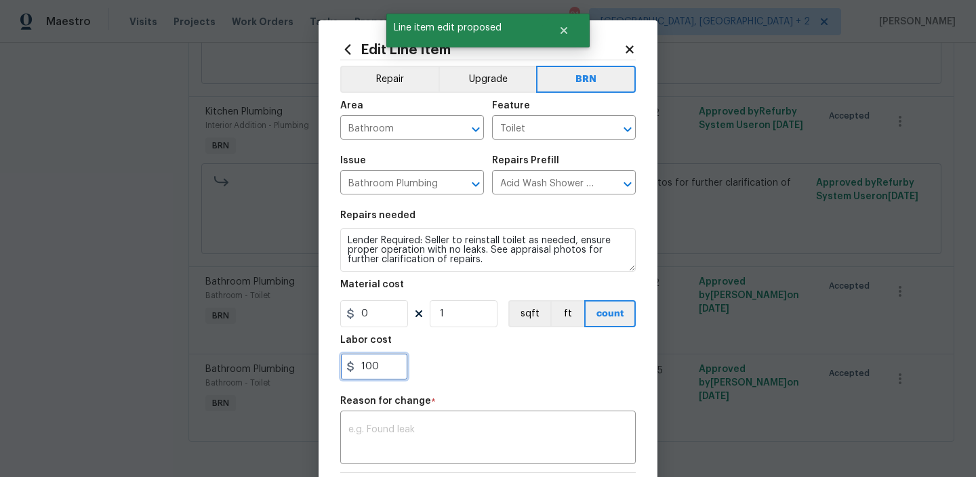
click at [385, 370] on input "100" at bounding box center [374, 366] width 68 height 27
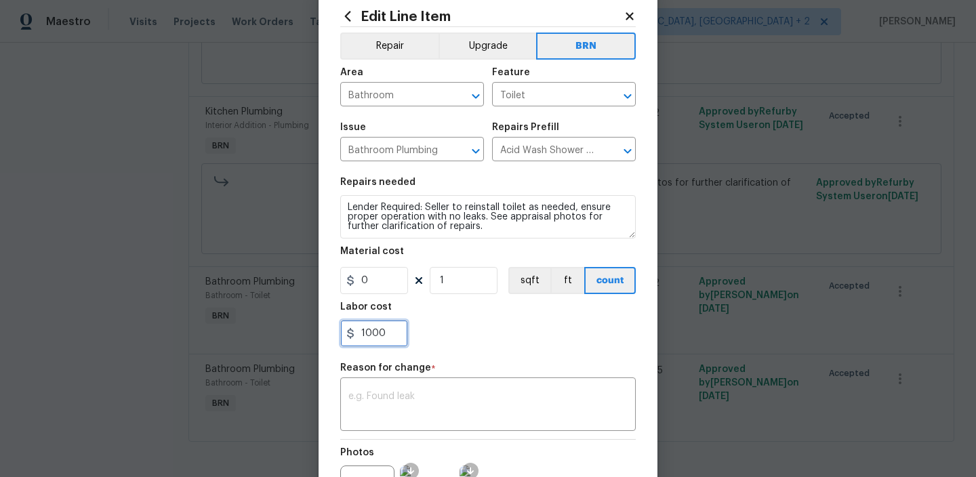
scroll to position [54, 0]
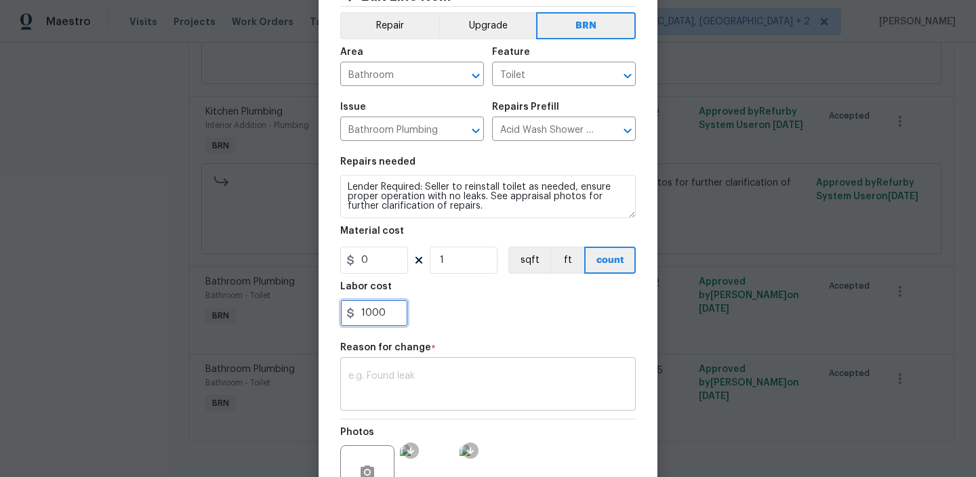
type input "1000"
click at [384, 386] on textarea at bounding box center [488, 386] width 279 height 28
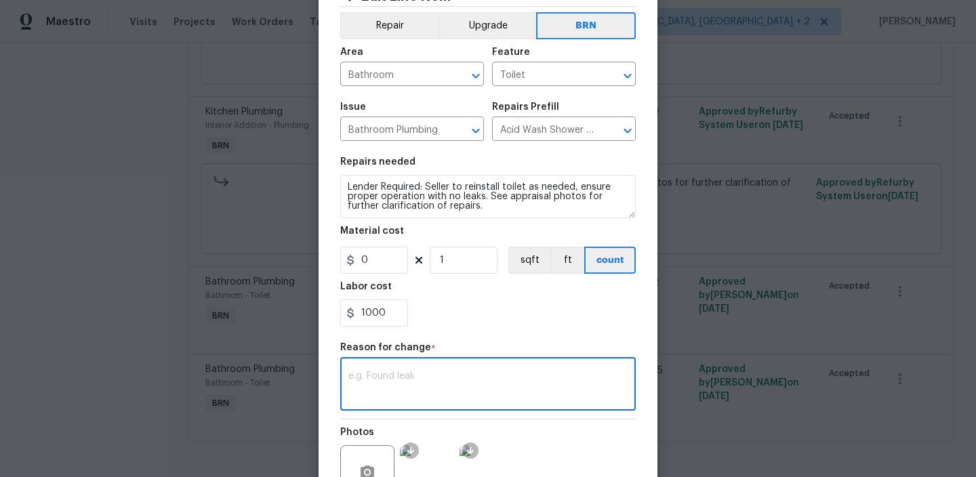
paste textarea "(AM) Updated per BR approval"
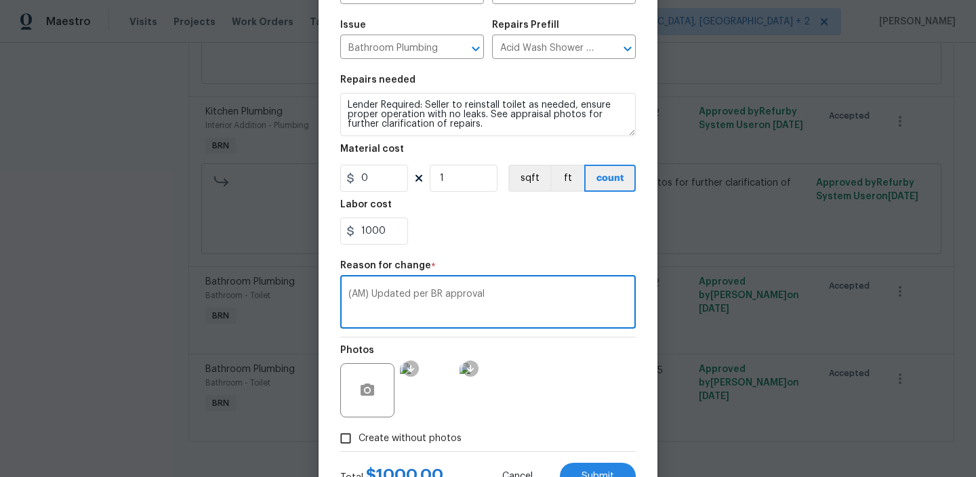
scroll to position [191, 0]
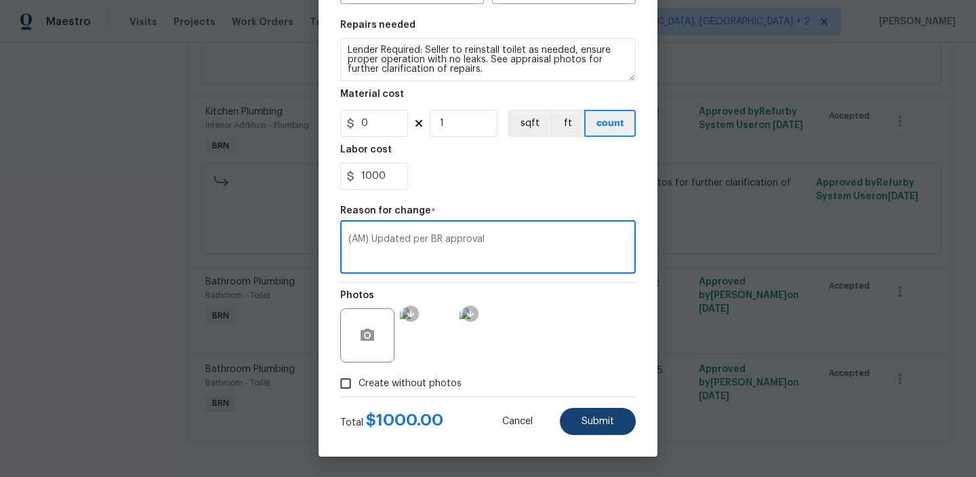
type textarea "(AM) Updated per BR approval"
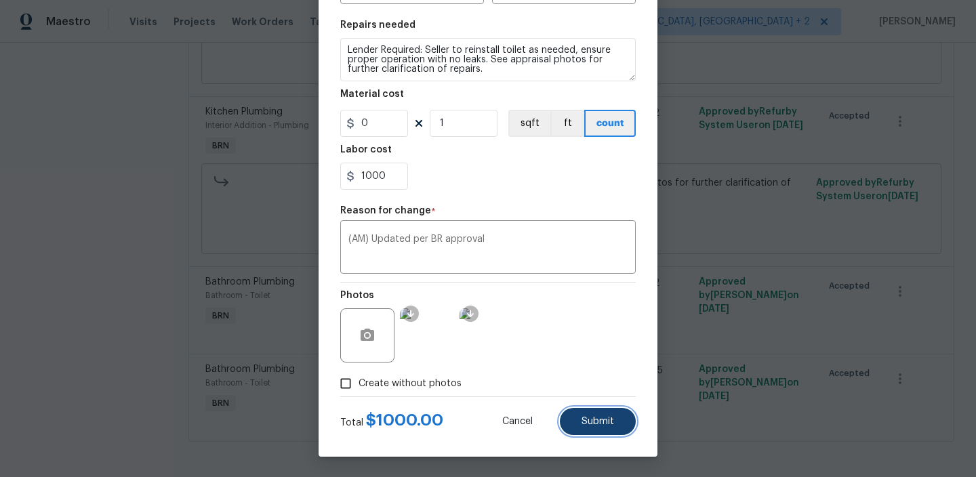
click at [593, 418] on span "Submit" at bounding box center [598, 422] width 33 height 10
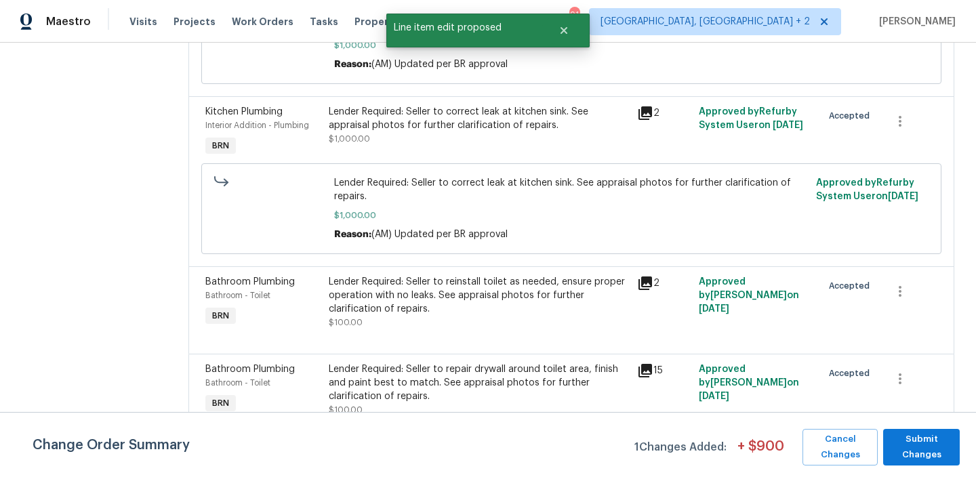
scroll to position [0, 0]
click at [934, 452] on span "Submit Changes" at bounding box center [921, 447] width 63 height 31
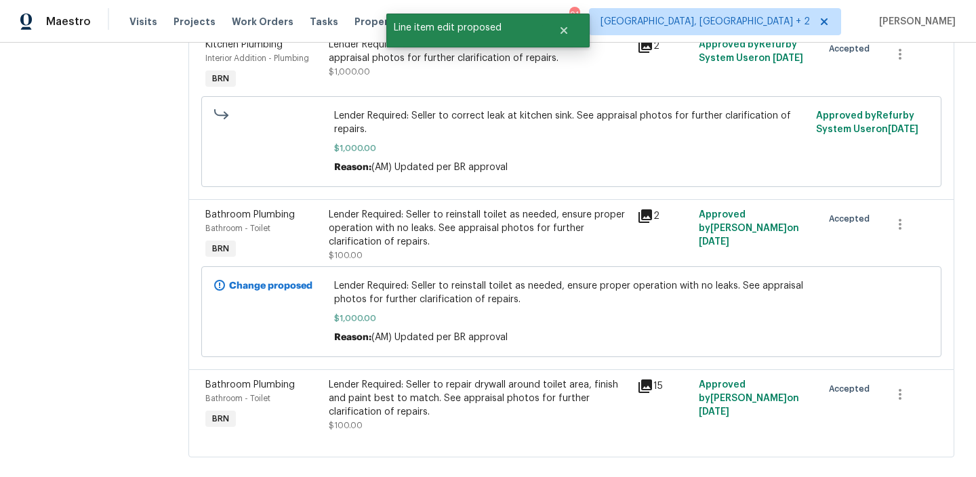
scroll to position [422, 0]
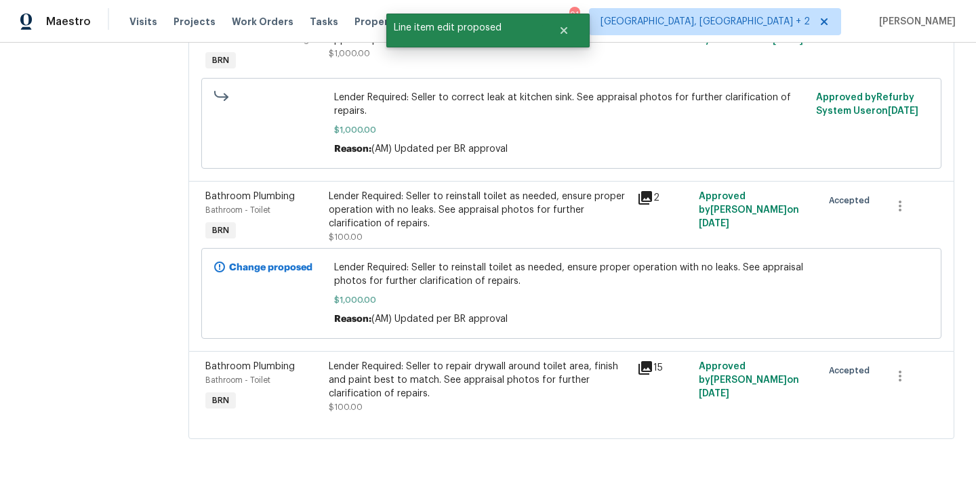
click at [382, 376] on div "Lender Required: Seller to repair drywall around toilet area, finish and paint …" at bounding box center [479, 380] width 300 height 41
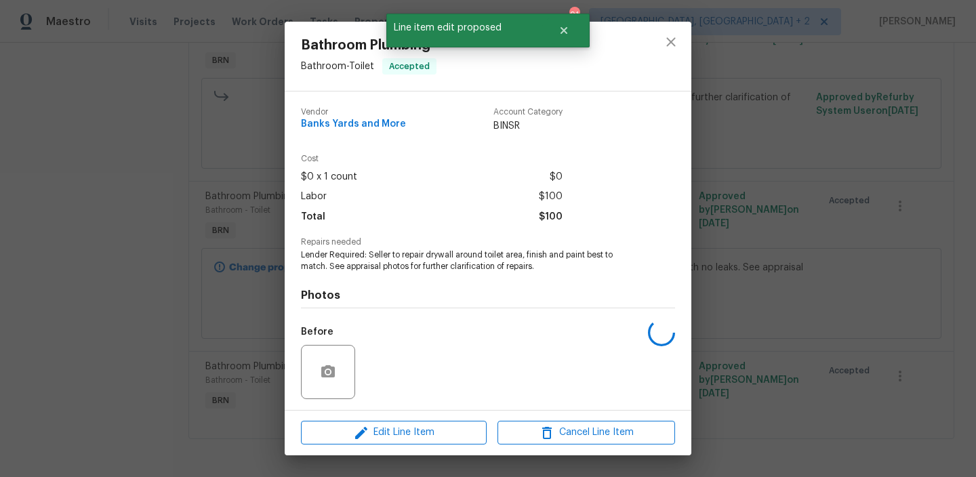
scroll to position [91, 0]
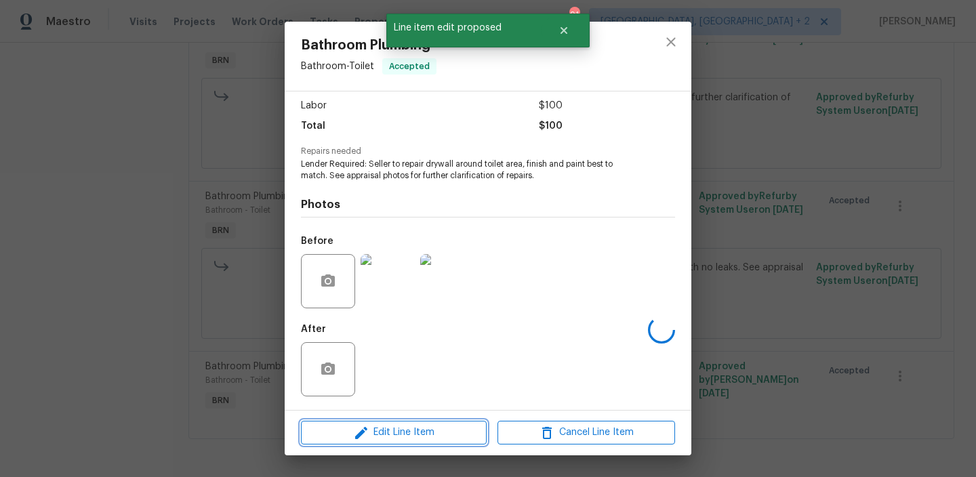
click at [373, 431] on span "Edit Line Item" at bounding box center [394, 432] width 178 height 17
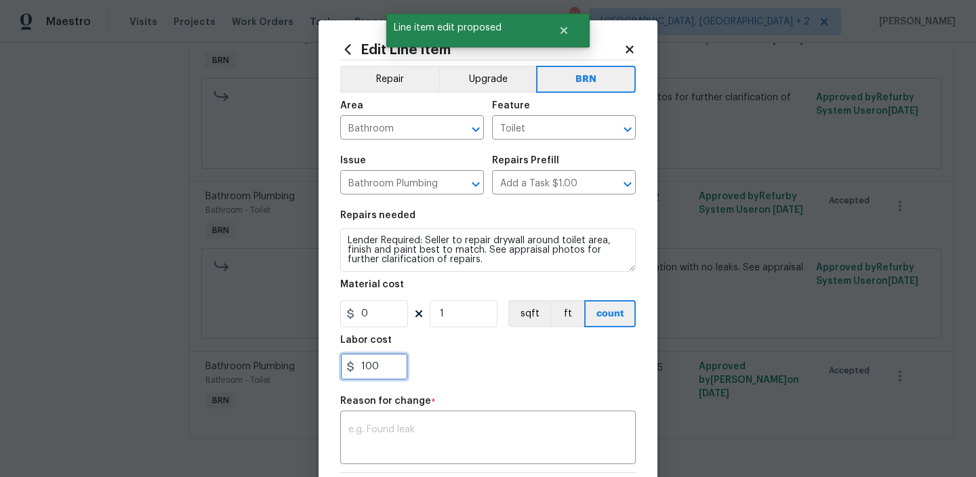
click at [394, 359] on input "100" at bounding box center [374, 366] width 68 height 27
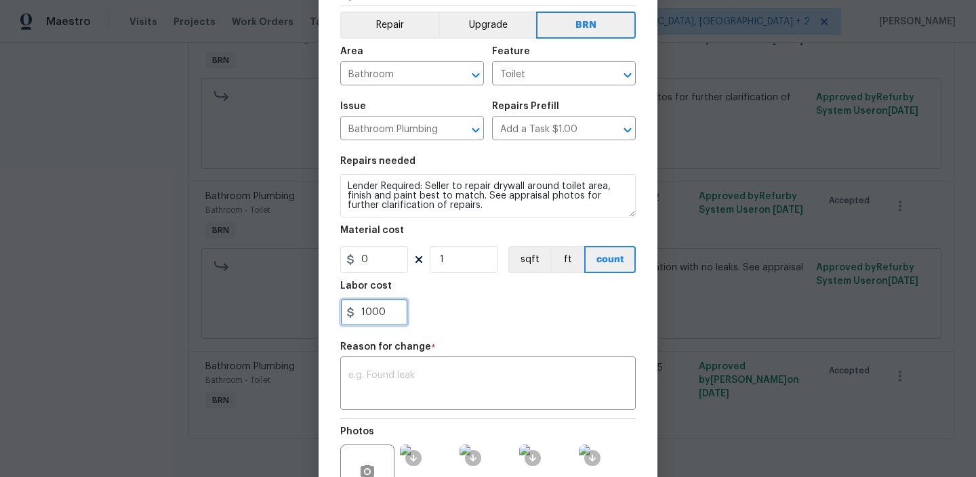
scroll to position [95, 0]
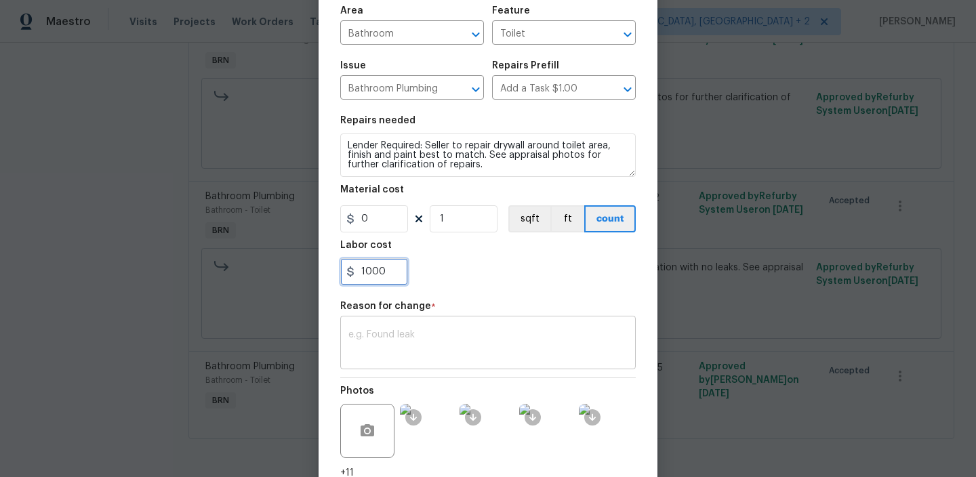
type input "1000"
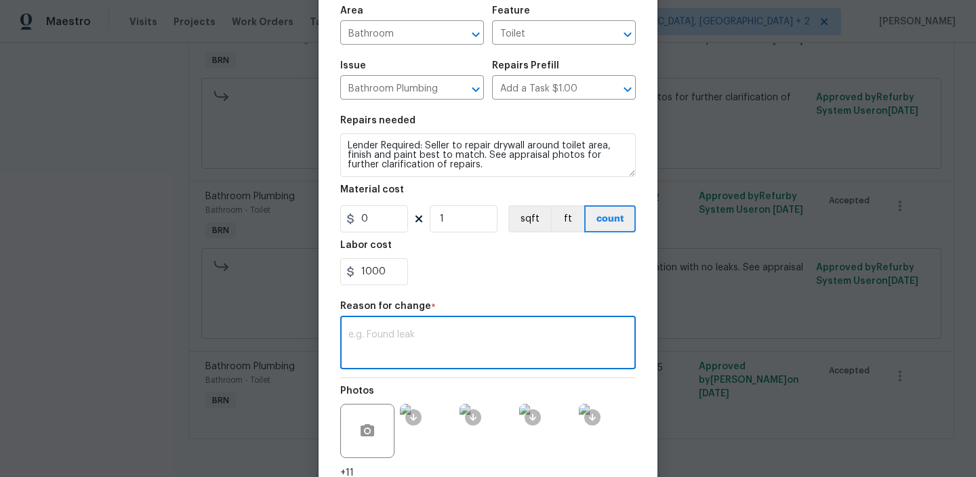
click at [395, 353] on textarea at bounding box center [488, 344] width 279 height 28
paste textarea "(AM) Updated per BR approval"
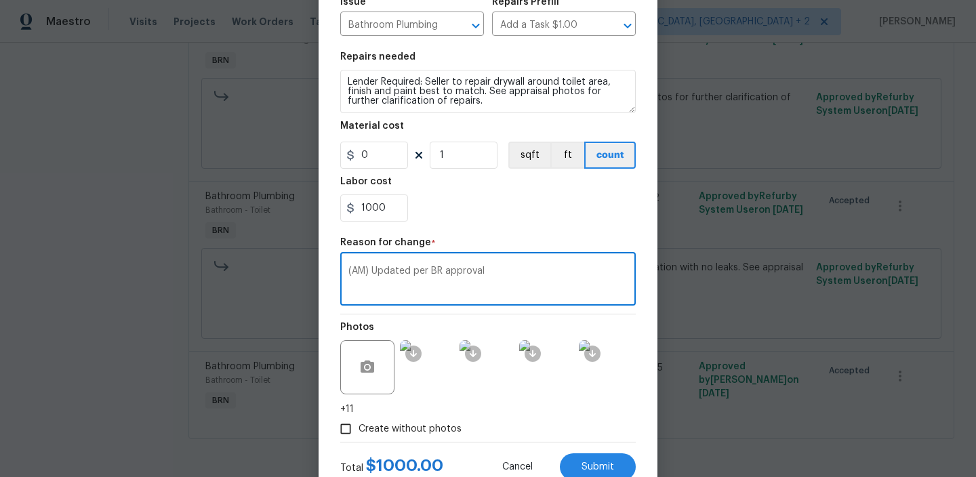
scroll to position [205, 0]
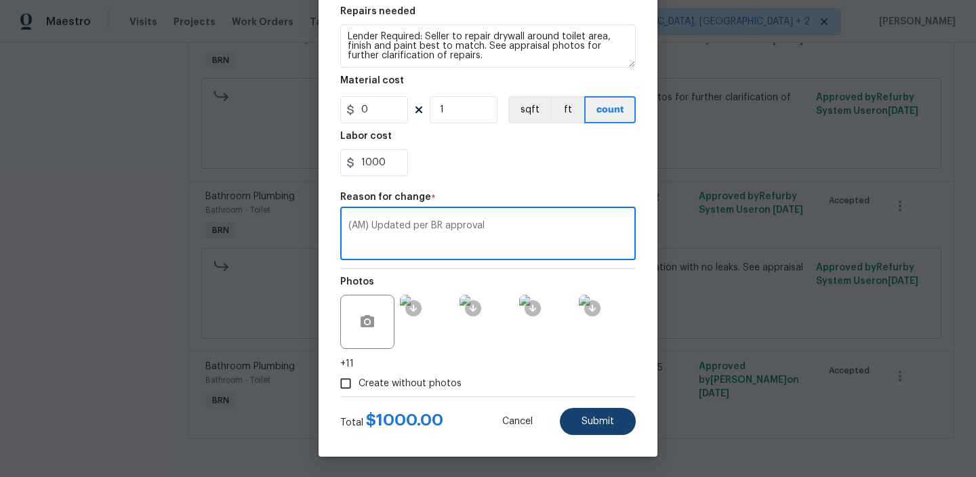
type textarea "(AM) Updated per BR approval"
click at [593, 418] on span "Submit" at bounding box center [598, 422] width 33 height 10
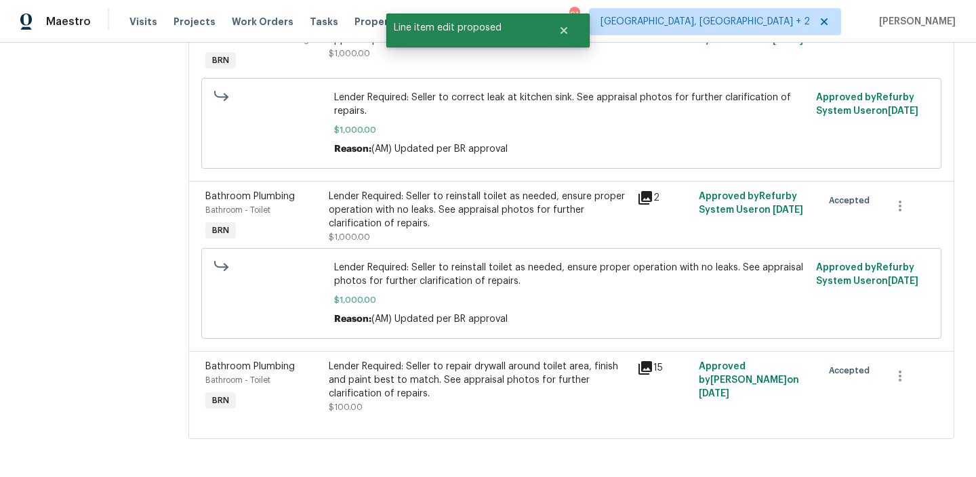
scroll to position [0, 0]
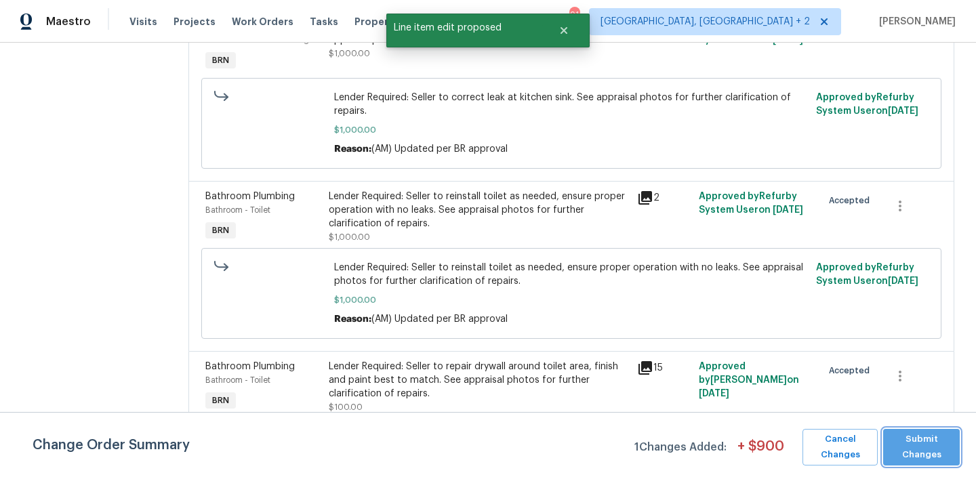
click at [930, 453] on span "Submit Changes" at bounding box center [921, 447] width 63 height 31
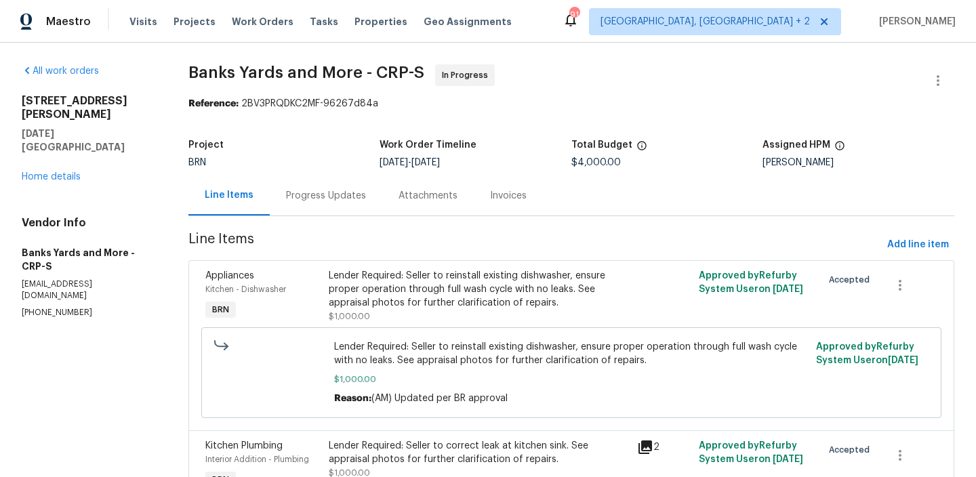
click at [308, 180] on div "Progress Updates" at bounding box center [326, 196] width 113 height 40
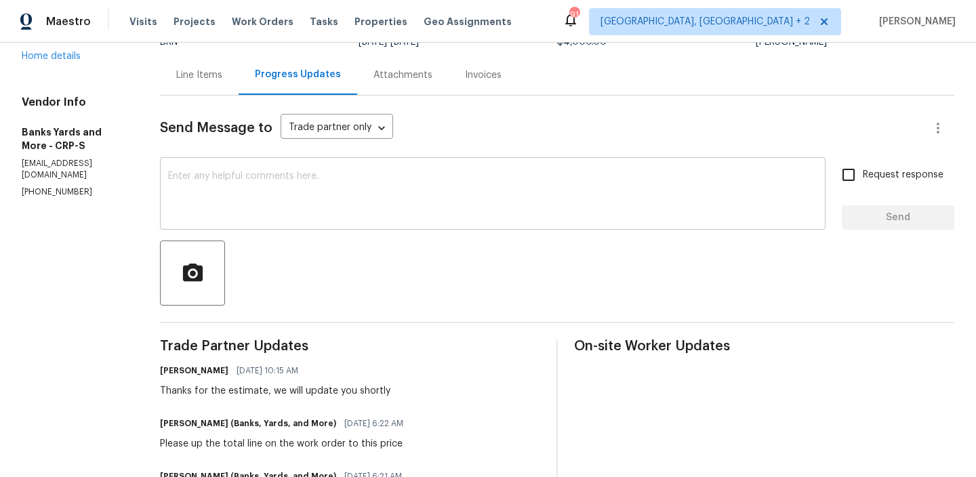
scroll to position [148, 0]
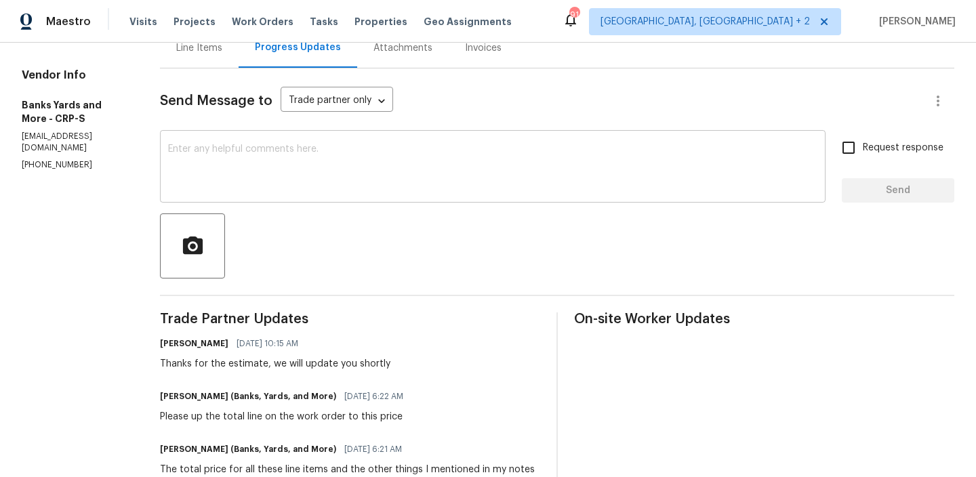
click at [201, 180] on textarea at bounding box center [493, 167] width 650 height 47
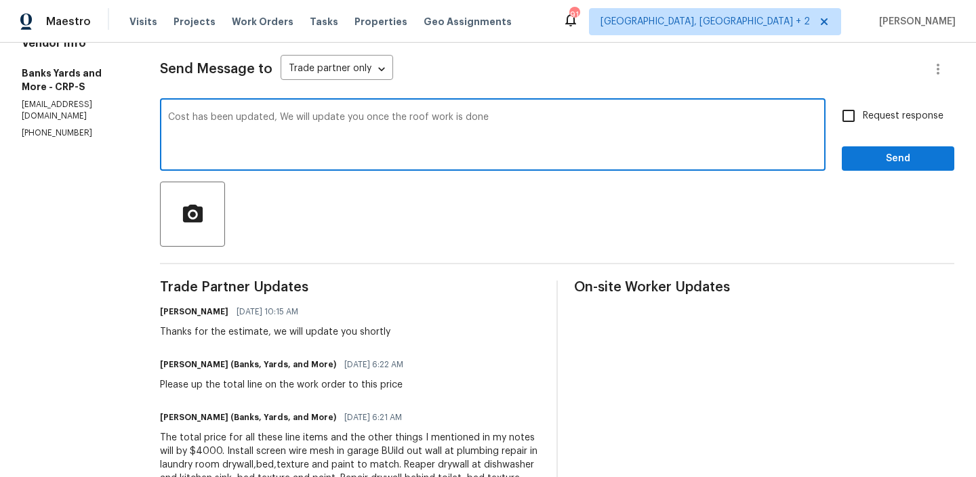
scroll to position [154, 0]
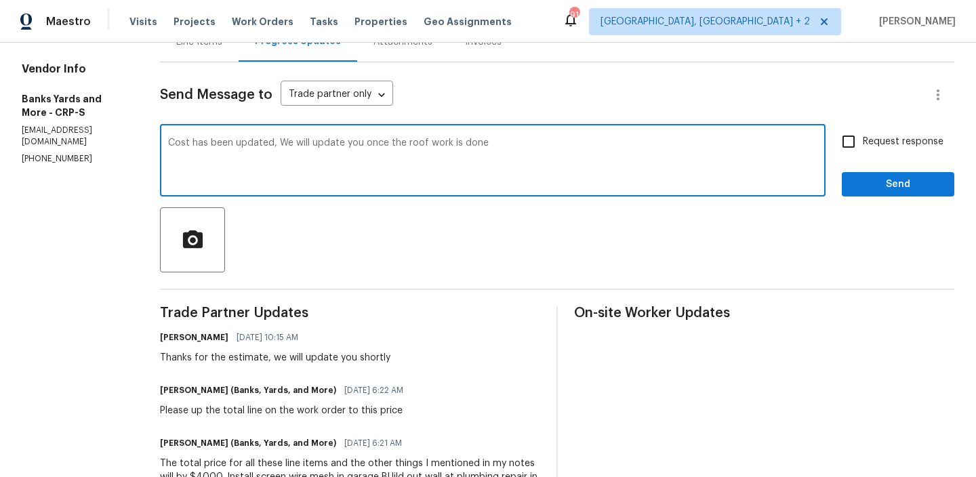
type textarea "Cost has been updated, We will update you once the roof work is done"
click at [859, 132] on input "Request response" at bounding box center [849, 141] width 28 height 28
checkbox input "true"
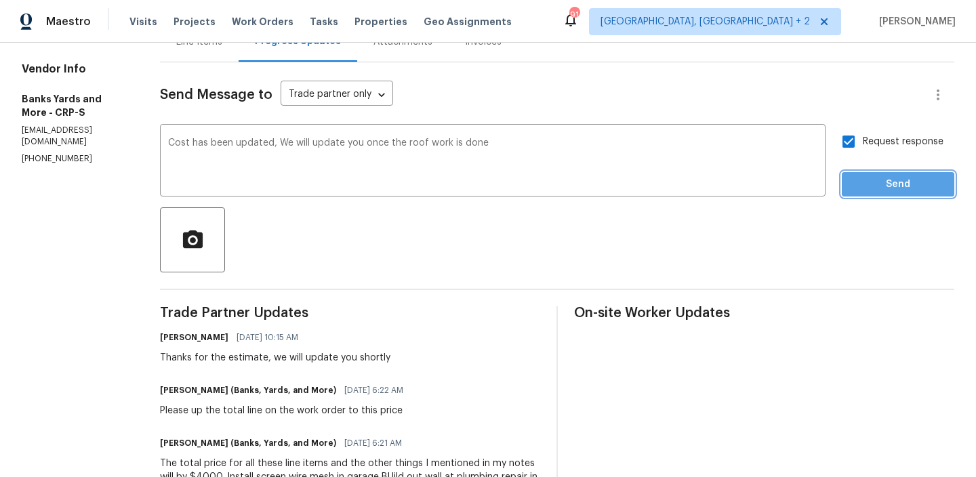
click at [861, 172] on button "Send" at bounding box center [898, 184] width 113 height 25
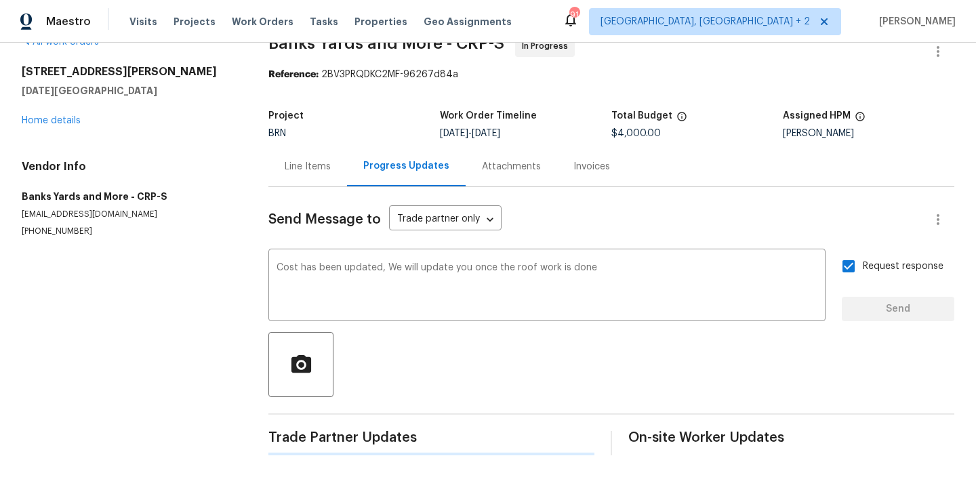
scroll to position [0, 0]
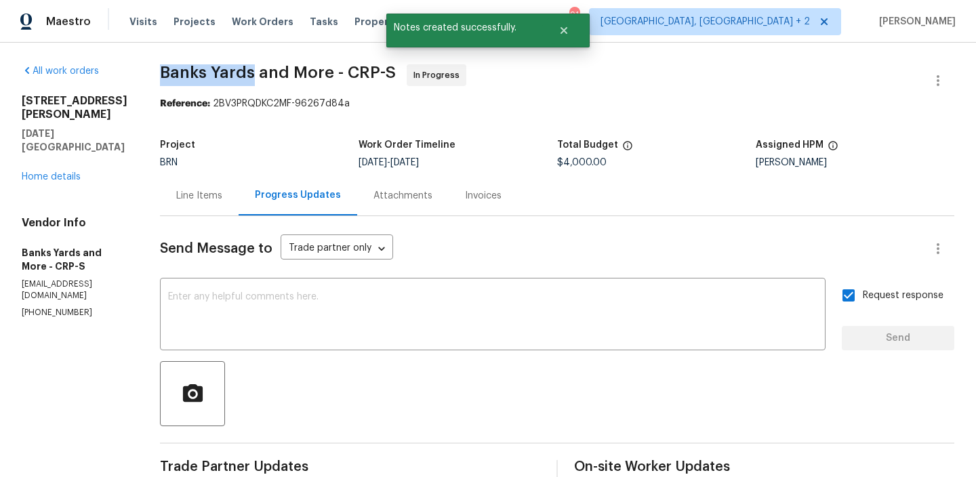
drag, startPoint x: 159, startPoint y: 74, endPoint x: 254, endPoint y: 79, distance: 95.1
copy span "Banks Yards"
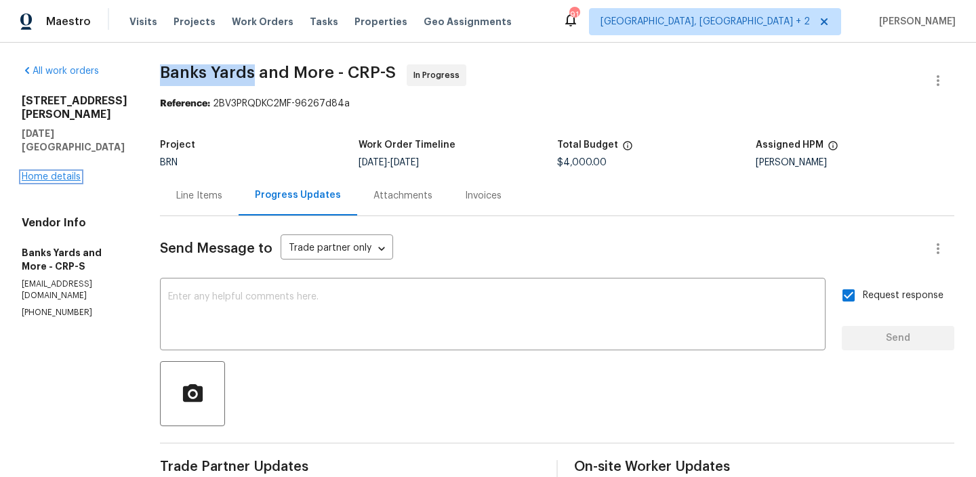
click at [70, 172] on link "Home details" at bounding box center [51, 176] width 59 height 9
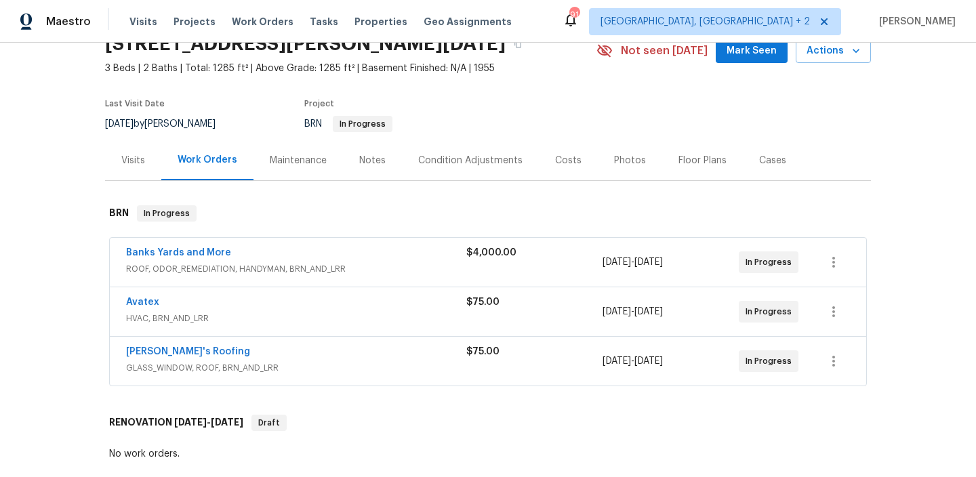
scroll to position [87, 0]
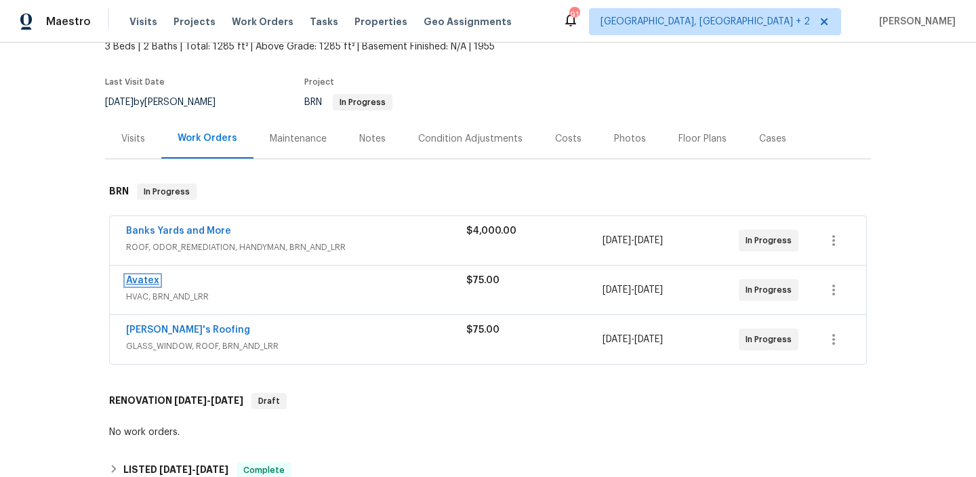
click at [146, 283] on link "Avatex" at bounding box center [142, 280] width 33 height 9
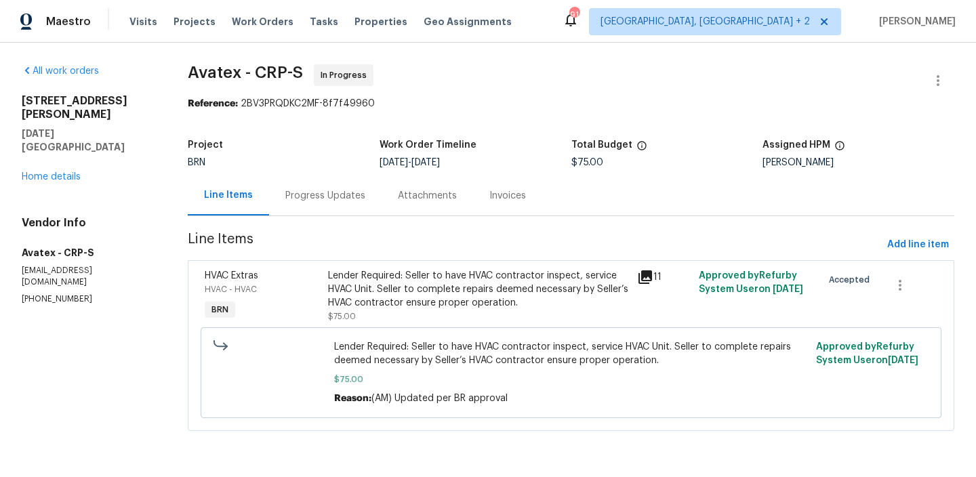
click at [412, 304] on div "Lender Required: Seller to have HVAC contractor inspect, service HVAC Unit. Sel…" at bounding box center [478, 289] width 300 height 41
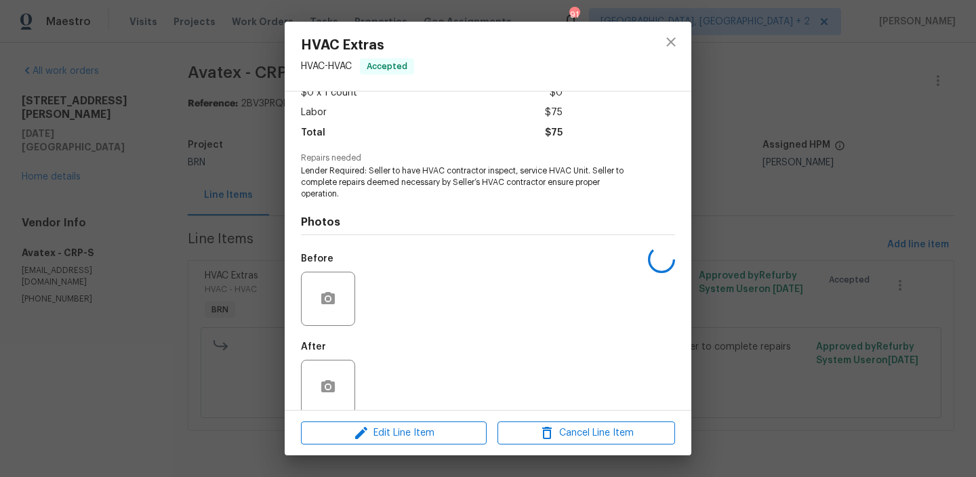
scroll to position [102, 0]
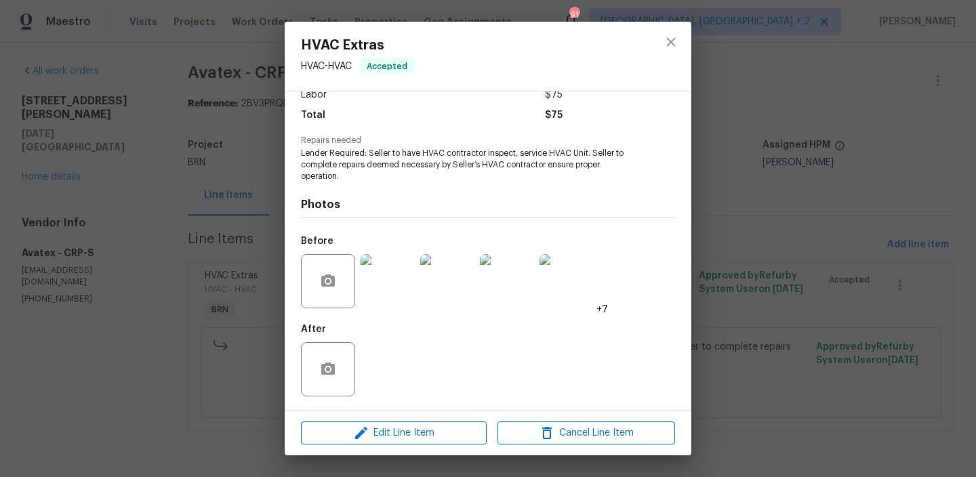
click at [382, 420] on div "Edit Line Item Cancel Line Item" at bounding box center [488, 433] width 407 height 45
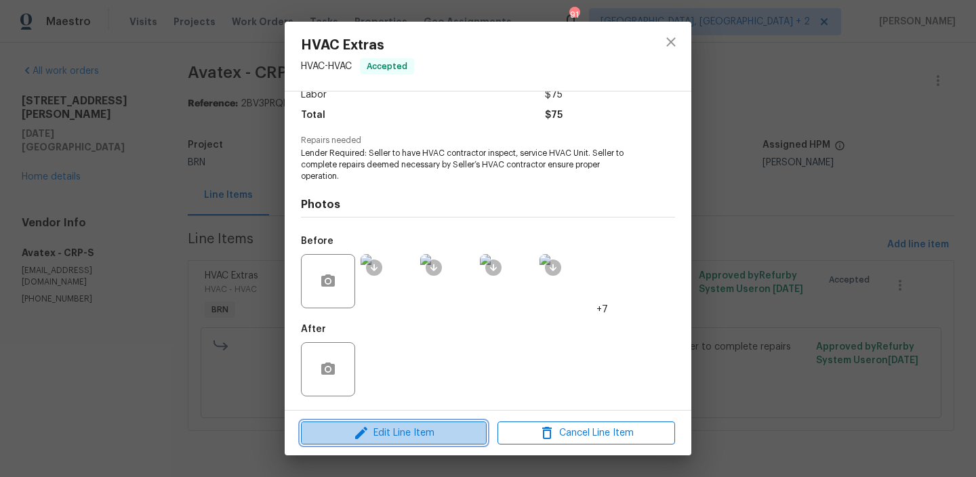
click at [377, 427] on span "Edit Line Item" at bounding box center [394, 433] width 178 height 17
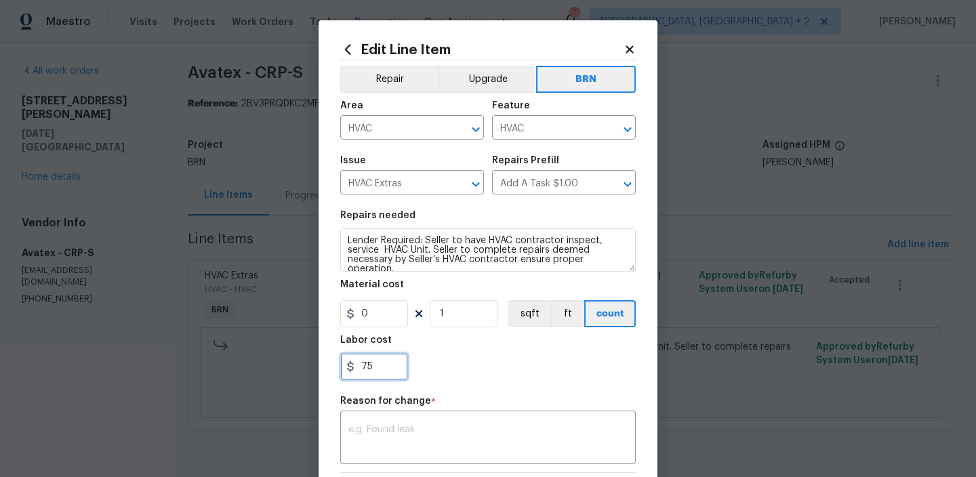
click at [374, 370] on input "75" at bounding box center [374, 366] width 68 height 27
type input "7"
paste input "1500"
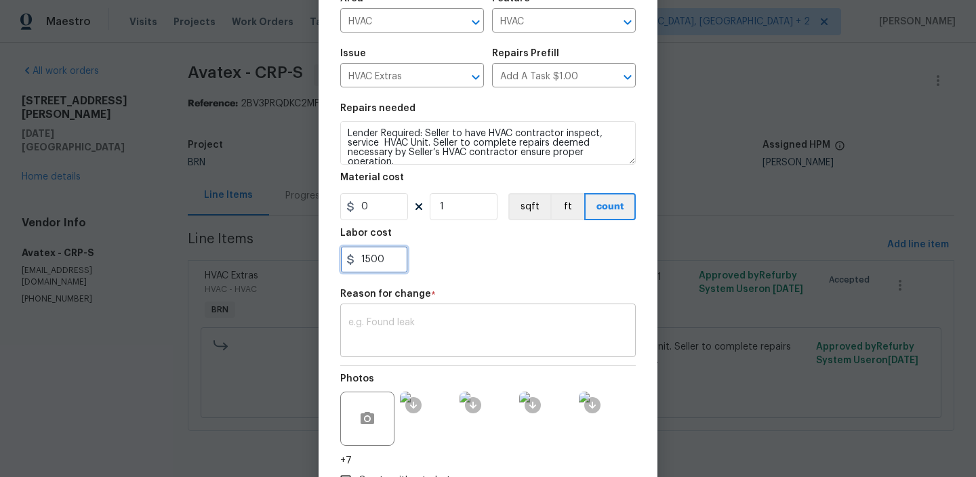
type input "1500"
click at [438, 340] on textarea at bounding box center [488, 332] width 279 height 28
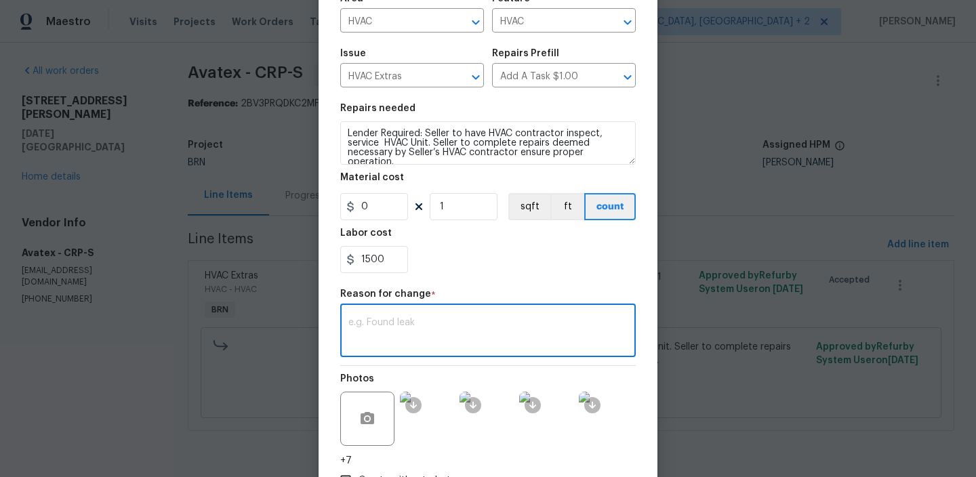
paste textarea "(AM) Updated per BR approval"
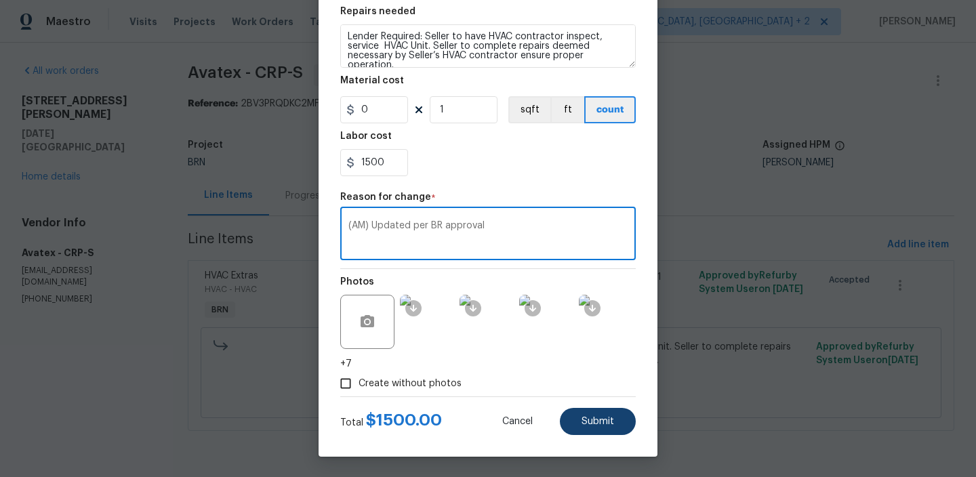
type textarea "(AM) Updated per BR approval"
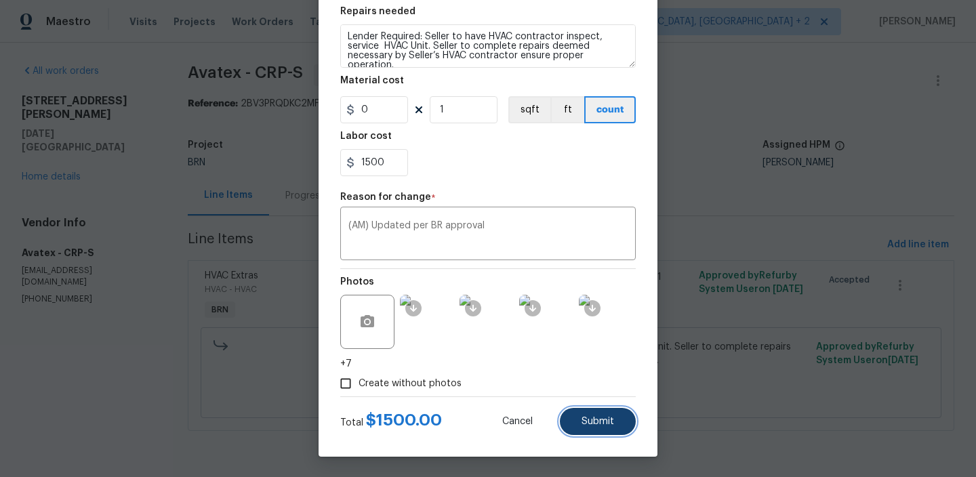
click at [606, 418] on span "Submit" at bounding box center [598, 422] width 33 height 10
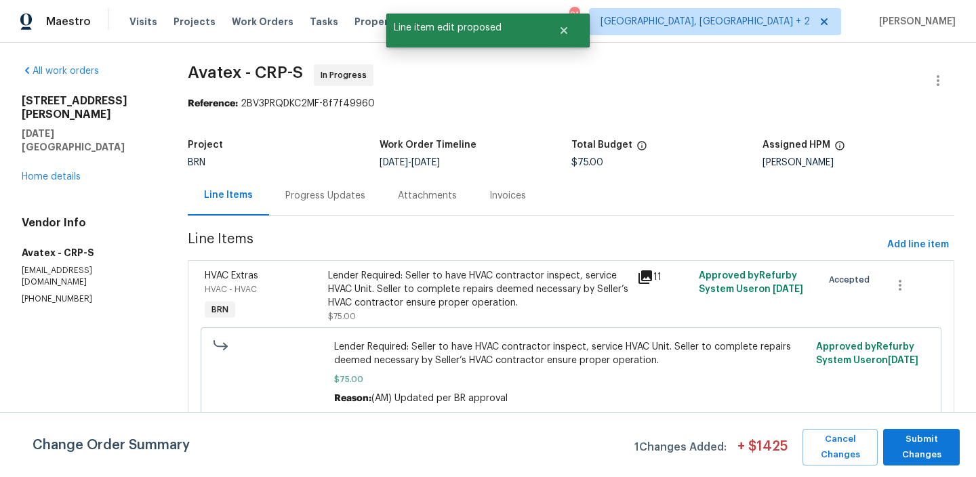
scroll to position [0, 0]
click at [916, 449] on span "Submit Changes" at bounding box center [921, 447] width 63 height 31
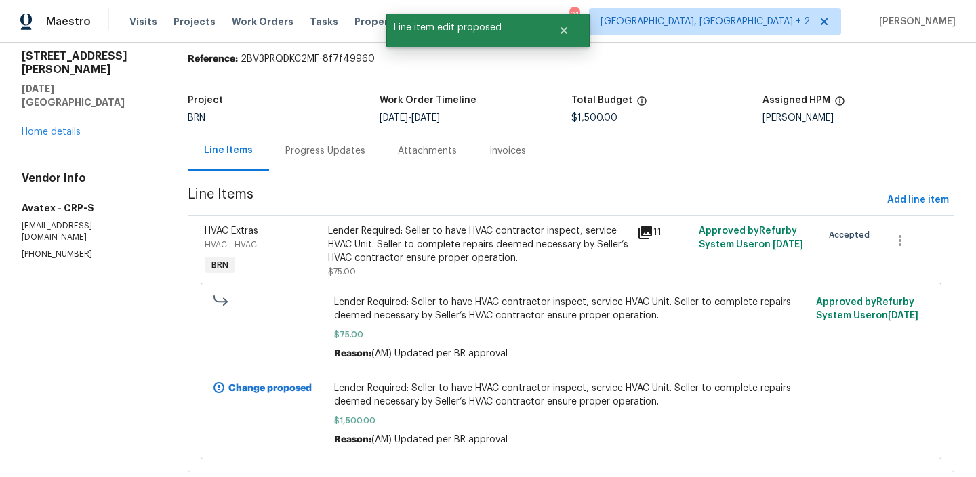
click at [292, 143] on div "Progress Updates" at bounding box center [325, 151] width 113 height 40
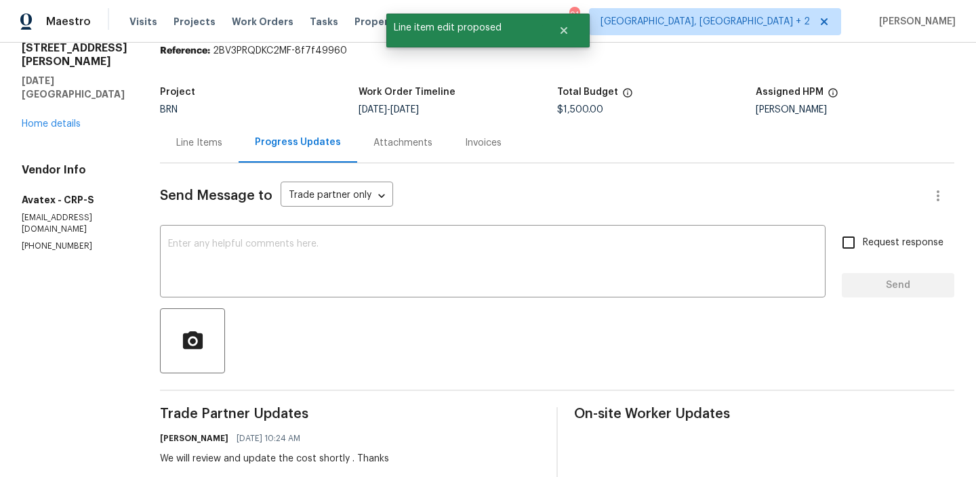
scroll to position [54, 0]
click at [294, 257] on textarea at bounding box center [493, 262] width 650 height 47
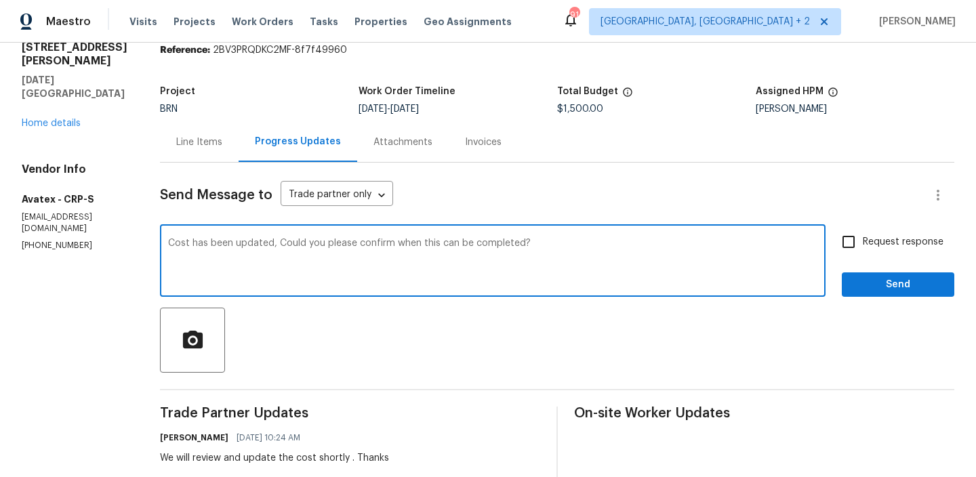
type textarea "Cost has been updated, Could you please confirm when this can be completed?"
click at [842, 241] on input "Request response" at bounding box center [849, 242] width 28 height 28
checkbox input "true"
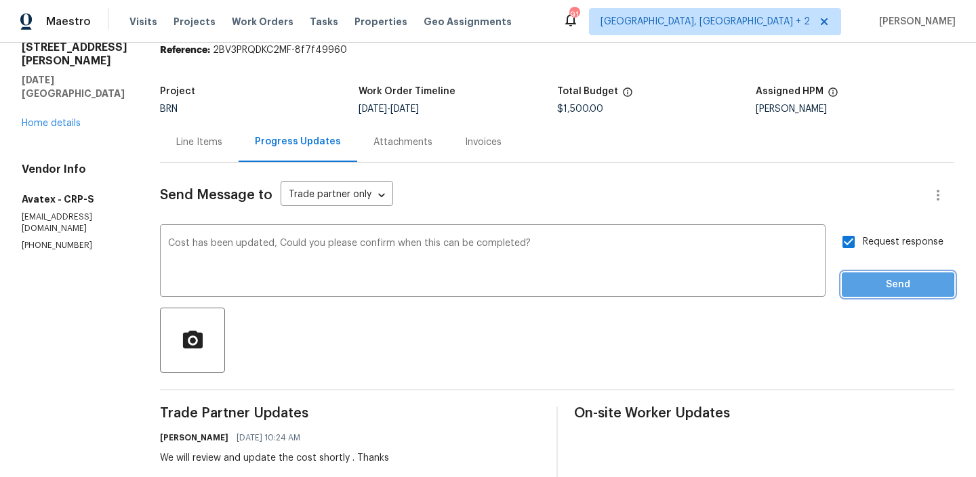
click at [861, 285] on span "Send" at bounding box center [898, 285] width 91 height 17
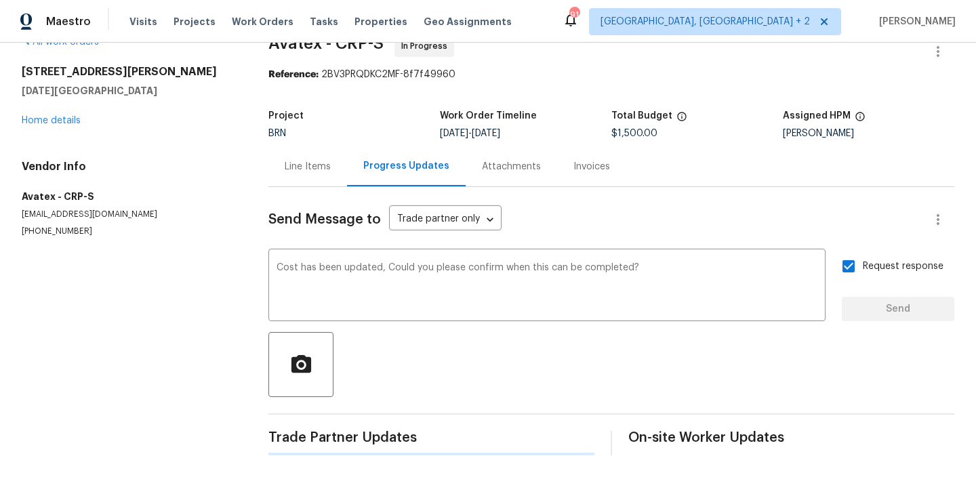
scroll to position [0, 0]
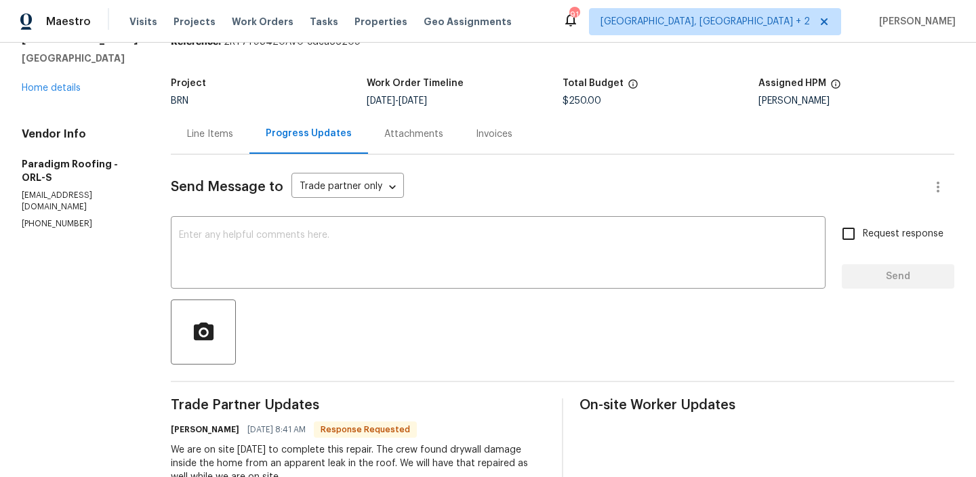
scroll to position [124, 0]
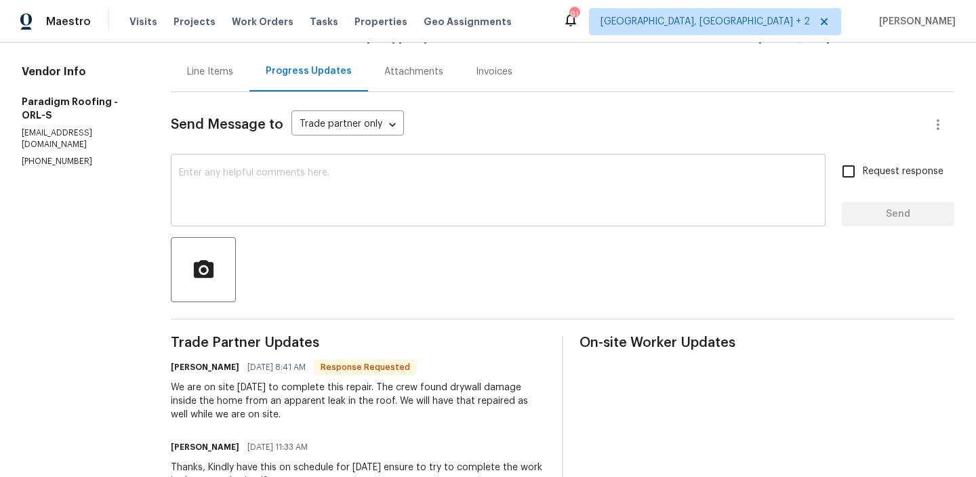
click at [262, 182] on textarea at bounding box center [498, 191] width 639 height 47
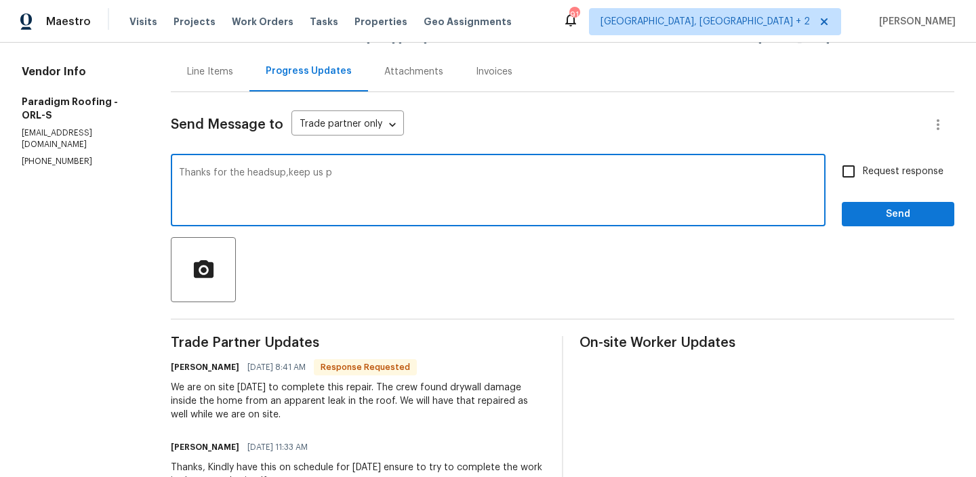
drag, startPoint x: 278, startPoint y: 176, endPoint x: 460, endPoint y: 176, distance: 182.4
click at [460, 176] on textarea "Thanks for the headsup,keep us p" at bounding box center [498, 191] width 639 height 47
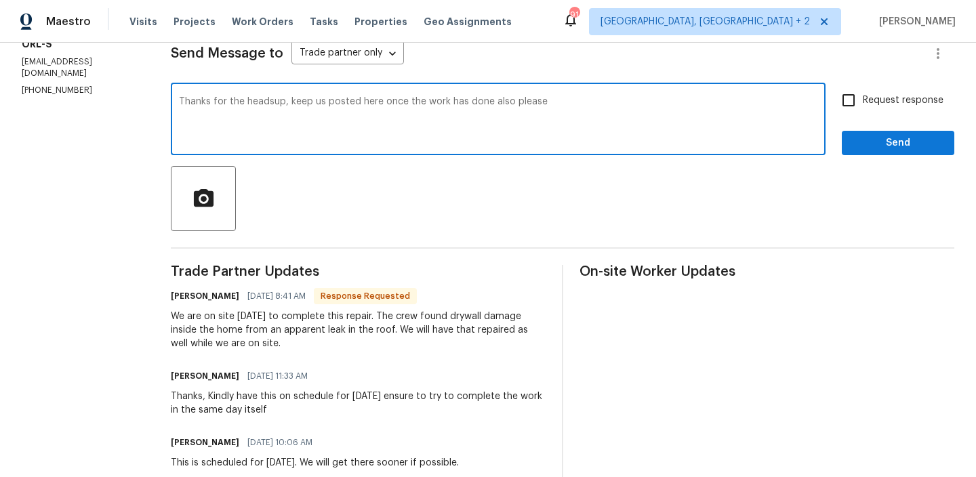
scroll to position [333, 0]
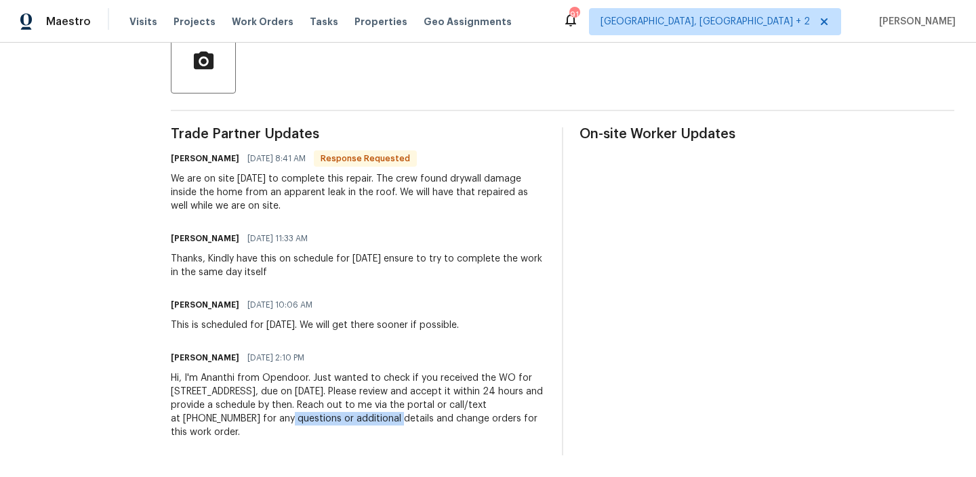
drag, startPoint x: 222, startPoint y: 420, endPoint x: 336, endPoint y: 420, distance: 114.6
click at [336, 420] on div "Hi, I'm Ananthi from Opendoor. Just wanted to check if you received the WO for …" at bounding box center [358, 406] width 375 height 68
copy div "call/text at [PHONE_NUMBER]"
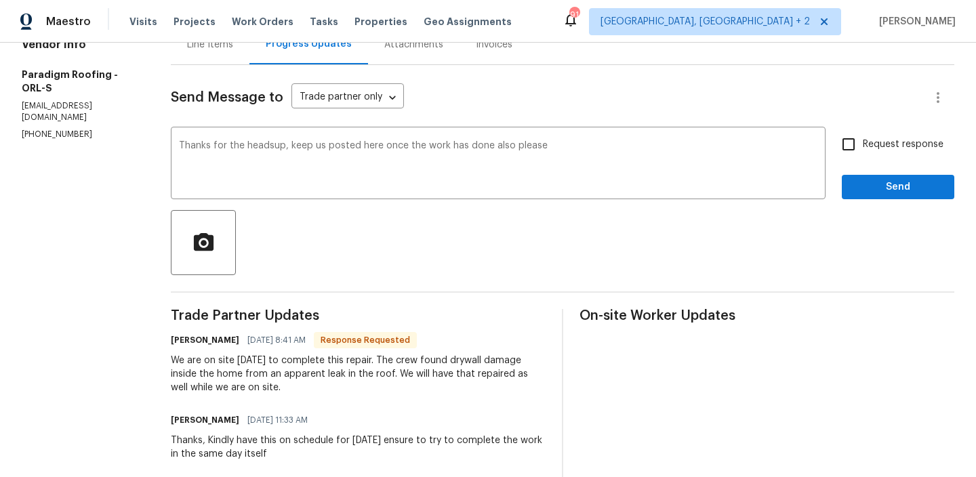
scroll to position [20, 0]
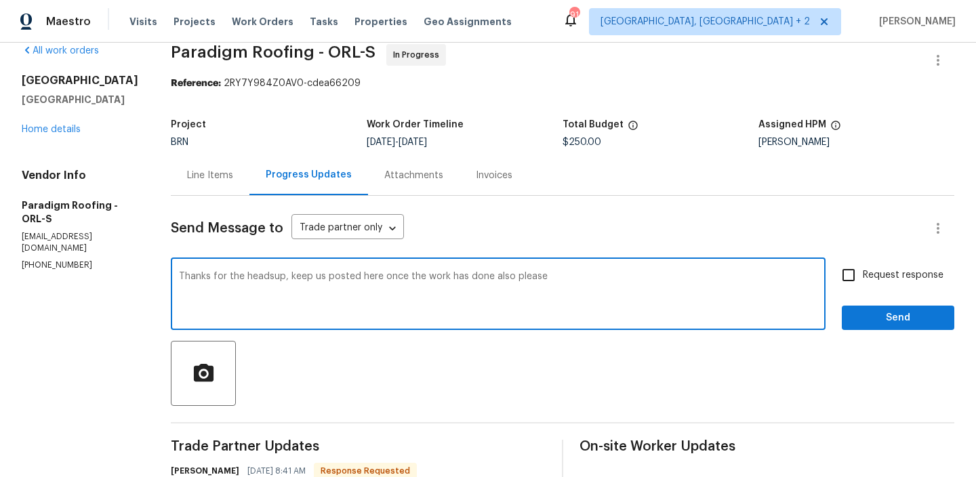
click at [555, 276] on textarea "Thanks for the headsup, keep us posted here once the work has done also please" at bounding box center [498, 295] width 639 height 47
paste textarea "call/text at [PHONE_NUMBER]"
drag, startPoint x: 551, startPoint y: 278, endPoint x: 570, endPoint y: 279, distance: 19.7
click at [570, 279] on textarea "Thanks for the headsup, keep us posted here once the work has done also please …" at bounding box center [498, 295] width 639 height 47
click at [633, 278] on textarea "Thanks for the headsup, keep us posted here once the work has done also please …" at bounding box center [498, 295] width 639 height 47
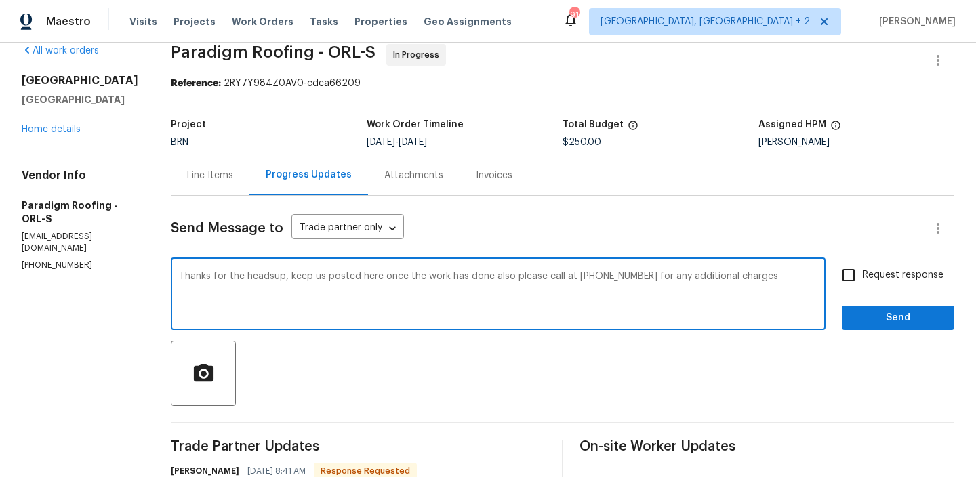
type textarea "Thanks for the headsup, keep us posted here once the work has done also please …"
click at [867, 278] on span "Request response" at bounding box center [903, 276] width 81 height 14
click at [863, 278] on input "Request response" at bounding box center [849, 275] width 28 height 28
checkbox input "true"
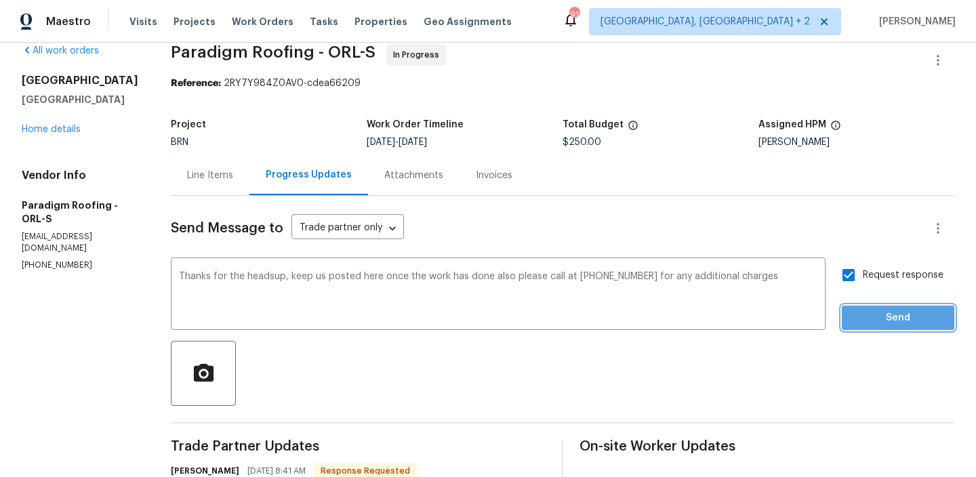
click at [871, 319] on span "Send" at bounding box center [898, 318] width 91 height 17
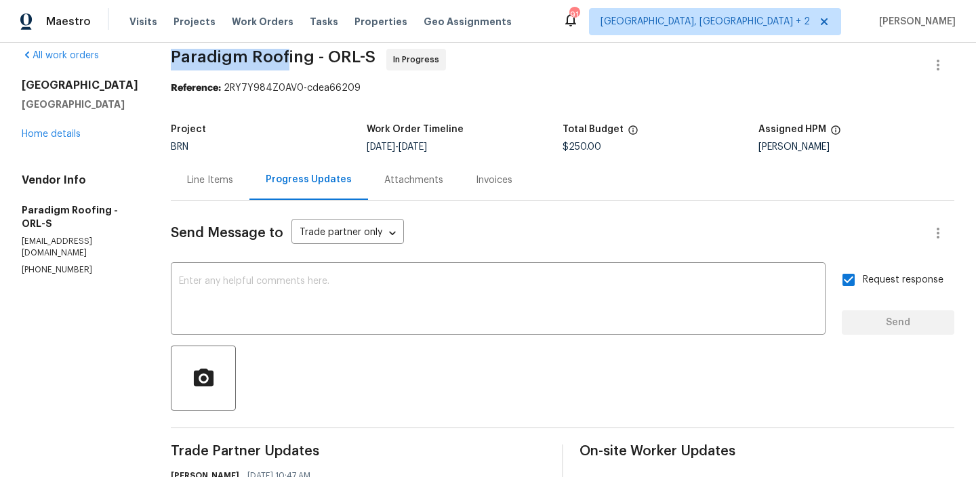
scroll to position [14, 0]
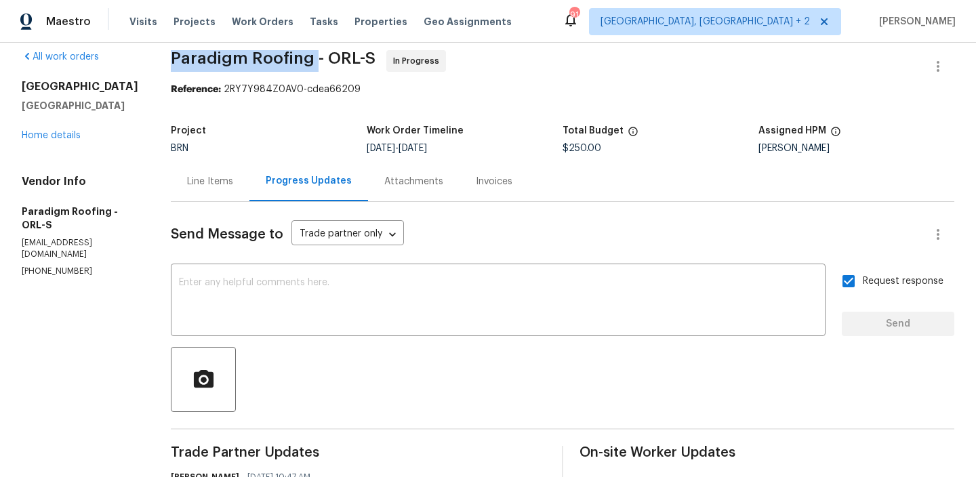
drag, startPoint x: 159, startPoint y: 49, endPoint x: 304, endPoint y: 60, distance: 144.8
click at [304, 61] on div "All work orders [STREET_ADDRESS] Home details Vendor Info Paradigm Roofing - OR…" at bounding box center [488, 445] width 976 height 834
copy span "Paradigm Roofing"
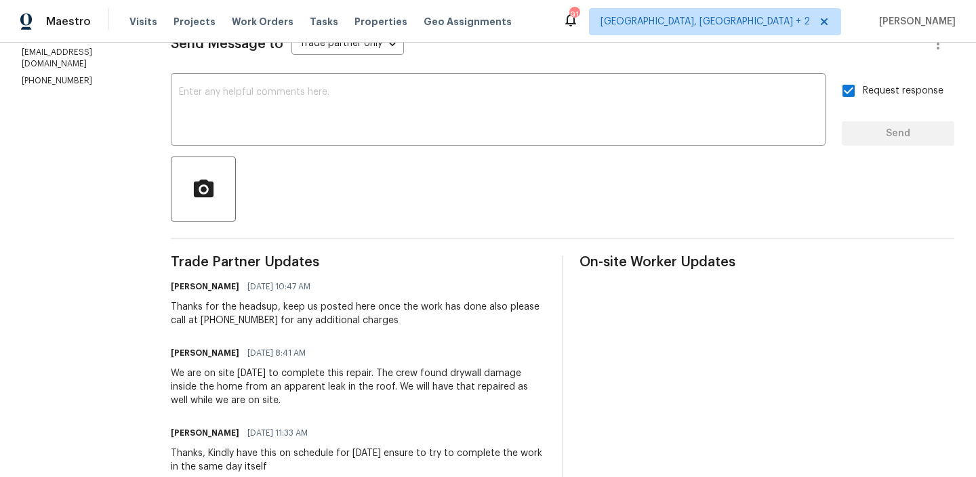
scroll to position [214, 0]
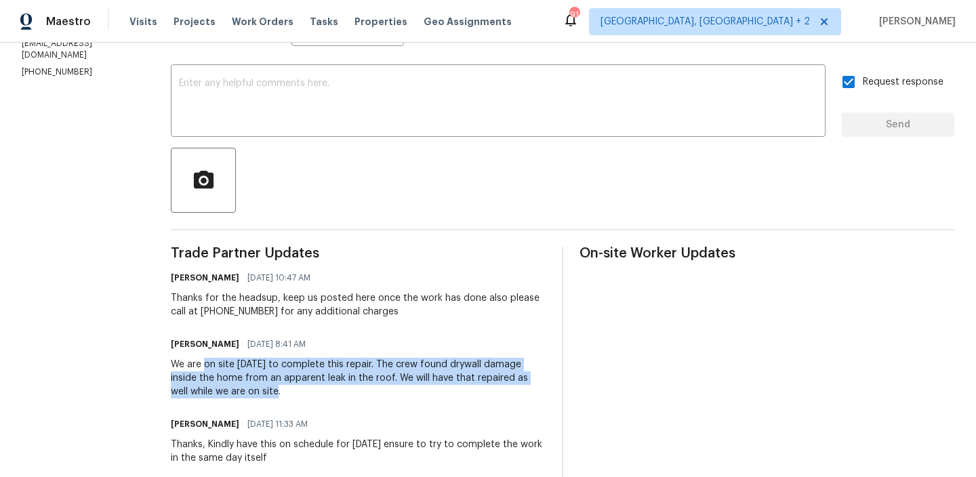
drag, startPoint x: 197, startPoint y: 364, endPoint x: 233, endPoint y: 387, distance: 42.7
click at [233, 388] on div "We are on site [DATE] to complete this repair. The crew found drywall damage in…" at bounding box center [358, 378] width 375 height 41
copy div "on site [DATE] to complete this repair. The crew found drywall damage inside th…"
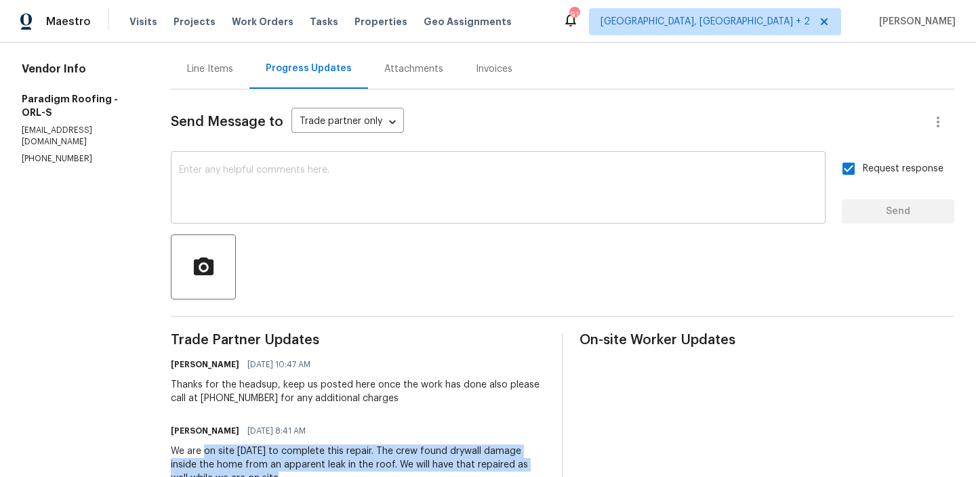
scroll to position [0, 0]
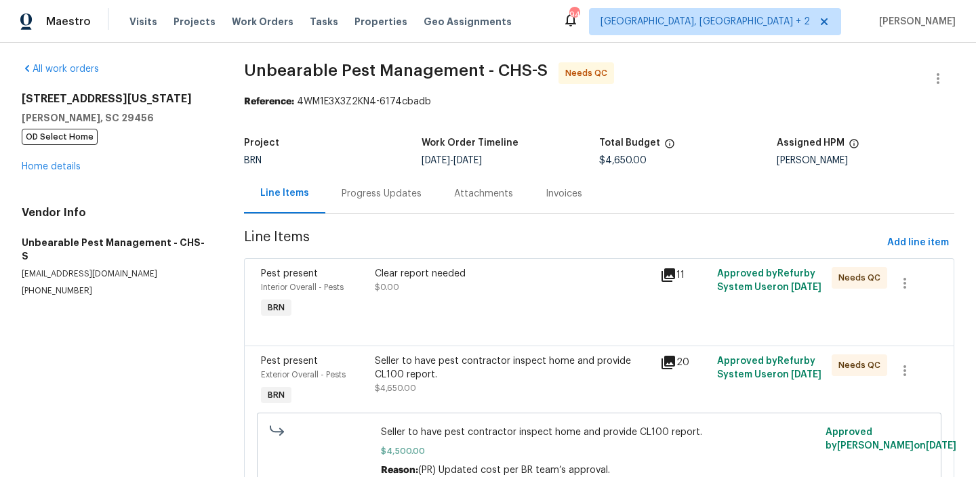
click at [361, 178] on div "Progress Updates" at bounding box center [381, 194] width 113 height 40
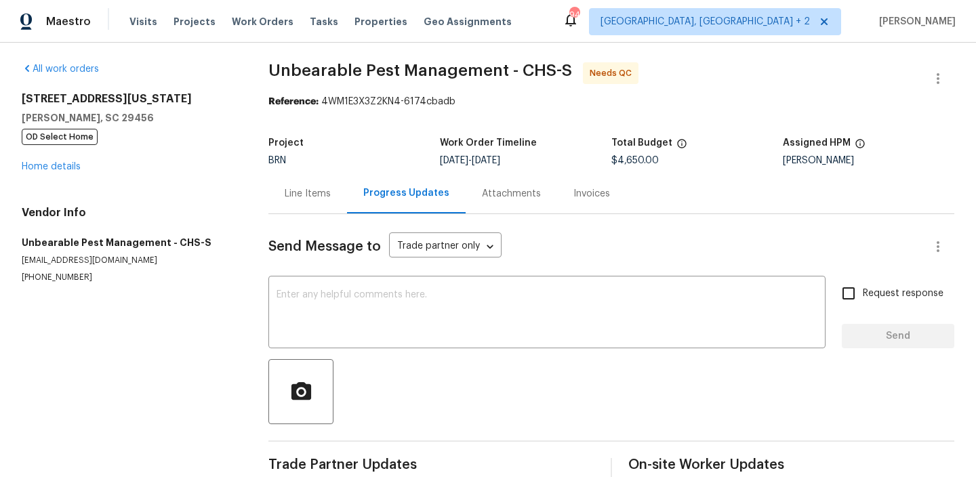
scroll to position [29, 0]
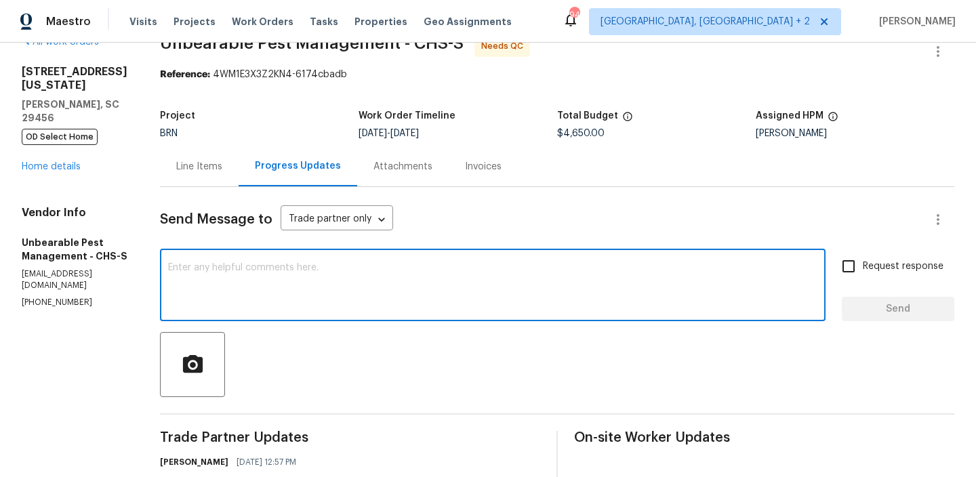
click at [263, 266] on textarea at bounding box center [493, 286] width 650 height 47
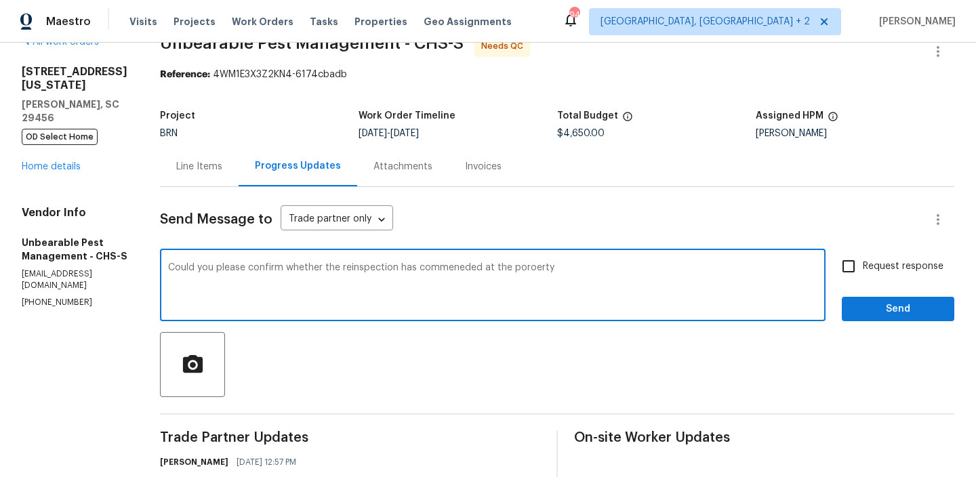
type textarea "Could you please confirm whether the reinspection has commeneded at the poroerty"
click at [253, 266] on textarea "Could you please confirm whether the reinspection has commeneded at the poroerty" at bounding box center [493, 286] width 650 height 47
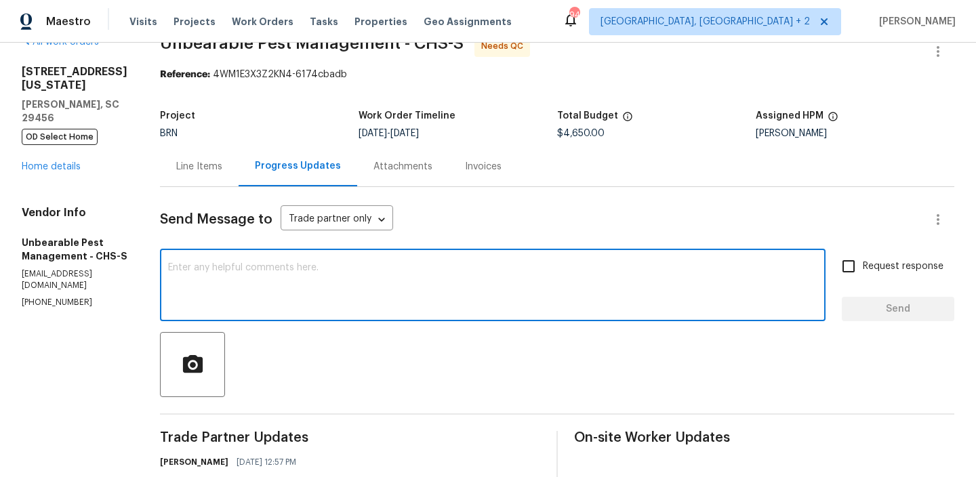
paste textarea "Could you please confirm whether the reinspection has commenced at the property…"
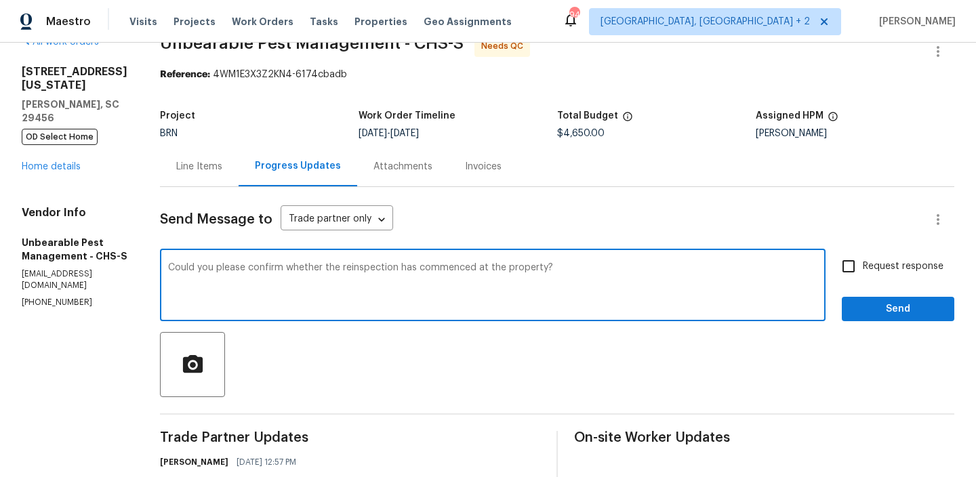
type textarea "Could you please confirm whether the reinspection has commenced at the property?"
click at [866, 272] on span "Request response" at bounding box center [903, 267] width 81 height 14
click at [863, 272] on input "Request response" at bounding box center [849, 266] width 28 height 28
checkbox input "true"
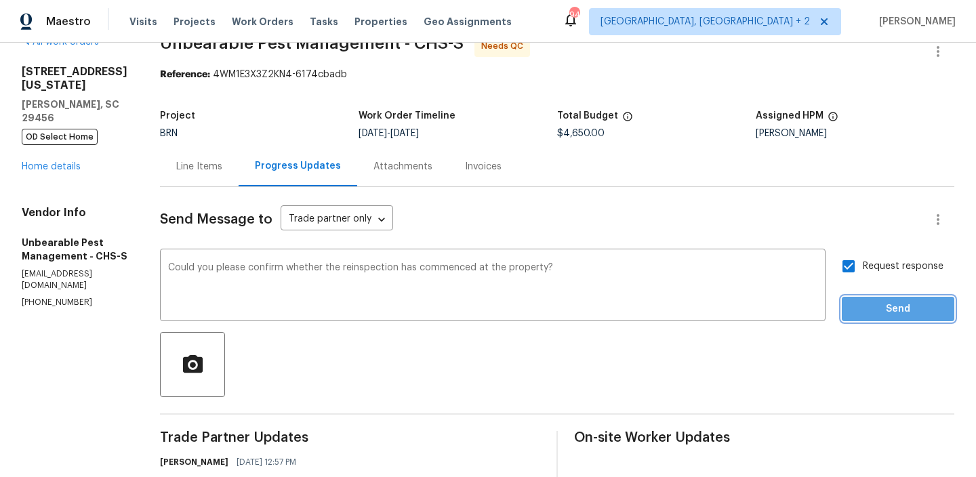
click at [869, 309] on span "Send" at bounding box center [898, 309] width 91 height 17
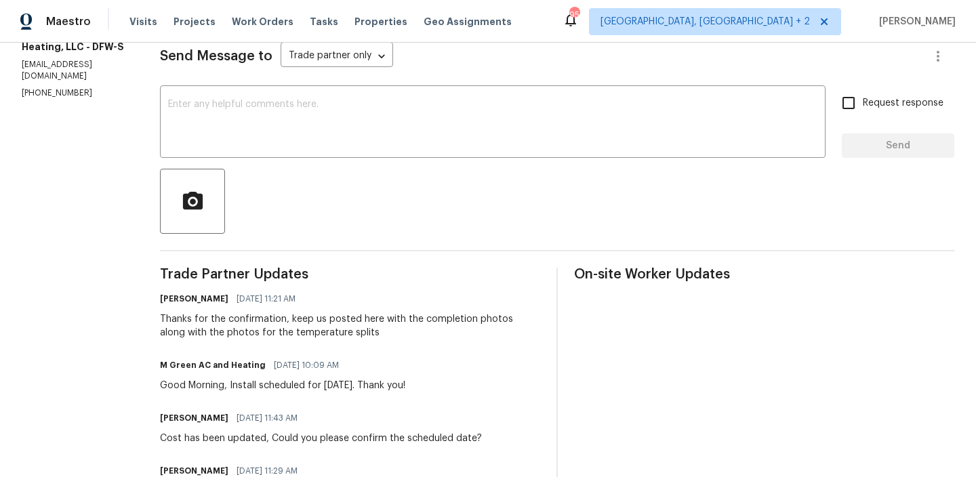
scroll to position [193, 0]
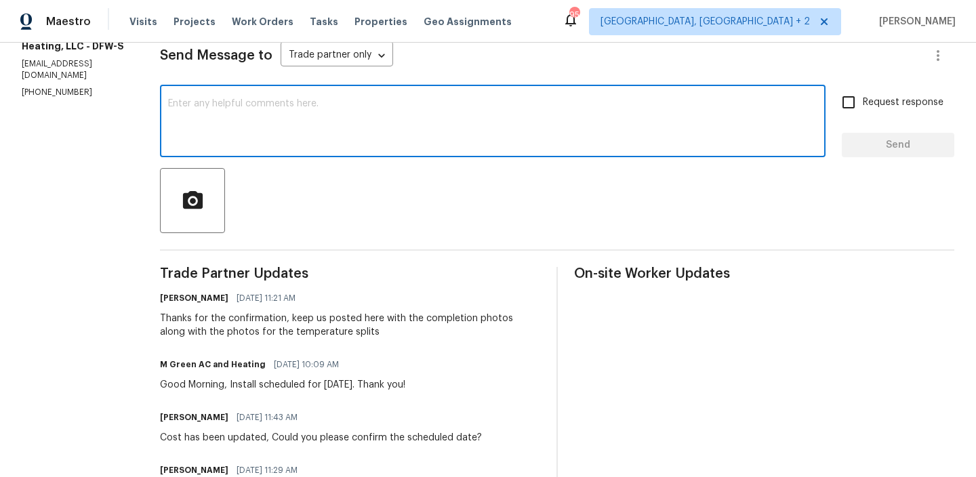
click at [260, 130] on textarea at bounding box center [493, 122] width 650 height 47
type textarea "I"
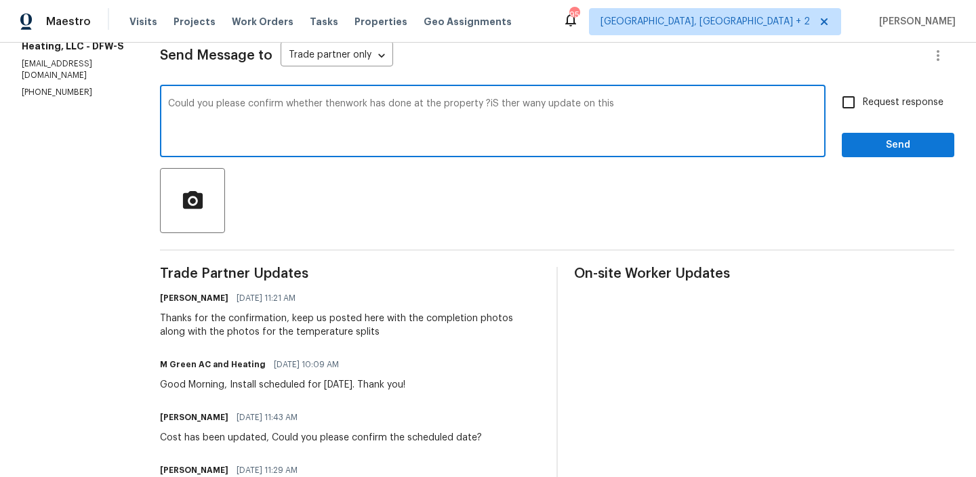
type textarea "Could you please confirm whether thenwork has done at the property ?iS ther wan…"
click at [272, 103] on textarea "Could you please confirm whether thenwork has done at the property ?iS ther wan…" at bounding box center [493, 122] width 650 height 47
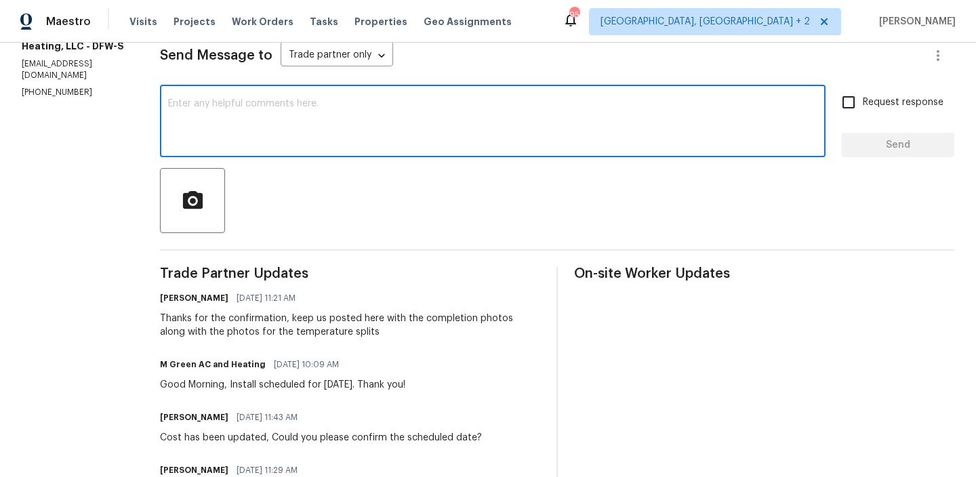
paste textarea "Could you please confirm whether the work has been completed at the property? I…"
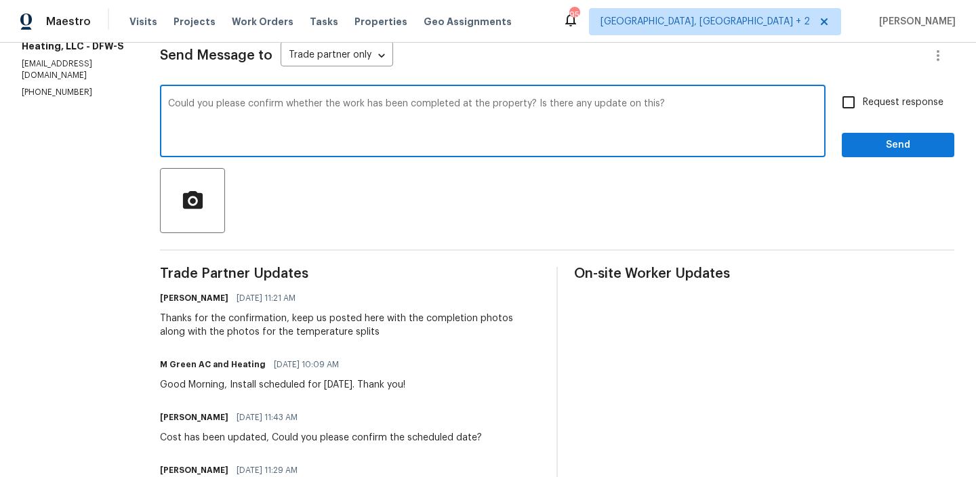
scroll to position [183, 0]
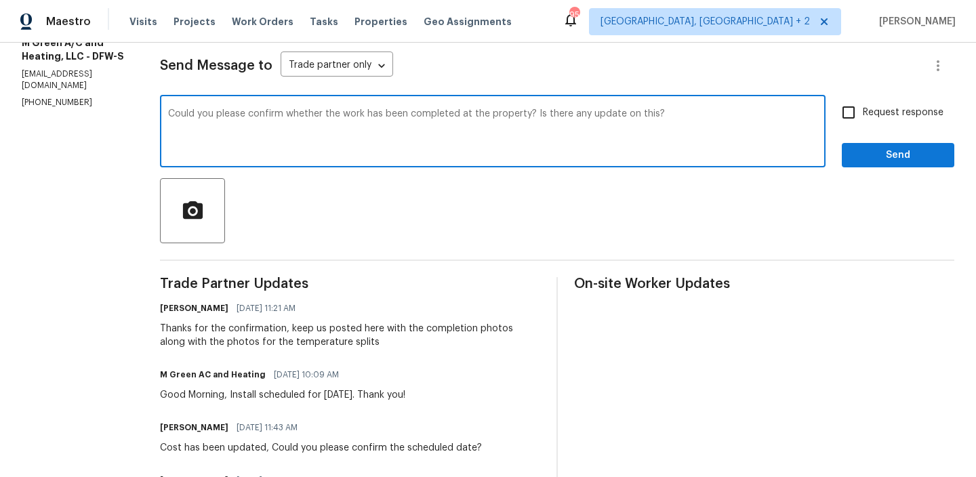
click at [338, 155] on textarea "Could you please confirm whether the work has been completed at the property? I…" at bounding box center [493, 132] width 650 height 47
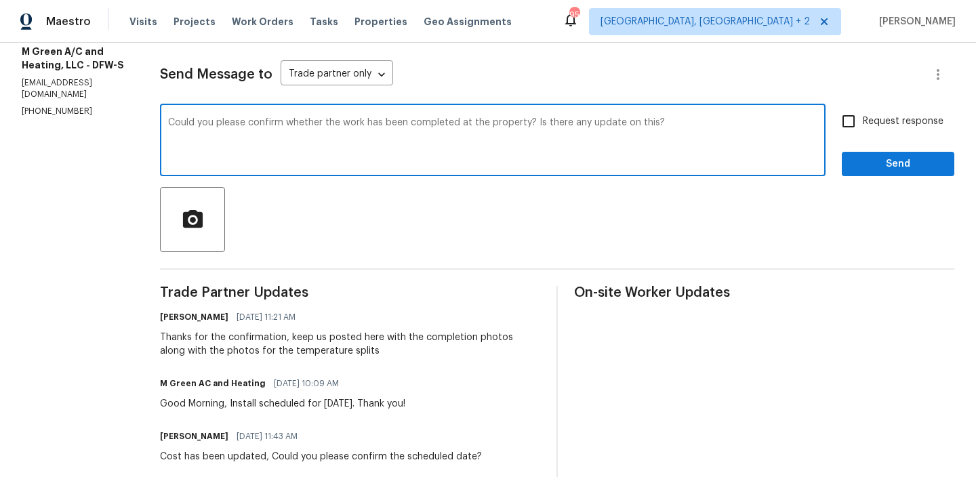
scroll to position [173, 0]
type textarea "Could you please confirm whether the work has been completed at the property? I…"
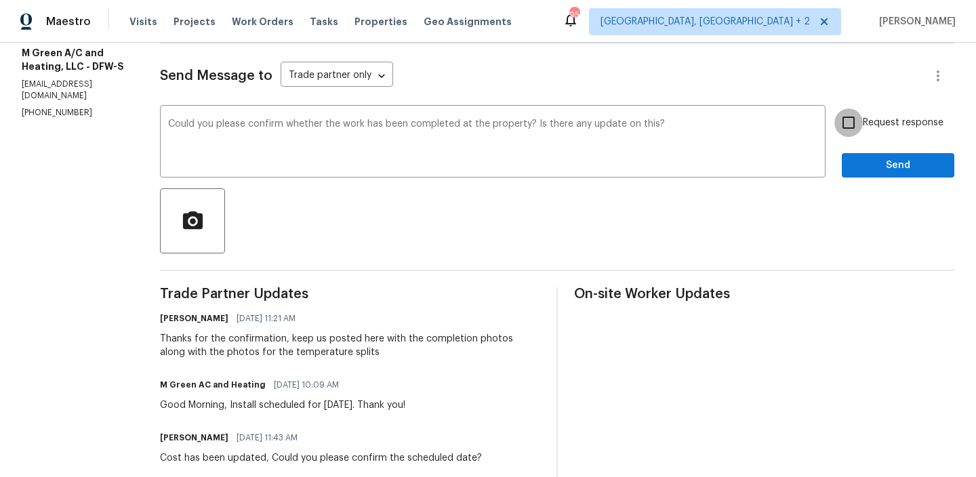
click at [854, 117] on input "Request response" at bounding box center [849, 122] width 28 height 28
checkbox input "true"
click at [866, 170] on span "Send" at bounding box center [898, 165] width 91 height 17
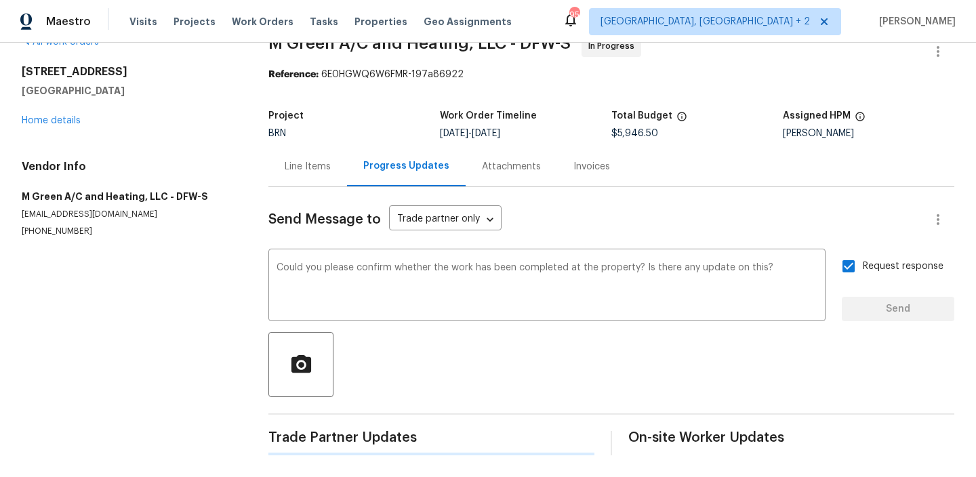
scroll to position [0, 0]
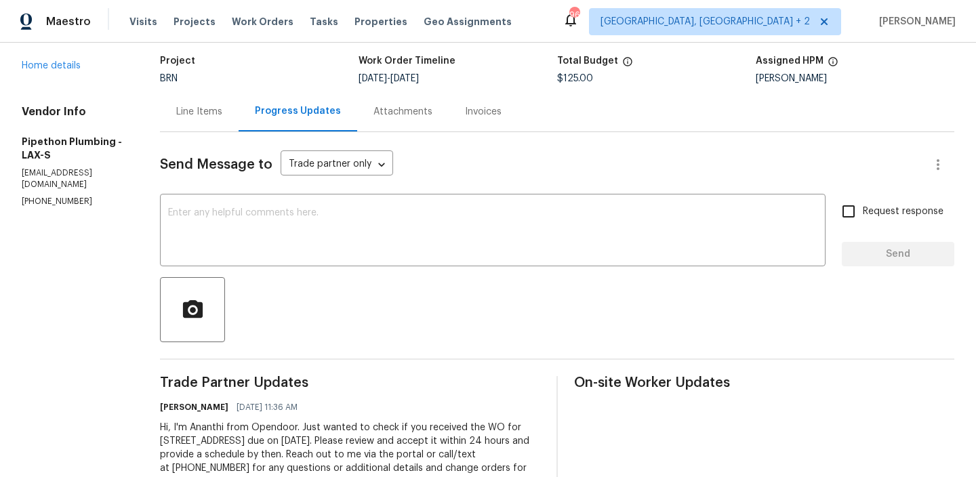
scroll to position [134, 0]
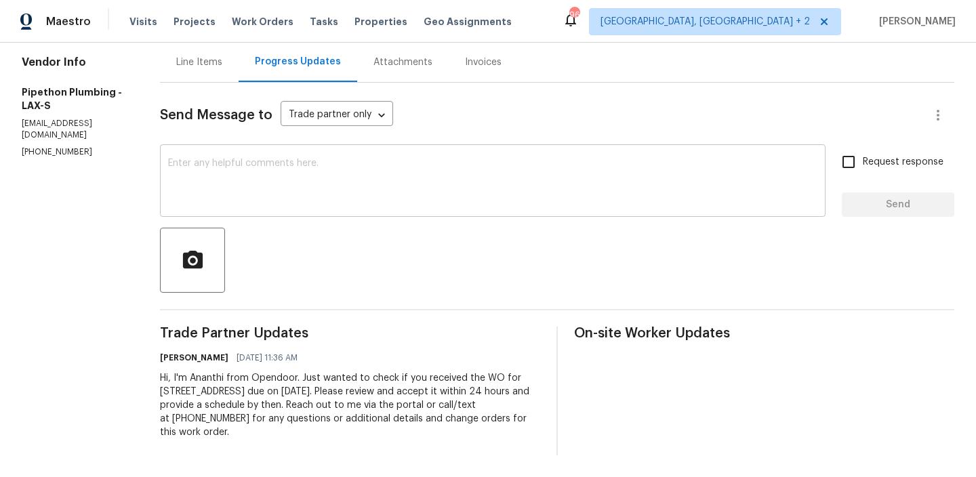
click at [242, 182] on textarea at bounding box center [493, 182] width 650 height 47
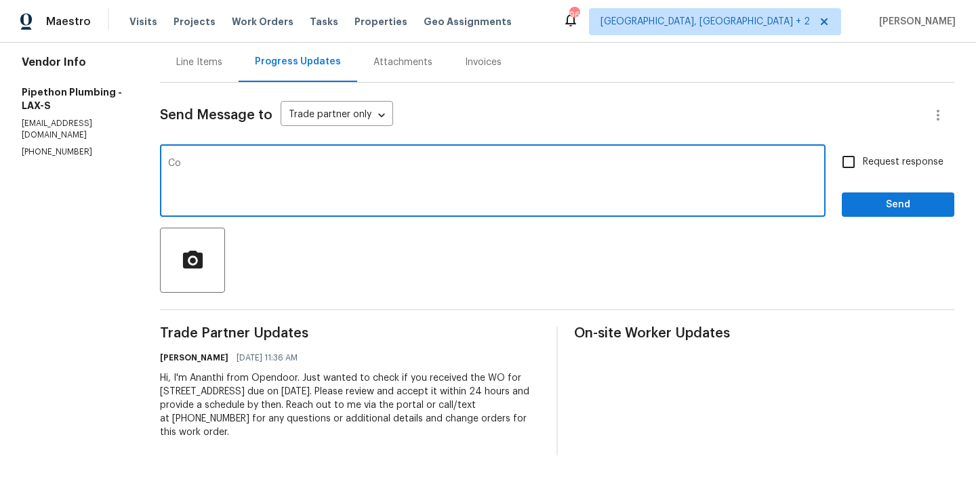
type textarea "C"
type textarea "Could you please provide us with the scheduled date?"
click at [873, 168] on span "Request response" at bounding box center [903, 162] width 81 height 14
click at [863, 168] on input "Request response" at bounding box center [849, 162] width 28 height 28
checkbox input "true"
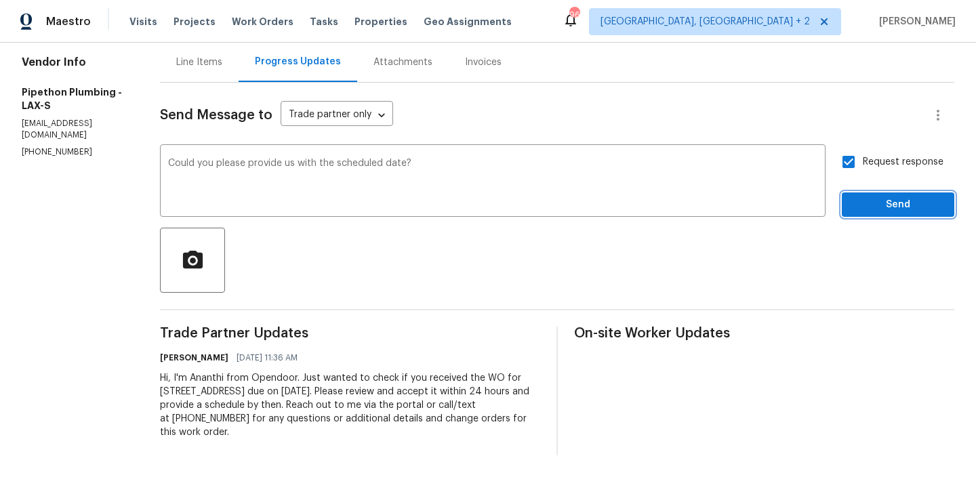
click at [866, 214] on button "Send" at bounding box center [898, 205] width 113 height 25
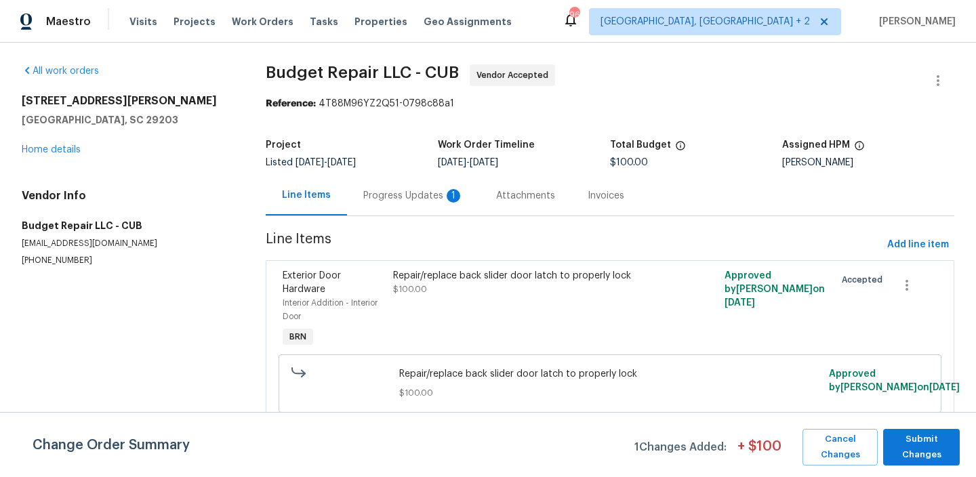
click at [376, 192] on div "Progress Updates 1" at bounding box center [413, 196] width 100 height 14
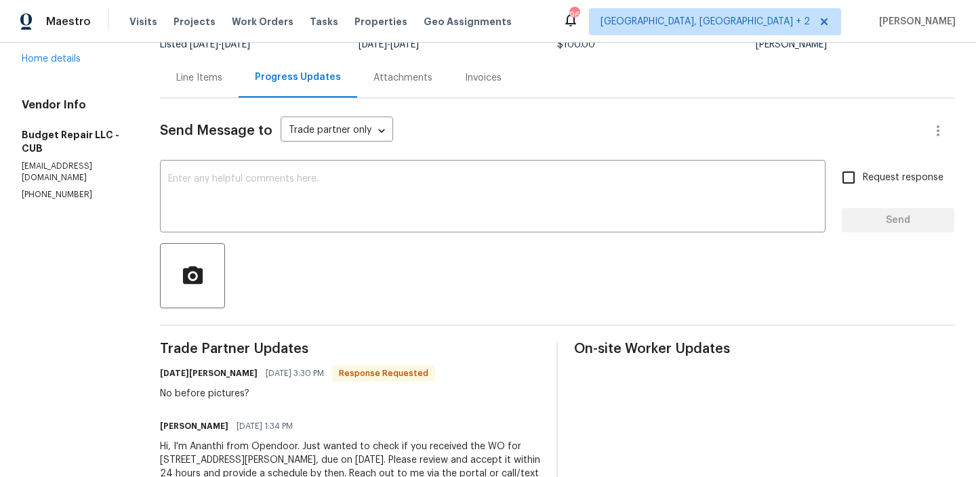
scroll to position [126, 0]
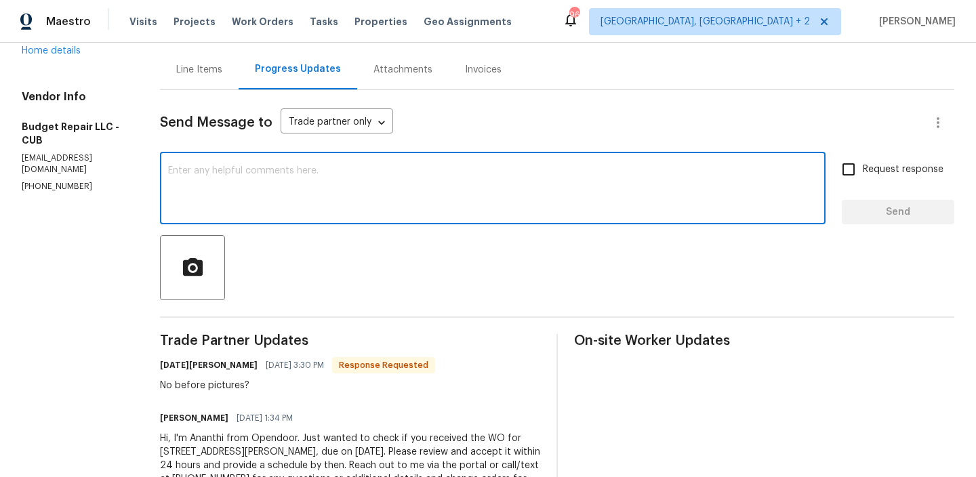
click at [293, 200] on textarea at bounding box center [493, 189] width 650 height 47
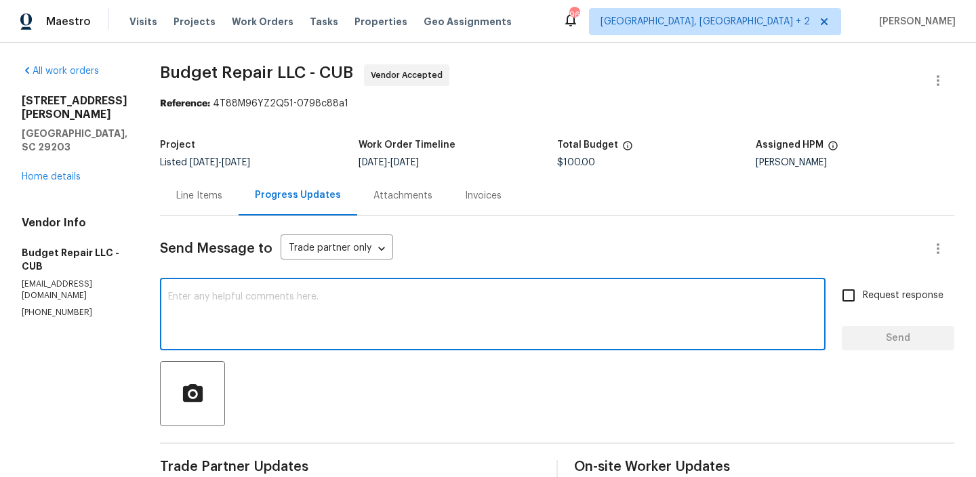
click at [197, 199] on div "Line Items" at bounding box center [199, 196] width 46 height 14
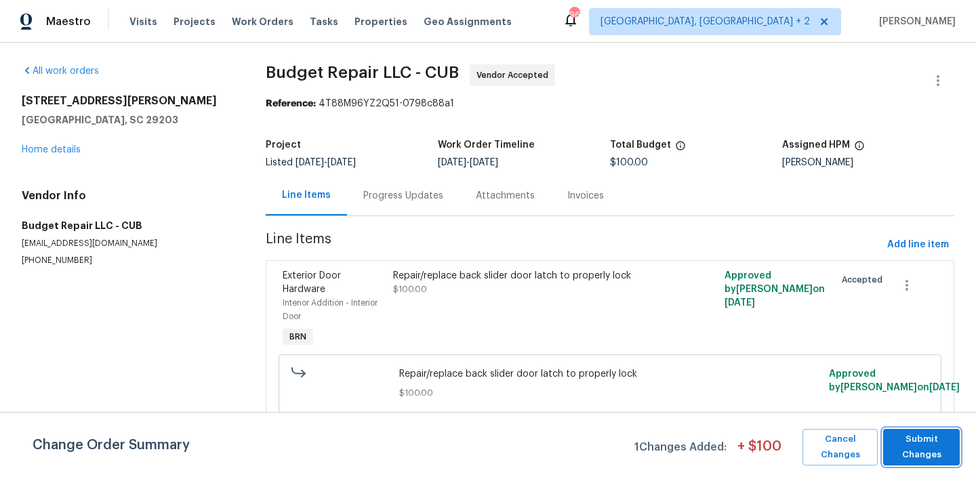
click at [901, 439] on span "Submit Changes" at bounding box center [921, 447] width 63 height 31
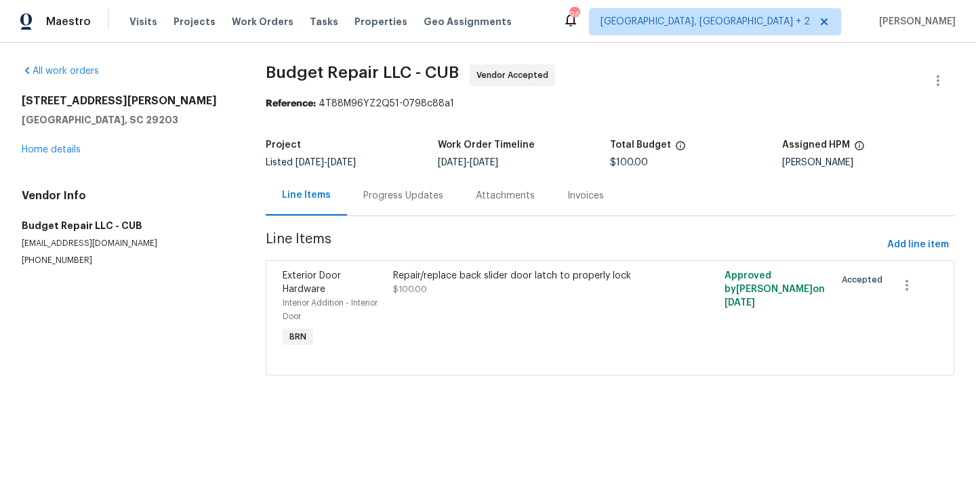
click at [382, 205] on div "Progress Updates" at bounding box center [403, 196] width 113 height 40
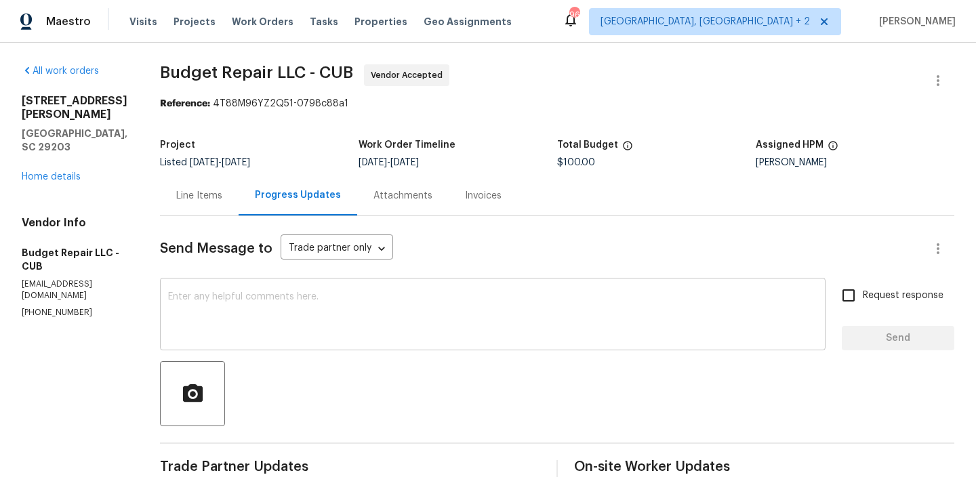
click at [283, 319] on textarea at bounding box center [493, 315] width 650 height 47
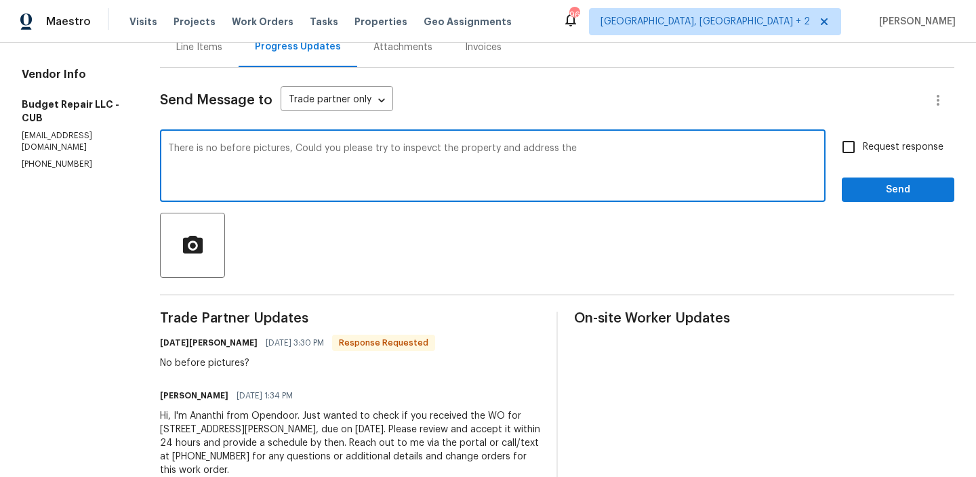
scroll to position [161, 0]
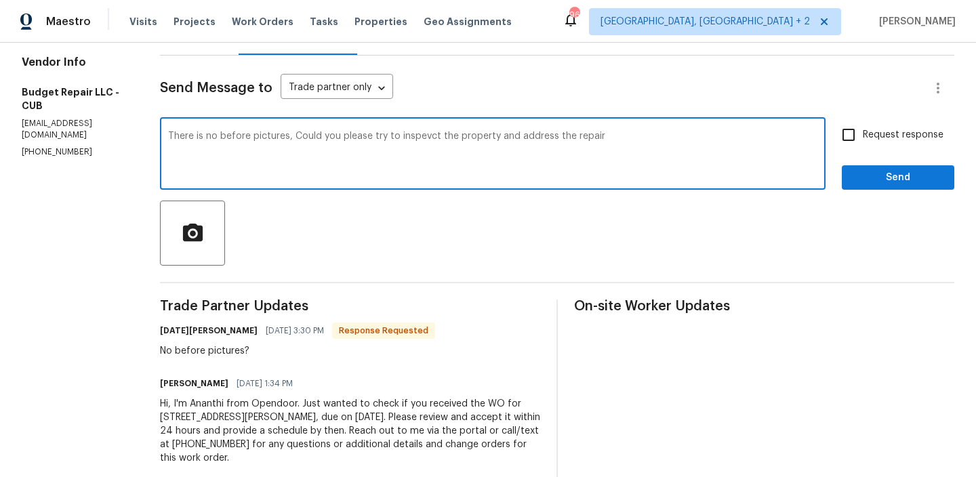
type textarea "There is no before pictures, Could you please try to inspevct the property and …"
click at [236, 150] on textarea "There is no before pictures, Could you please try to inspevct the property and …" at bounding box center [493, 155] width 650 height 47
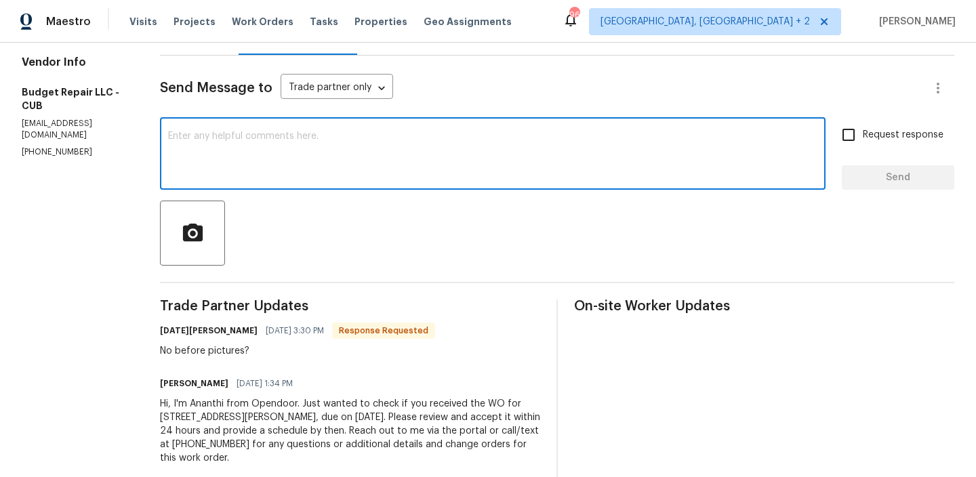
paste textarea "Since there are no 'before' pictures, could you please inspect the property and…"
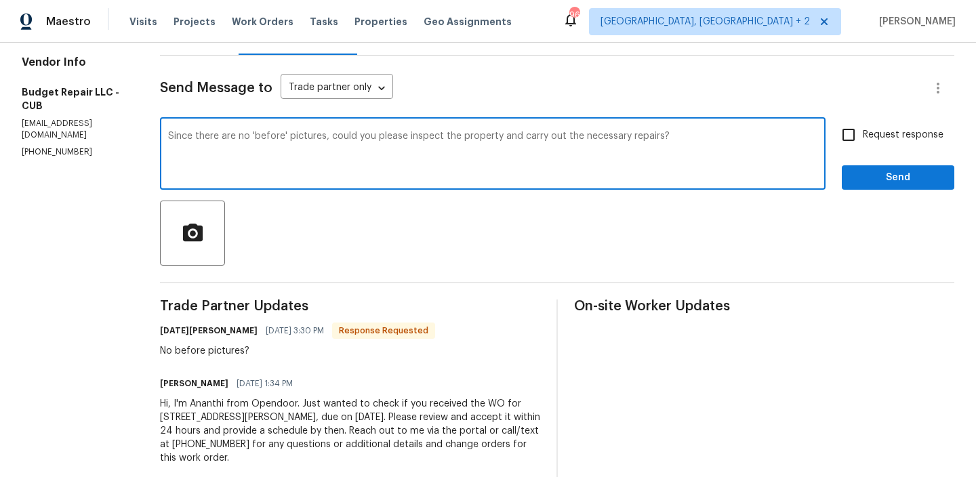
type textarea "Since there are no 'before' pictures, could you please inspect the property and…"
click at [873, 134] on span "Request response" at bounding box center [903, 135] width 81 height 14
click at [863, 134] on input "Request response" at bounding box center [849, 135] width 28 height 28
checkbox input "true"
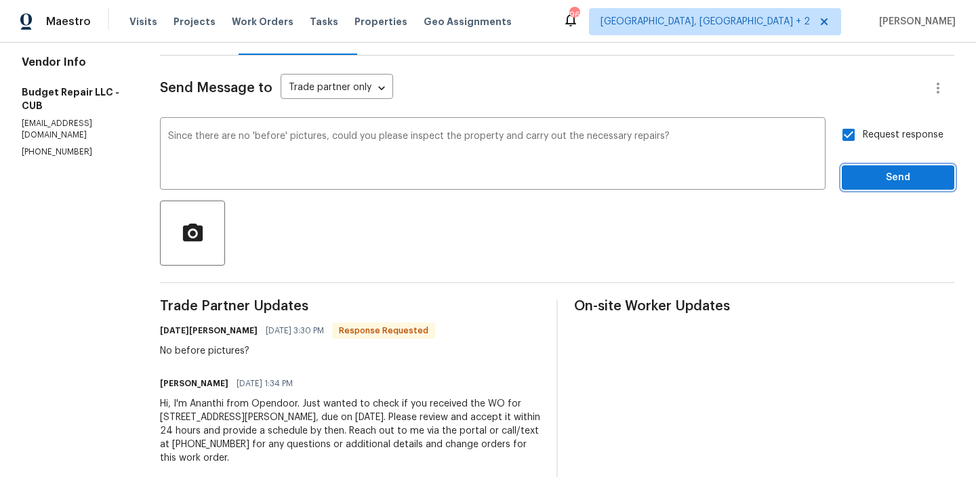
click at [866, 170] on span "Send" at bounding box center [898, 178] width 91 height 17
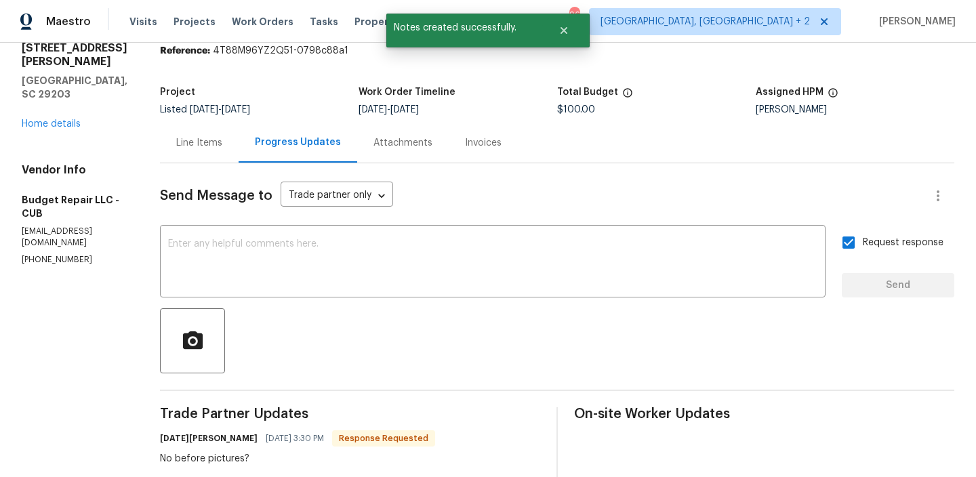
scroll to position [12, 0]
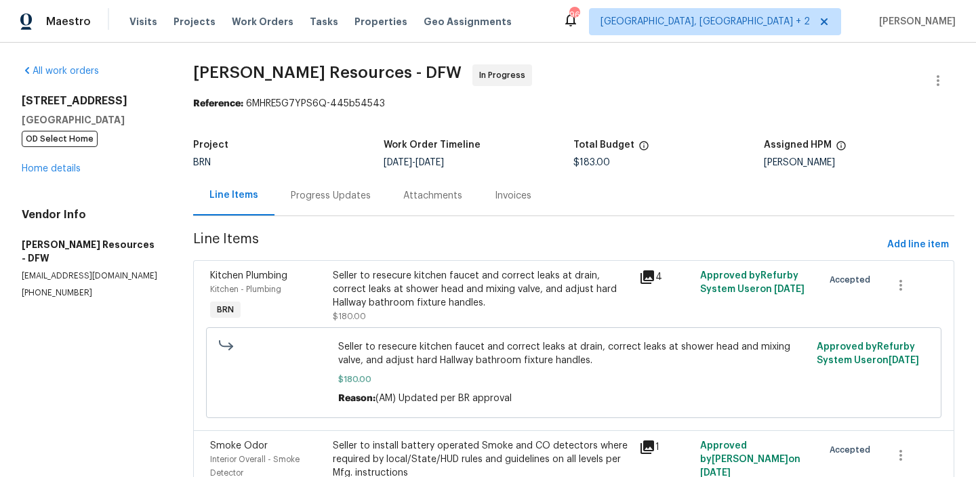
click at [328, 196] on div "Progress Updates" at bounding box center [331, 196] width 80 height 14
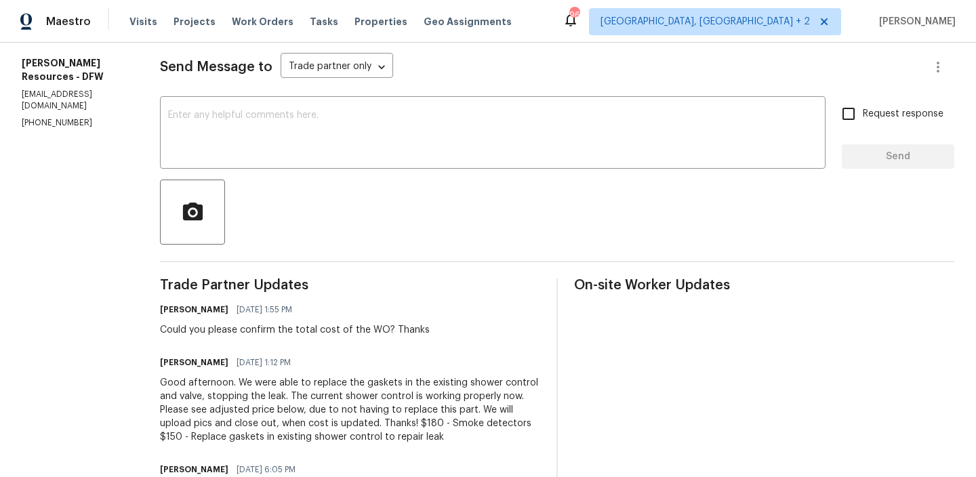
scroll to position [165, 0]
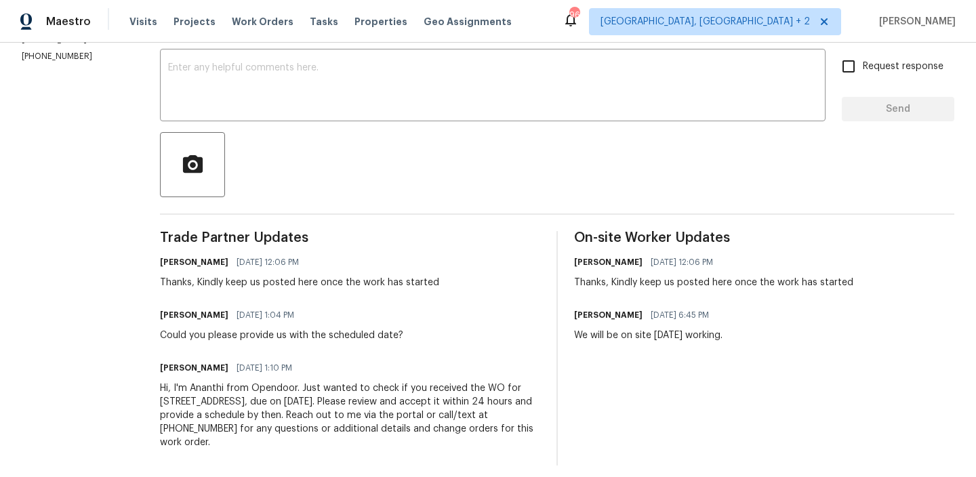
scroll to position [239, 0]
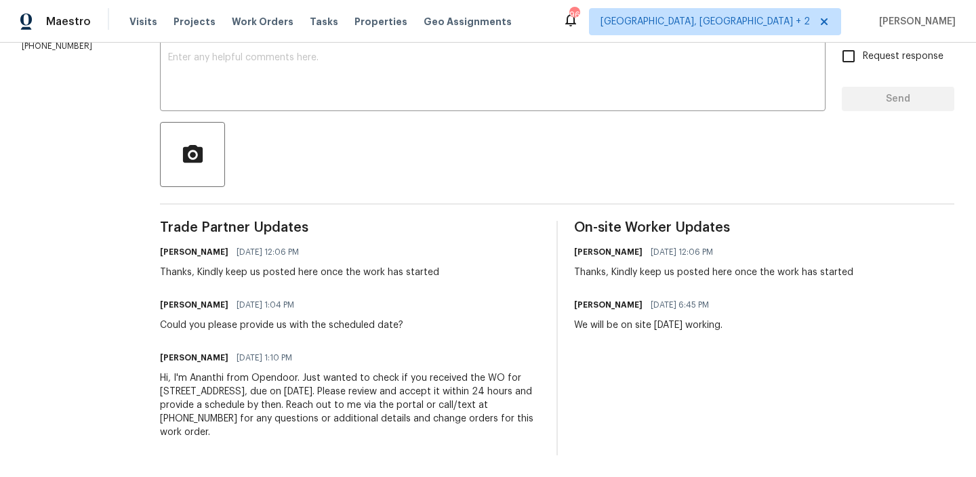
drag, startPoint x: 643, startPoint y: 304, endPoint x: 562, endPoint y: 301, distance: 80.7
click at [561, 301] on div "Trade Partner Updates [PERSON_NAME] [DATE] 12:06 PM Thanks, Kindly keep us post…" at bounding box center [557, 338] width 795 height 235
copy h6 "[PERSON_NAME]"
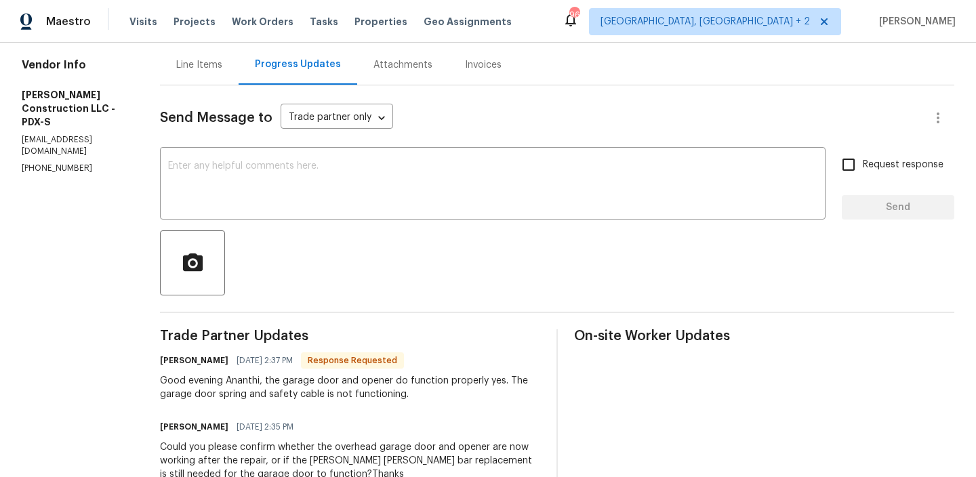
scroll to position [148, 0]
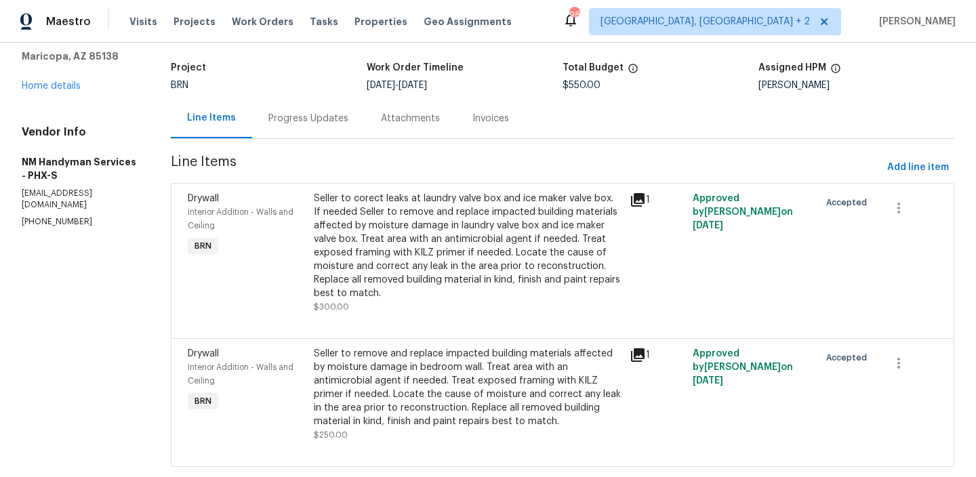
click at [294, 121] on div "Progress Updates" at bounding box center [309, 119] width 80 height 14
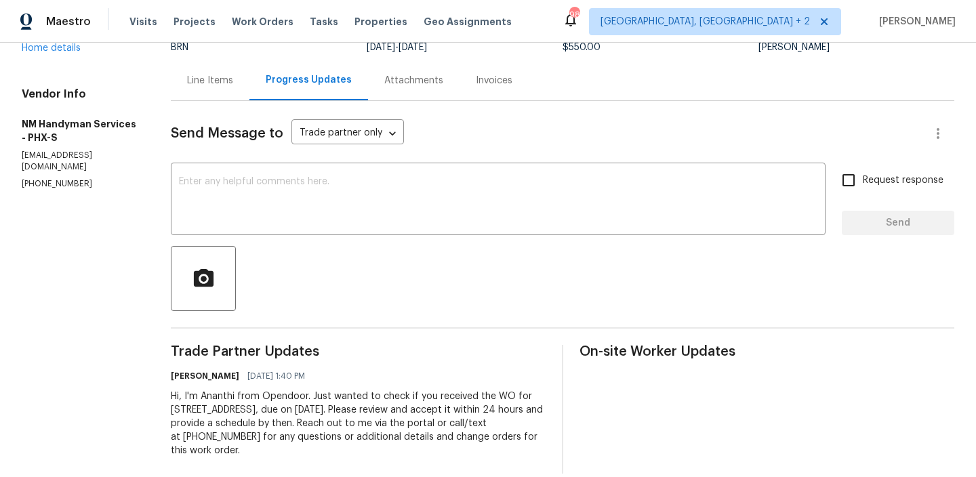
scroll to position [134, 0]
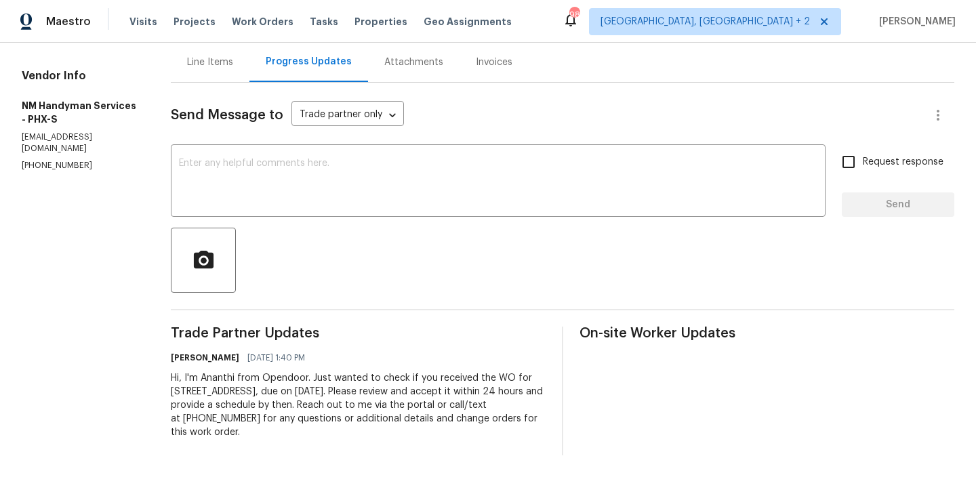
click at [79, 160] on p "[PHONE_NUMBER]" at bounding box center [80, 166] width 117 height 12
copy p "[PHONE_NUMBER]"
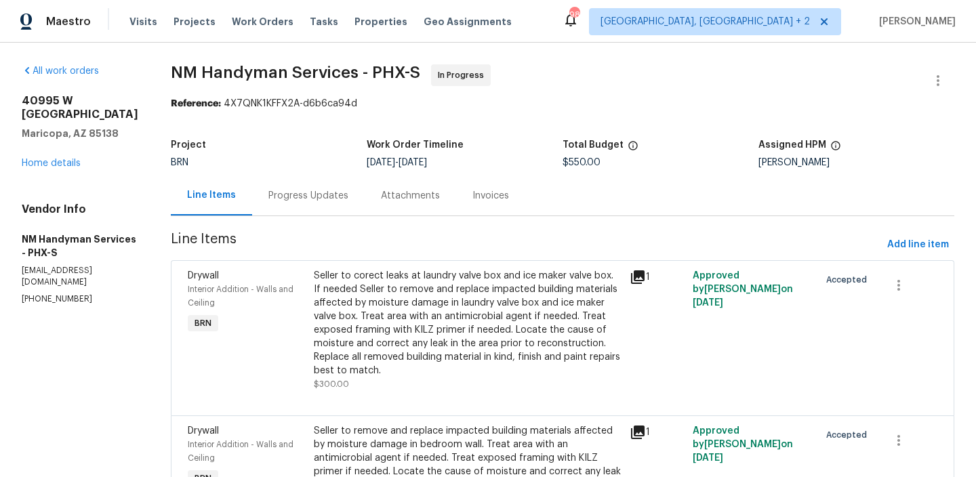
click at [24, 294] on p "[PHONE_NUMBER]" at bounding box center [80, 300] width 117 height 12
copy p "[PHONE_NUMBER]"
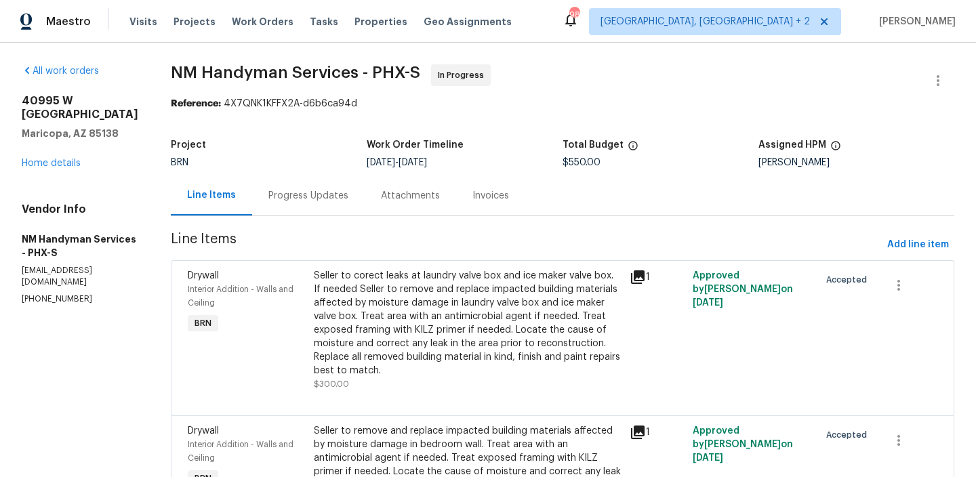
click at [314, 187] on div "Progress Updates" at bounding box center [308, 196] width 113 height 40
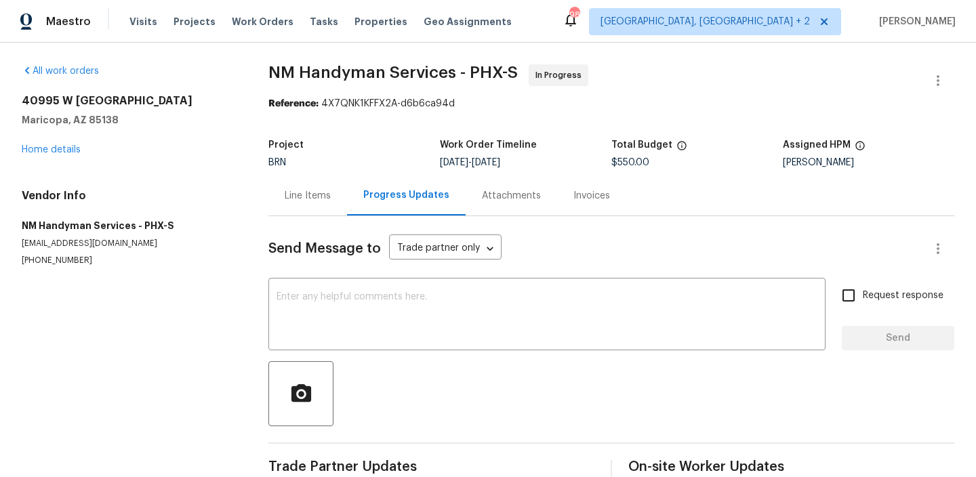
scroll to position [29, 0]
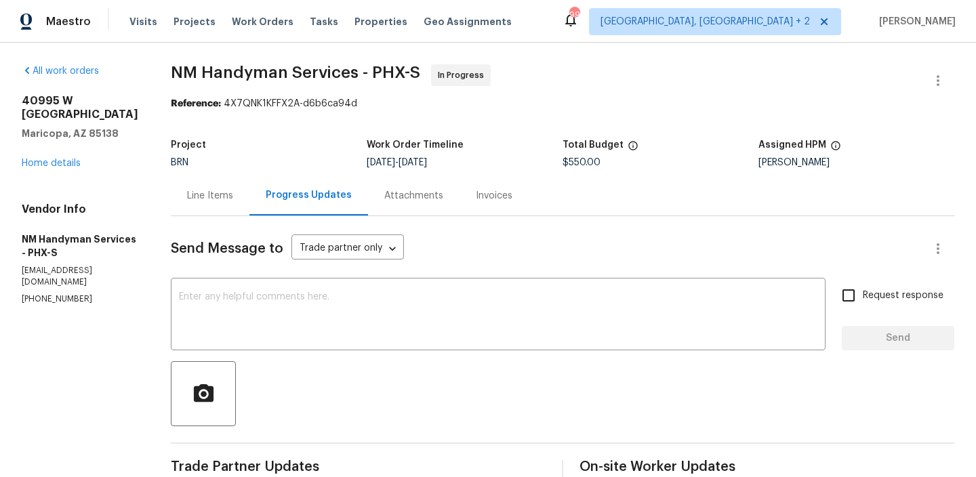
scroll to position [62, 0]
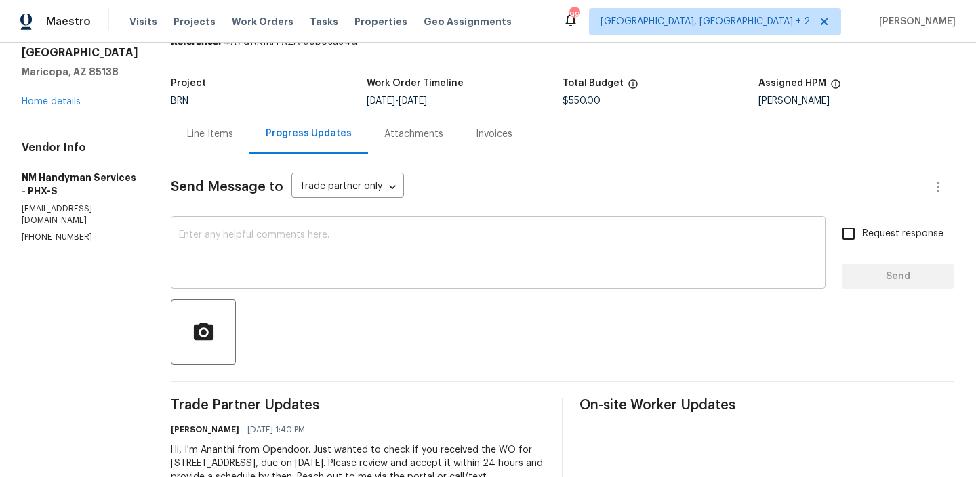
click at [216, 244] on textarea at bounding box center [498, 254] width 639 height 47
click at [65, 232] on p "[PHONE_NUMBER]" at bounding box center [80, 238] width 117 height 12
copy p "5733"
click at [35, 232] on p "[PHONE_NUMBER]" at bounding box center [80, 238] width 117 height 12
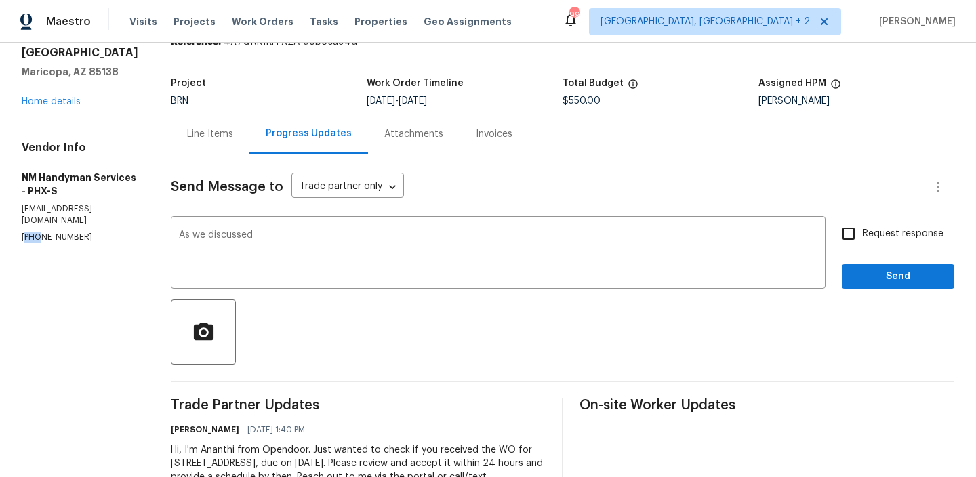
click at [35, 232] on p "[PHONE_NUMBER]" at bounding box center [80, 238] width 117 height 12
copy p "[PHONE_NUMBER]"
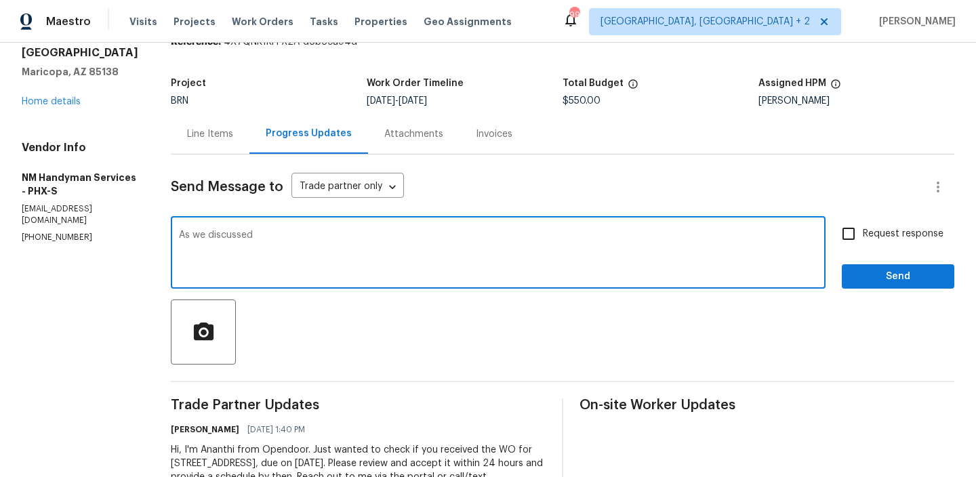
click at [278, 245] on textarea "As we discussed" at bounding box center [498, 254] width 639 height 47
paste textarea "[PHONE_NUMBER]"
type textarea "As we discussed [PHONE_NUMBER], Keep us posted here once the [DATE] inspection …"
click at [873, 231] on span "Request response" at bounding box center [903, 234] width 81 height 14
click at [863, 231] on input "Request response" at bounding box center [849, 234] width 28 height 28
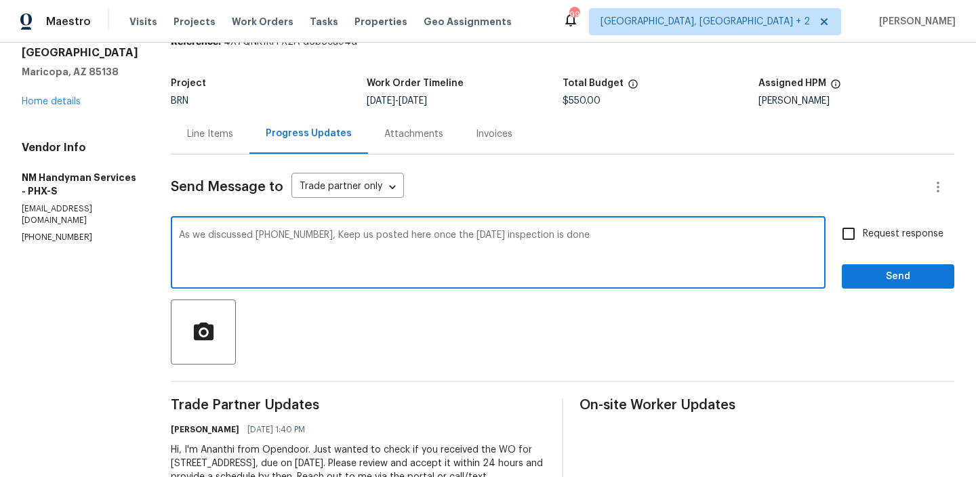
checkbox input "true"
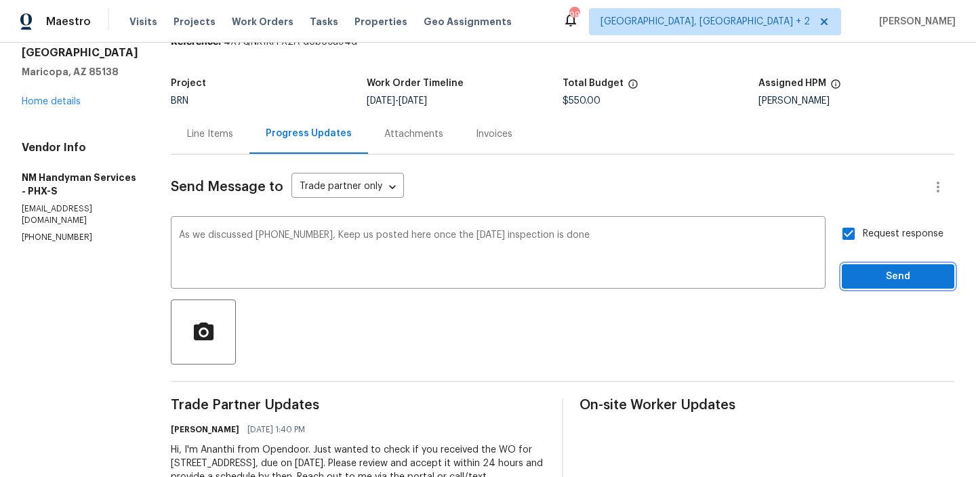
click at [873, 276] on span "Send" at bounding box center [898, 277] width 91 height 17
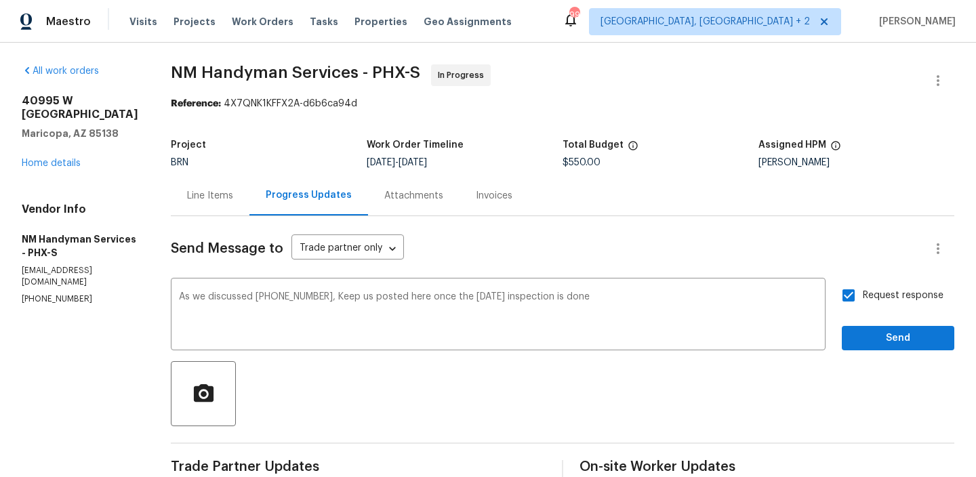
scroll to position [200, 0]
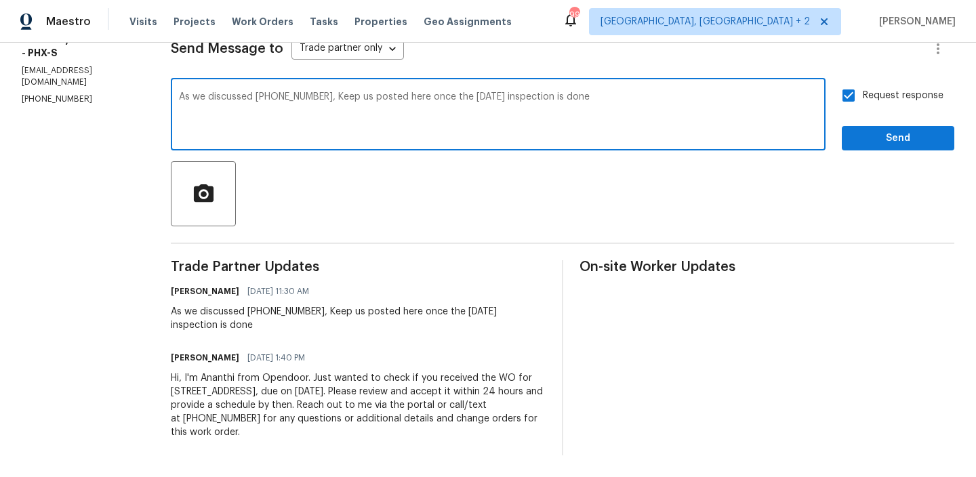
click at [225, 132] on textarea "As we discussed [PHONE_NUMBER], Keep us posted here once the [DATE] inspection …" at bounding box center [498, 115] width 639 height 47
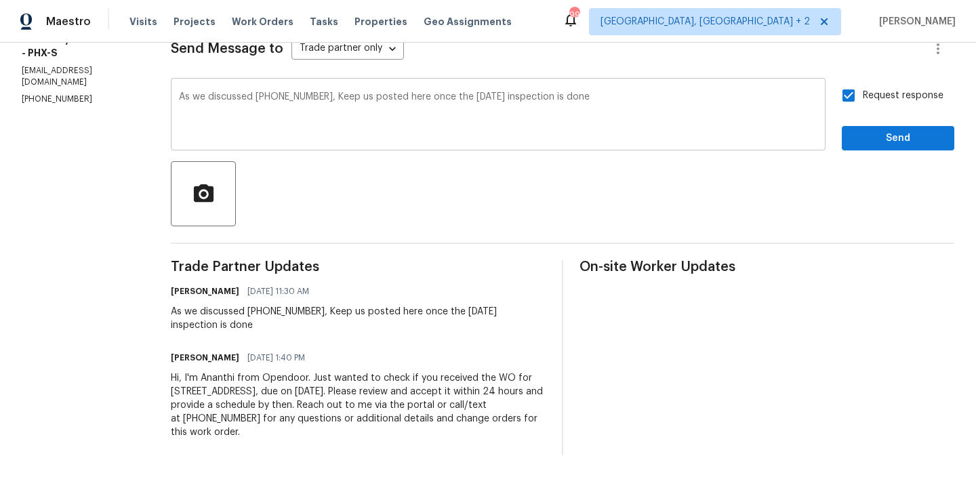
click at [306, 86] on div "As we discussed [PHONE_NUMBER], Keep us posted here once the [DATE] inspection …" at bounding box center [498, 115] width 655 height 69
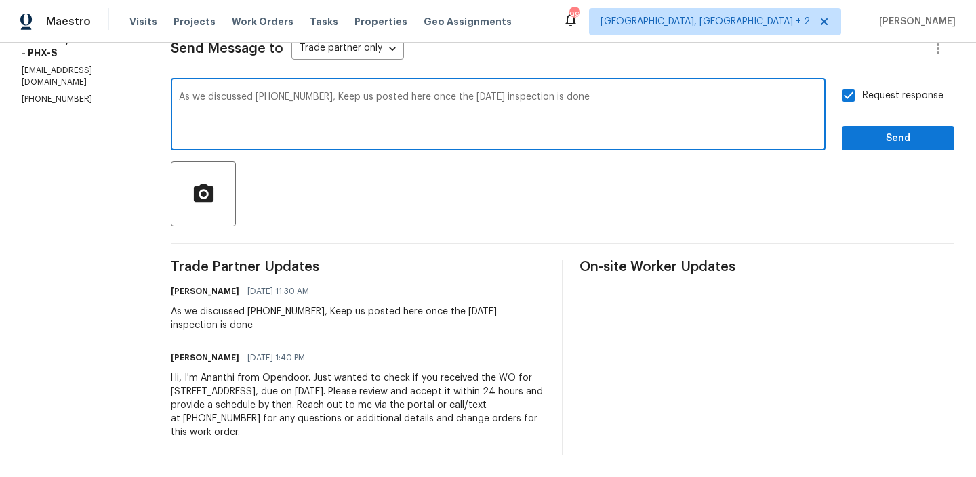
click at [292, 101] on textarea "As we discussed [PHONE_NUMBER], Keep us posted here once the [DATE] inspection …" at bounding box center [498, 115] width 639 height 47
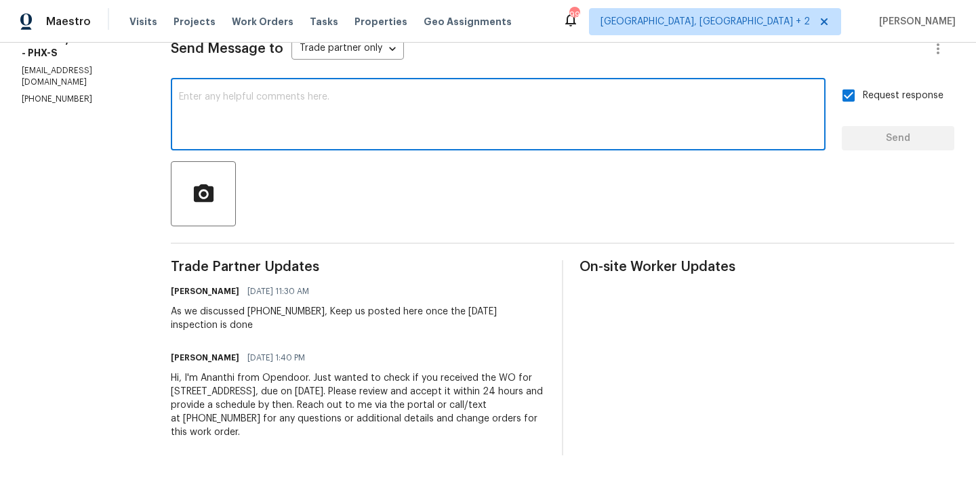
scroll to position [22, 0]
